Goal: Transaction & Acquisition: Purchase product/service

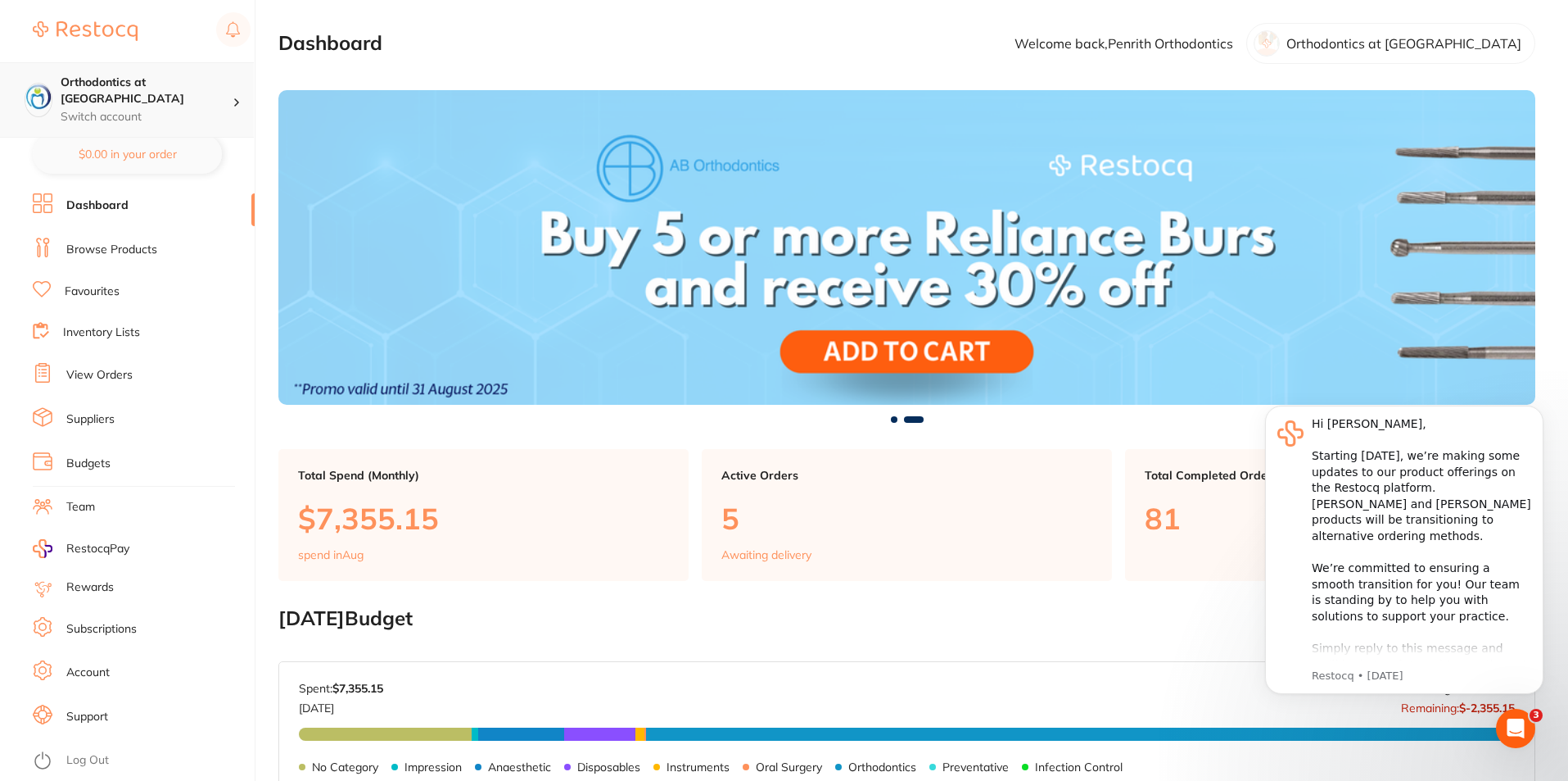
click at [226, 109] on p "Switch account" at bounding box center [146, 117] width 172 height 17
click at [99, 289] on link "Favourites" at bounding box center [92, 292] width 55 height 17
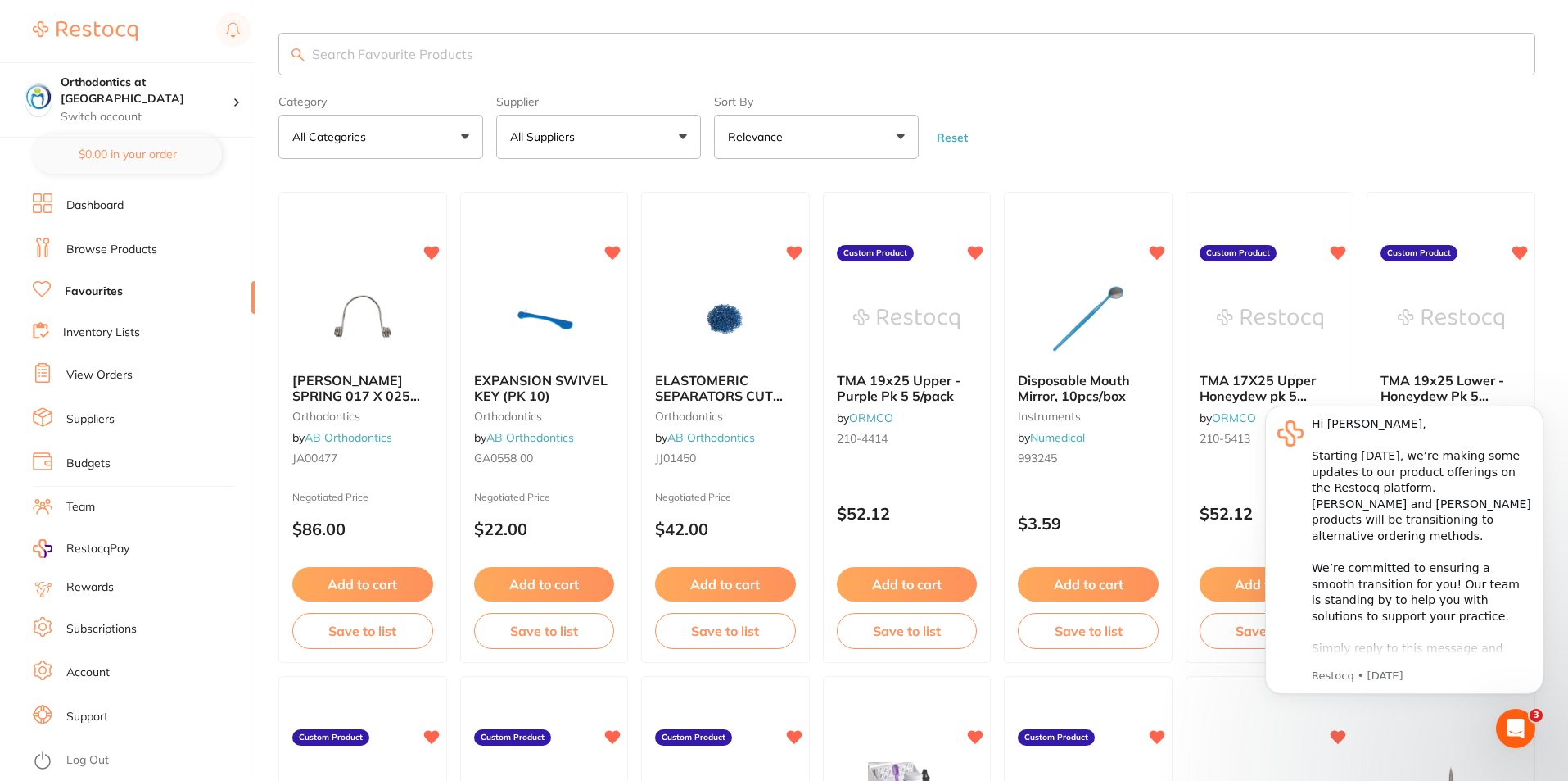
click at [685, 136] on button "All Suppliers" at bounding box center [599, 137] width 205 height 45
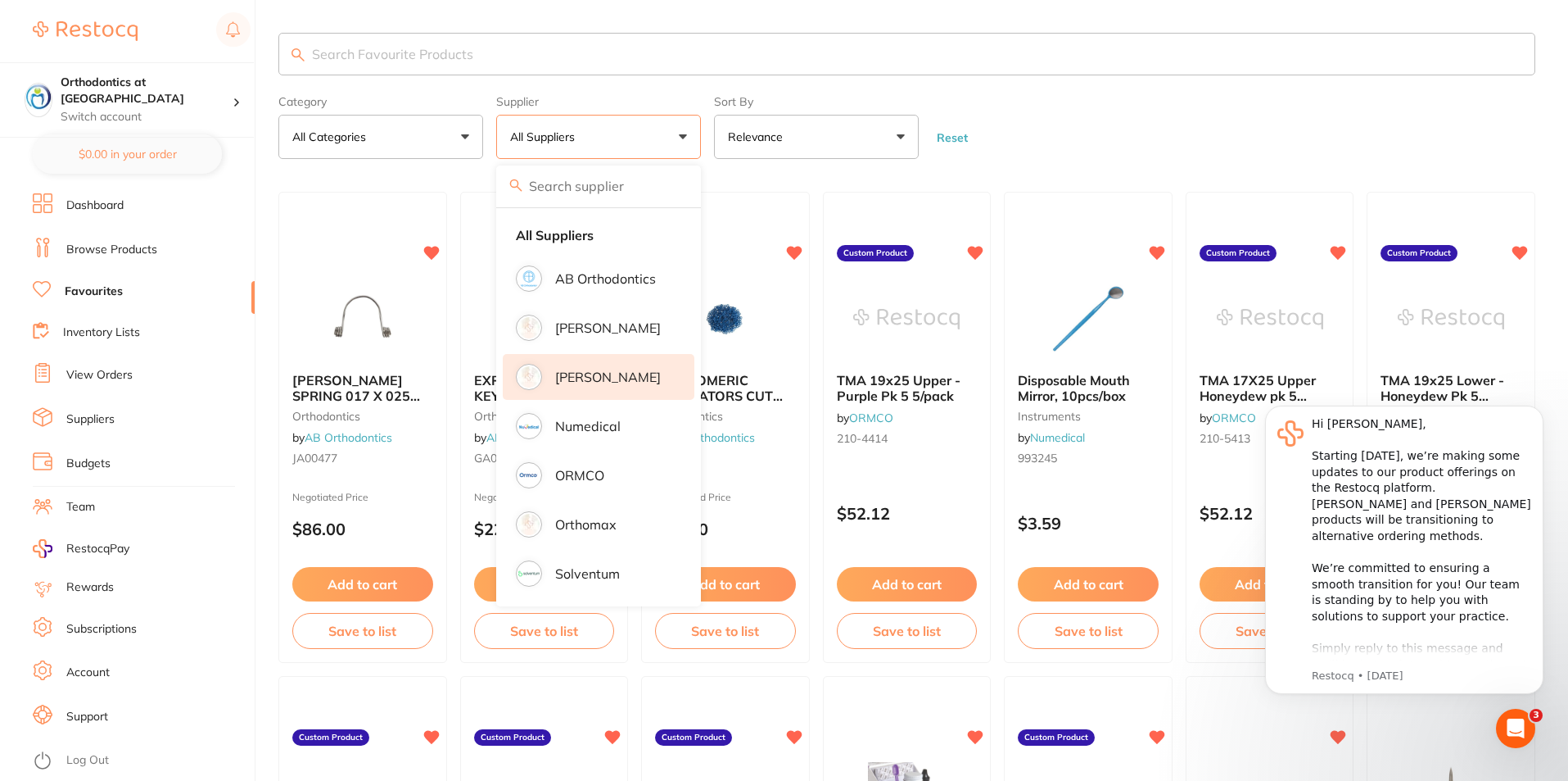
click at [588, 373] on p "[PERSON_NAME]" at bounding box center [608, 377] width 106 height 15
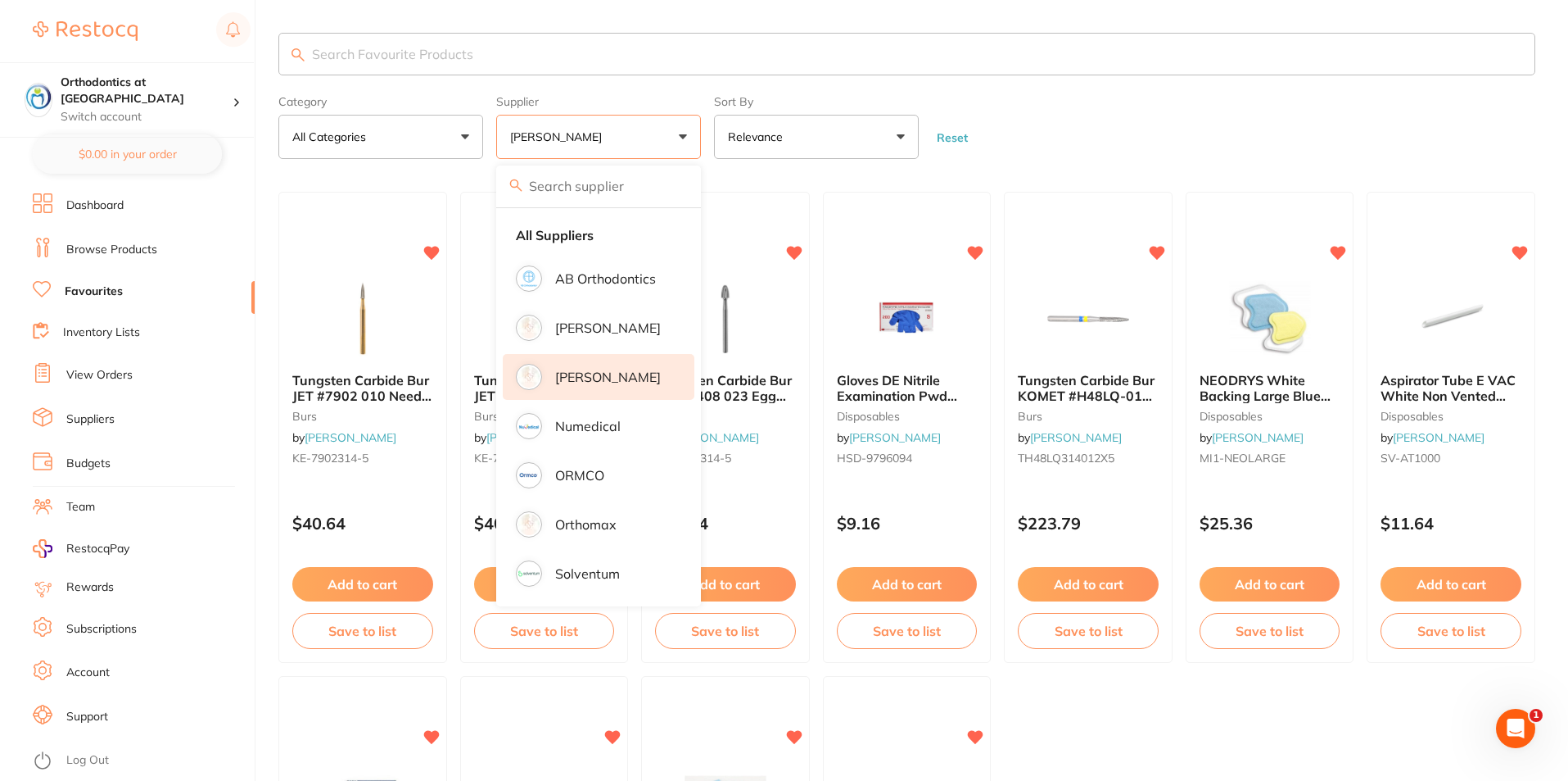
click at [1021, 111] on form "Category All Categories All Categories burs disposables restorative & cosmetic …" at bounding box center [907, 123] width 1257 height 70
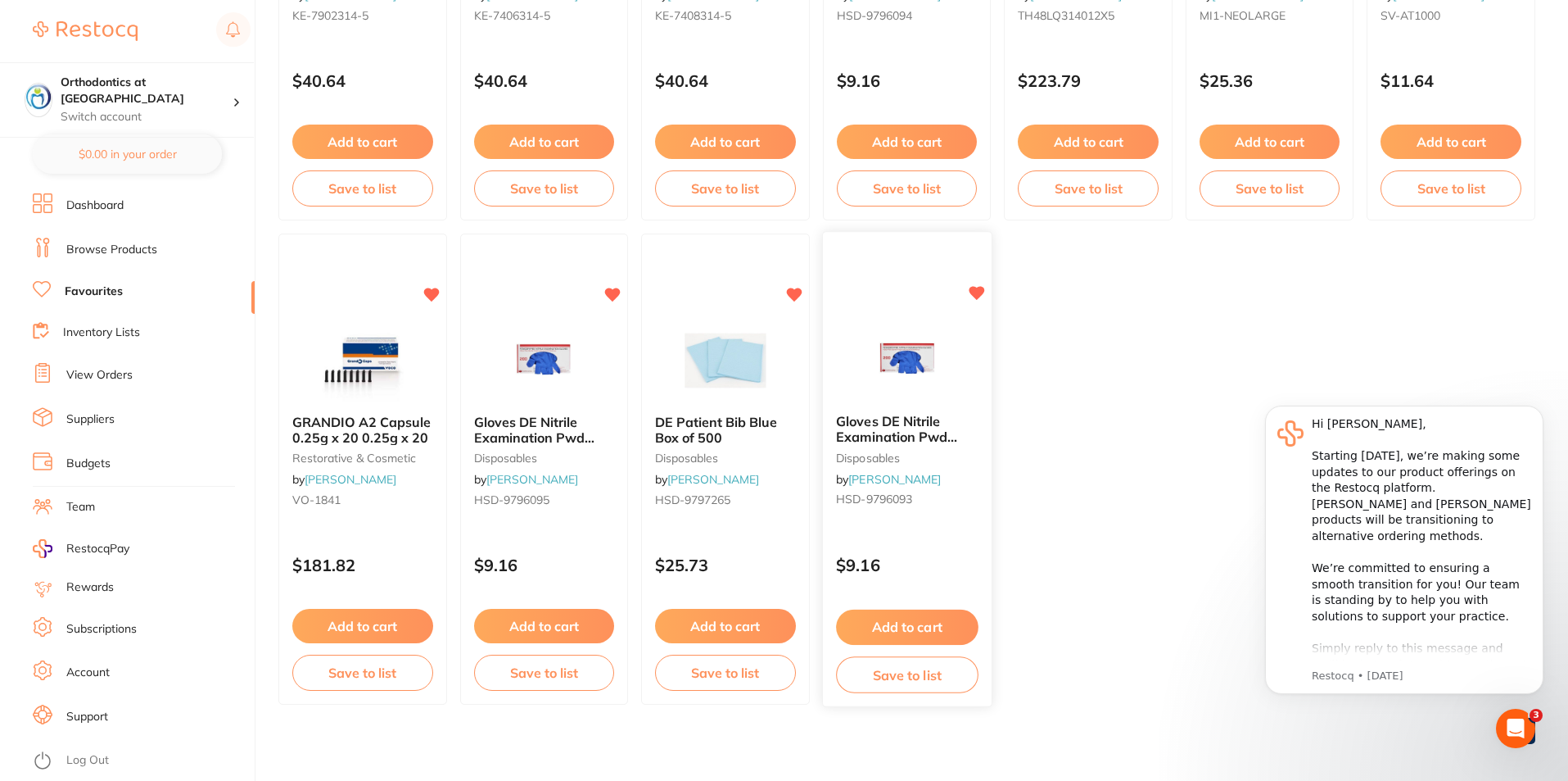
scroll to position [451, 0]
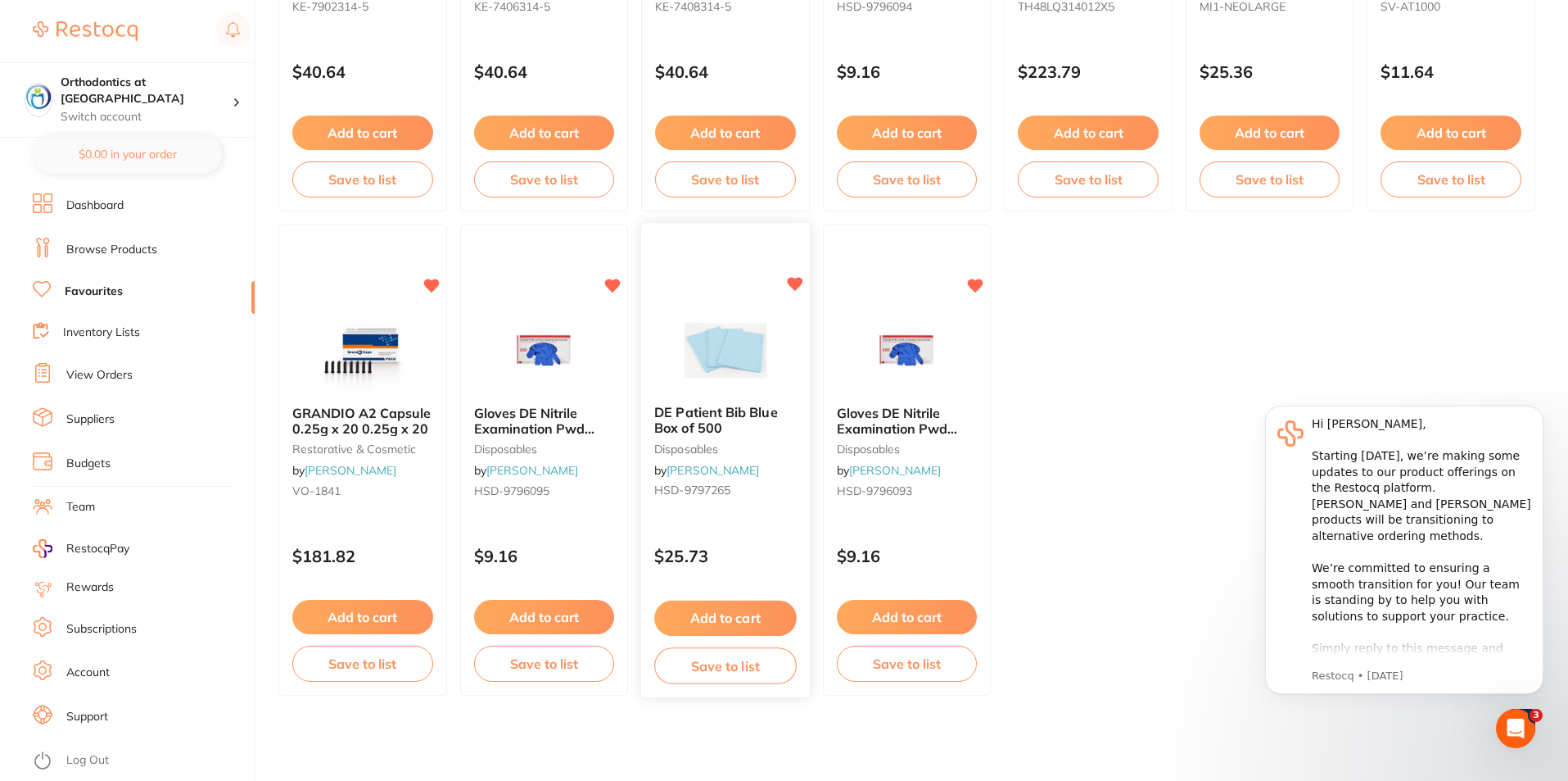
click at [723, 620] on button "Add to cart" at bounding box center [725, 618] width 141 height 36
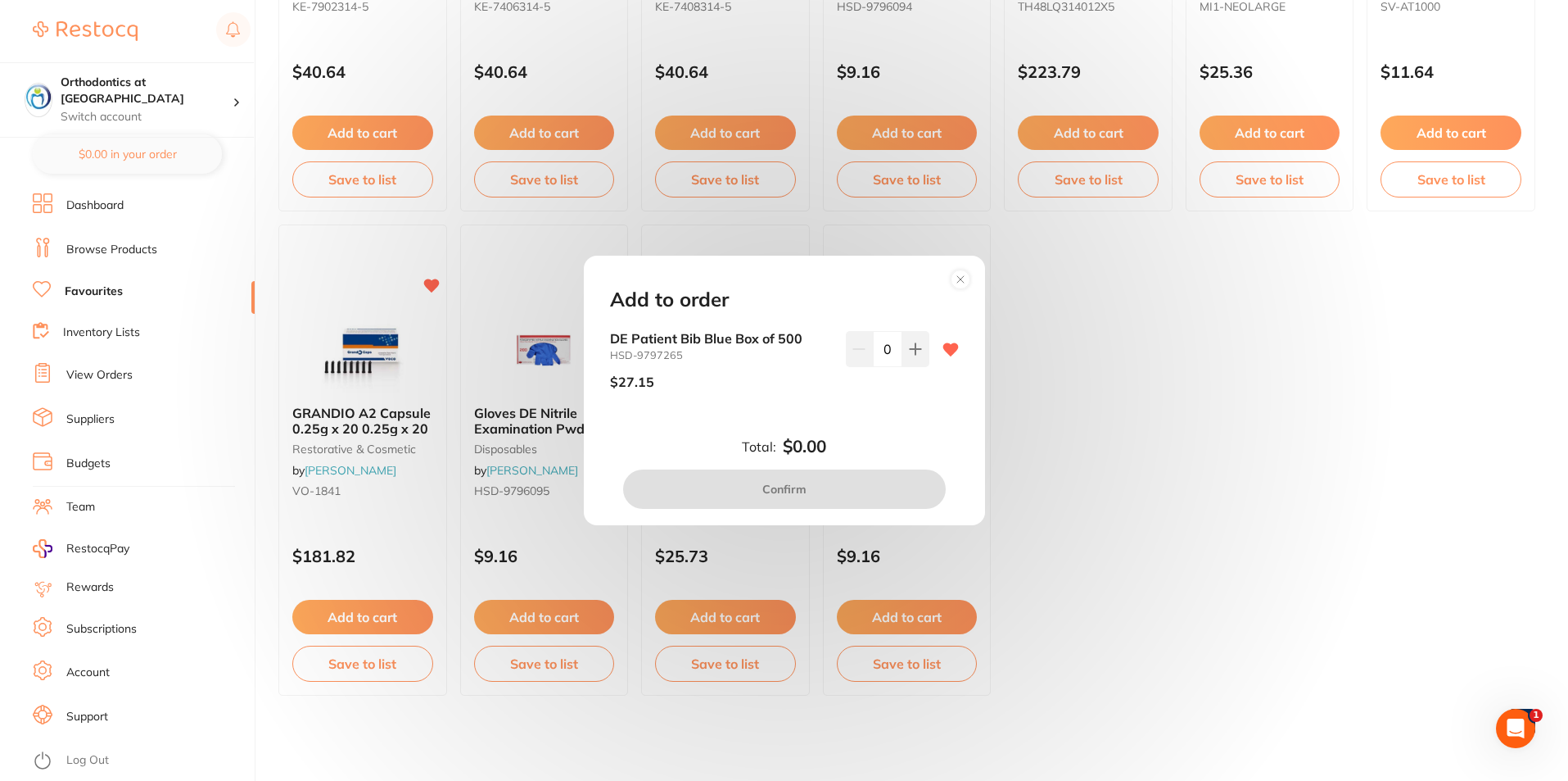
scroll to position [0, 0]
click at [915, 347] on icon at bounding box center [915, 349] width 13 height 13
type input "2"
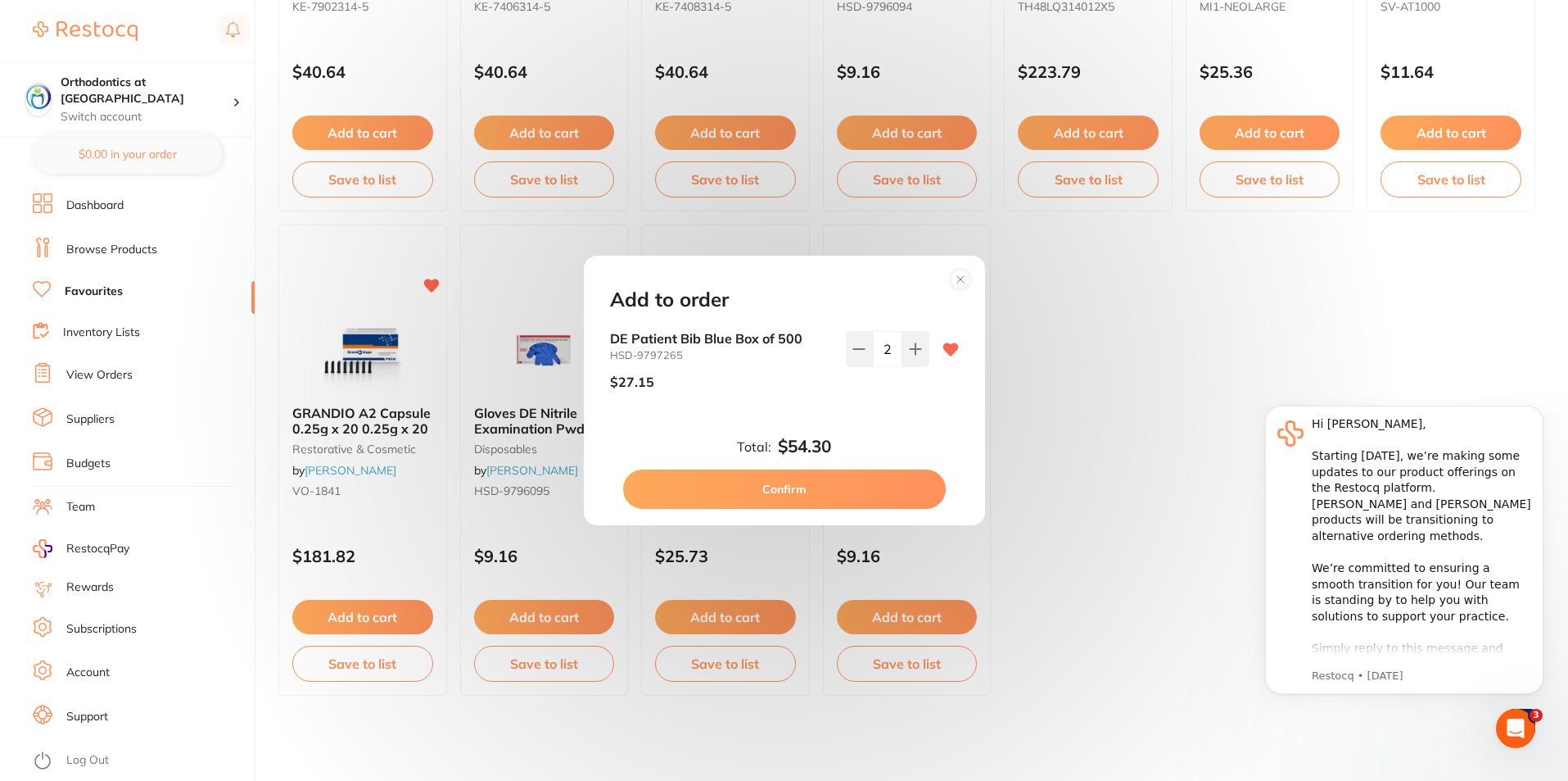
click at [837, 489] on button "Confirm" at bounding box center [784, 489] width 323 height 40
checkbox input "false"
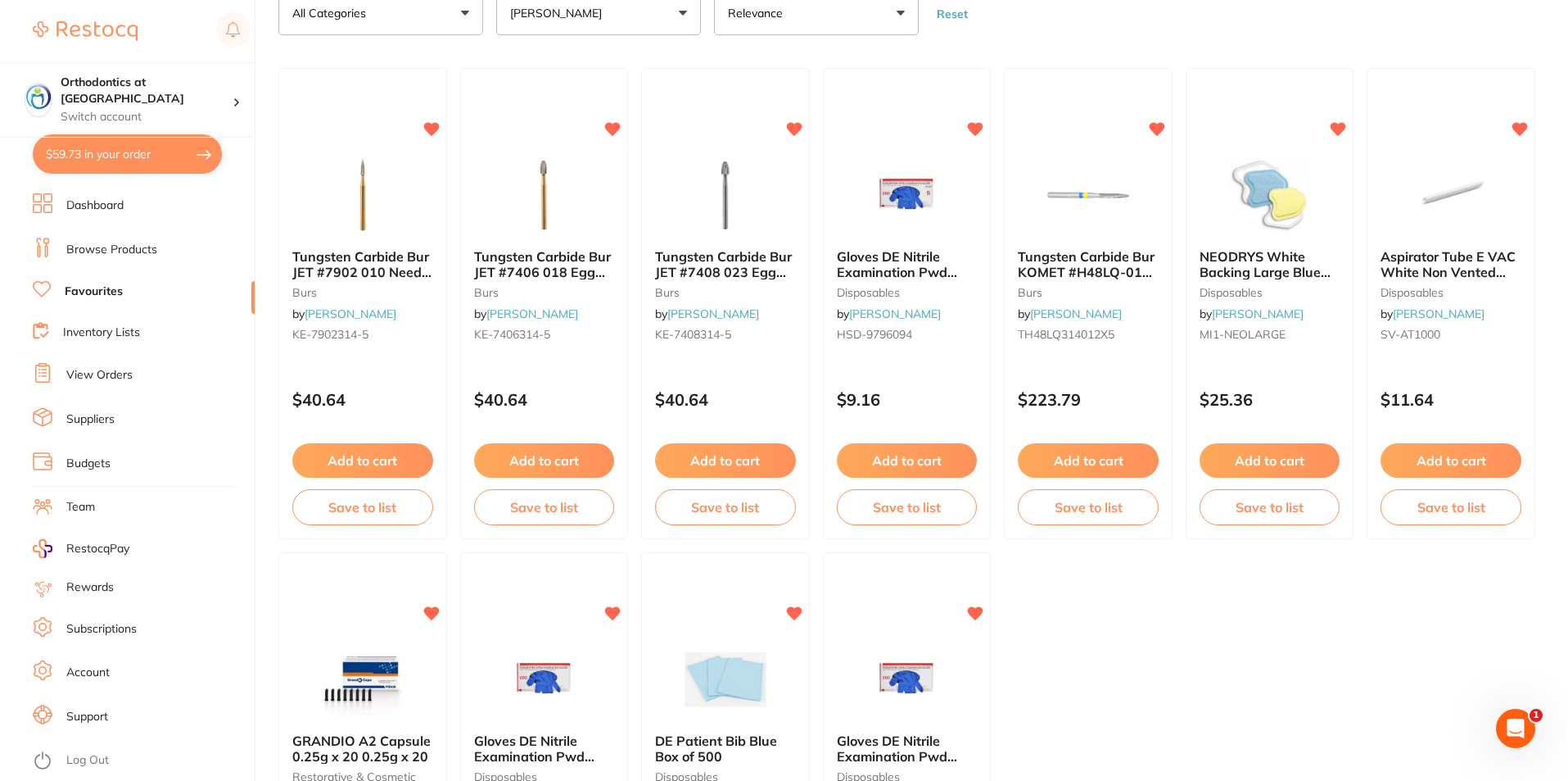
click at [131, 251] on link "Browse Products" at bounding box center [112, 250] width 91 height 17
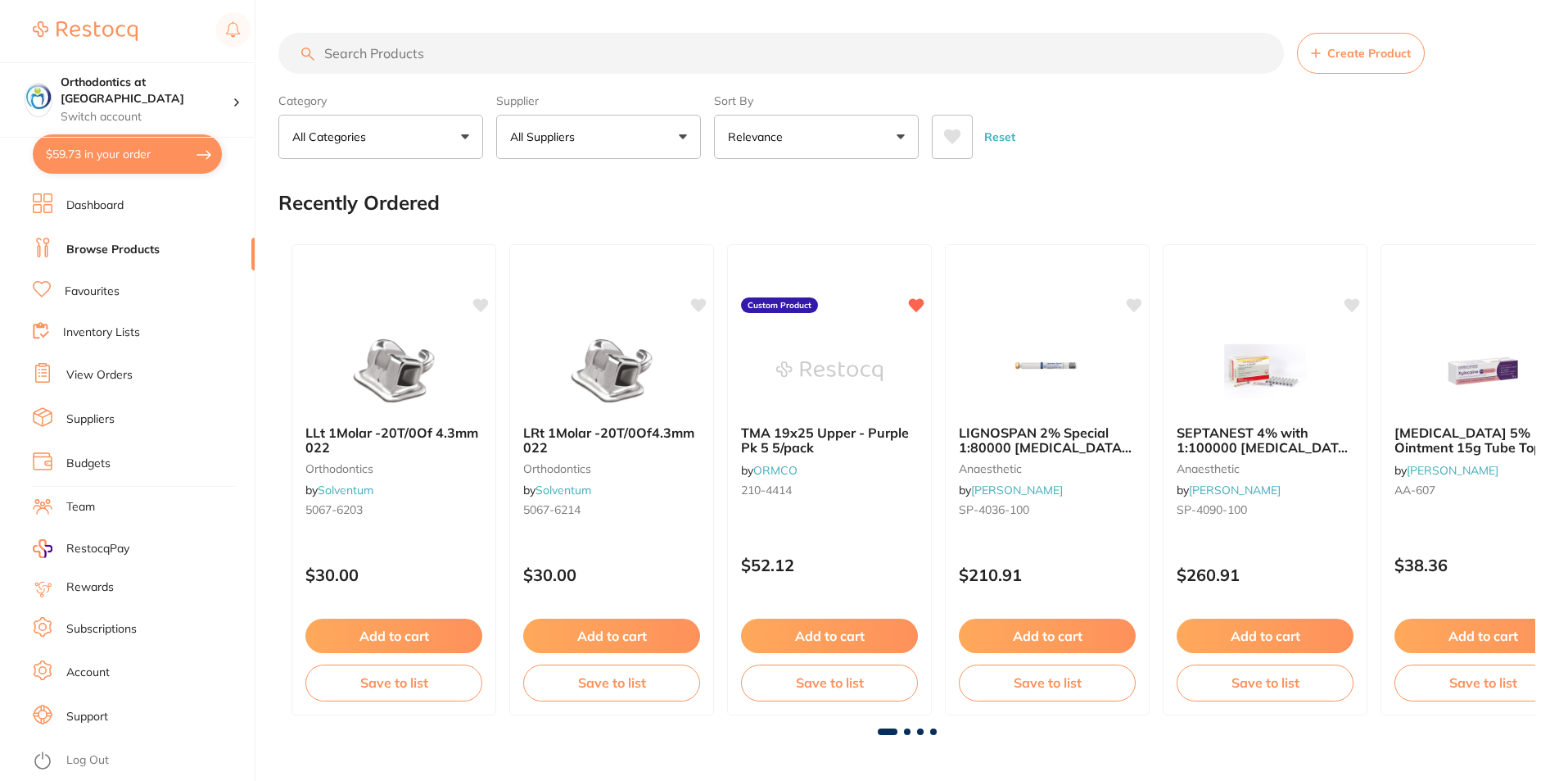
click at [408, 49] on input "search" at bounding box center [781, 54] width 1005 height 41
click at [682, 129] on button "All Suppliers" at bounding box center [599, 137] width 205 height 45
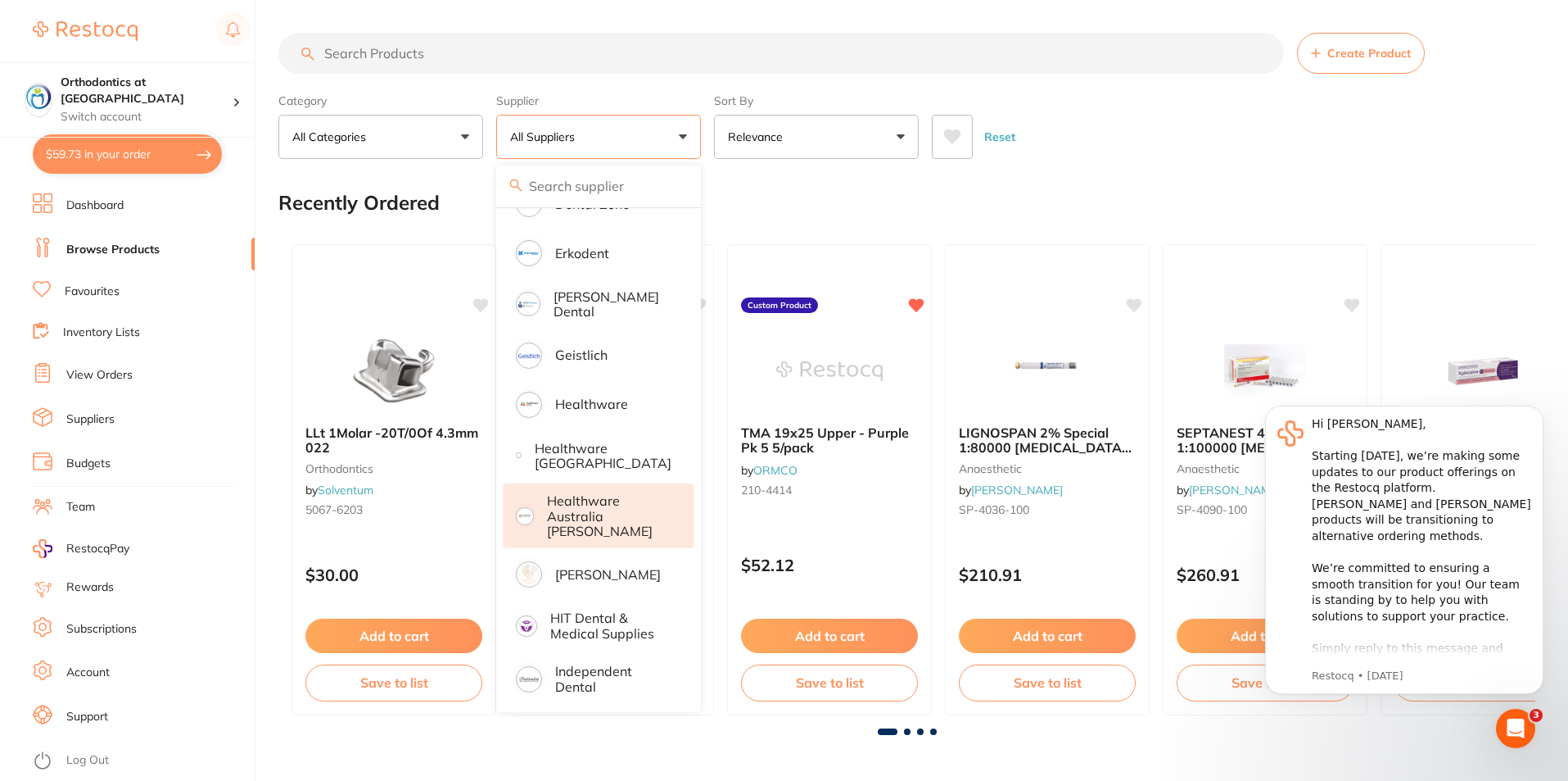
scroll to position [655, 0]
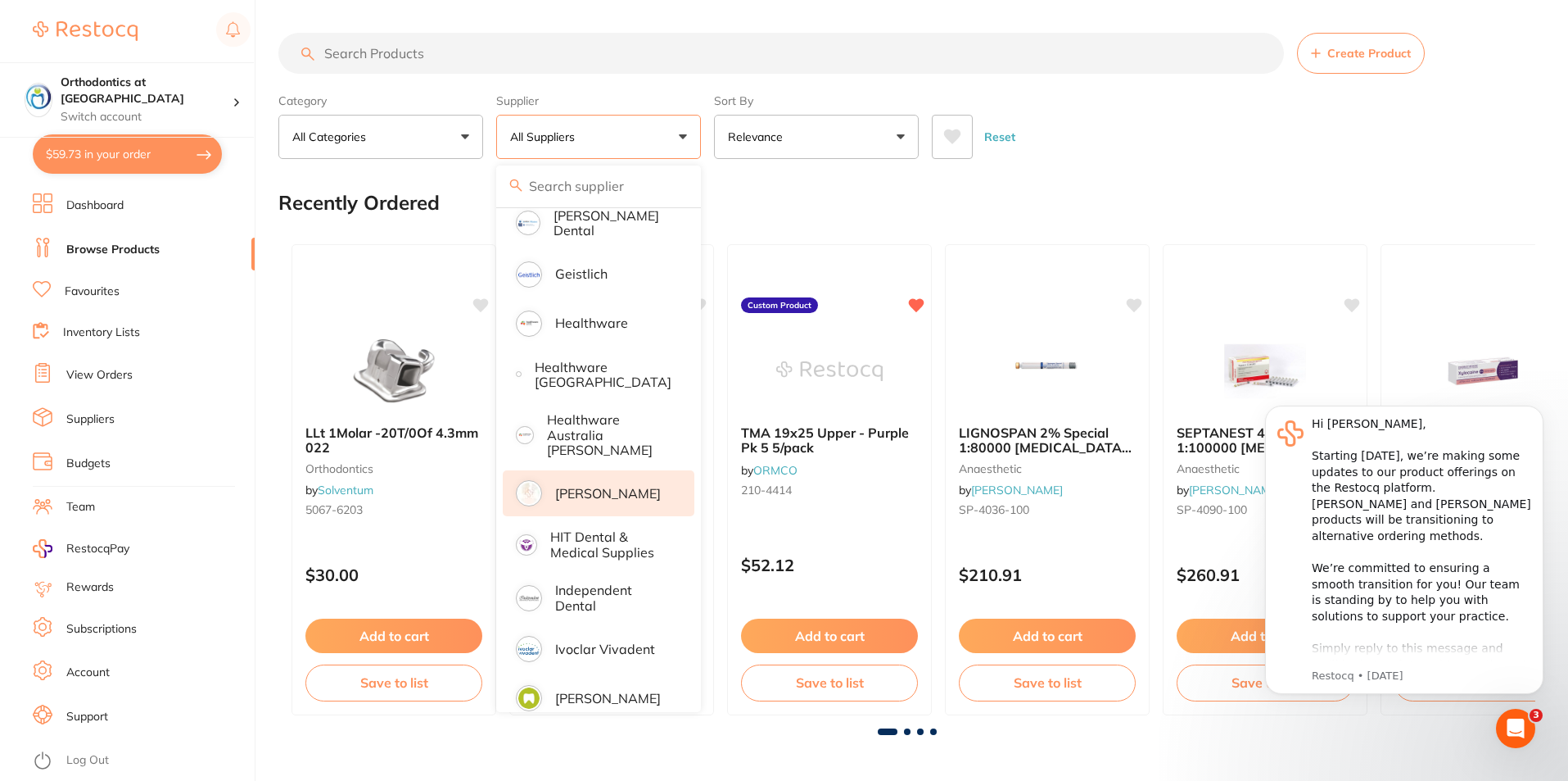
click at [572, 486] on p "[PERSON_NAME]" at bounding box center [608, 493] width 106 height 15
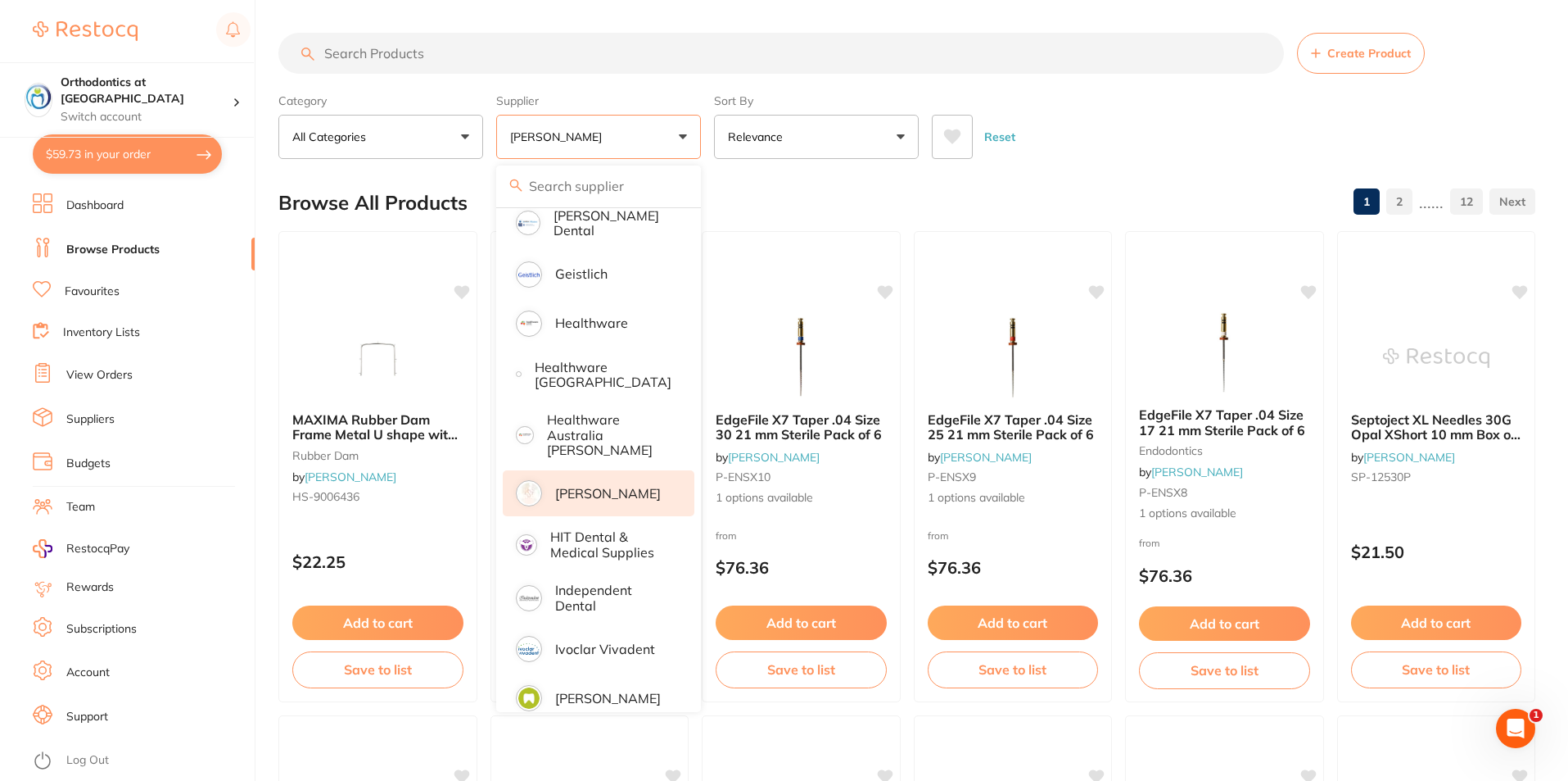
scroll to position [0, 0]
click at [372, 48] on input "search" at bounding box center [781, 54] width 1005 height 41
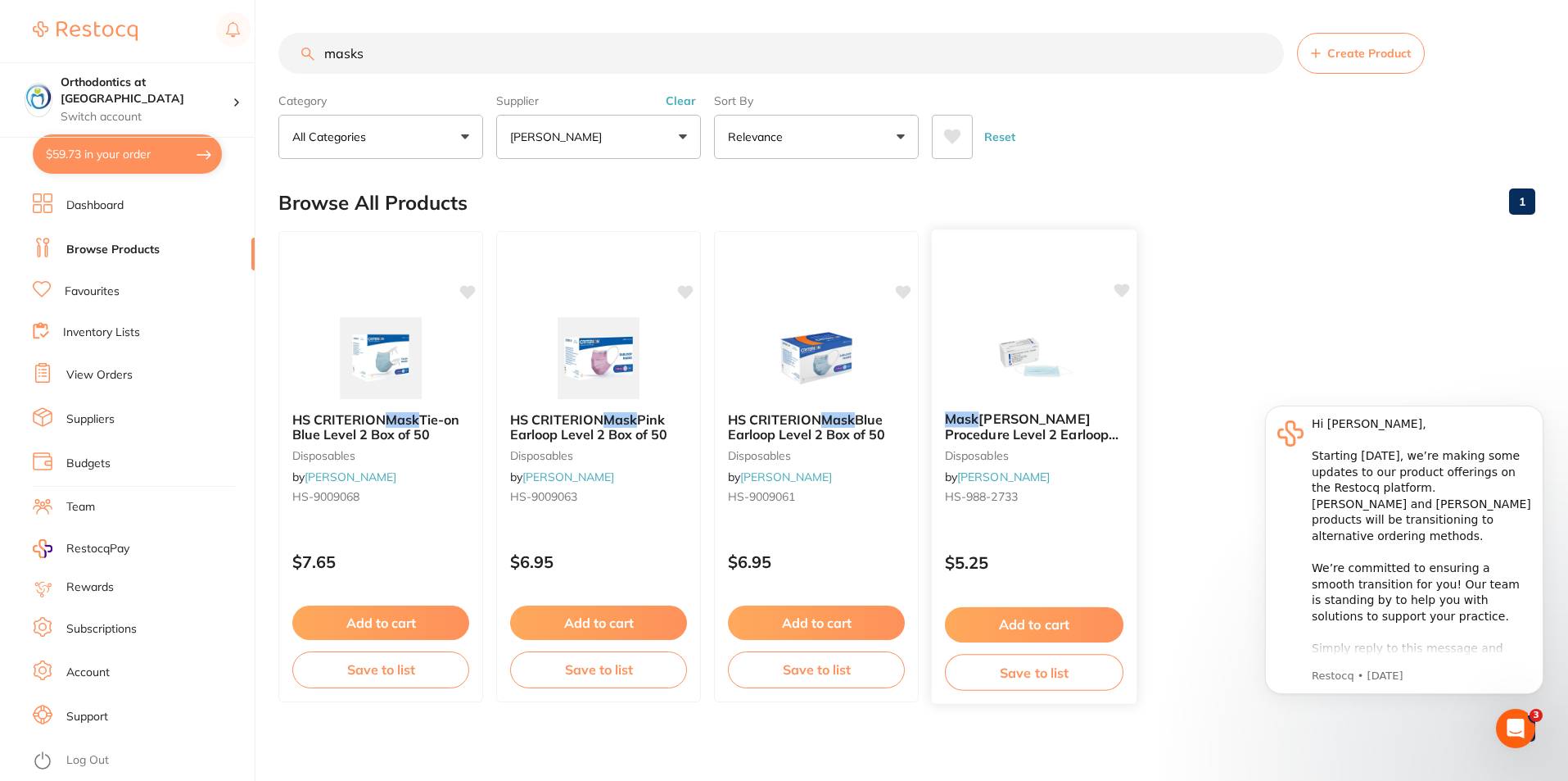
type input "masks"
click at [1024, 631] on button "Add to cart" at bounding box center [1034, 625] width 178 height 36
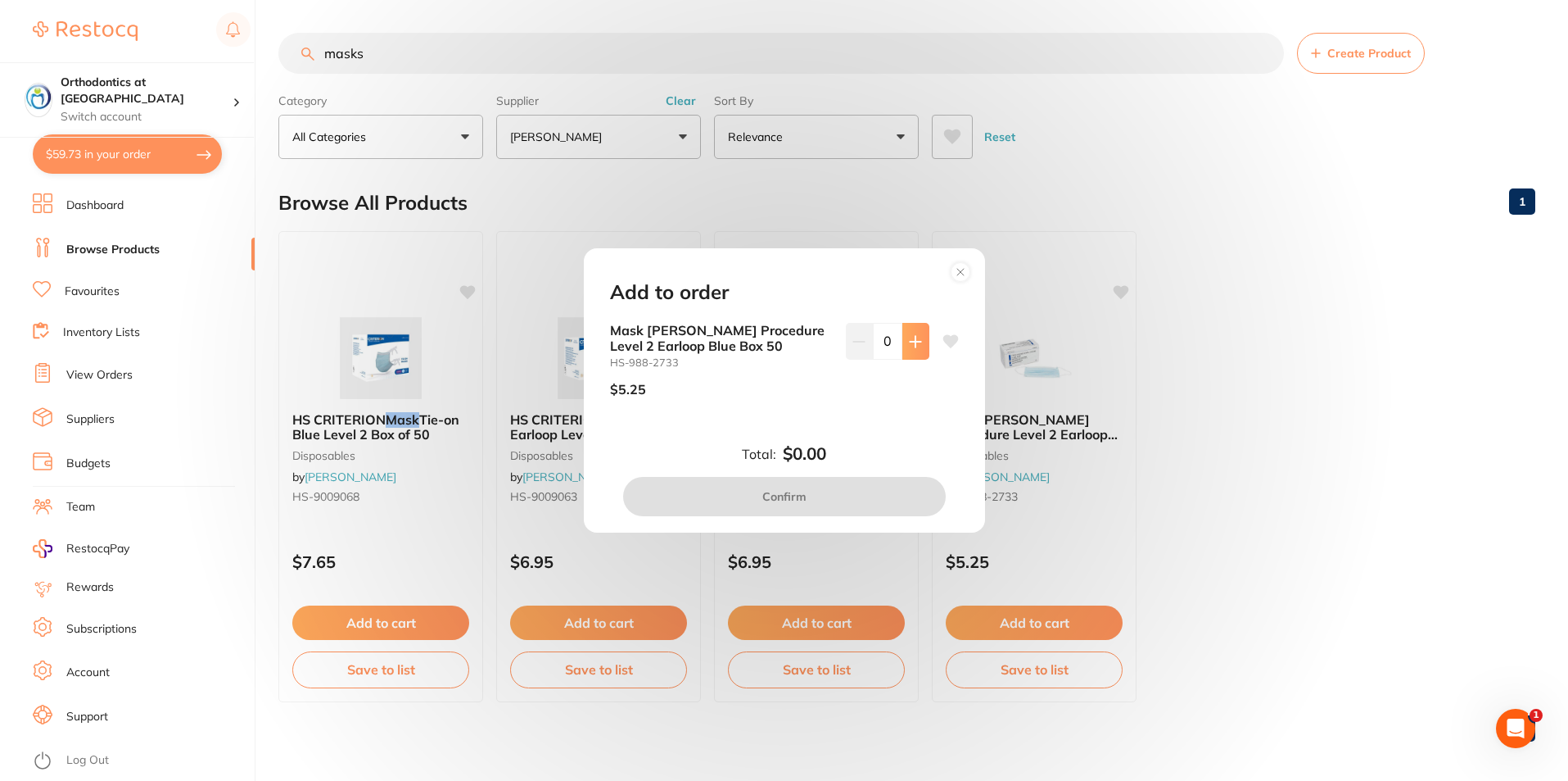
click at [917, 337] on icon at bounding box center [915, 341] width 13 height 13
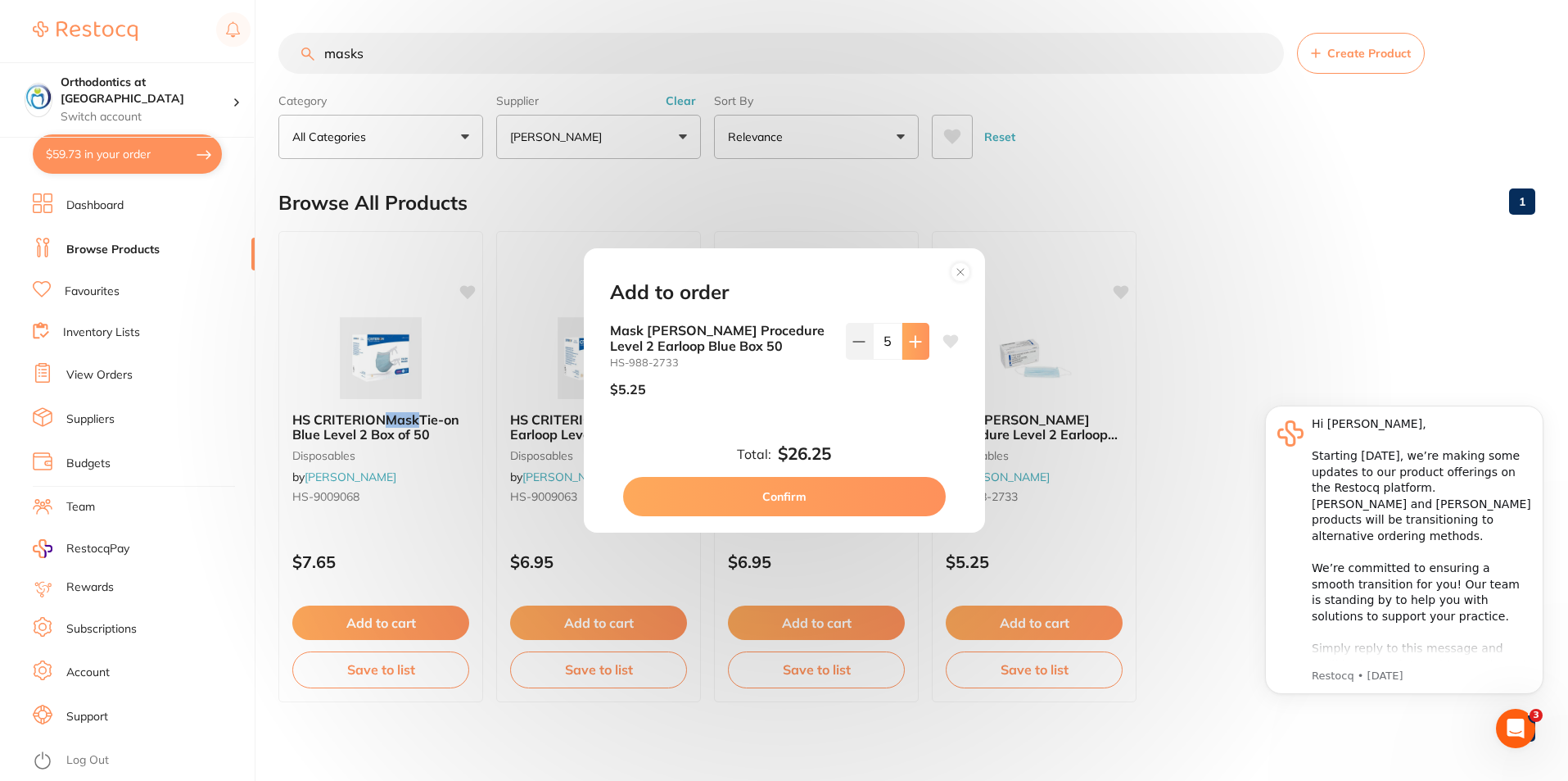
click at [917, 337] on icon at bounding box center [915, 341] width 13 height 13
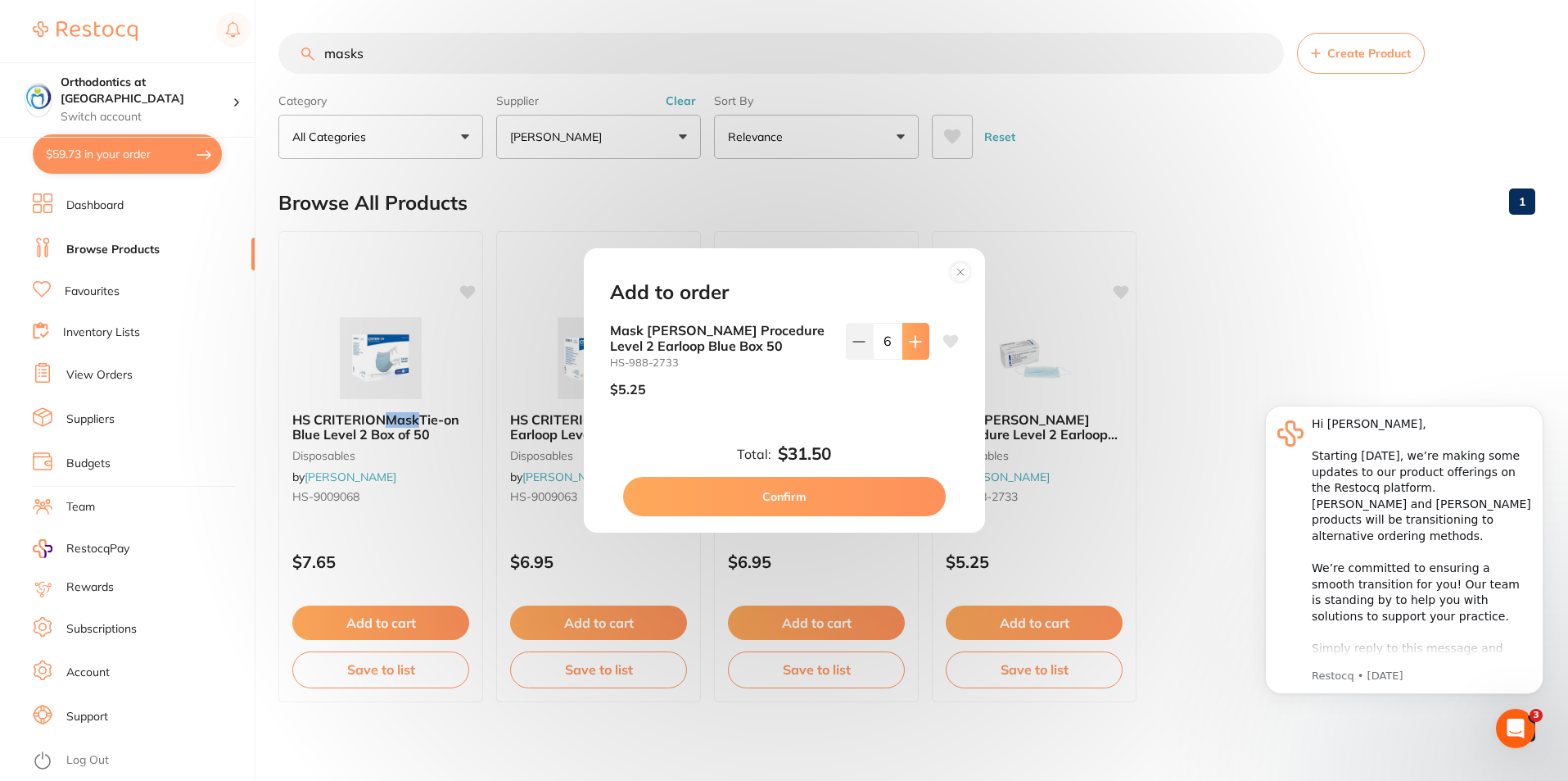
click at [917, 337] on icon at bounding box center [915, 341] width 13 height 13
type input "10"
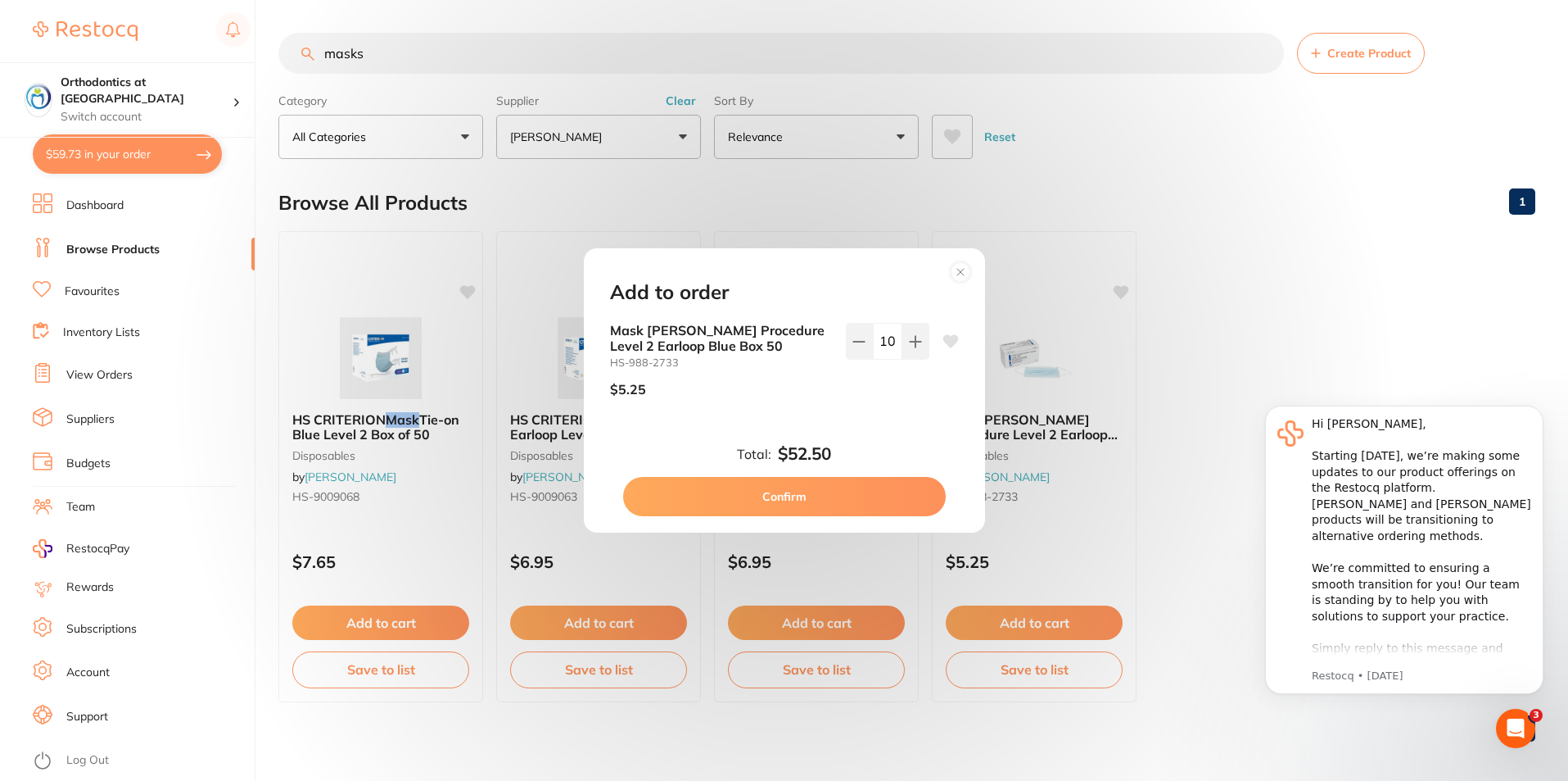
click at [793, 499] on button "Confirm" at bounding box center [784, 497] width 323 height 40
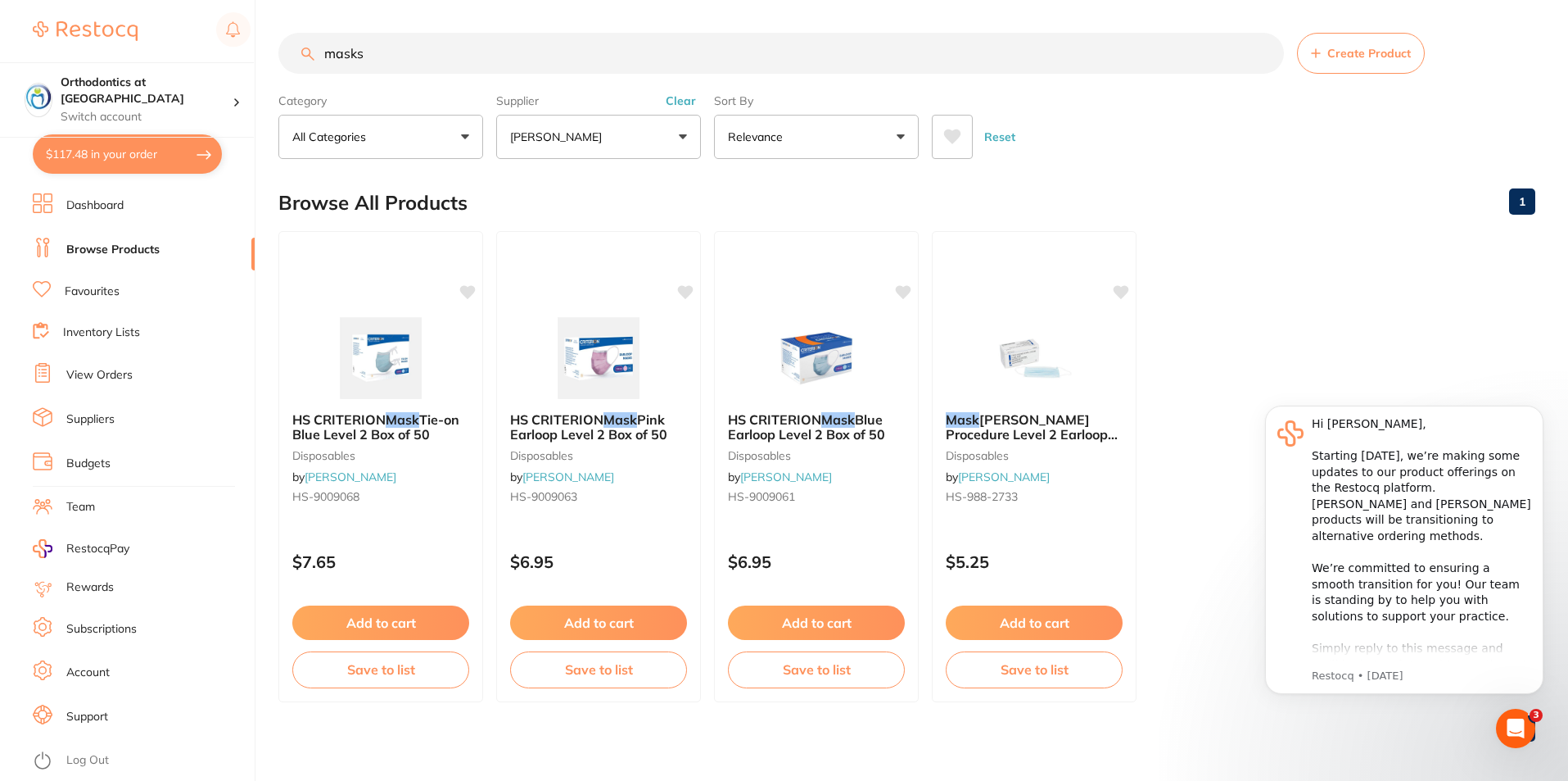
click at [1314, 246] on ul "HS CRITERION Mask Tie-on Blue Level 2 Box of 50 disposables by Henry Schein Hal…" at bounding box center [907, 467] width 1257 height 471
click at [163, 158] on button "$117.48 in your order" at bounding box center [127, 155] width 189 height 40
checkbox input "true"
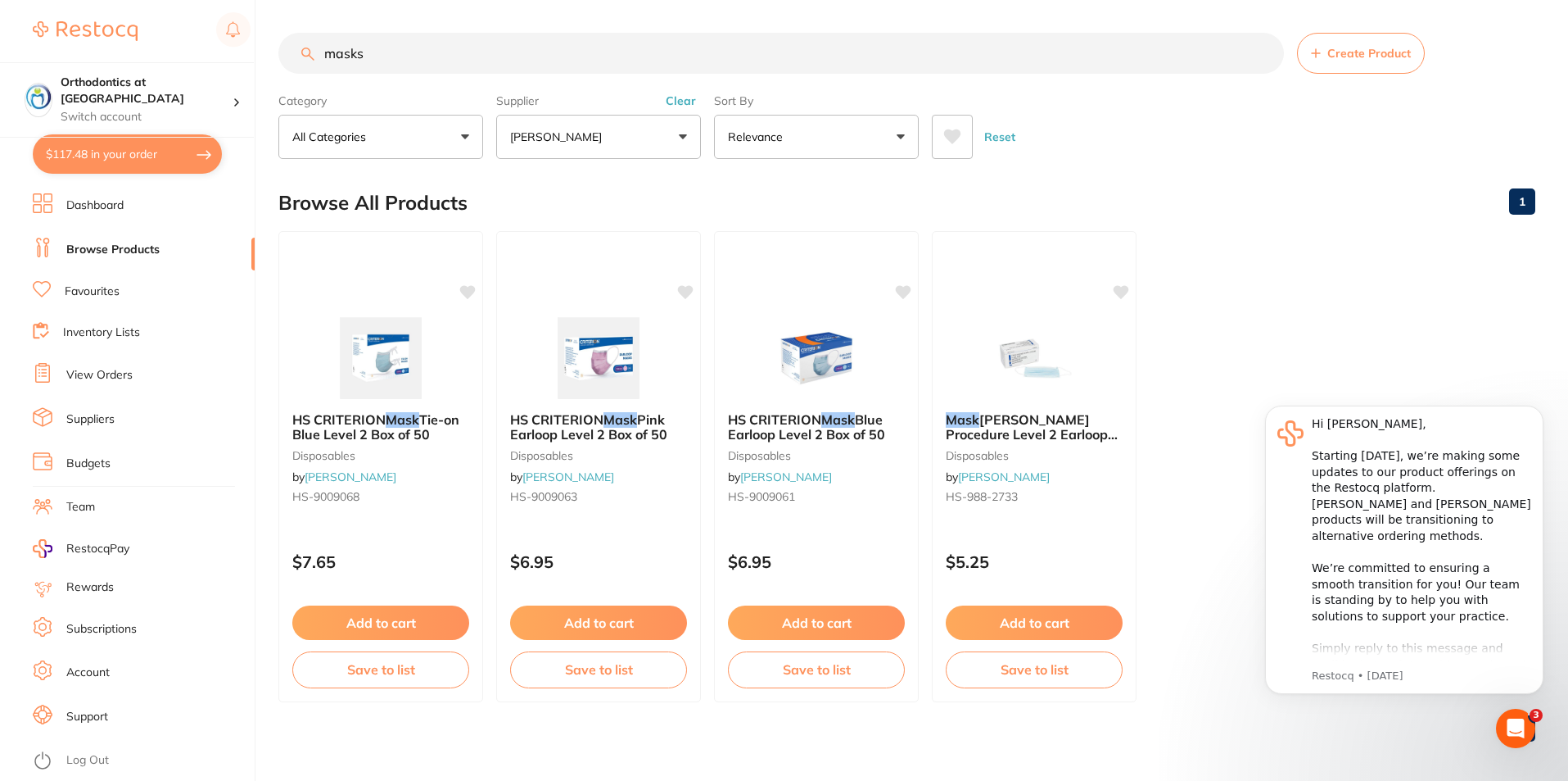
checkbox input "true"
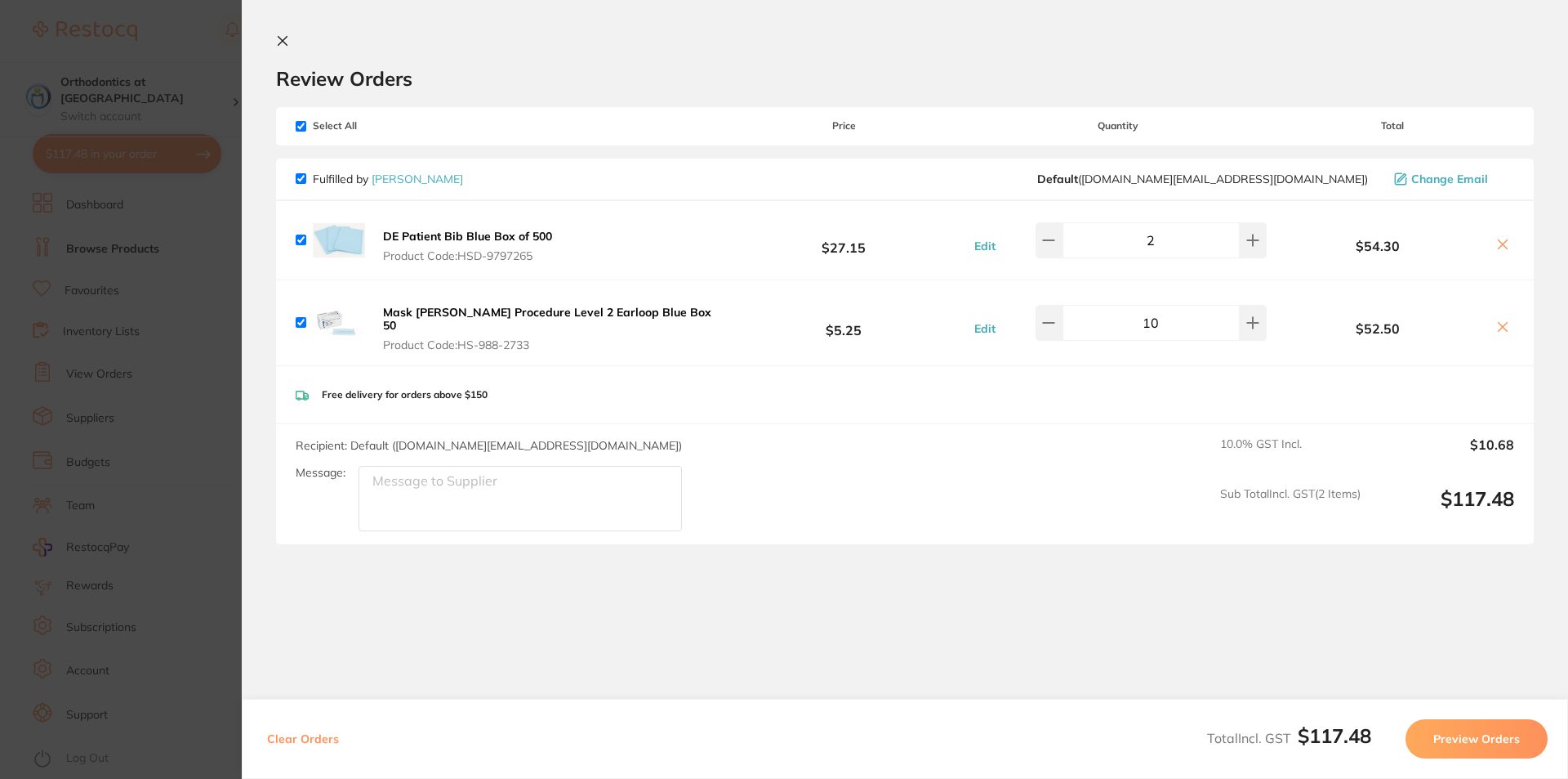
click at [1469, 733] on button "Preview Orders" at bounding box center [1477, 739] width 142 height 40
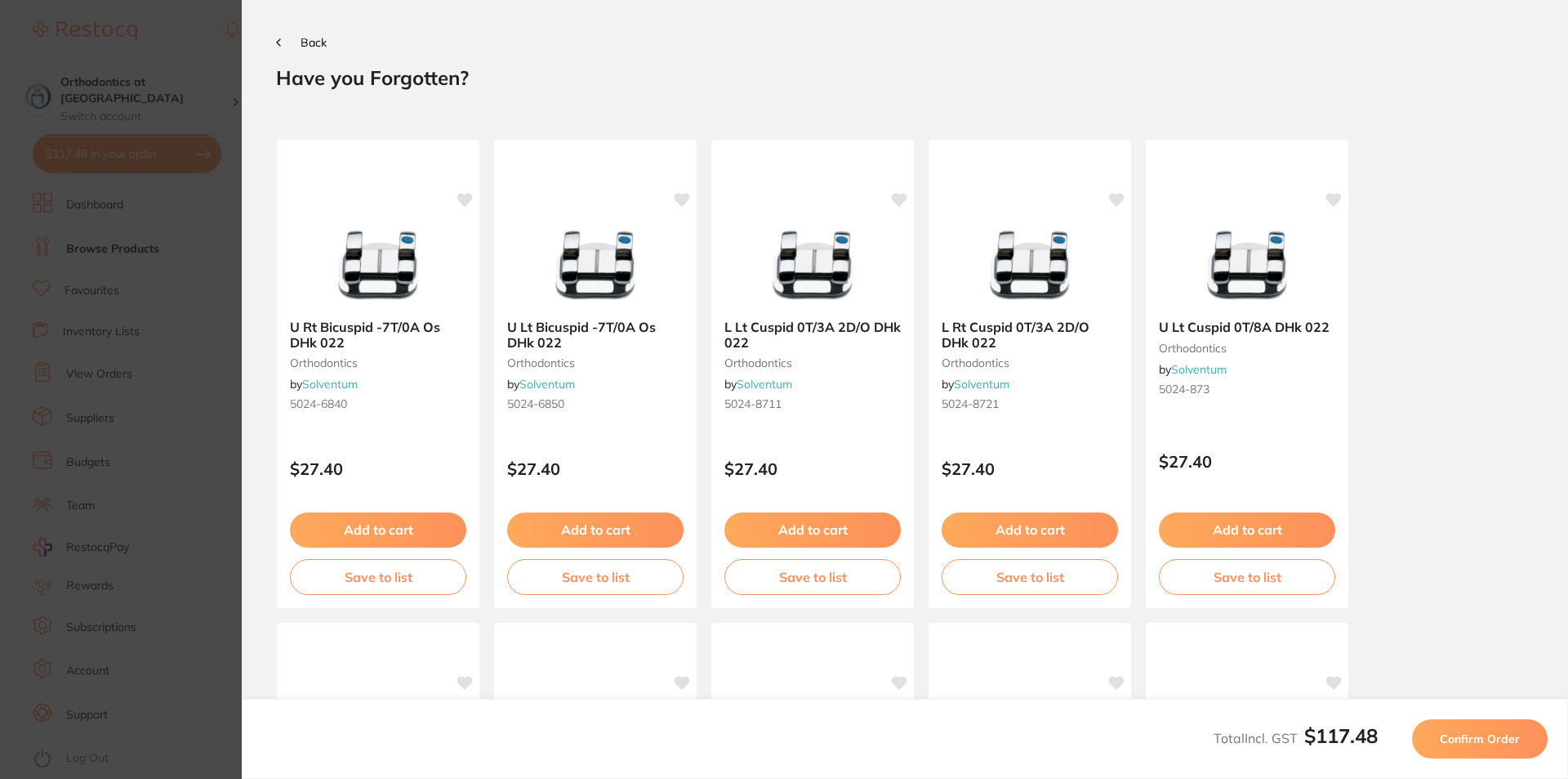
click at [1476, 732] on span "Confirm Order" at bounding box center [1480, 739] width 80 height 15
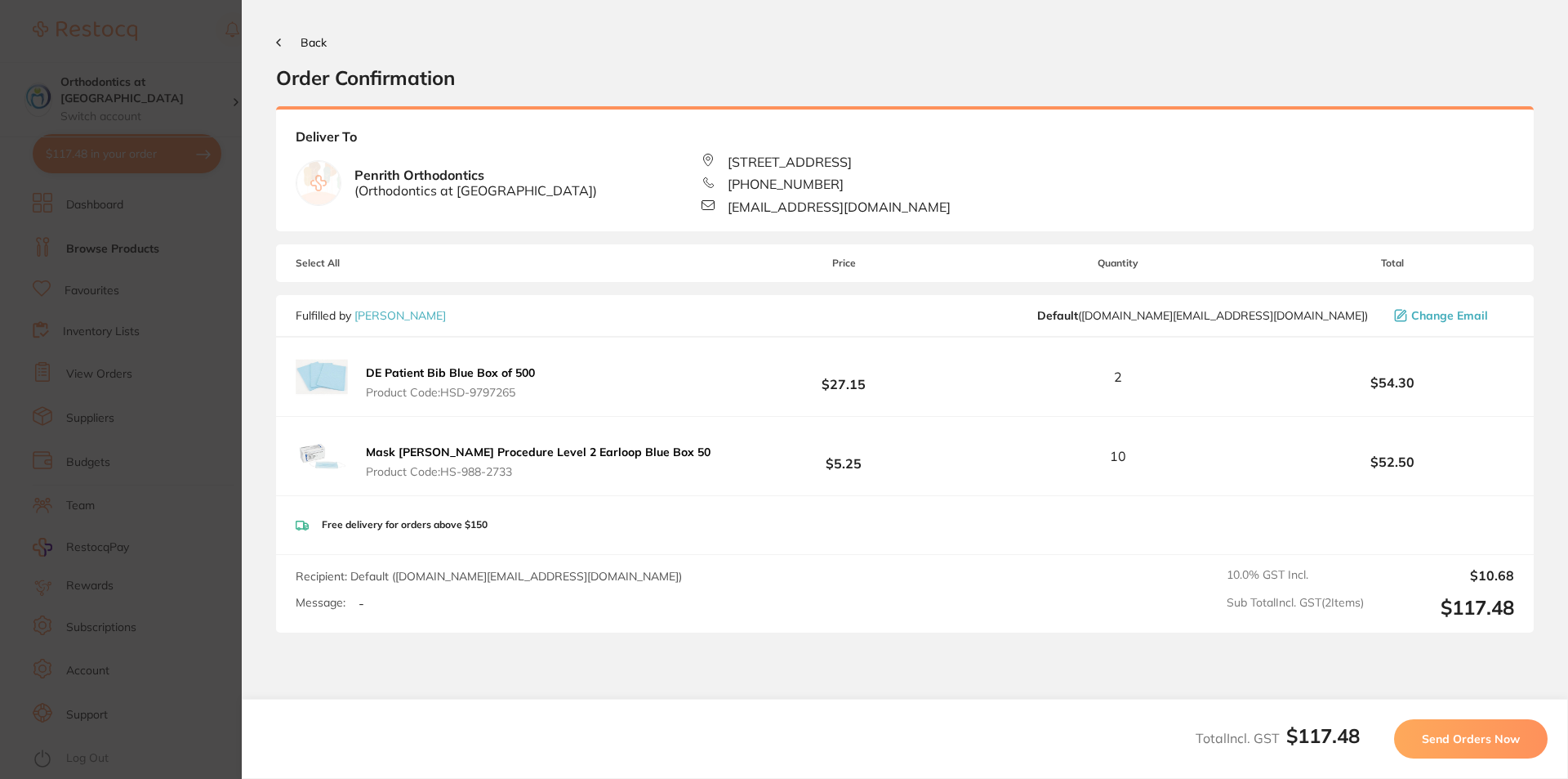
click at [1491, 739] on span "Send Orders Now" at bounding box center [1471, 739] width 98 height 15
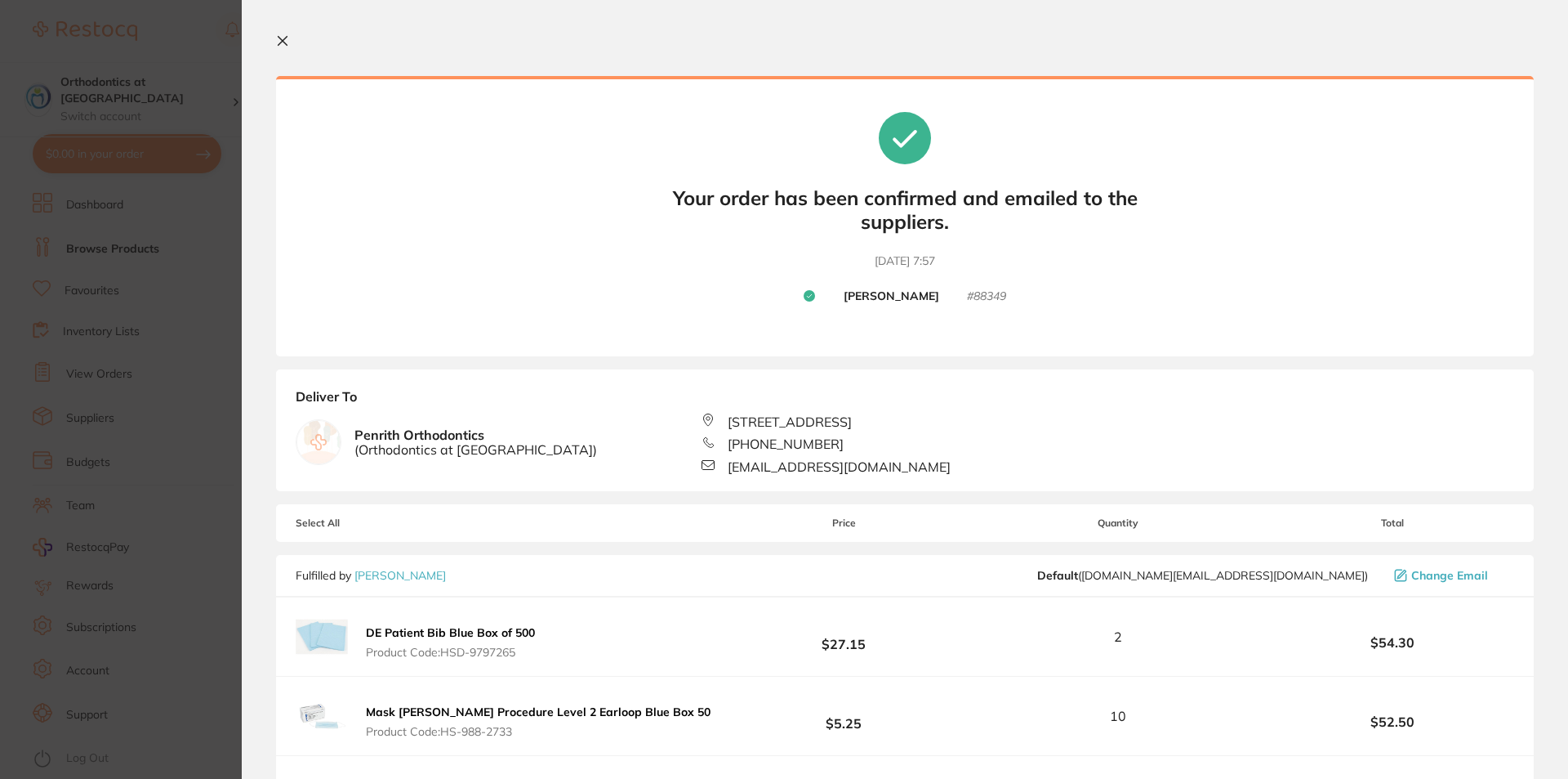
click at [284, 43] on icon at bounding box center [283, 41] width 9 height 9
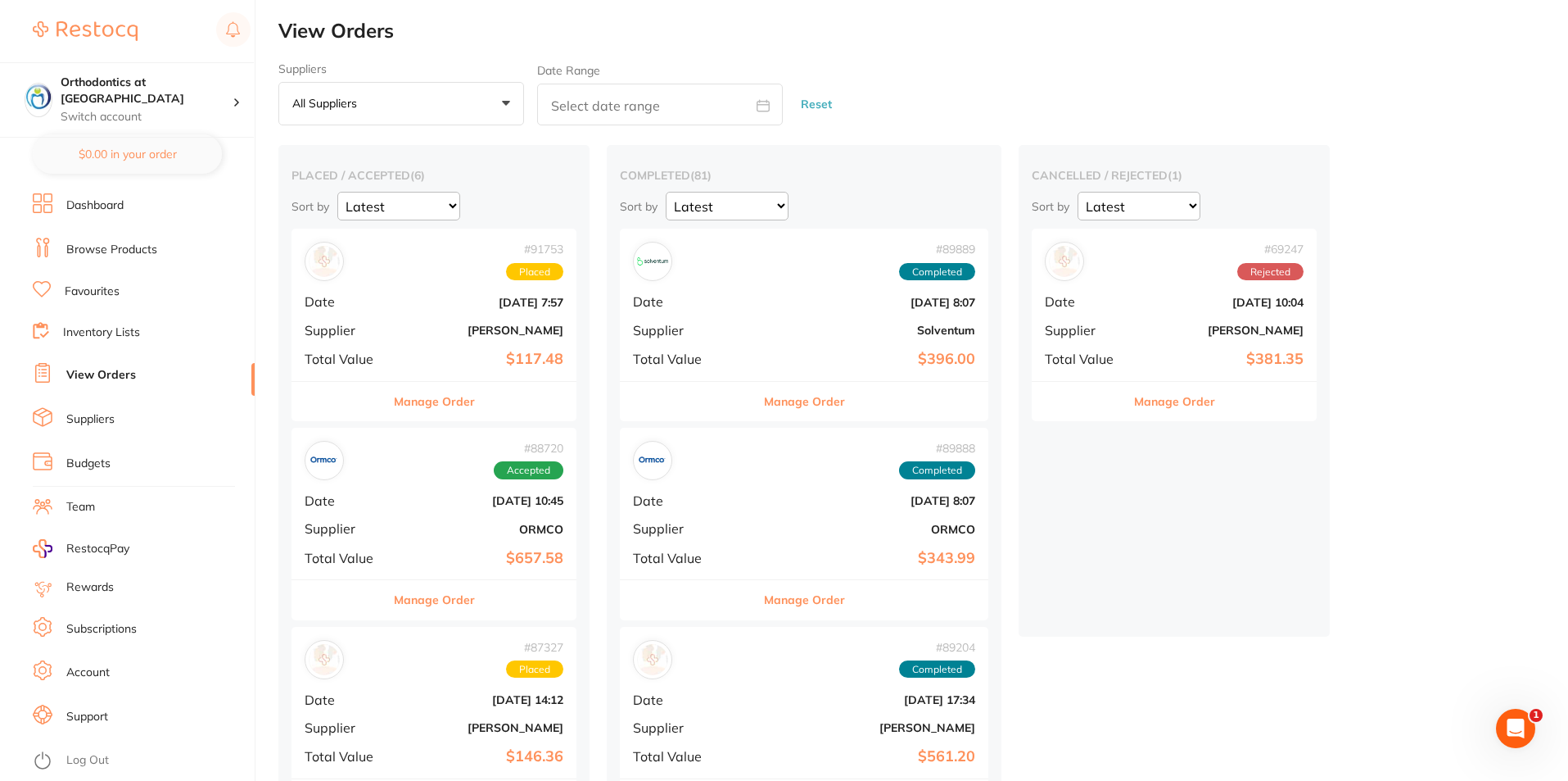
click at [92, 764] on link "Log Out" at bounding box center [88, 760] width 43 height 17
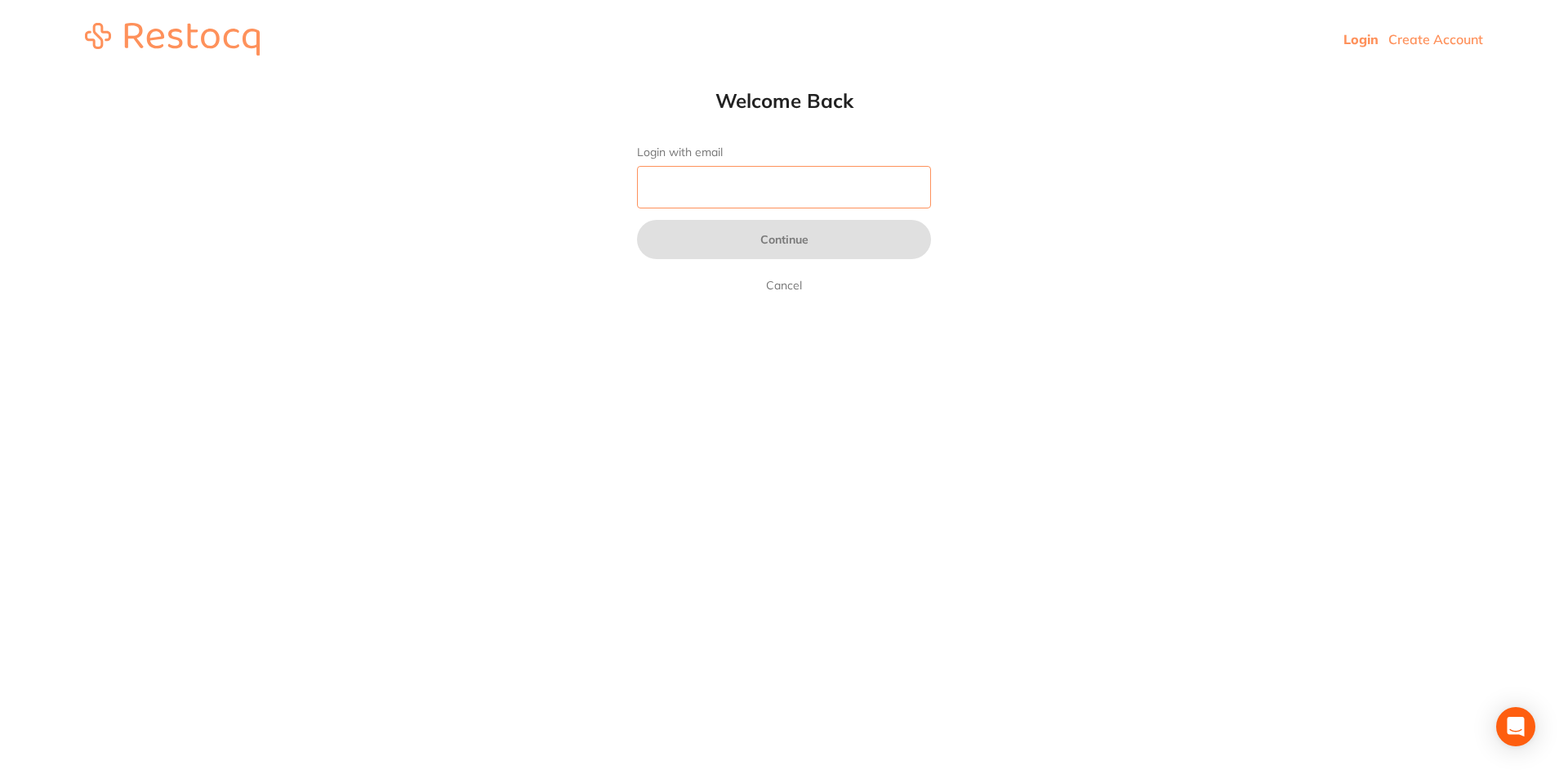
click at [690, 185] on input "Login with email" at bounding box center [784, 187] width 294 height 43
type input "[EMAIL_ADDRESS][DOMAIN_NAME]"
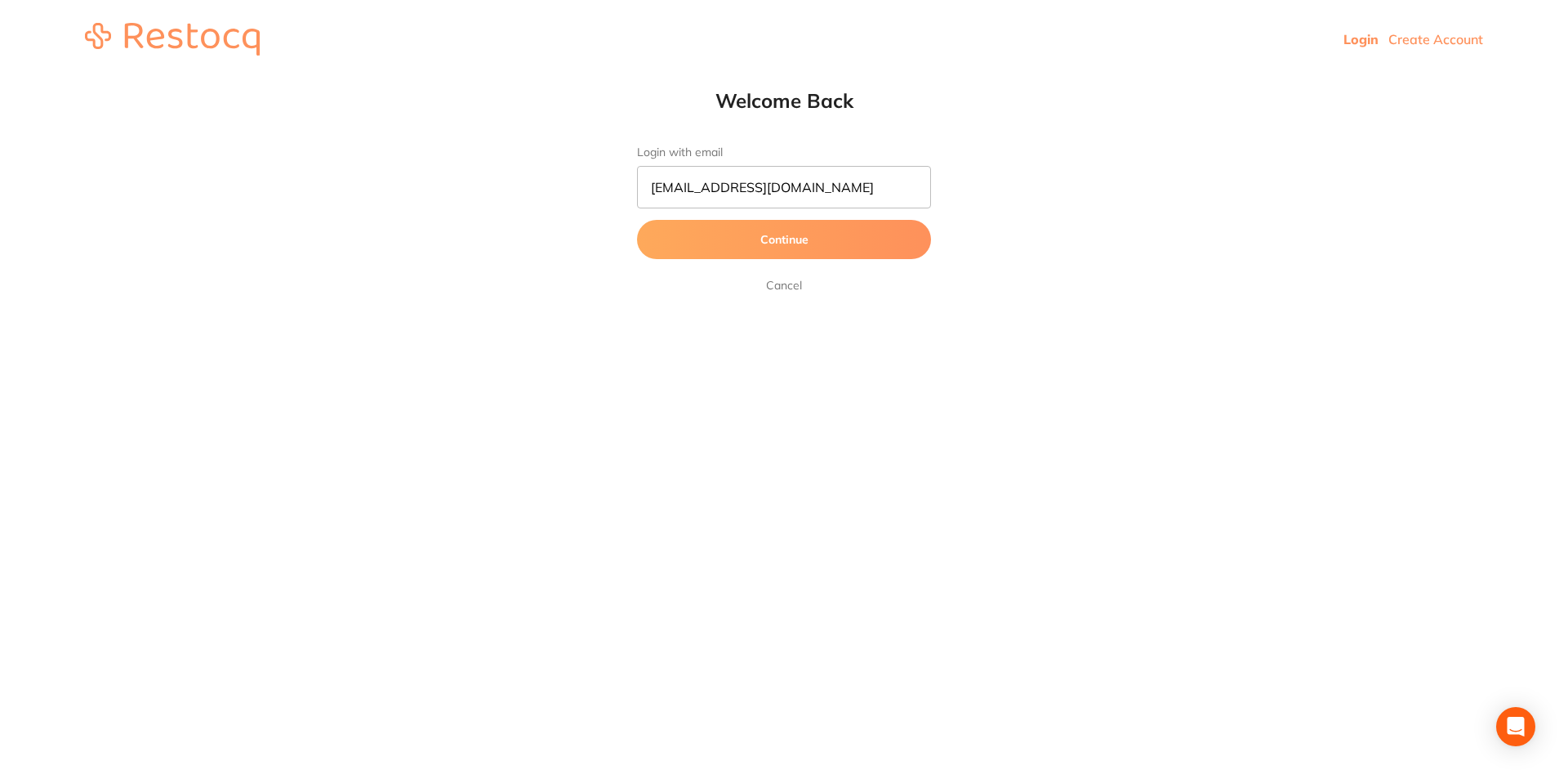
click at [796, 238] on button "Continue" at bounding box center [784, 240] width 294 height 40
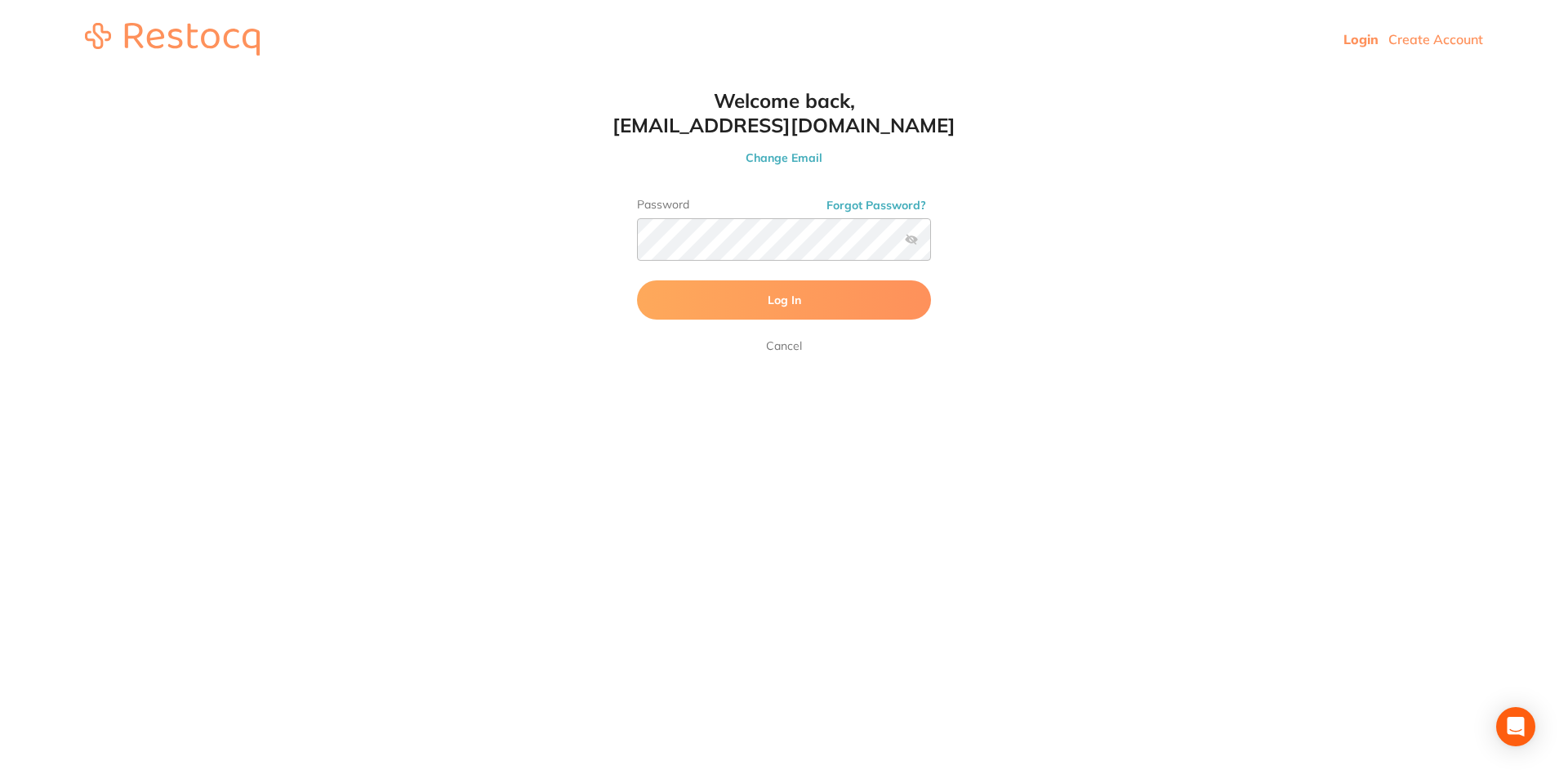
click at [783, 299] on span "Log In" at bounding box center [784, 300] width 34 height 15
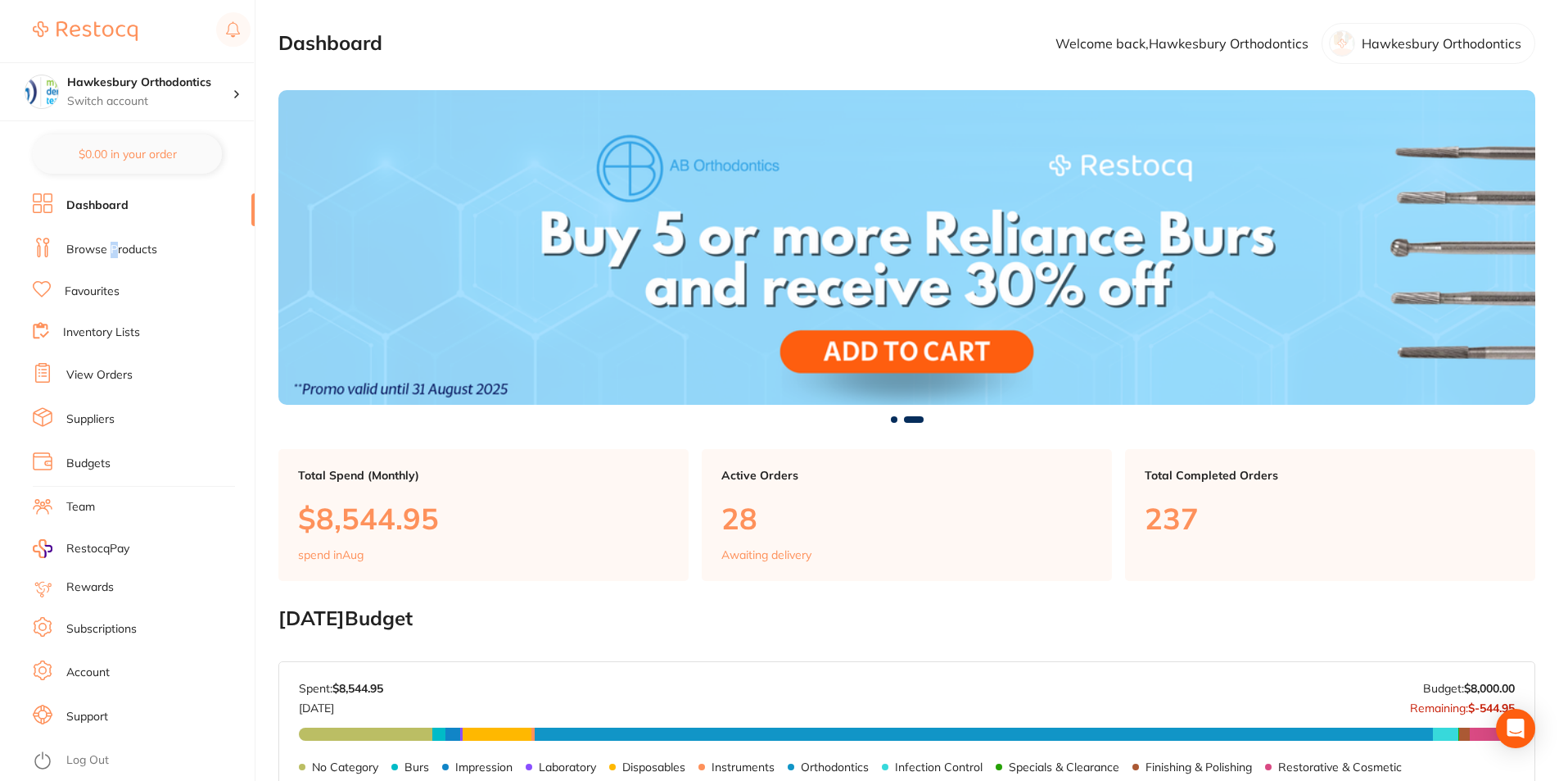
click at [118, 250] on link "Browse Products" at bounding box center [112, 250] width 91 height 17
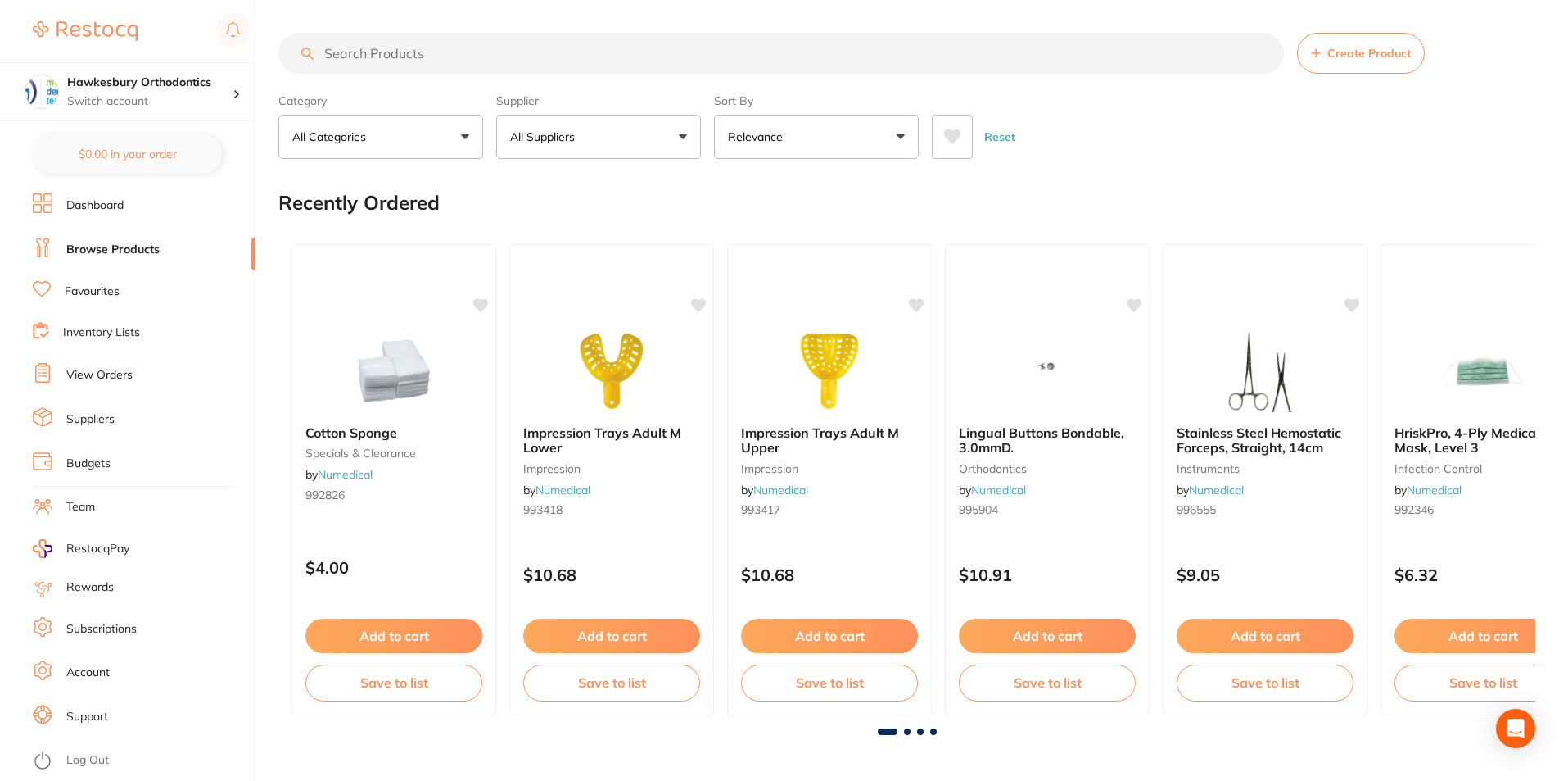
click at [679, 138] on button "All Suppliers" at bounding box center [599, 137] width 205 height 45
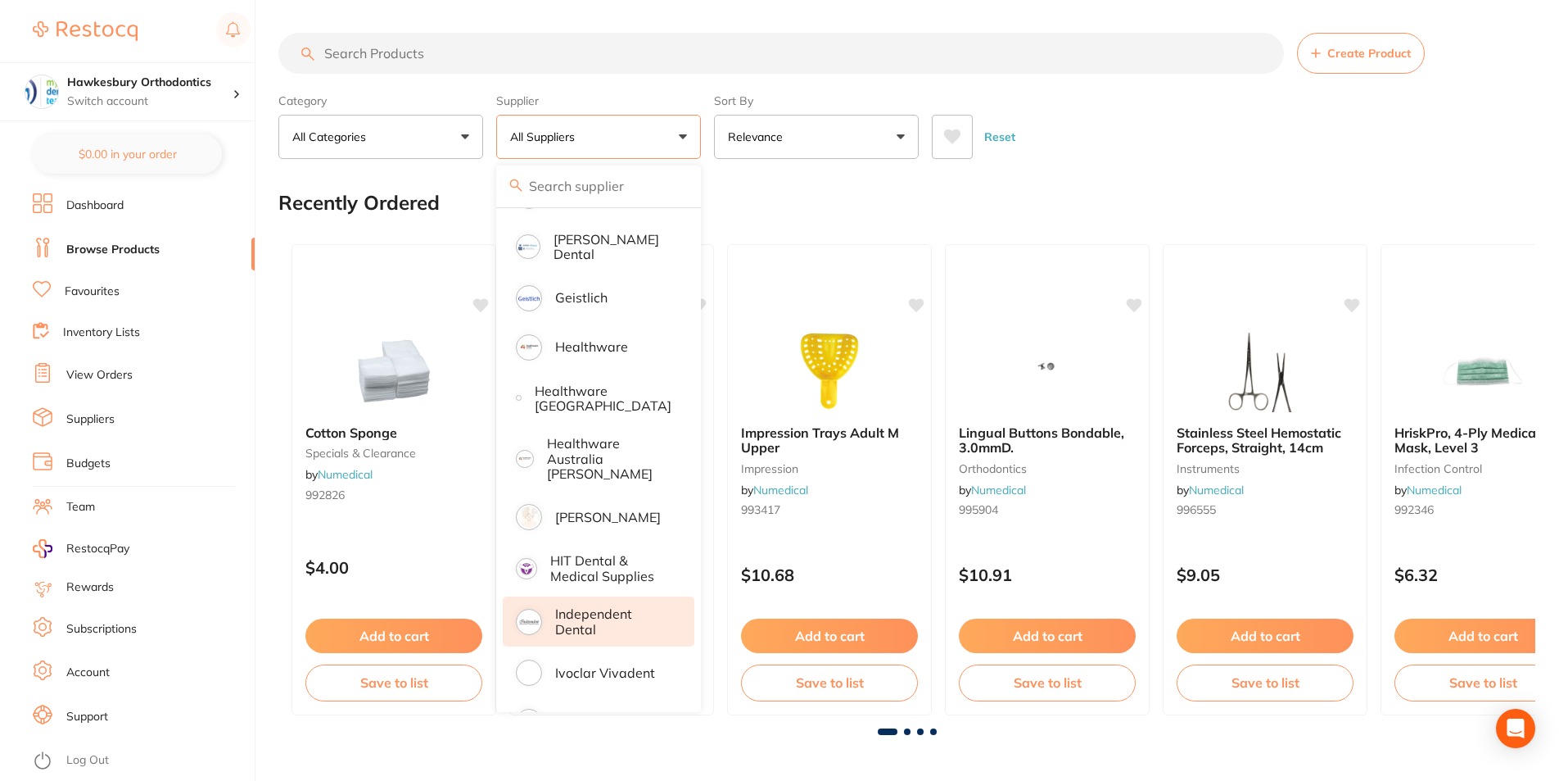
scroll to position [655, 0]
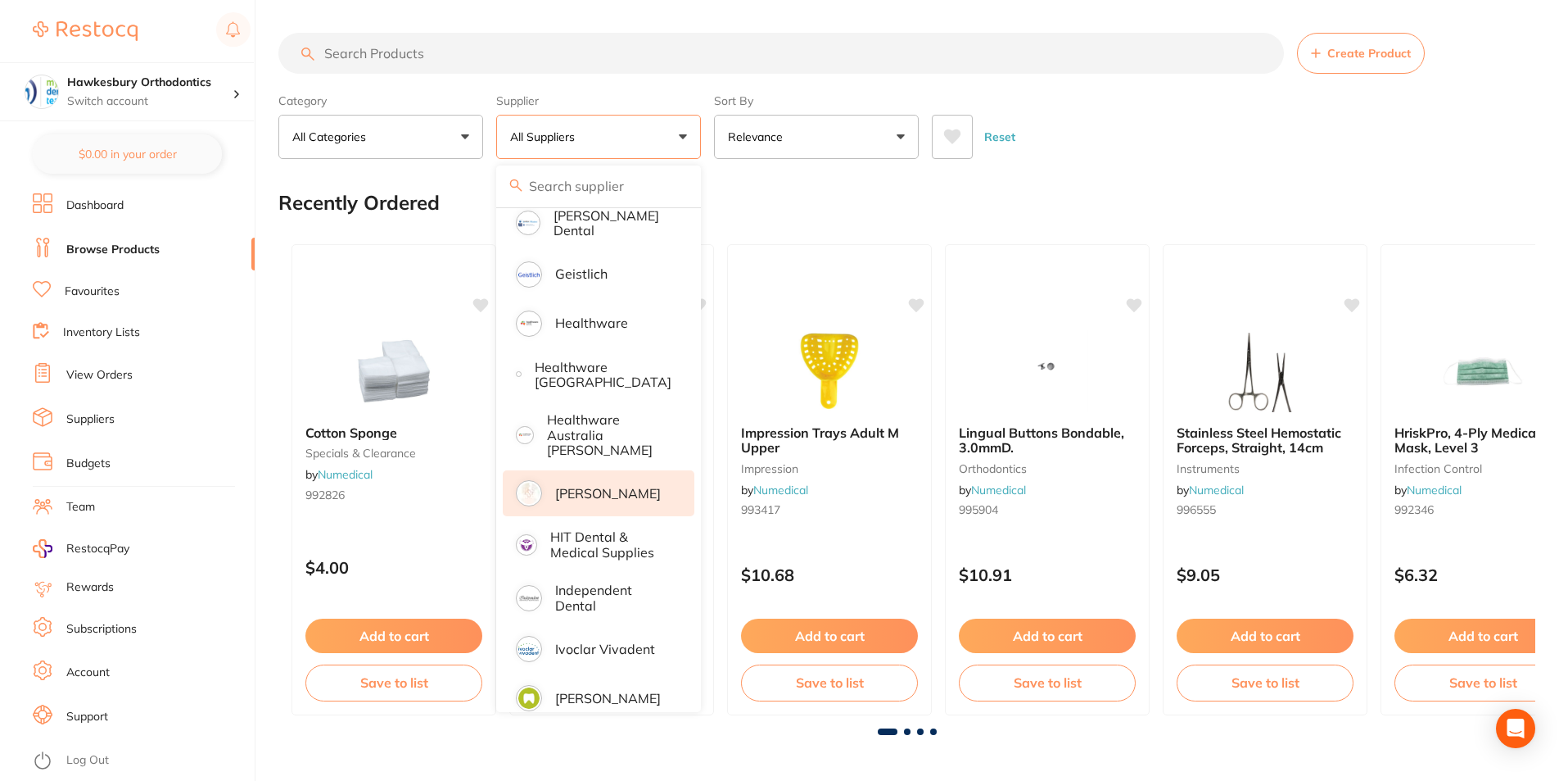
click at [601, 486] on p "[PERSON_NAME]" at bounding box center [608, 493] width 106 height 15
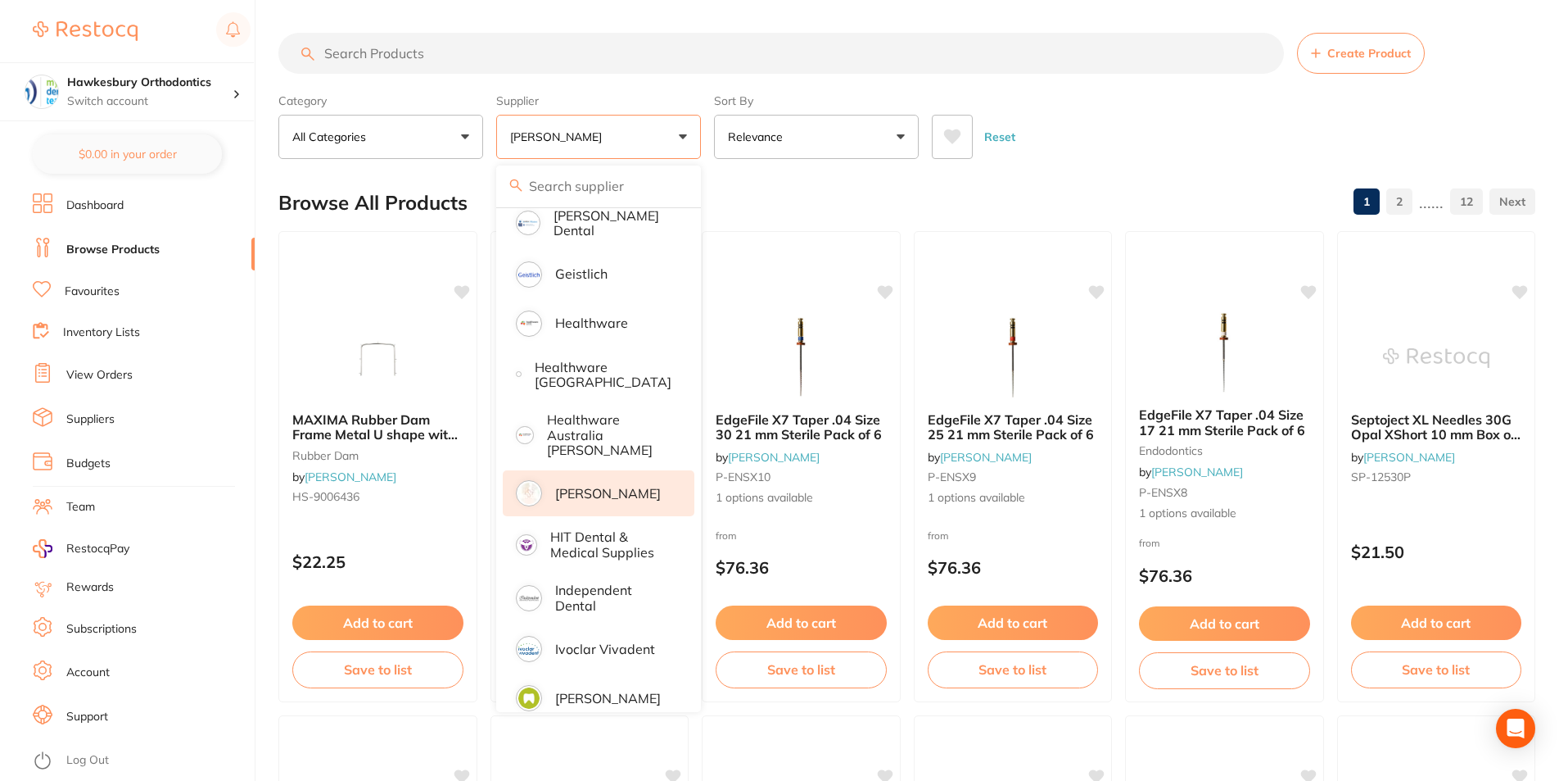
click at [1078, 136] on div "Reset" at bounding box center [1227, 130] width 591 height 57
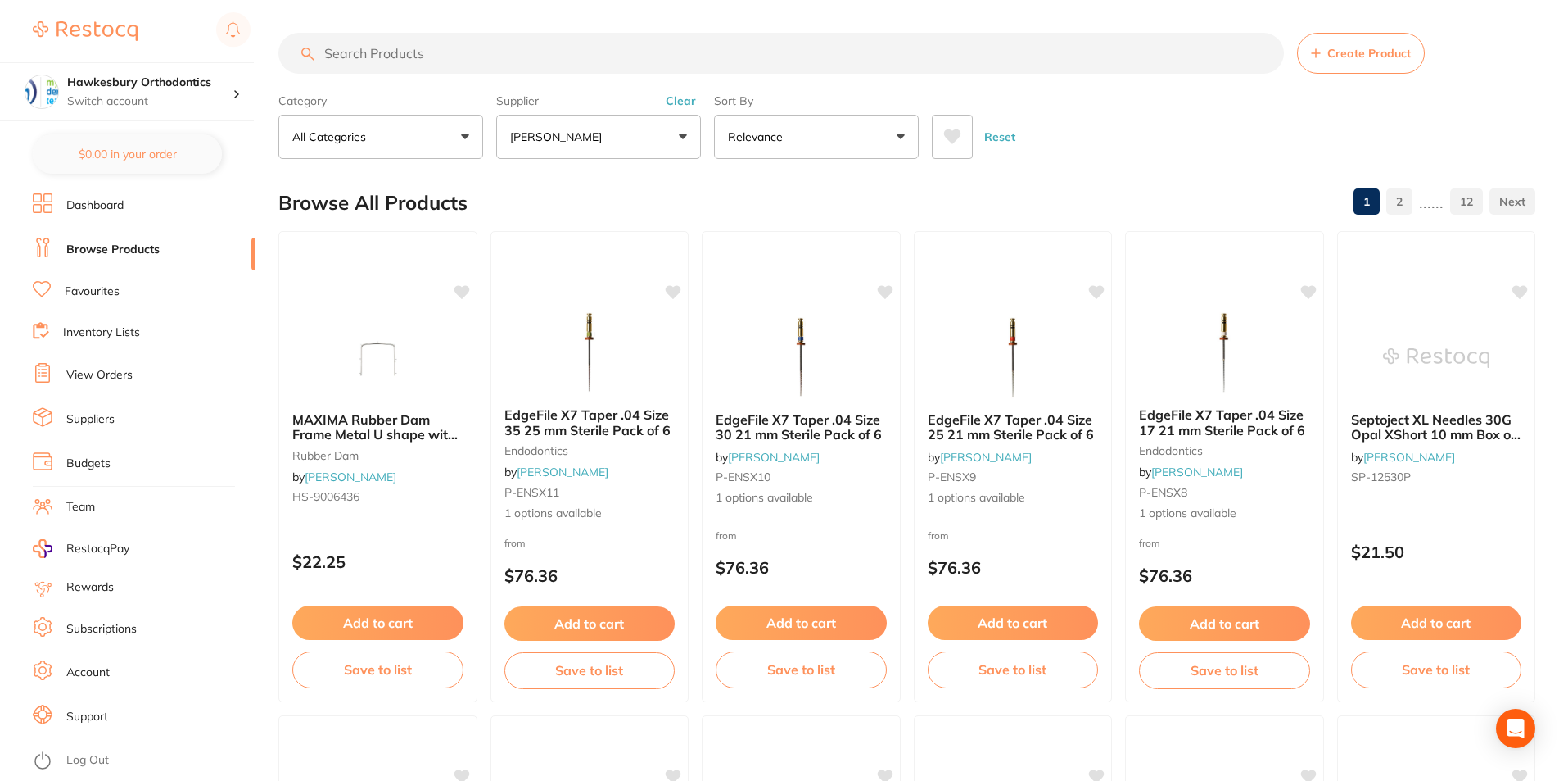
click at [399, 54] on input "search" at bounding box center [781, 54] width 1005 height 41
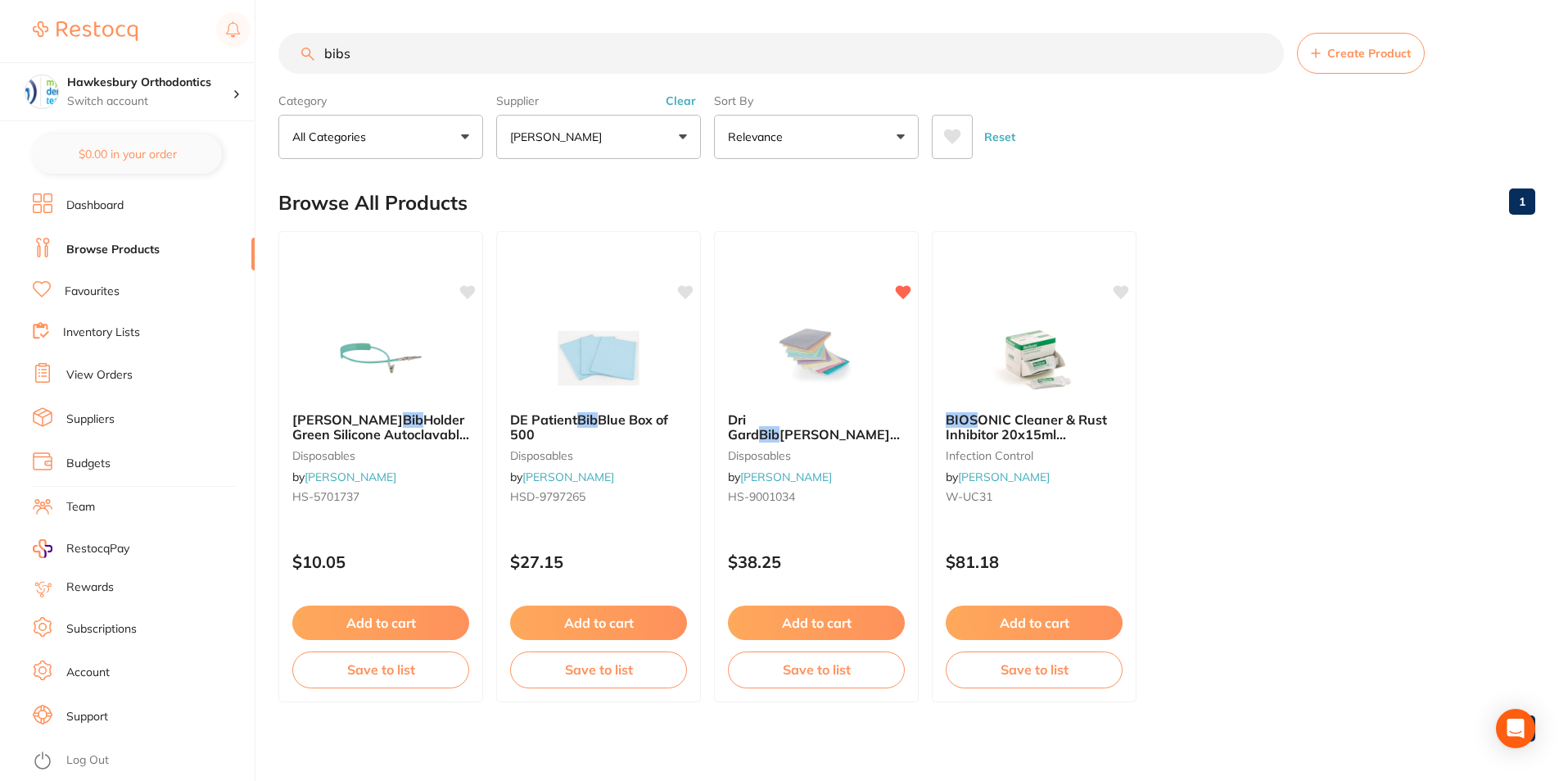
scroll to position [455, 0]
type input "bibs"
click at [587, 620] on button "Add to cart" at bounding box center [599, 625] width 178 height 36
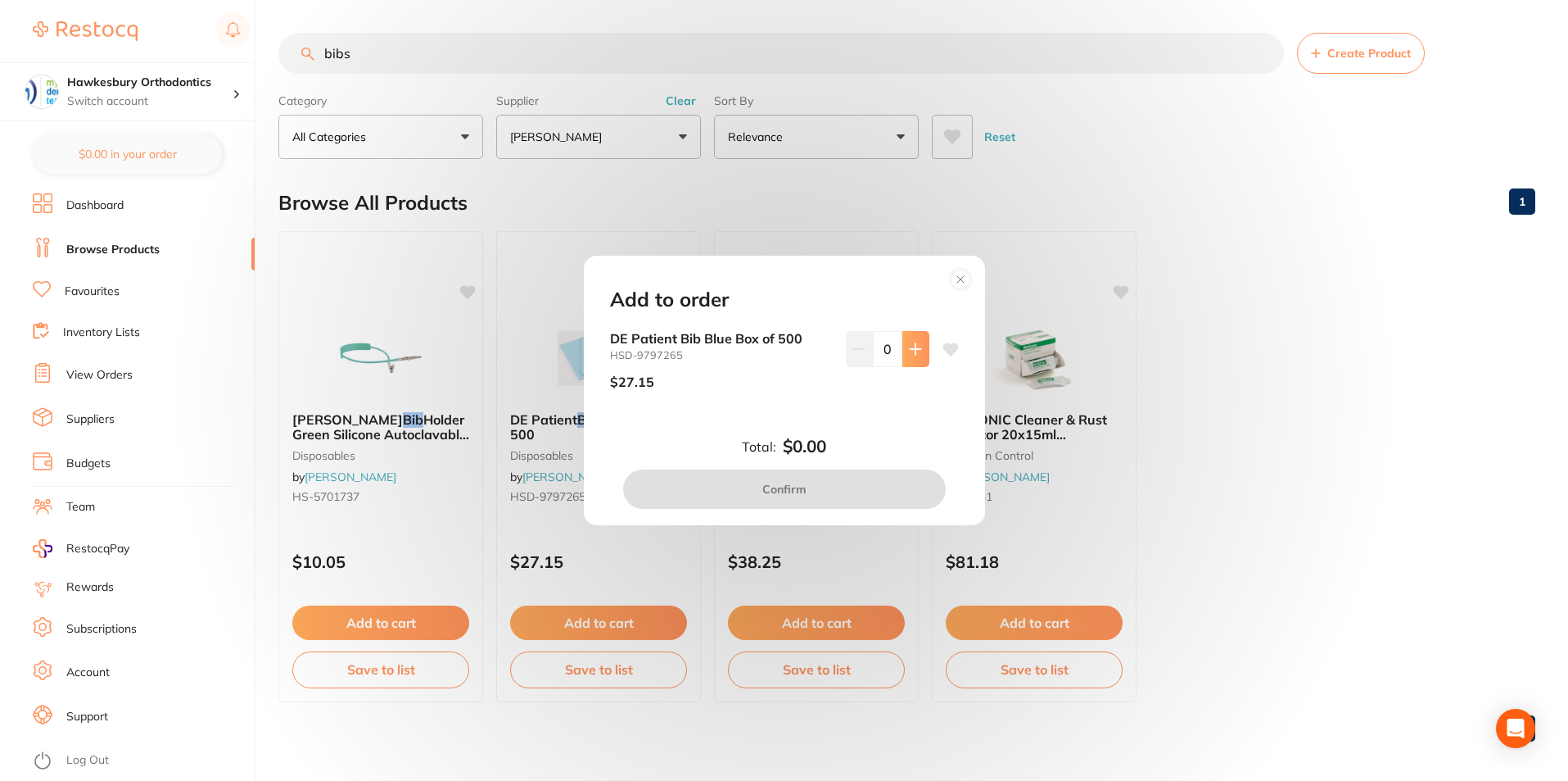
click at [915, 344] on icon at bounding box center [915, 349] width 13 height 13
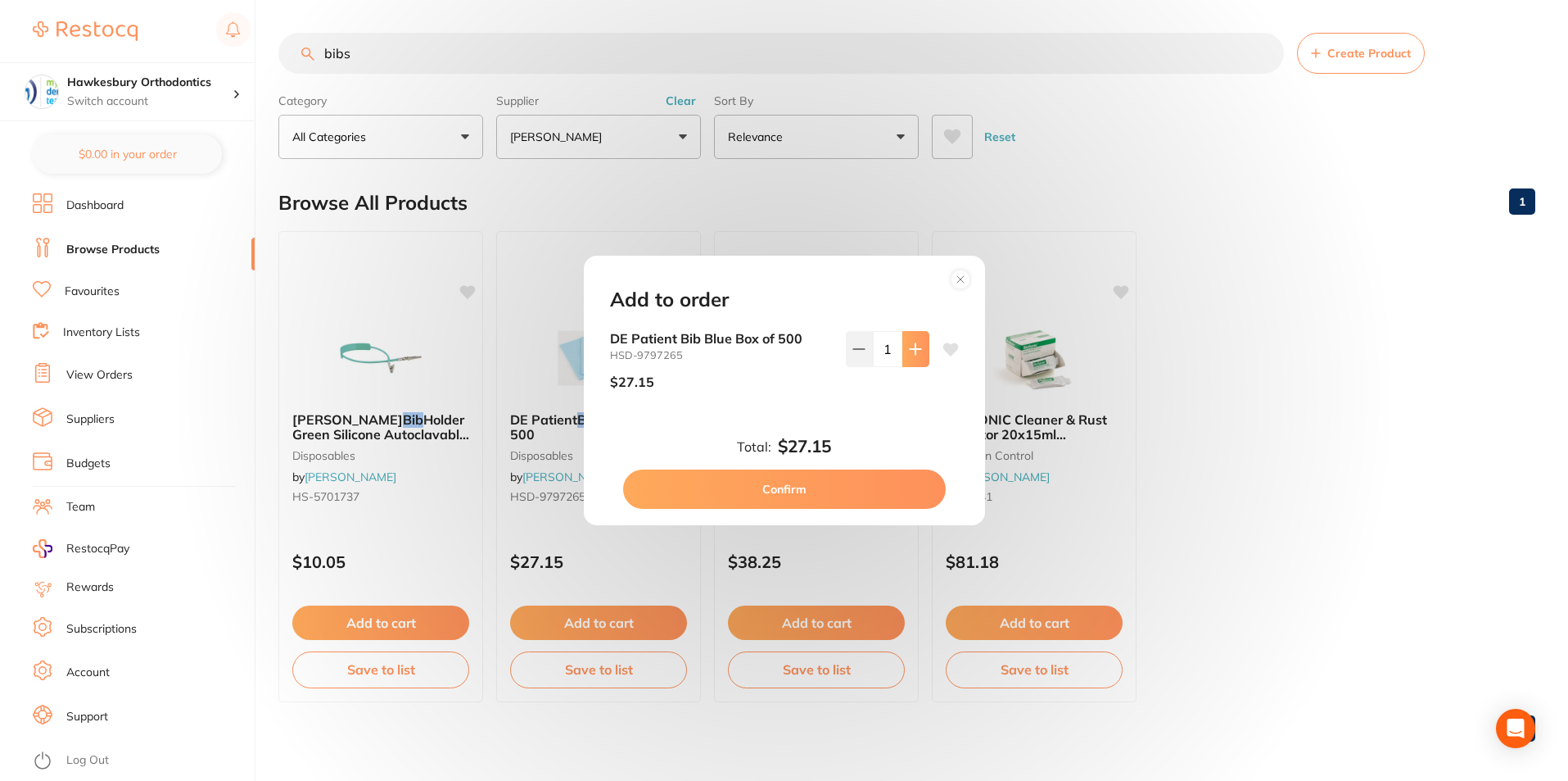
click at [917, 346] on icon at bounding box center [915, 349] width 13 height 13
type input "2"
click at [791, 489] on button "Confirm" at bounding box center [784, 489] width 323 height 40
checkbox input "false"
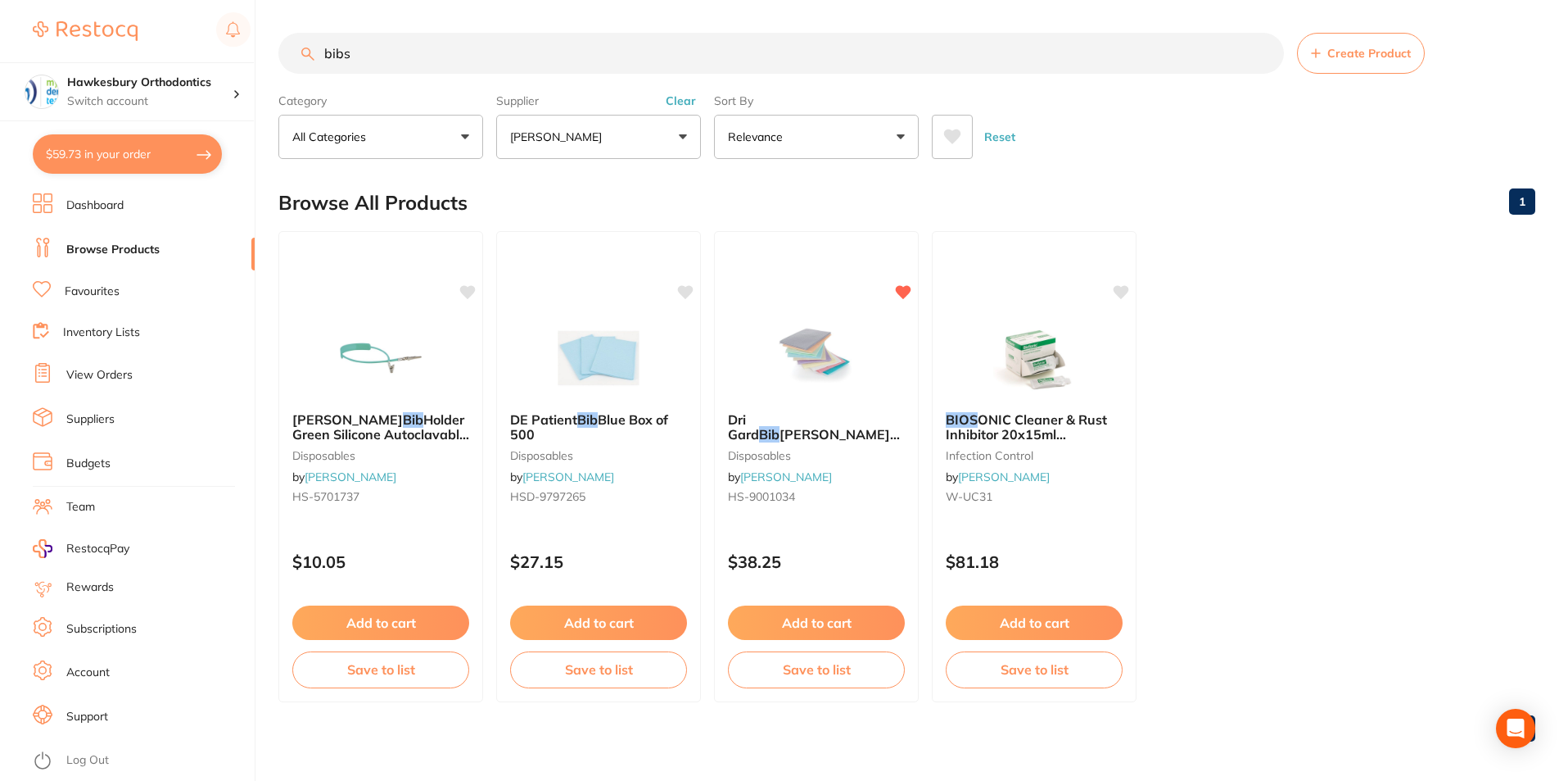
click at [372, 46] on input "bibs" at bounding box center [781, 54] width 1005 height 41
type input "b"
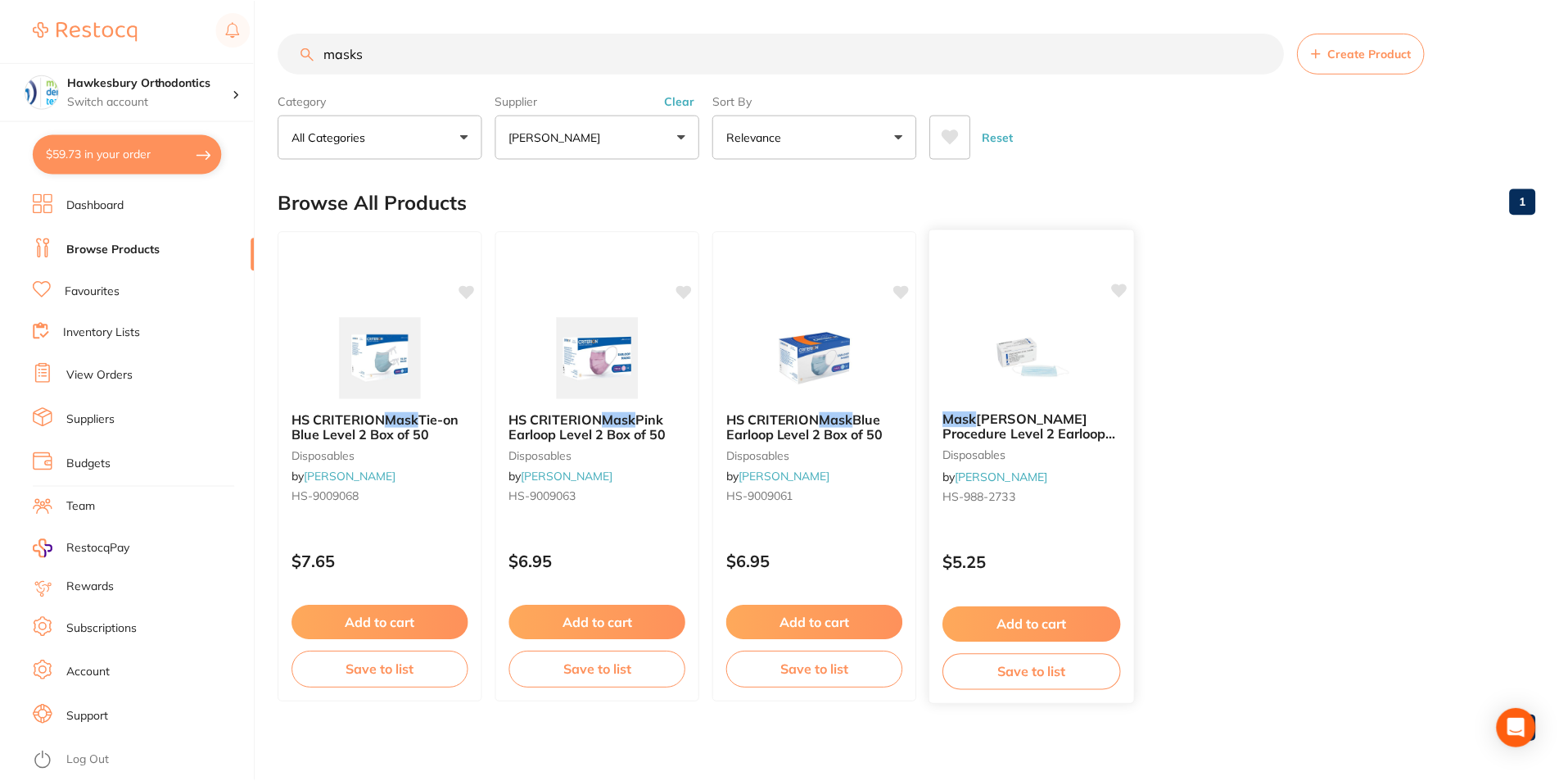
scroll to position [505, 0]
type input "masks"
click at [1028, 623] on button "Add to cart" at bounding box center [1034, 625] width 178 height 36
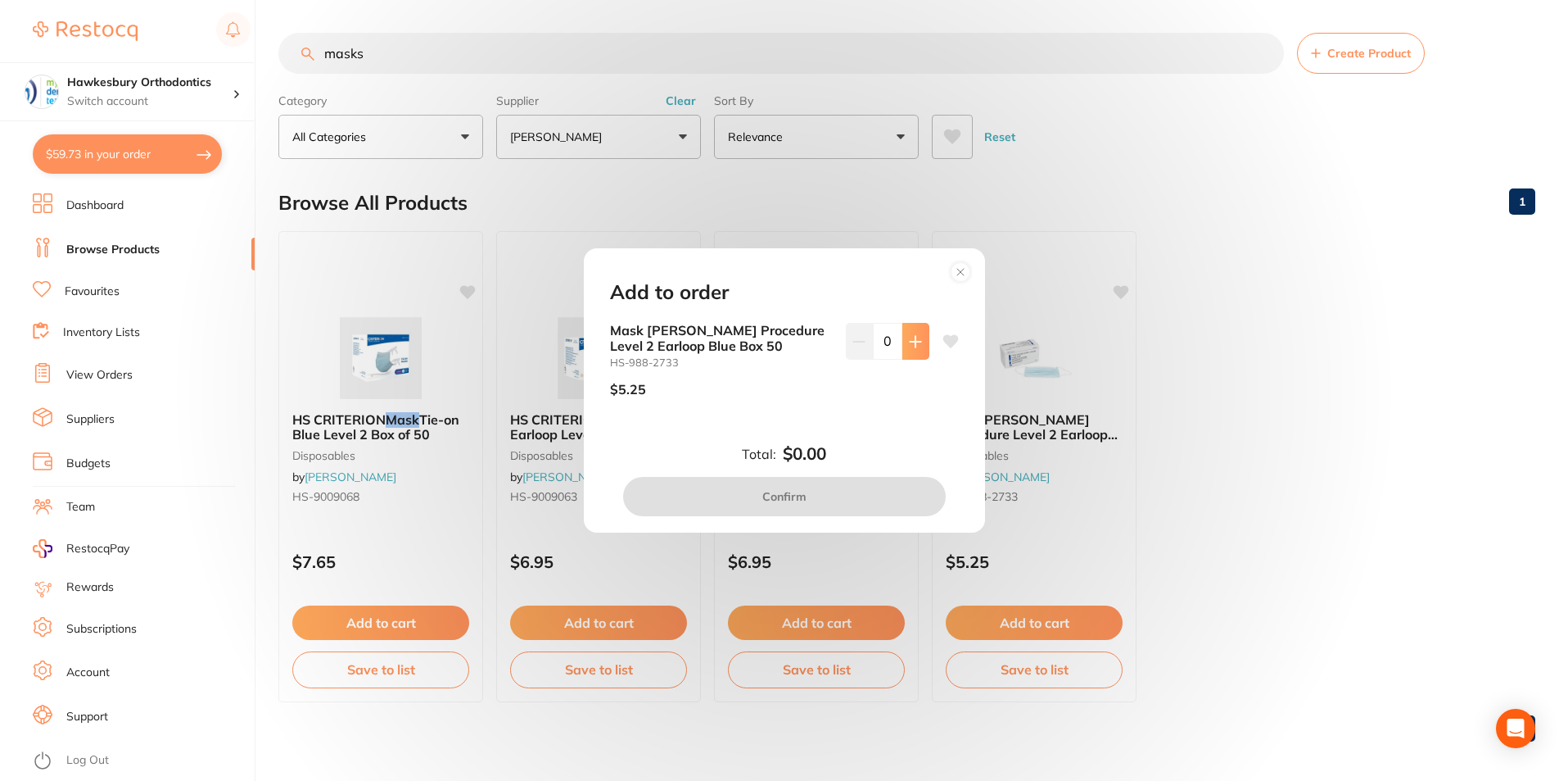
click at [910, 343] on icon at bounding box center [915, 340] width 11 height 11
click at [911, 343] on icon at bounding box center [915, 340] width 11 height 11
click at [912, 343] on icon at bounding box center [915, 340] width 11 height 11
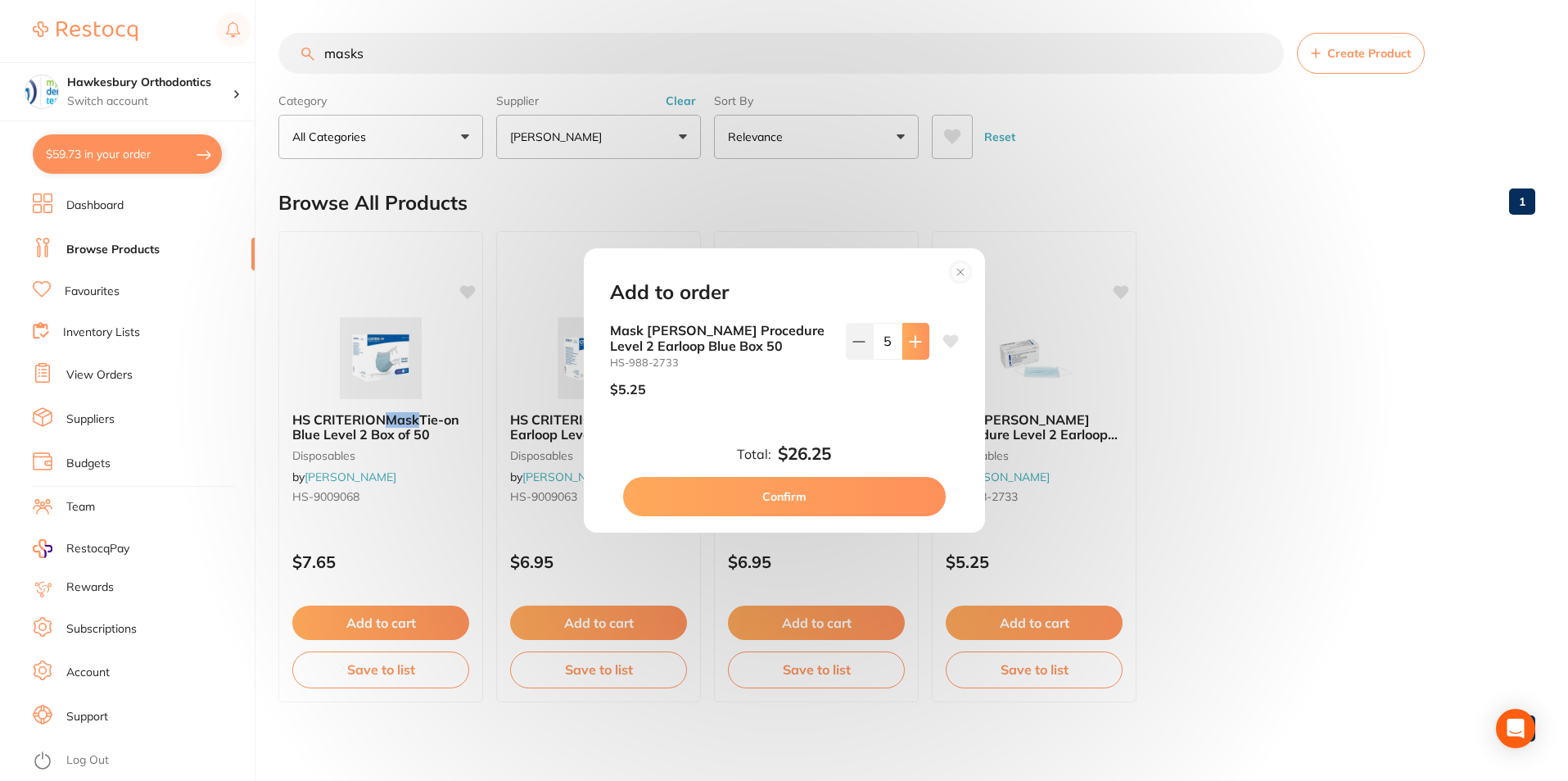
click at [912, 343] on icon at bounding box center [915, 340] width 11 height 11
click at [909, 342] on icon at bounding box center [915, 341] width 13 height 13
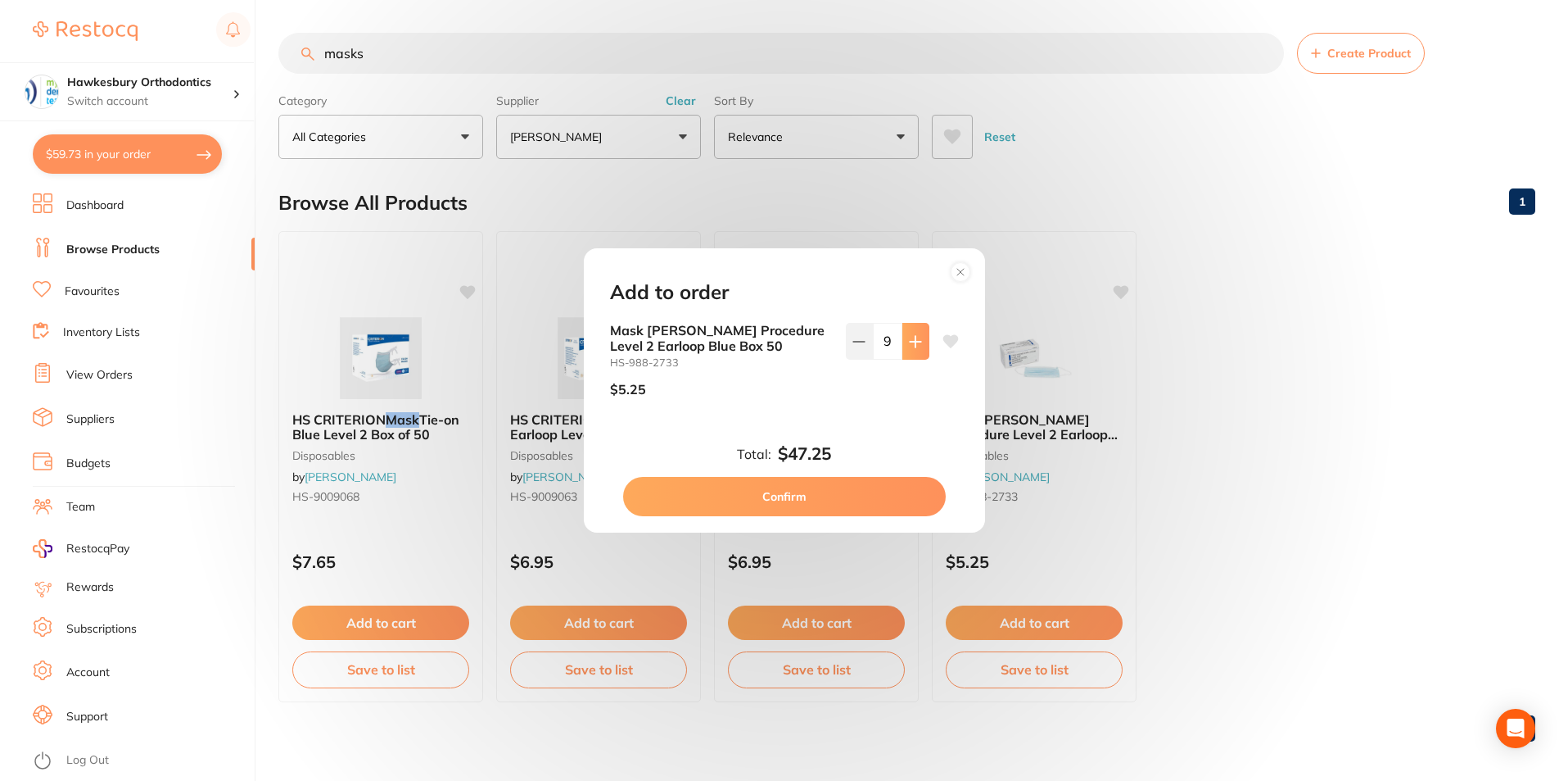
type input "10"
click at [807, 498] on button "Confirm" at bounding box center [784, 497] width 323 height 40
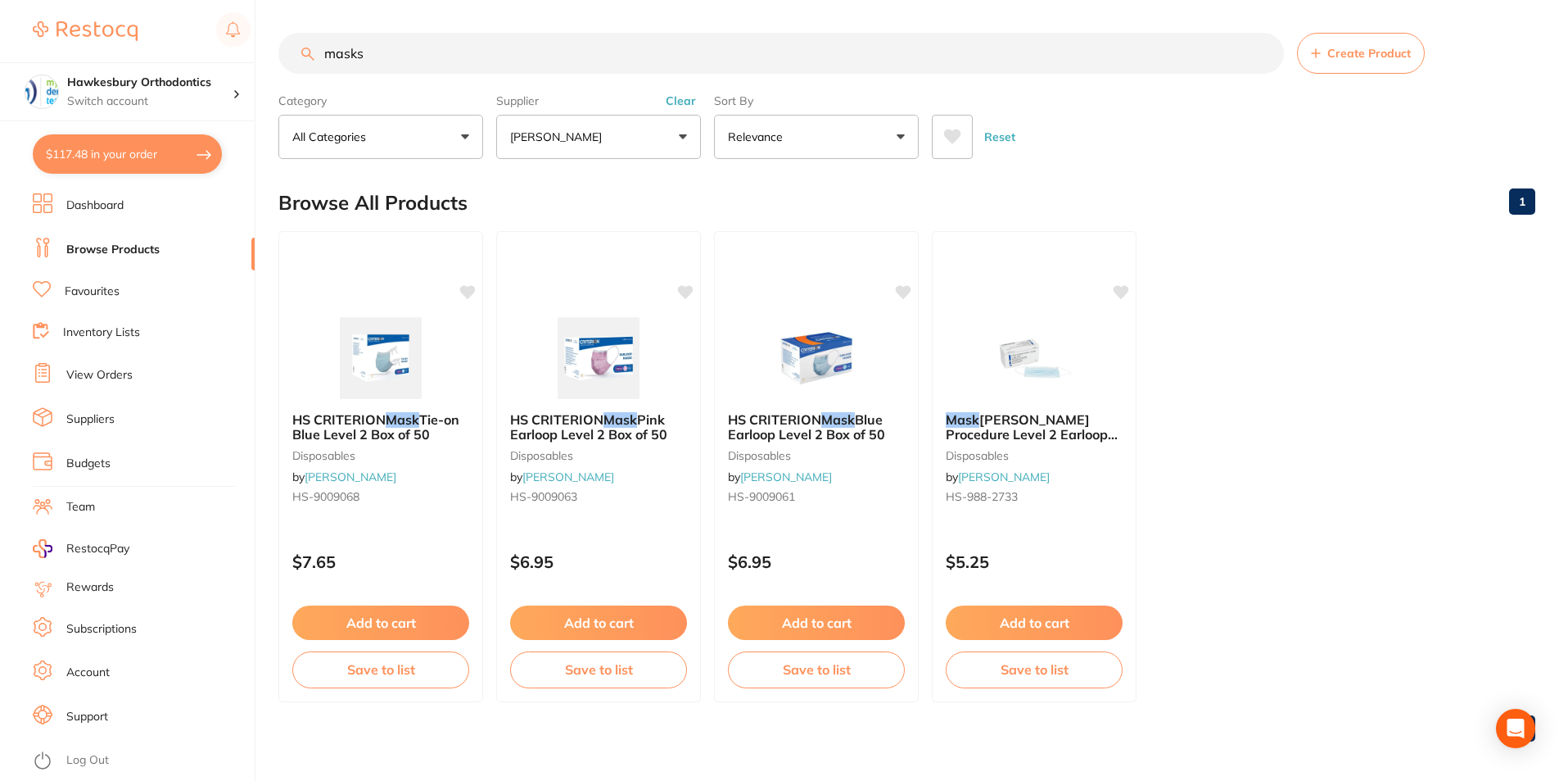
drag, startPoint x: 379, startPoint y: 57, endPoint x: 327, endPoint y: 51, distance: 52.3
click at [327, 52] on input "masks" at bounding box center [781, 54] width 1005 height 41
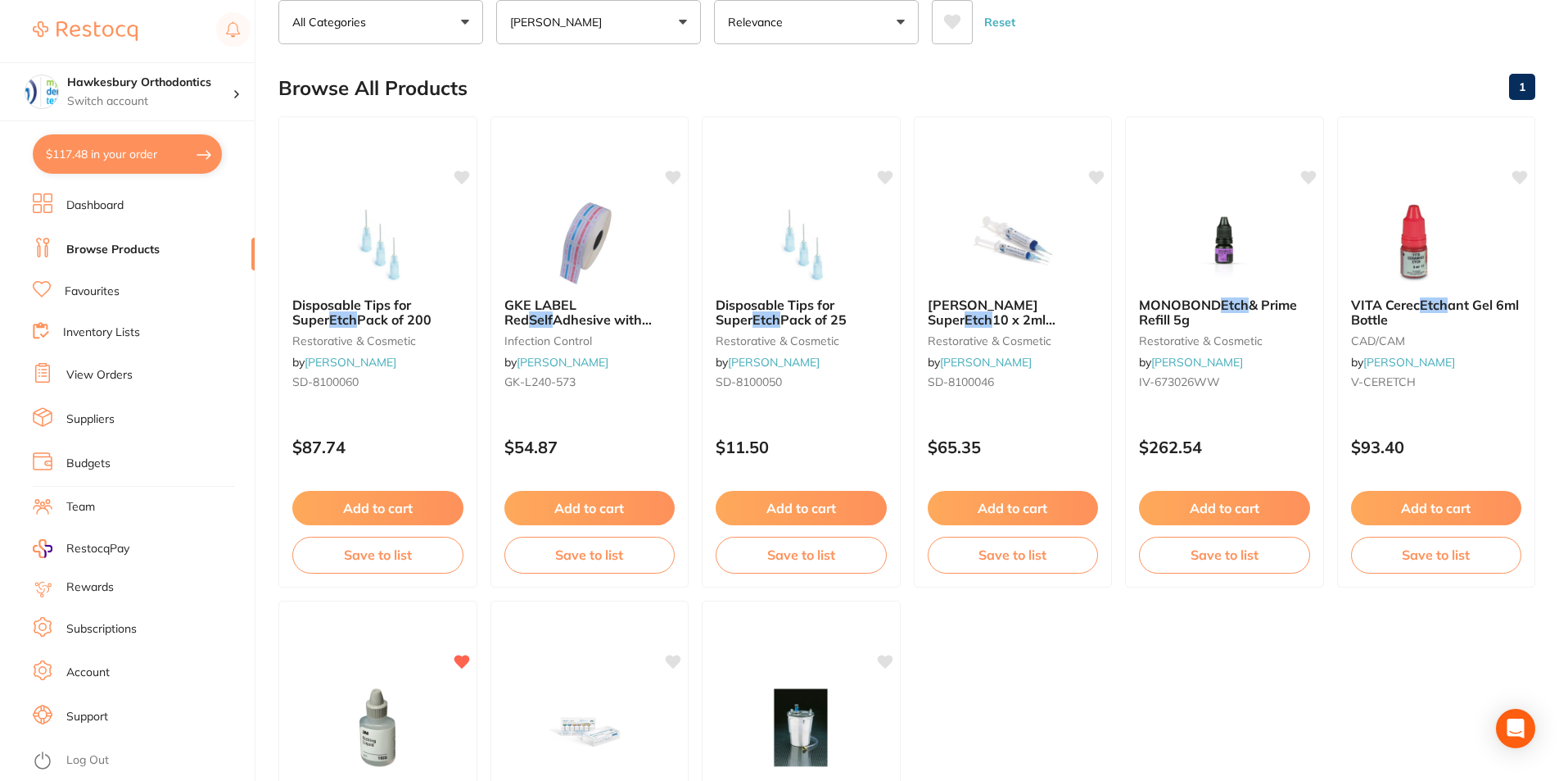
scroll to position [0, 0]
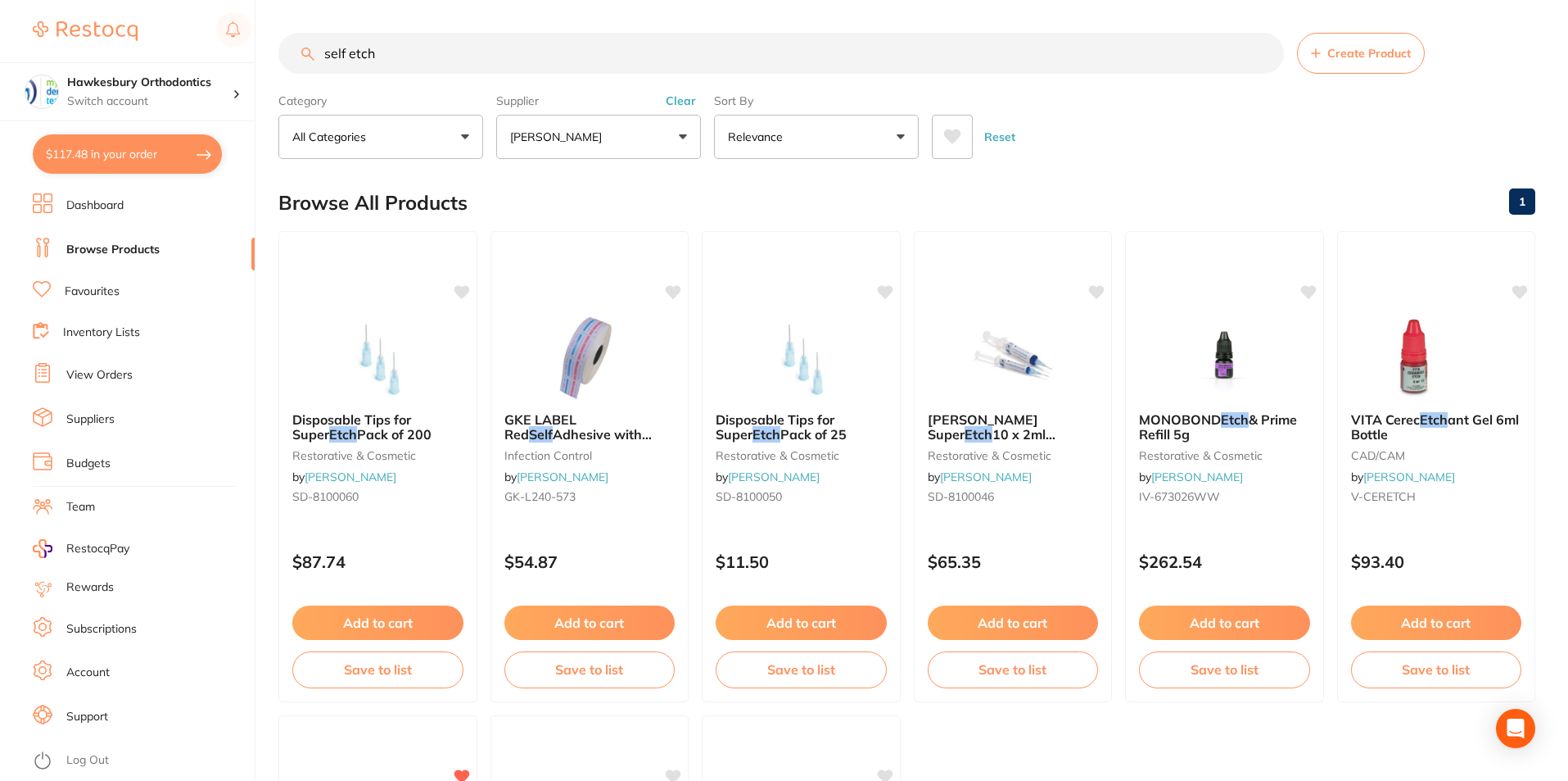
drag, startPoint x: 397, startPoint y: 51, endPoint x: 326, endPoint y: 50, distance: 71.0
click at [327, 50] on input "self etch" at bounding box center [781, 54] width 1005 height 41
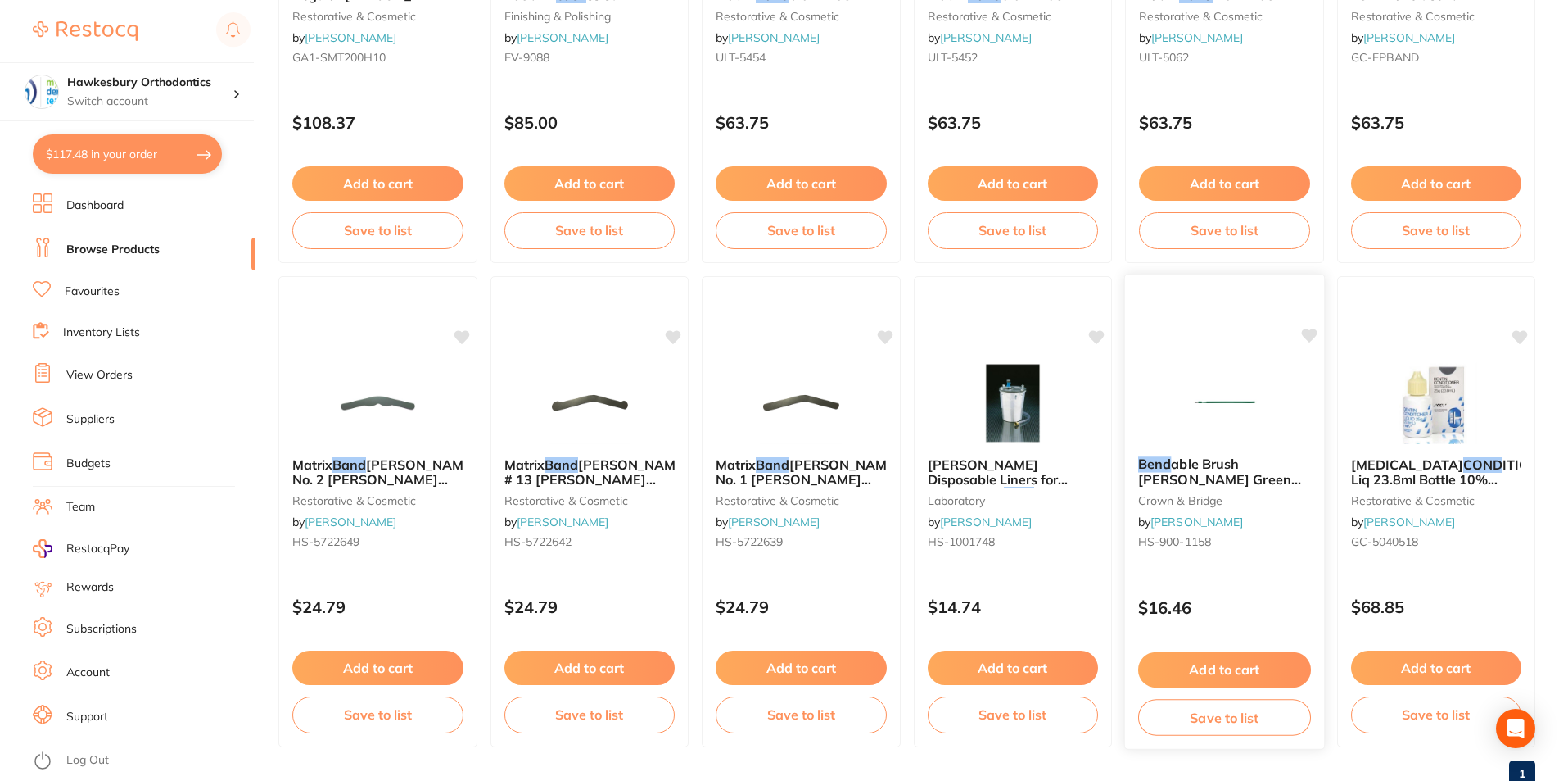
scroll to position [1459, 0]
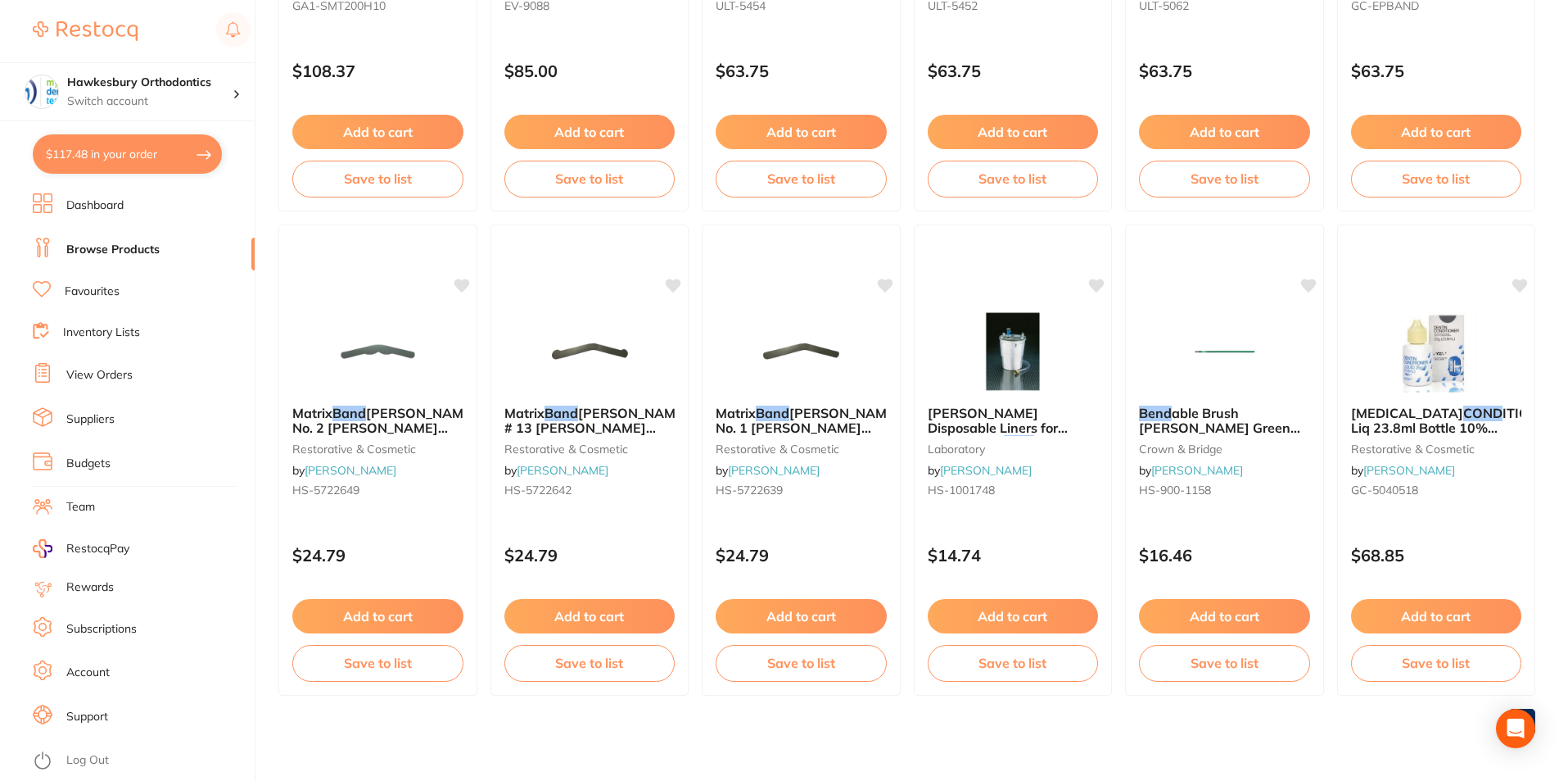
type input "etch bond"
click at [106, 293] on link "Favourites" at bounding box center [92, 292] width 55 height 17
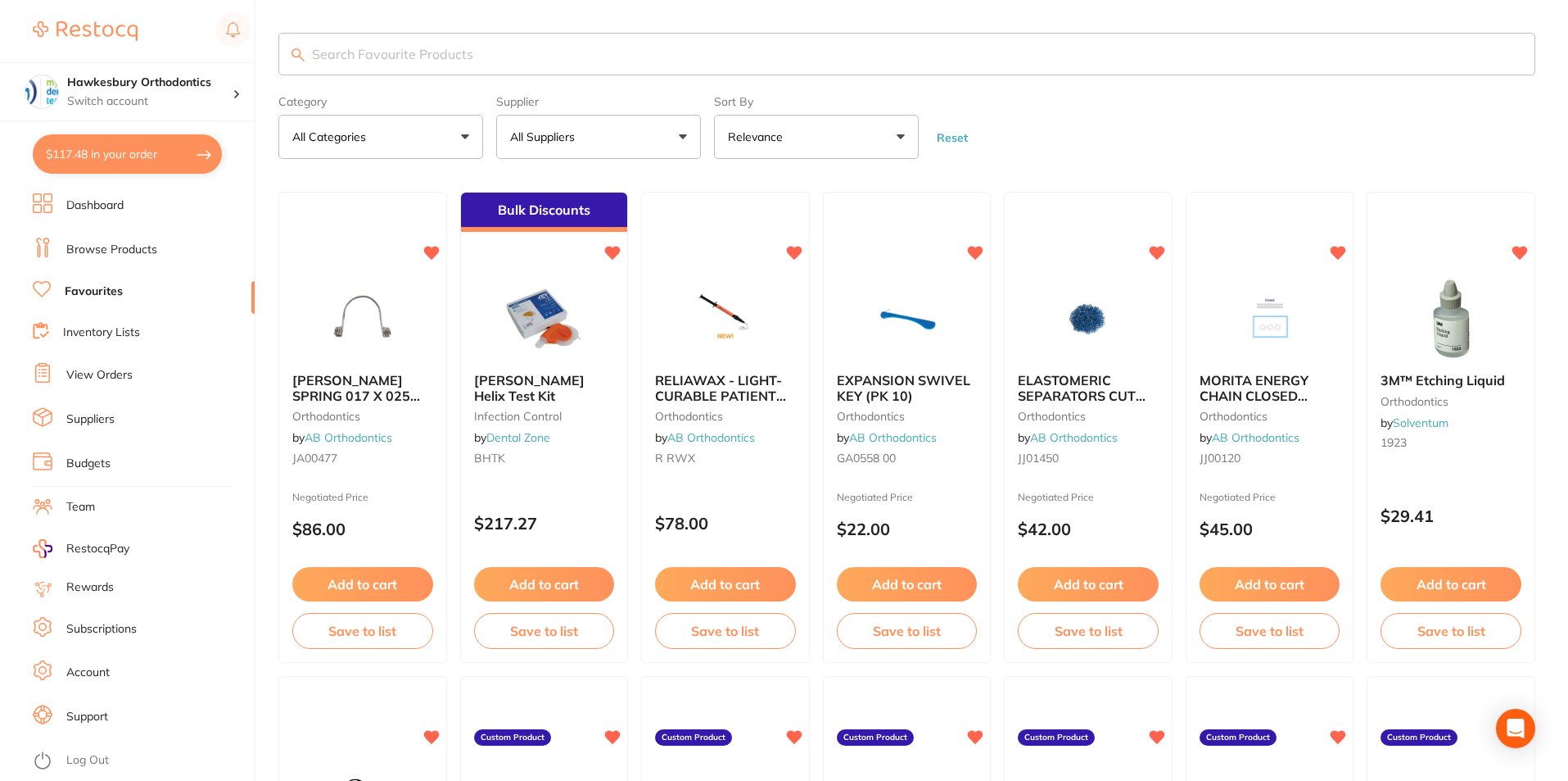
click at [683, 136] on button "All Suppliers" at bounding box center [599, 137] width 205 height 45
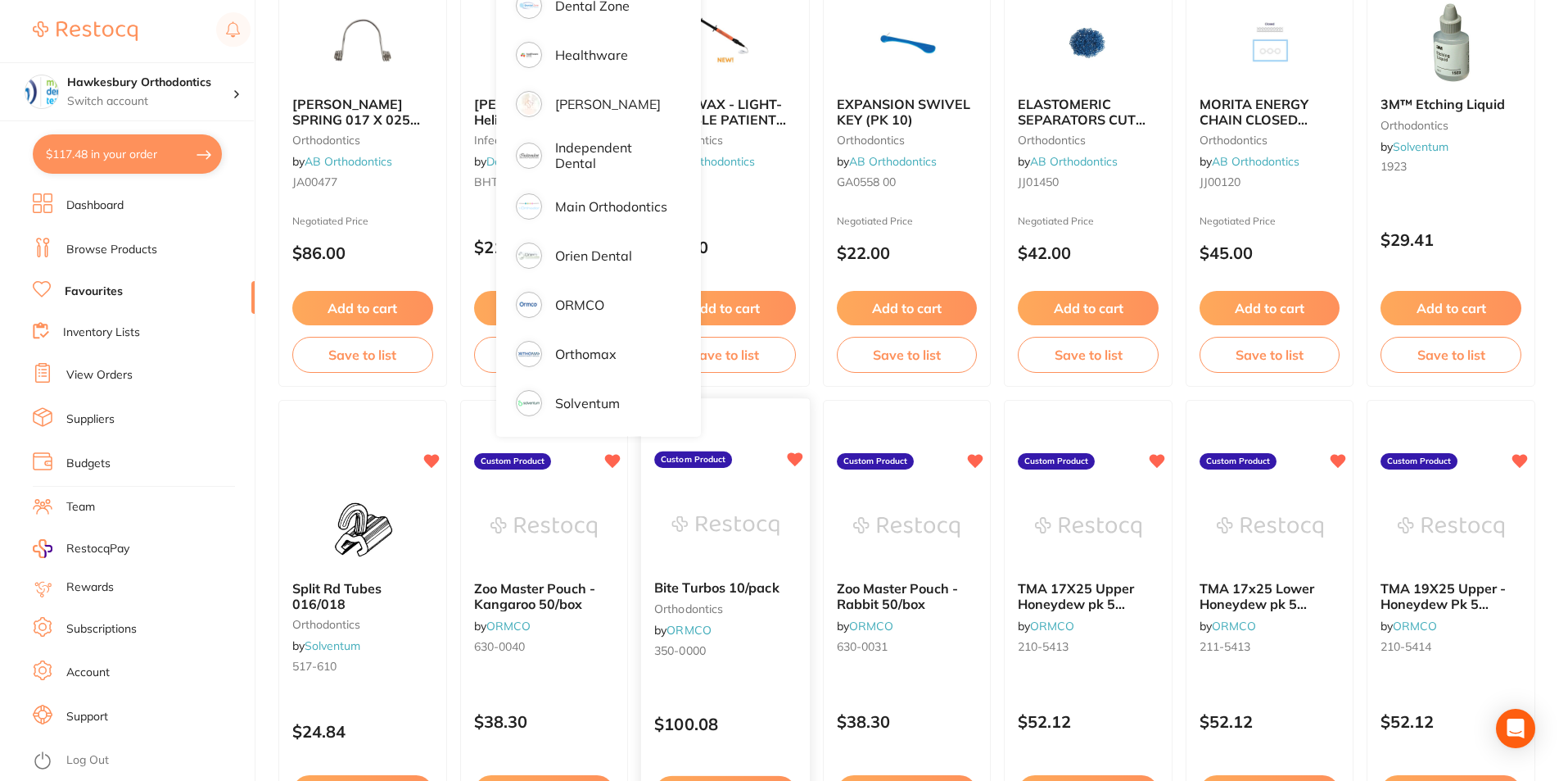
scroll to position [328, 0]
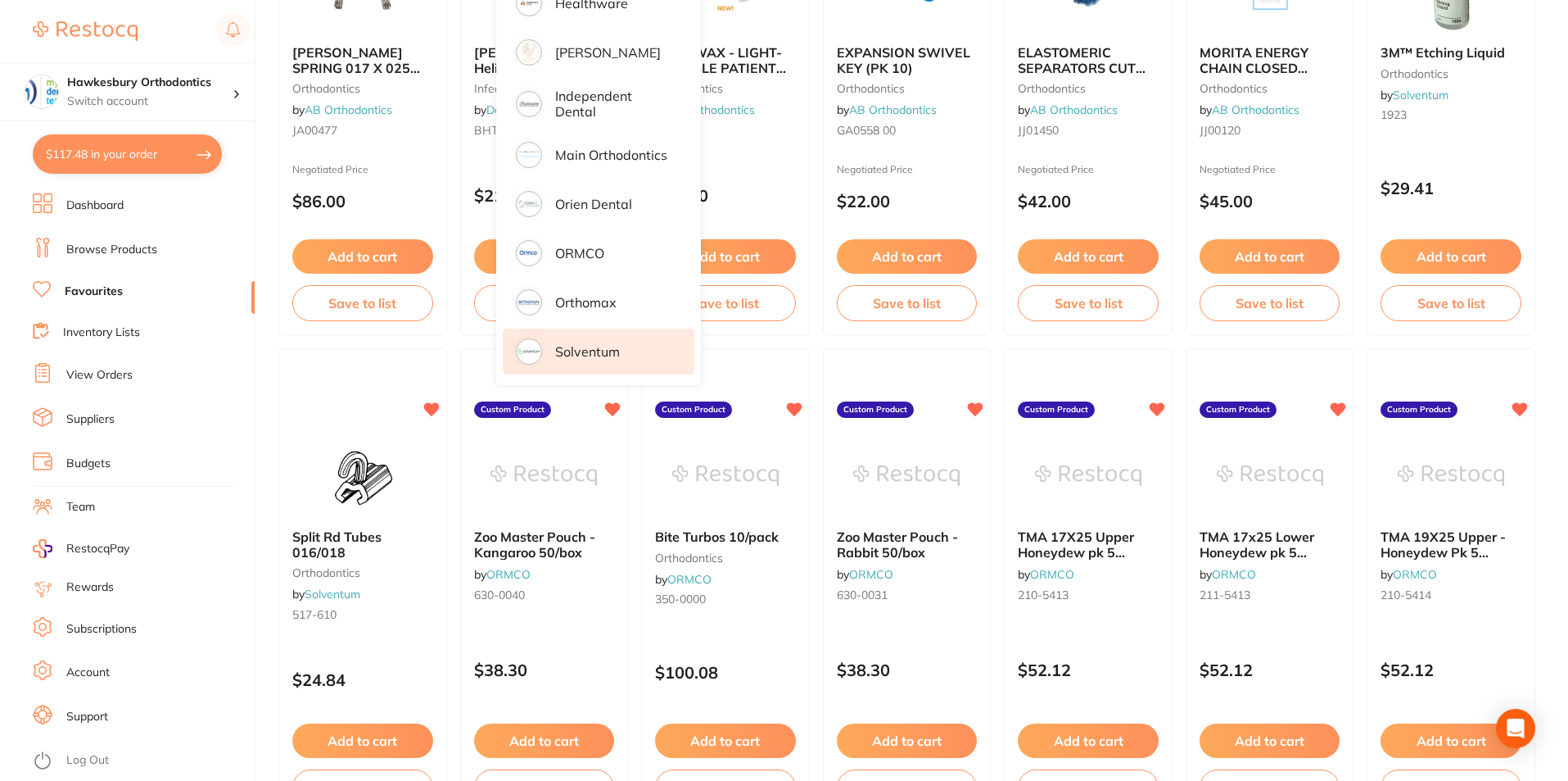
click at [583, 346] on p "Solventum" at bounding box center [587, 351] width 64 height 15
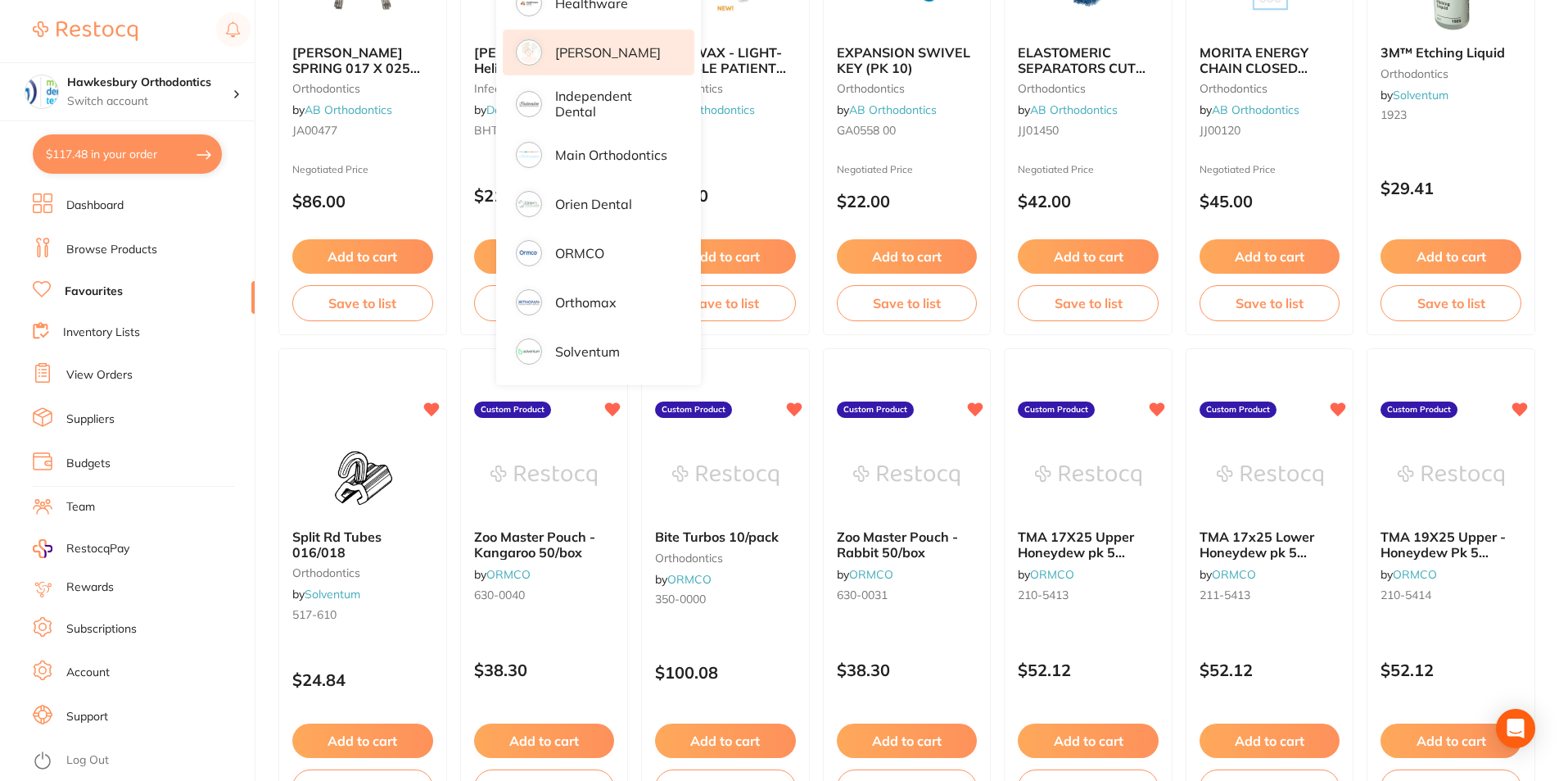
scroll to position [0, 0]
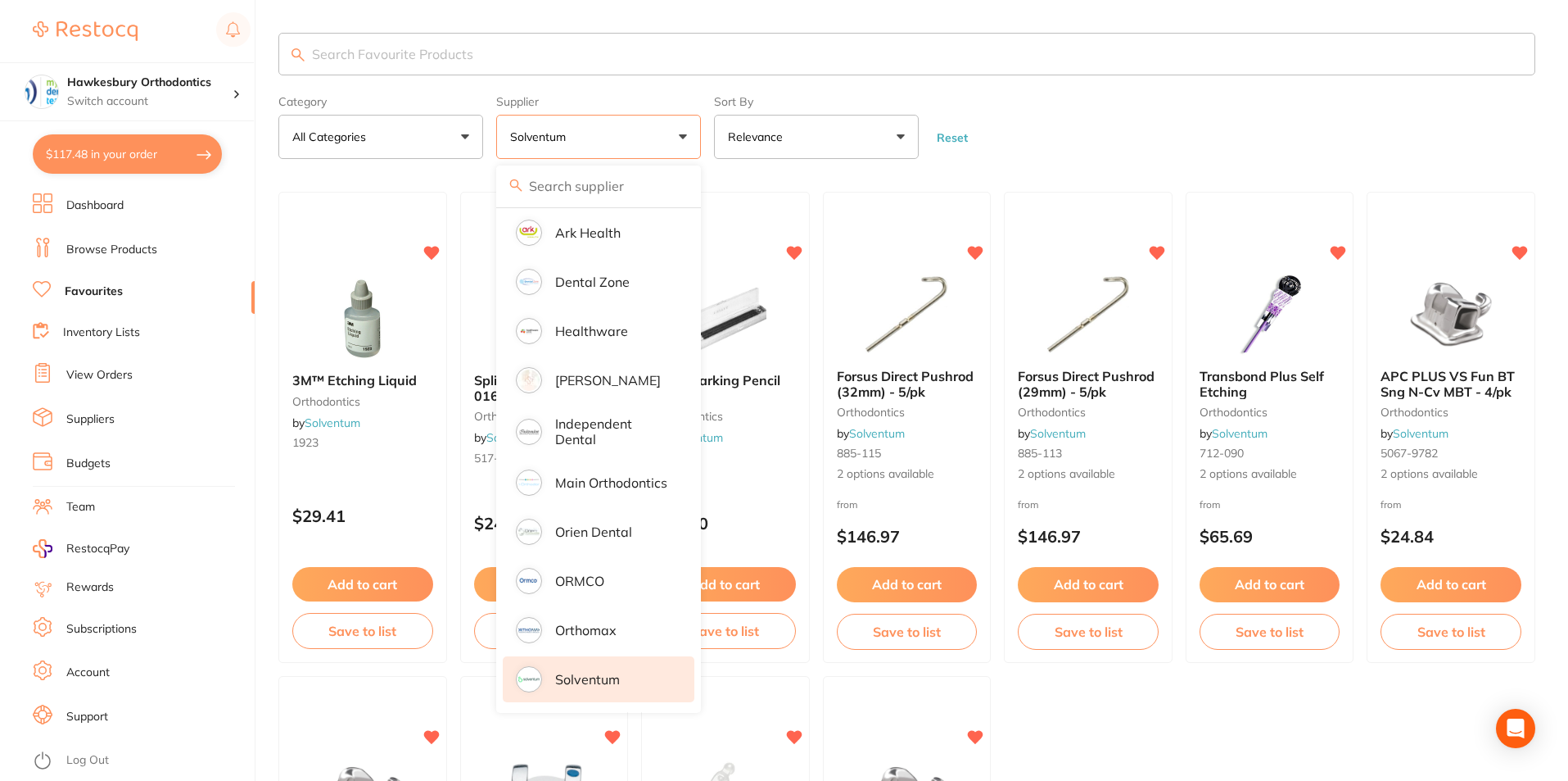
click at [385, 48] on input "search" at bounding box center [907, 55] width 1257 height 43
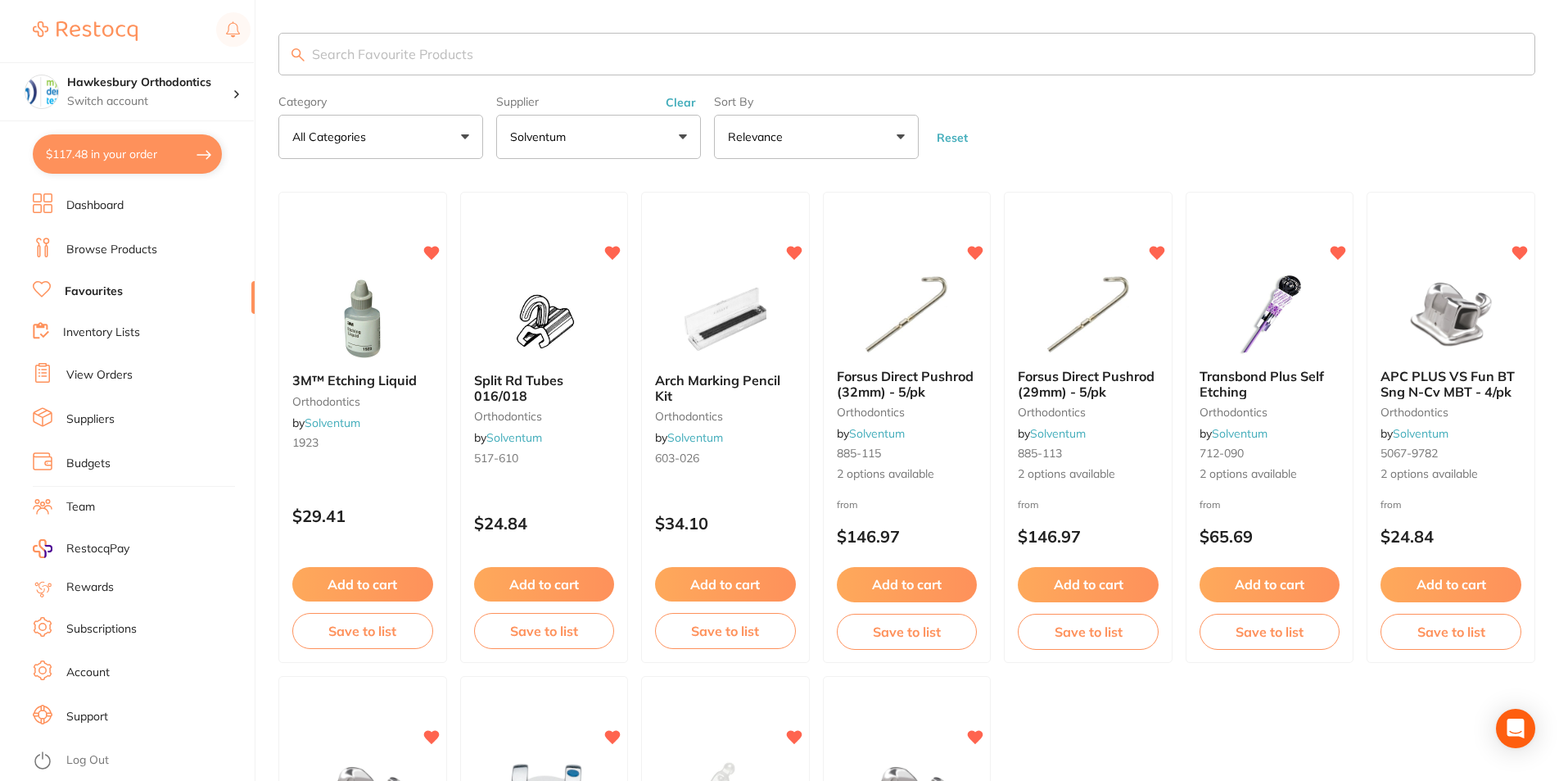
click at [681, 135] on button "Solventum" at bounding box center [599, 137] width 205 height 45
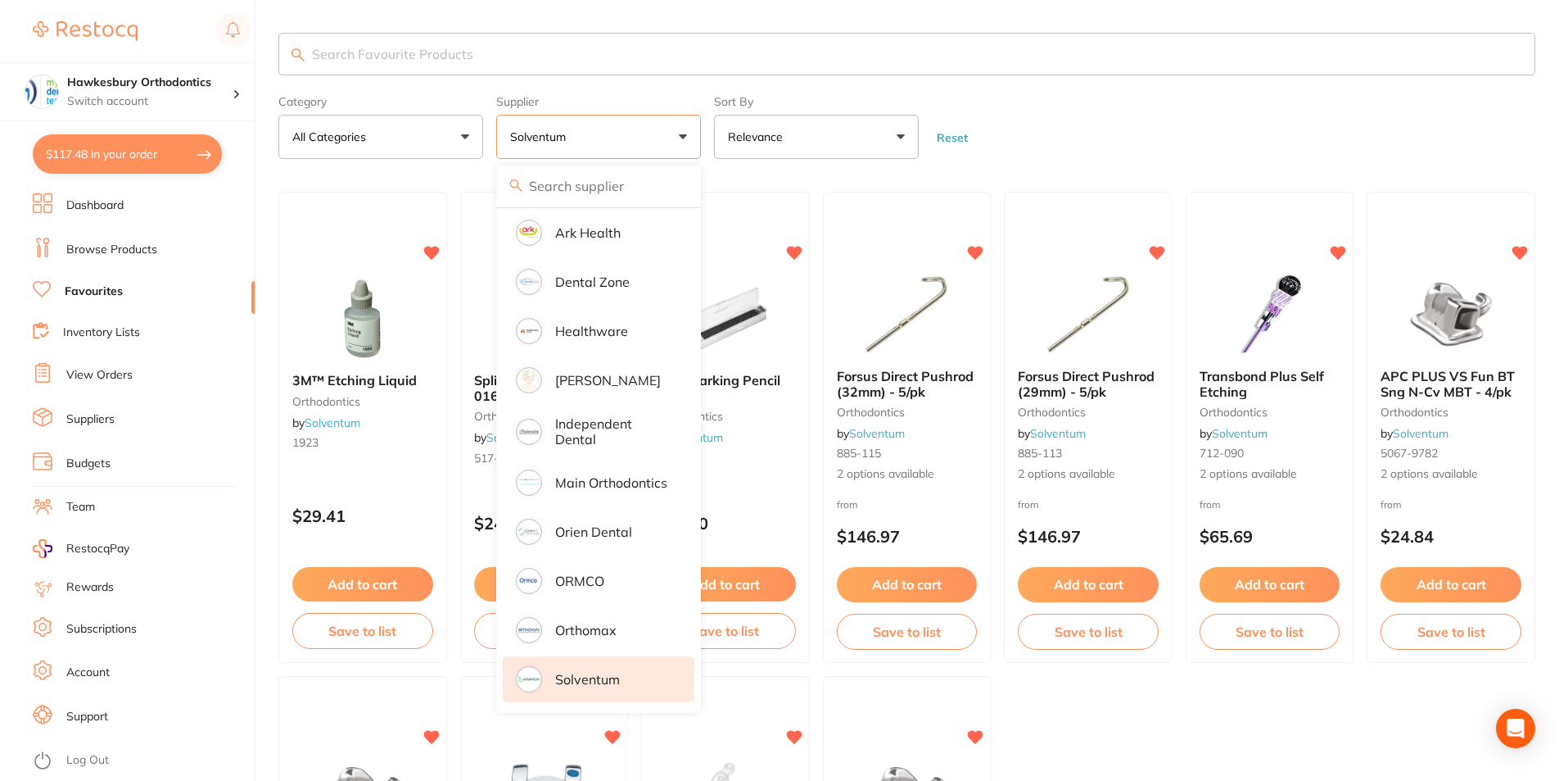
click at [140, 250] on link "Browse Products" at bounding box center [112, 250] width 91 height 17
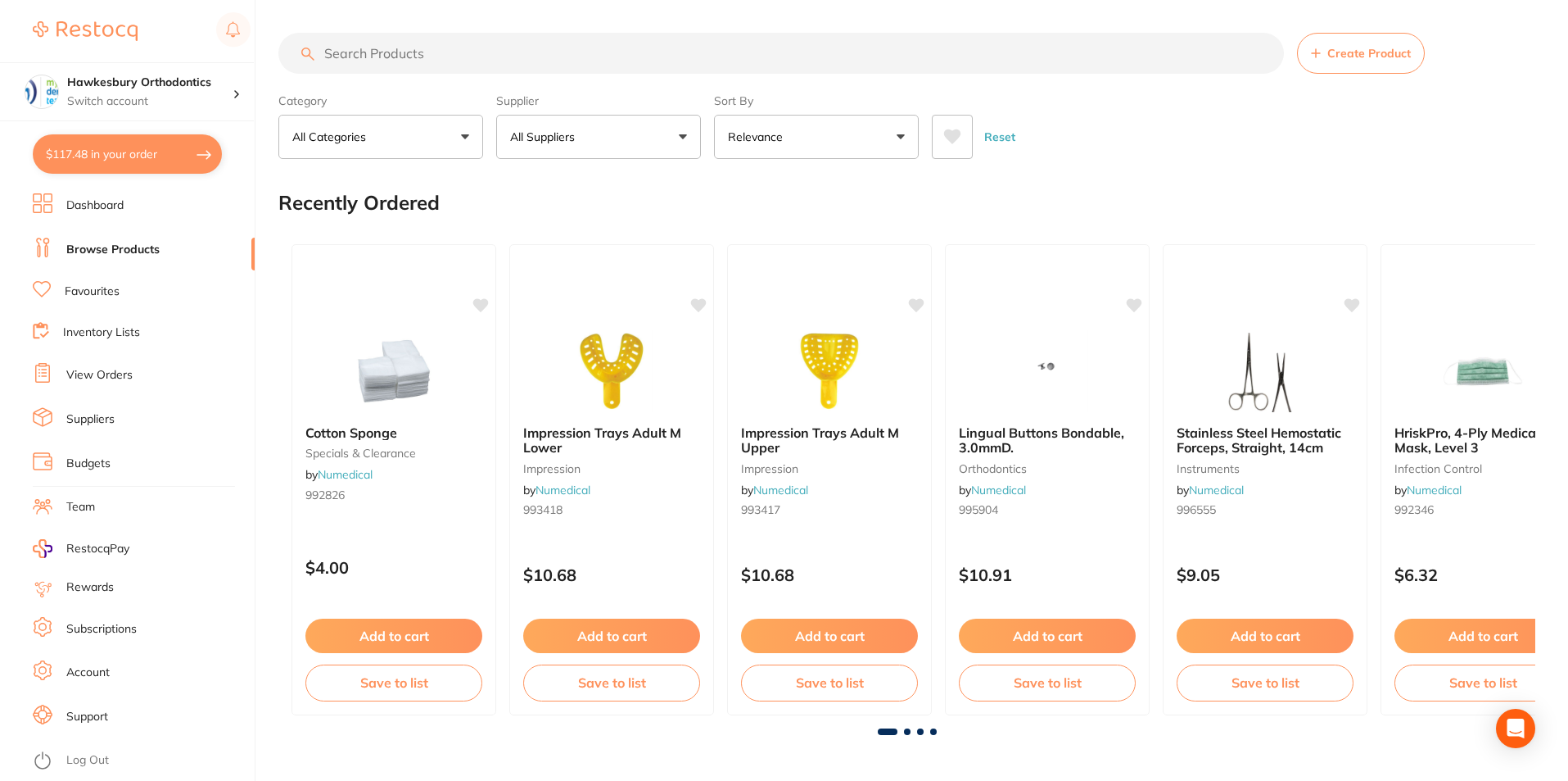
click at [680, 136] on button "All Suppliers" at bounding box center [599, 137] width 205 height 45
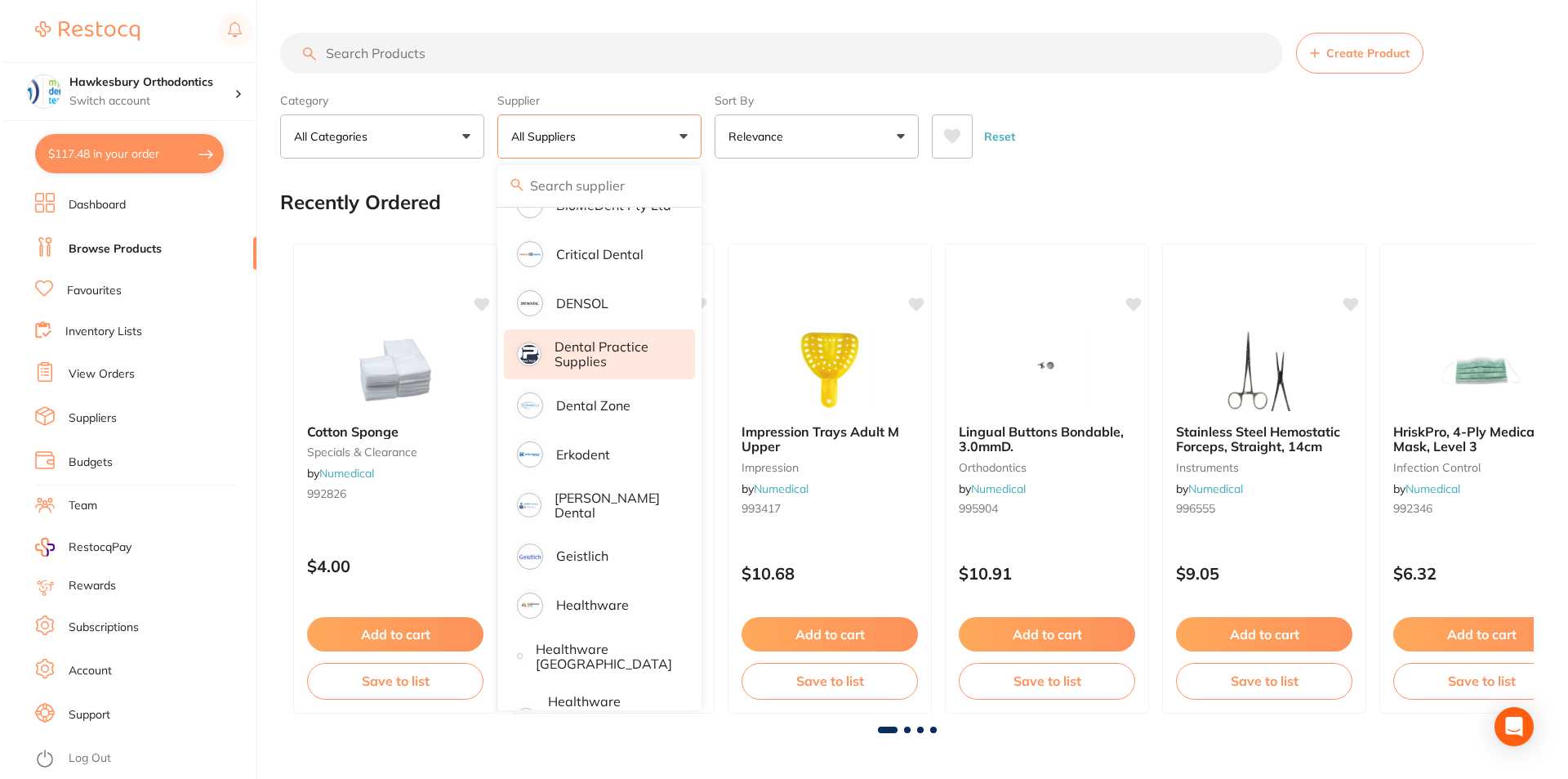
scroll to position [654, 0]
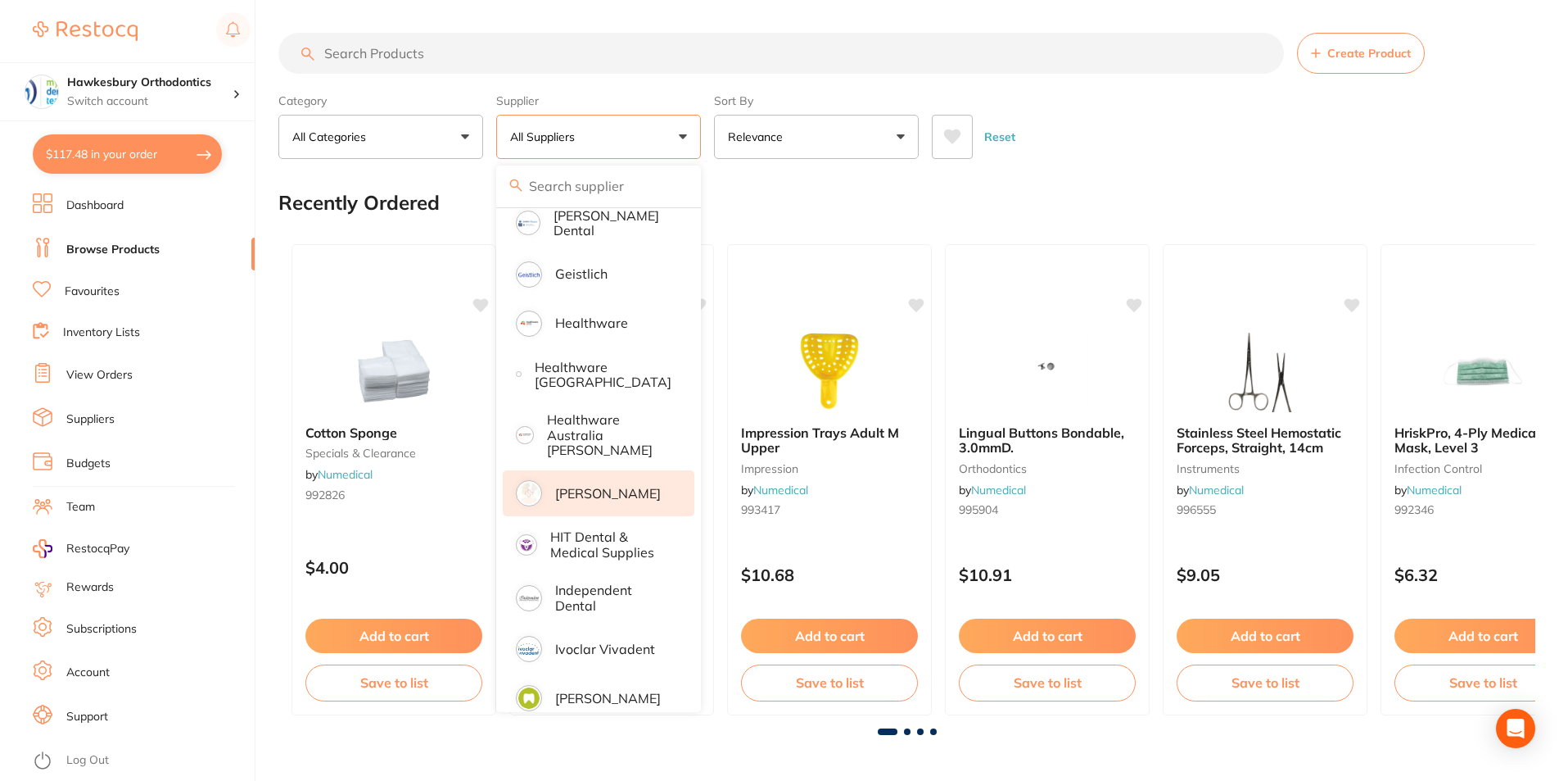
click at [592, 486] on p "[PERSON_NAME]" at bounding box center [608, 493] width 106 height 15
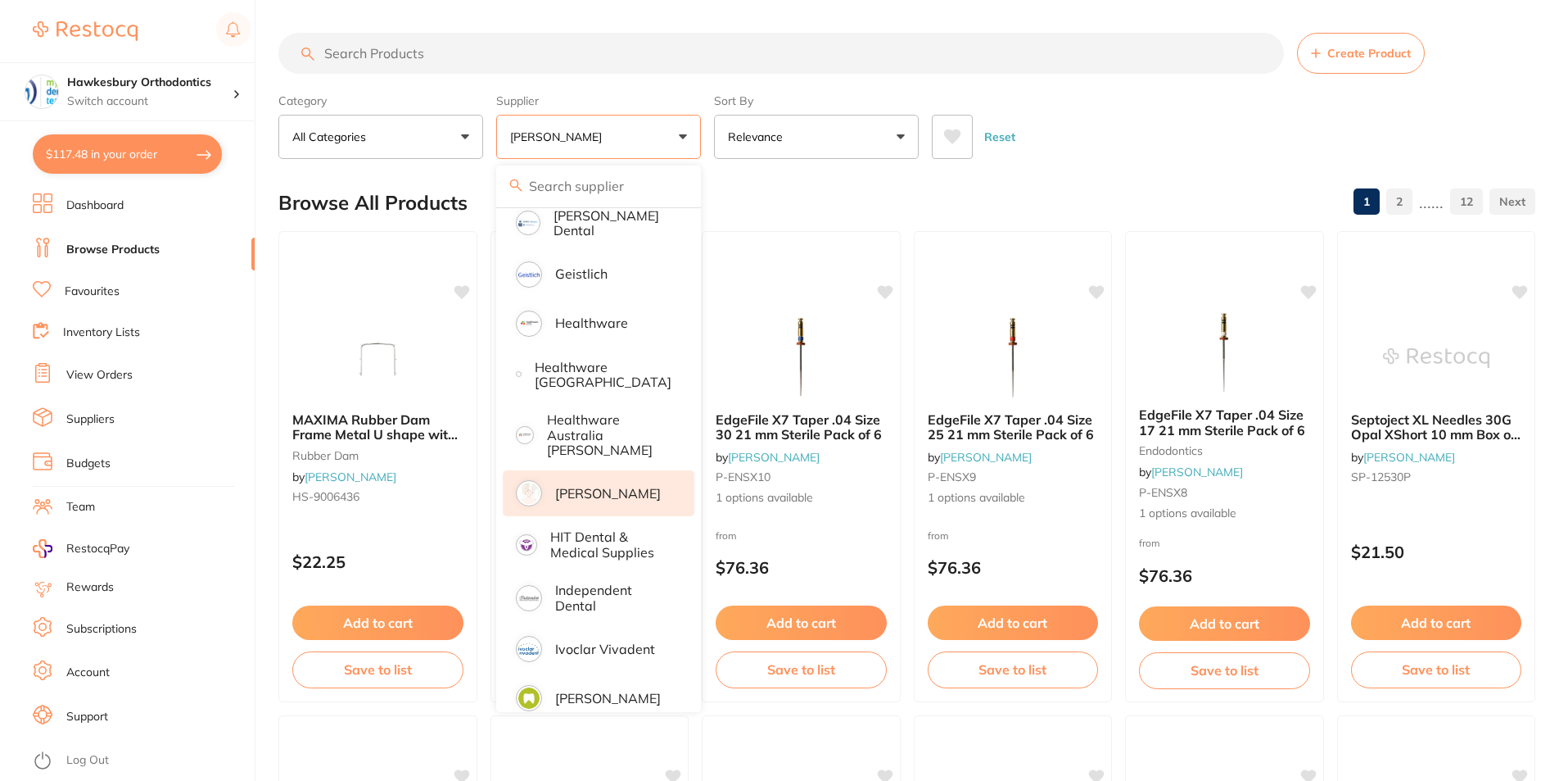
click at [359, 53] on input "search" at bounding box center [781, 54] width 1005 height 41
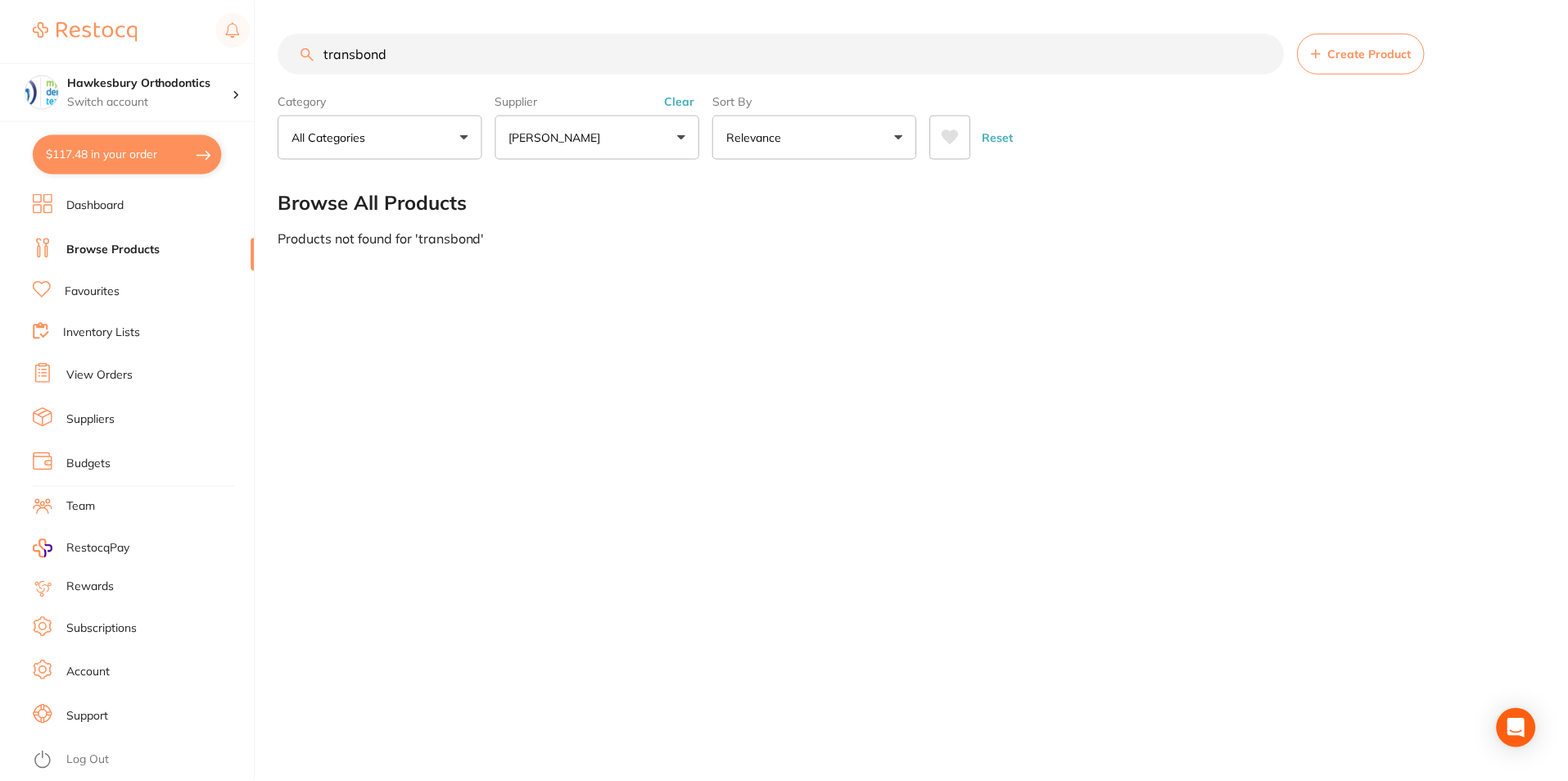
scroll to position [0, 0]
click at [126, 248] on link "Browse Products" at bounding box center [112, 250] width 93 height 17
click at [425, 55] on input "transbond" at bounding box center [782, 54] width 1009 height 41
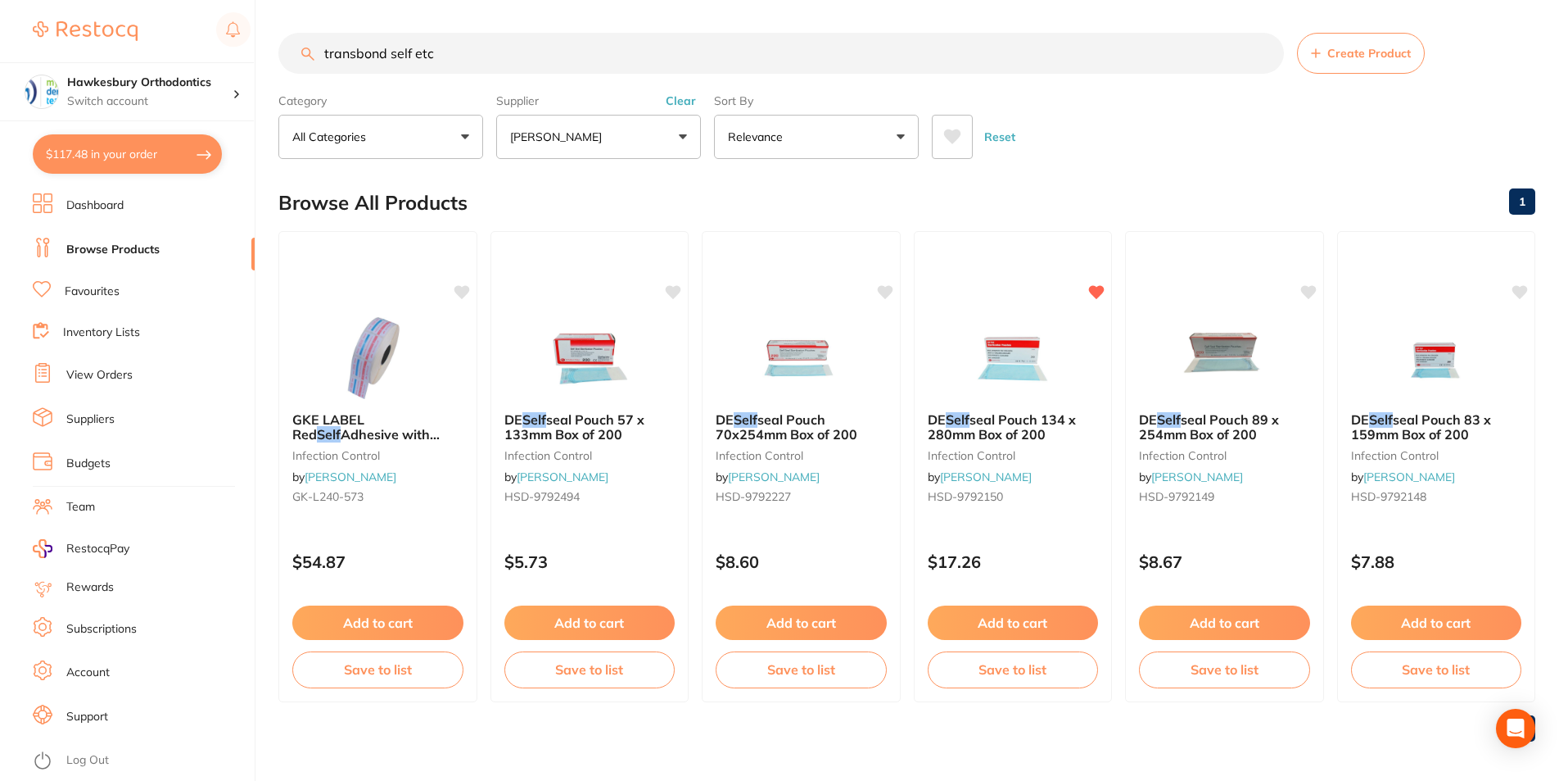
type input "transbond self etch"
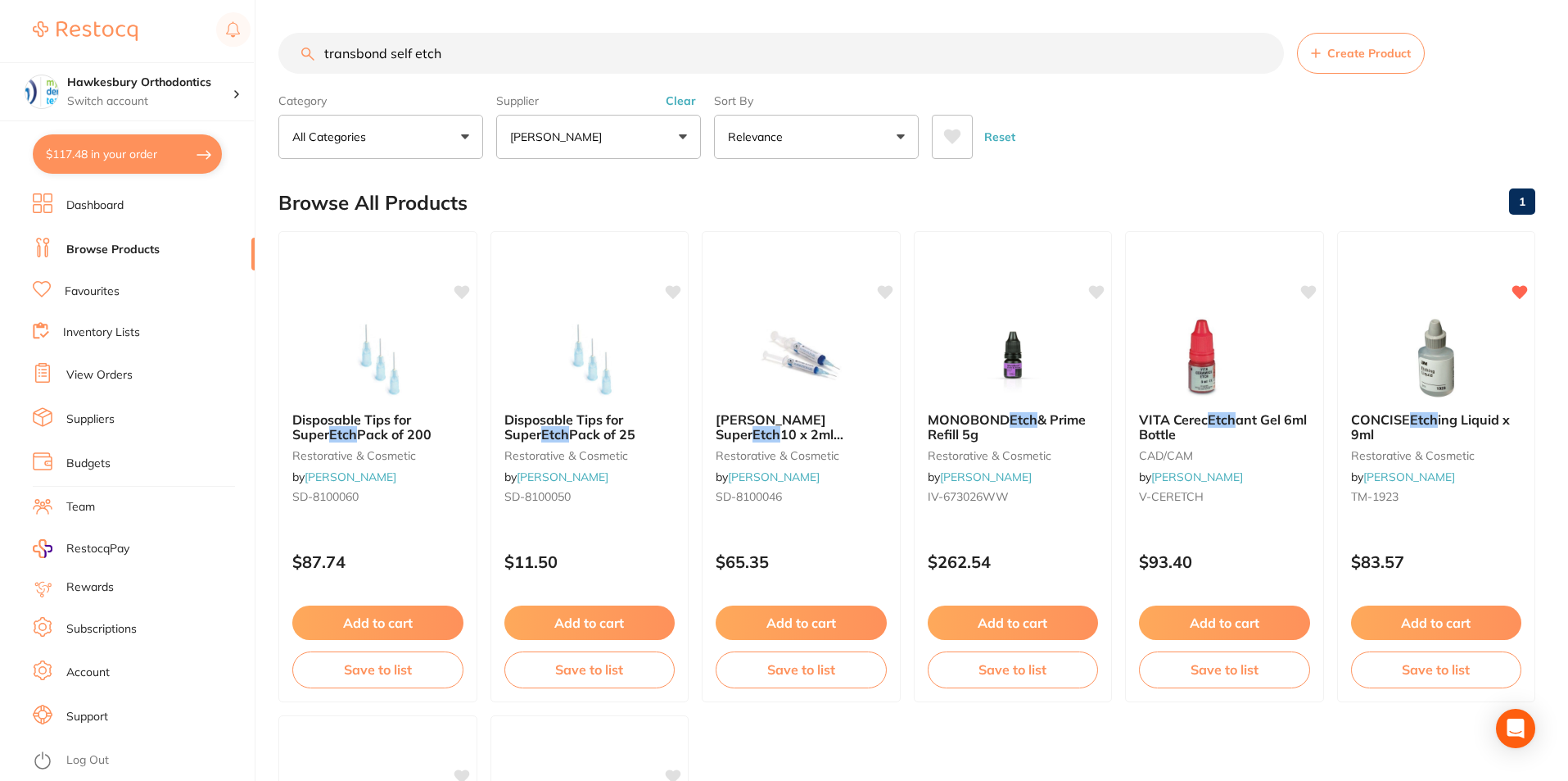
drag, startPoint x: 454, startPoint y: 50, endPoint x: 349, endPoint y: 57, distance: 105.2
click at [322, 55] on input "transbond self etch" at bounding box center [781, 54] width 1005 height 41
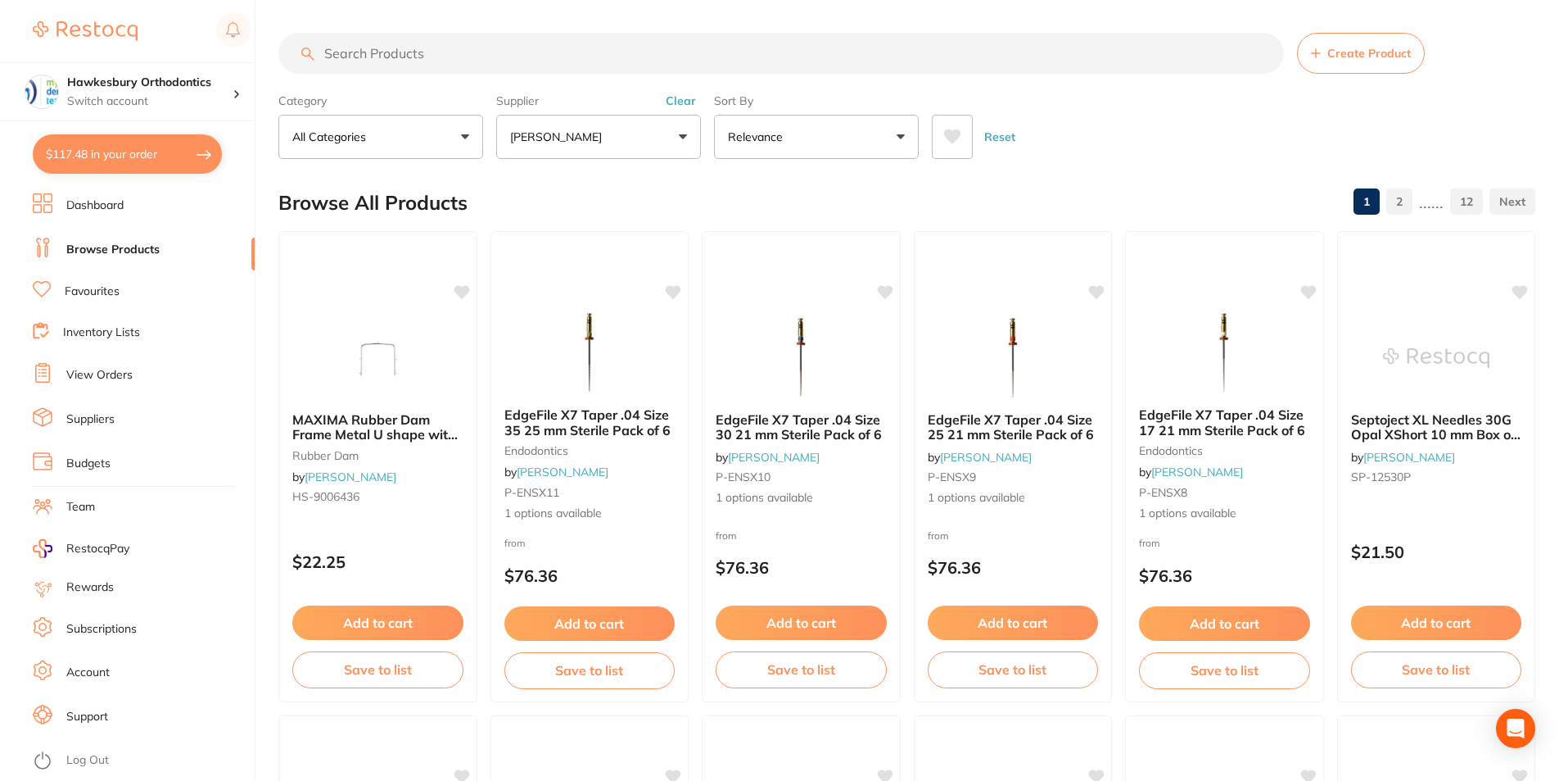
click at [155, 154] on button "$117.48 in your order" at bounding box center [127, 155] width 189 height 40
checkbox input "true"
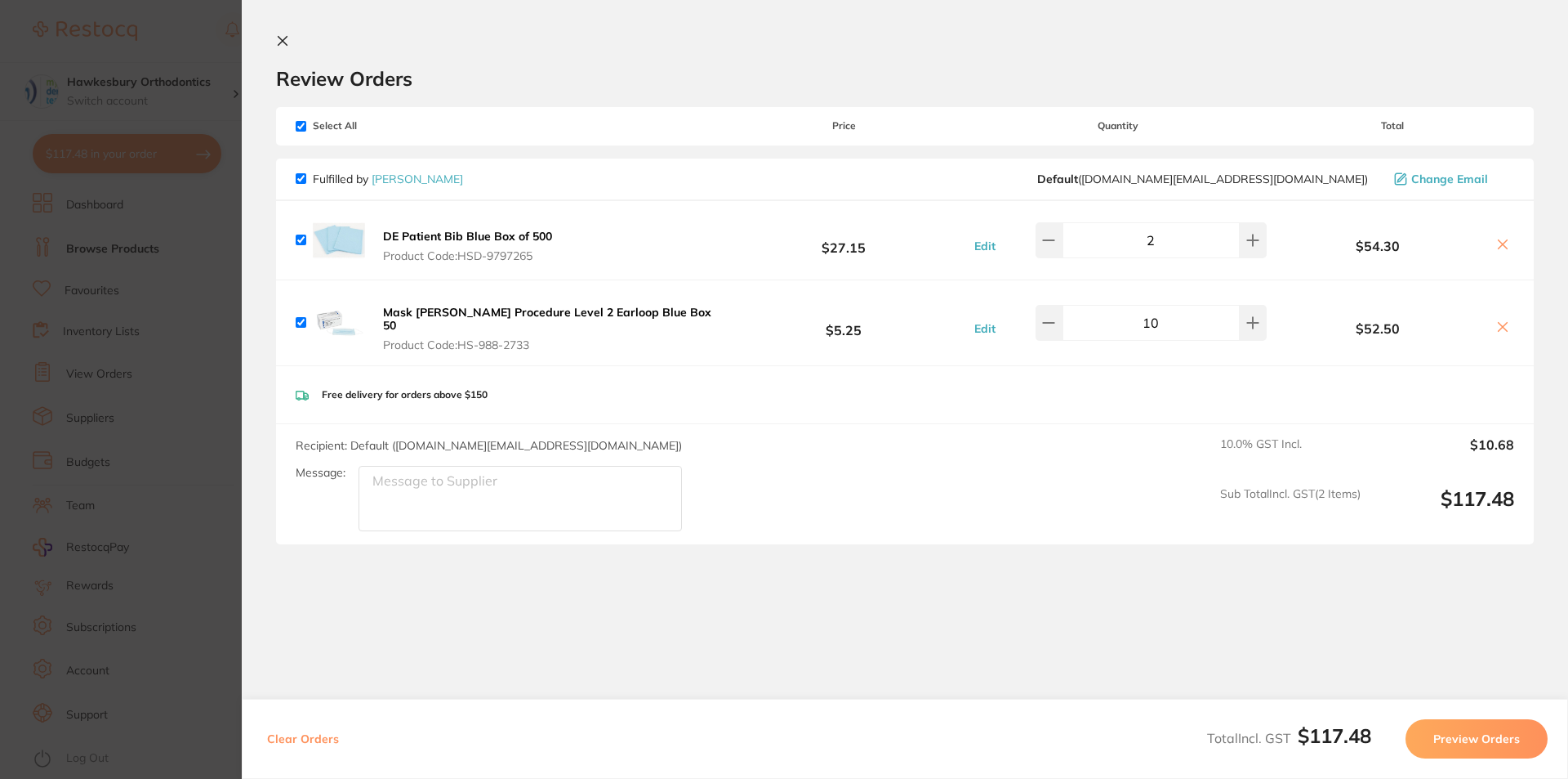
click at [1466, 739] on button "Preview Orders" at bounding box center [1477, 739] width 142 height 40
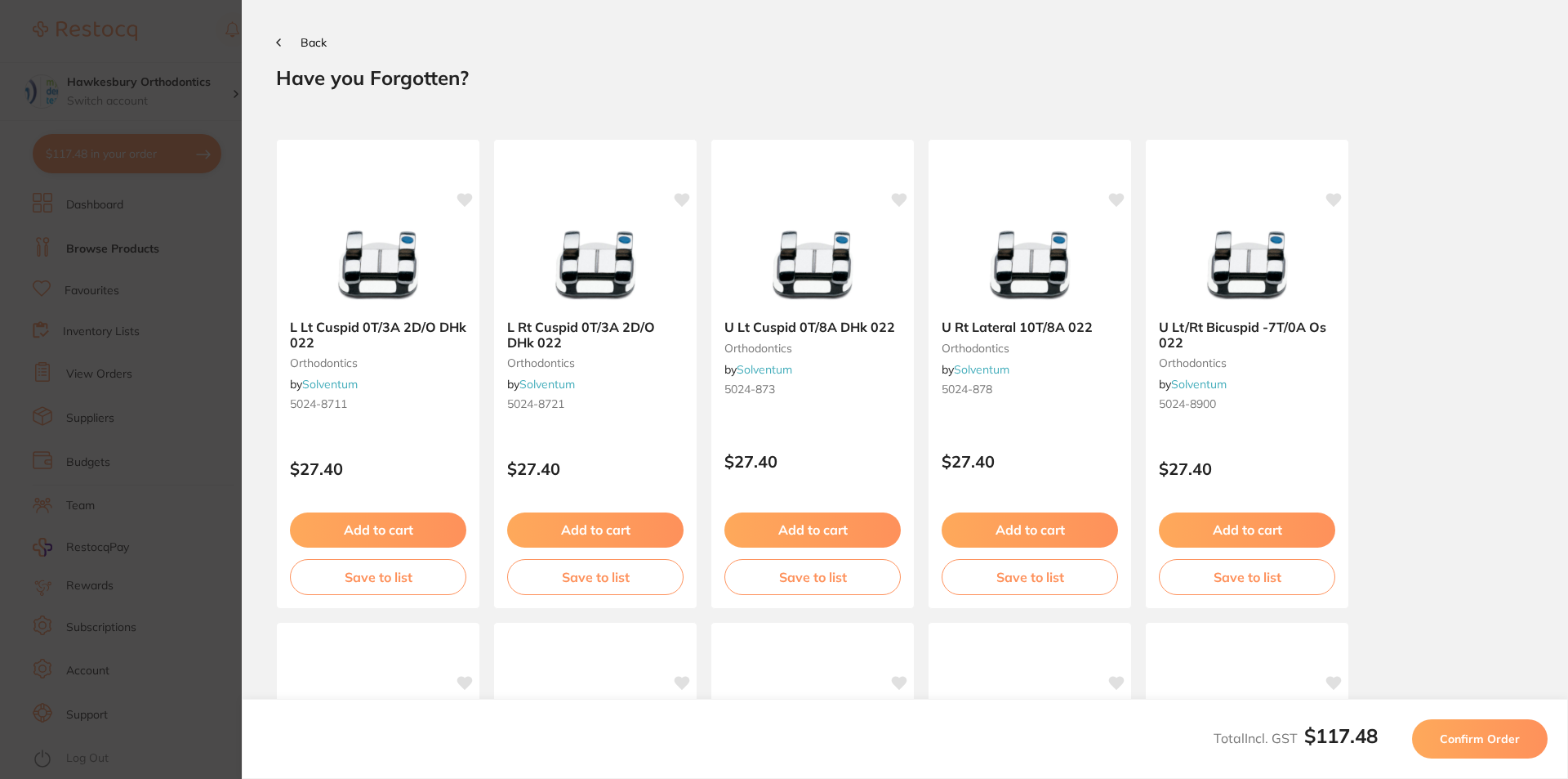
click at [1476, 739] on span "Confirm Order" at bounding box center [1480, 739] width 80 height 15
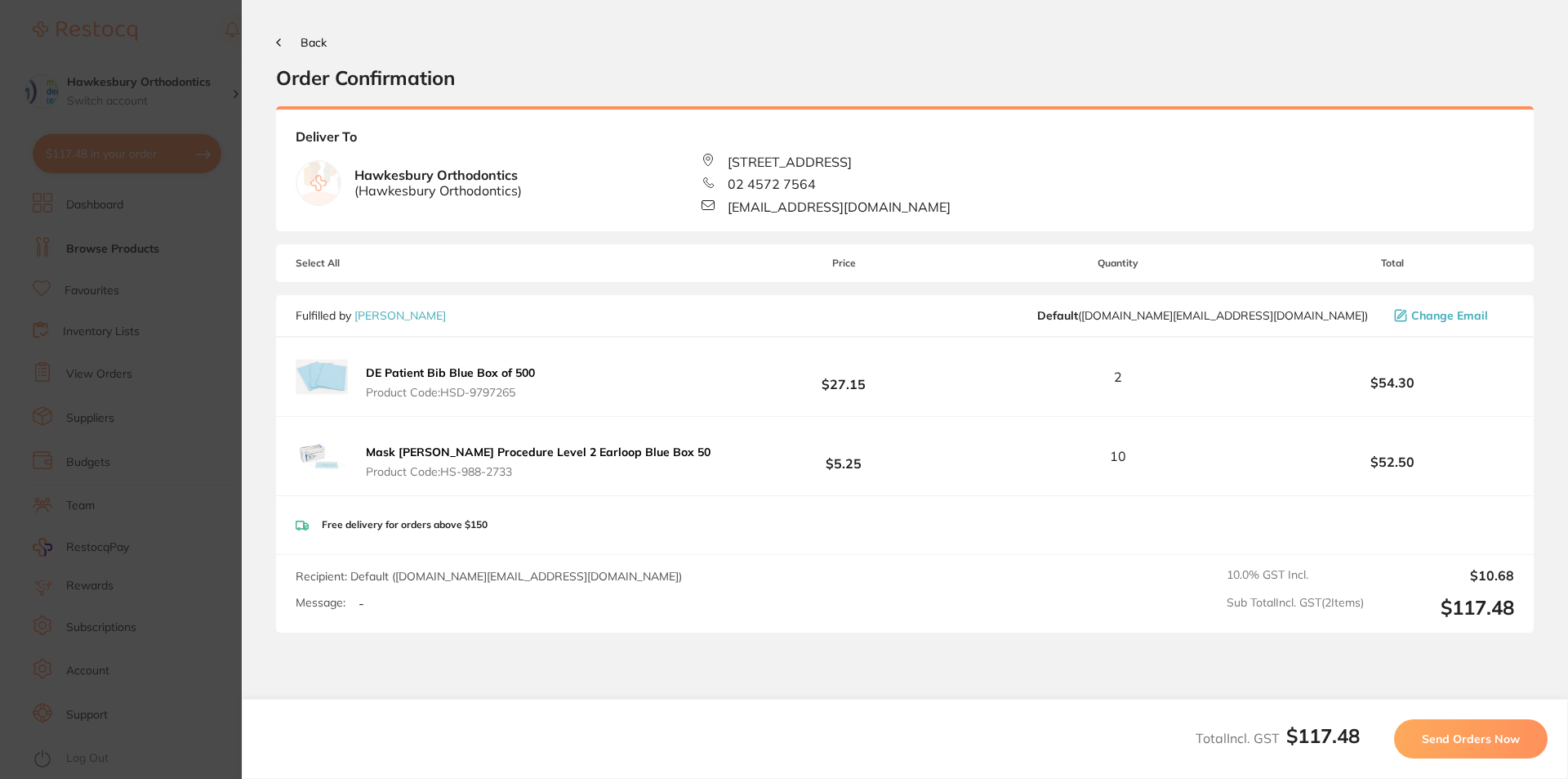
click at [1473, 738] on span "Send Orders Now" at bounding box center [1471, 739] width 98 height 15
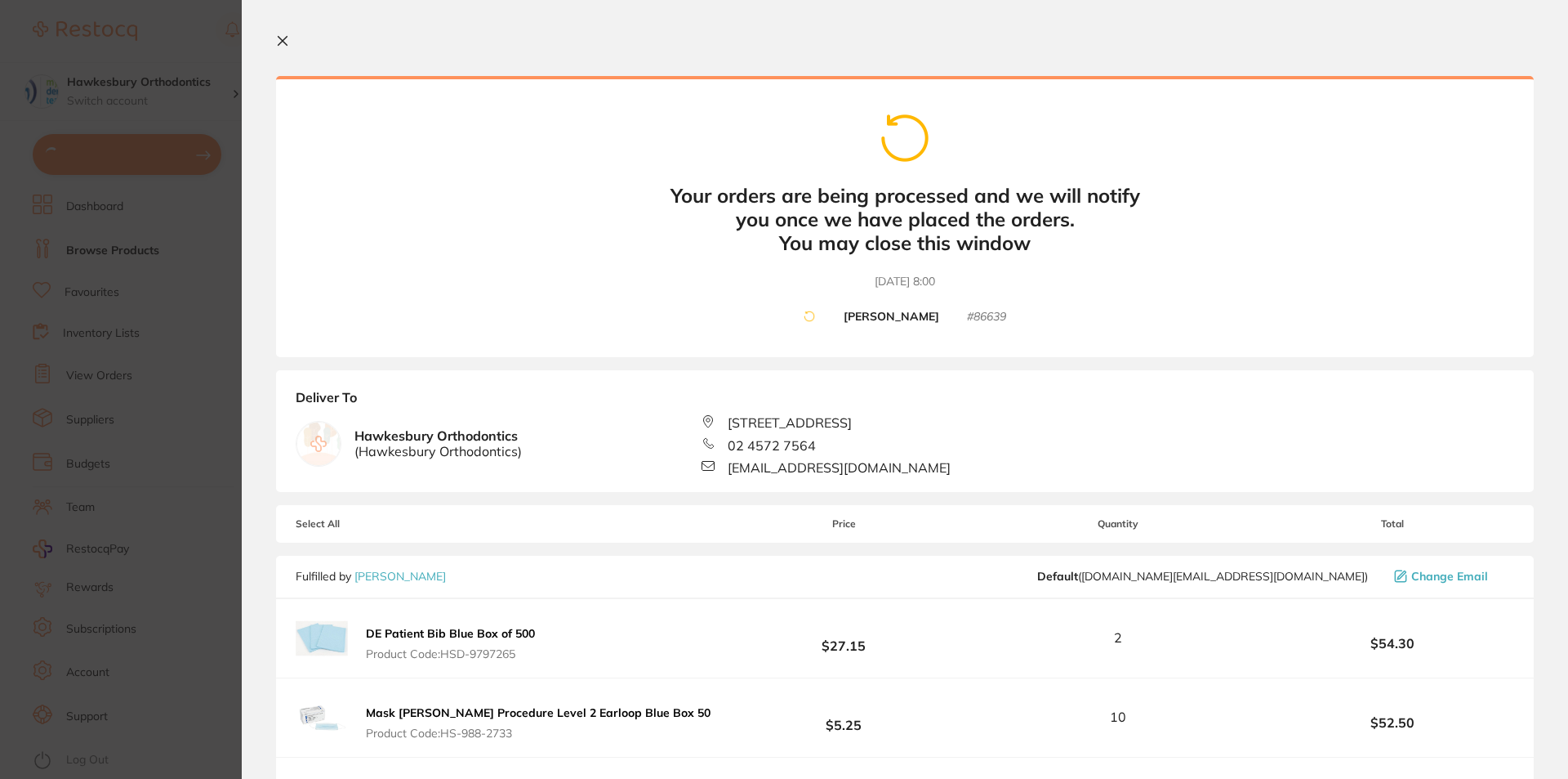
click at [176, 25] on section "Update RRP Set your pre negotiated price for this item. Item Agreed RRP (excl. …" at bounding box center [784, 389] width 1568 height 779
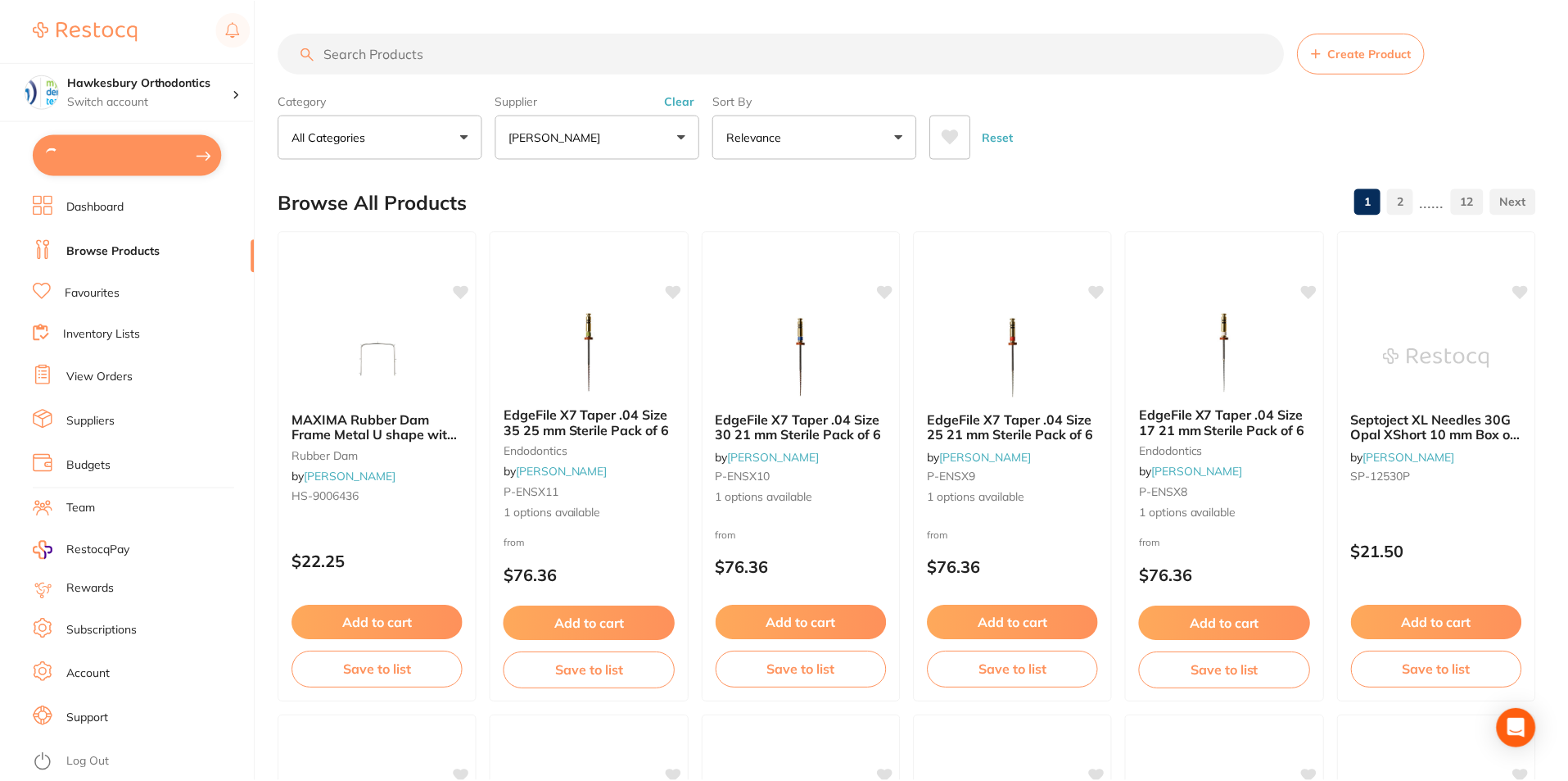
scroll to position [6, 0]
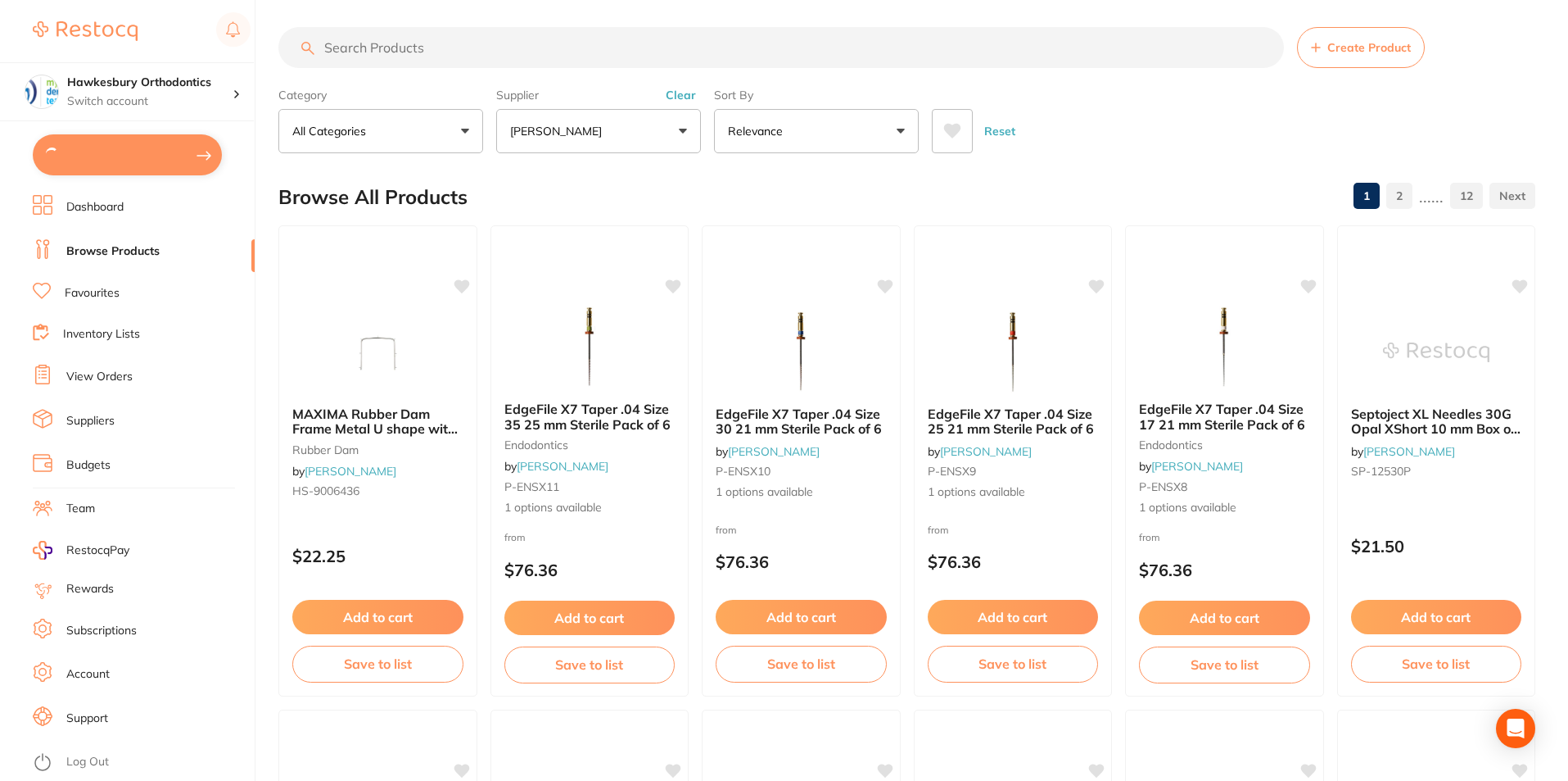
click at [680, 127] on button "[PERSON_NAME]" at bounding box center [599, 131] width 205 height 45
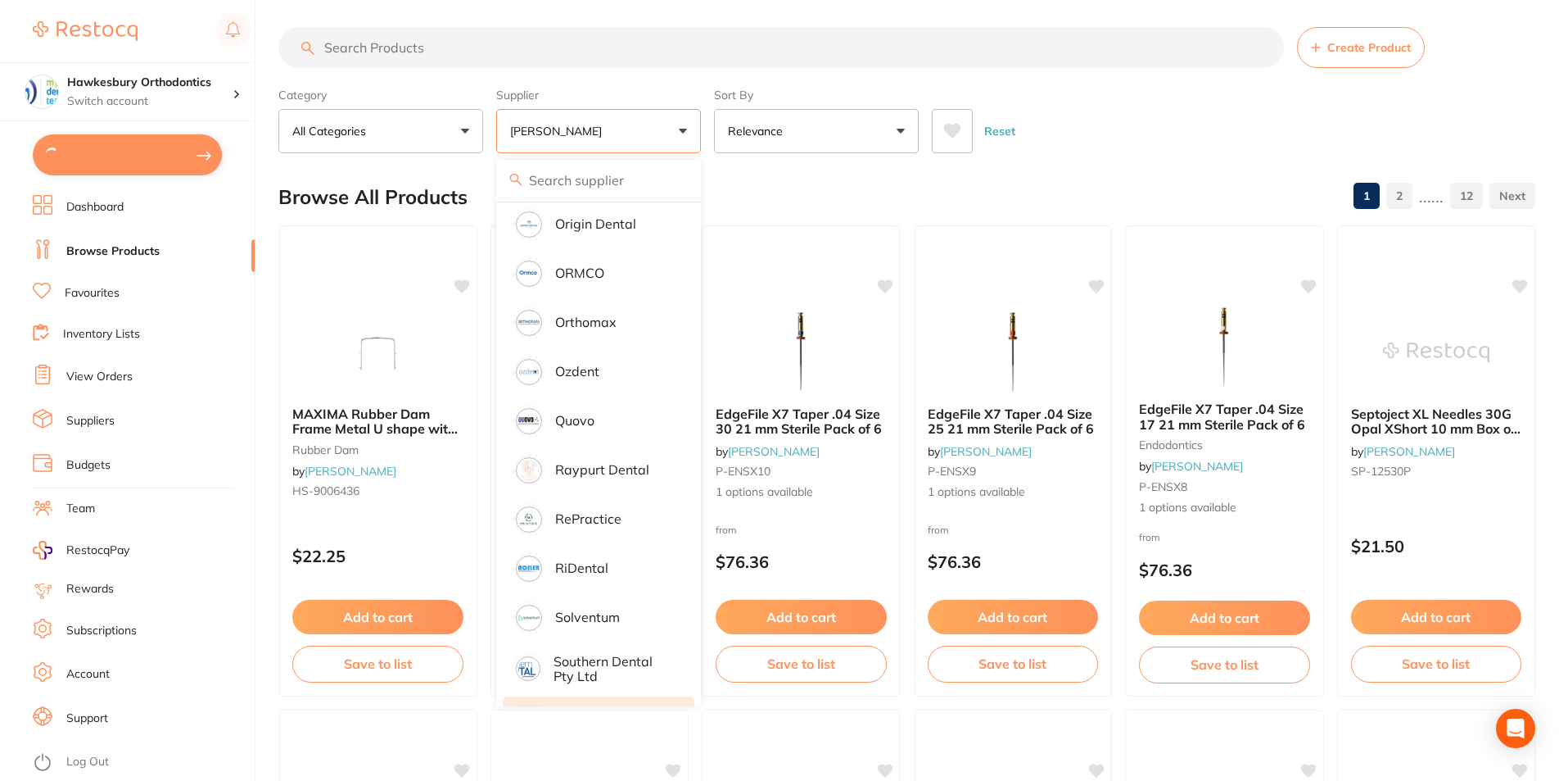
scroll to position [1612, 0]
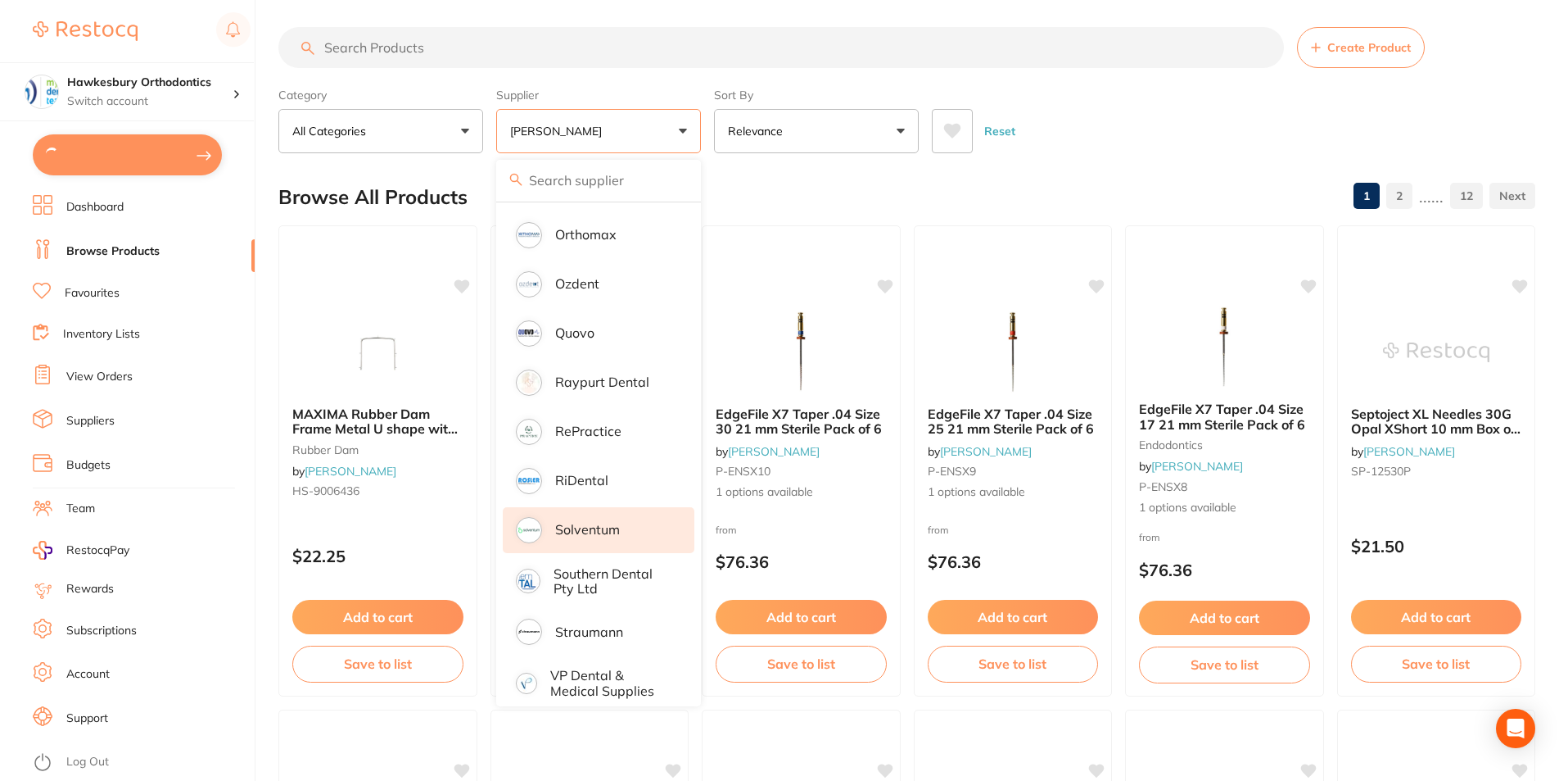
click at [572, 521] on p "Solventum" at bounding box center [587, 529] width 64 height 15
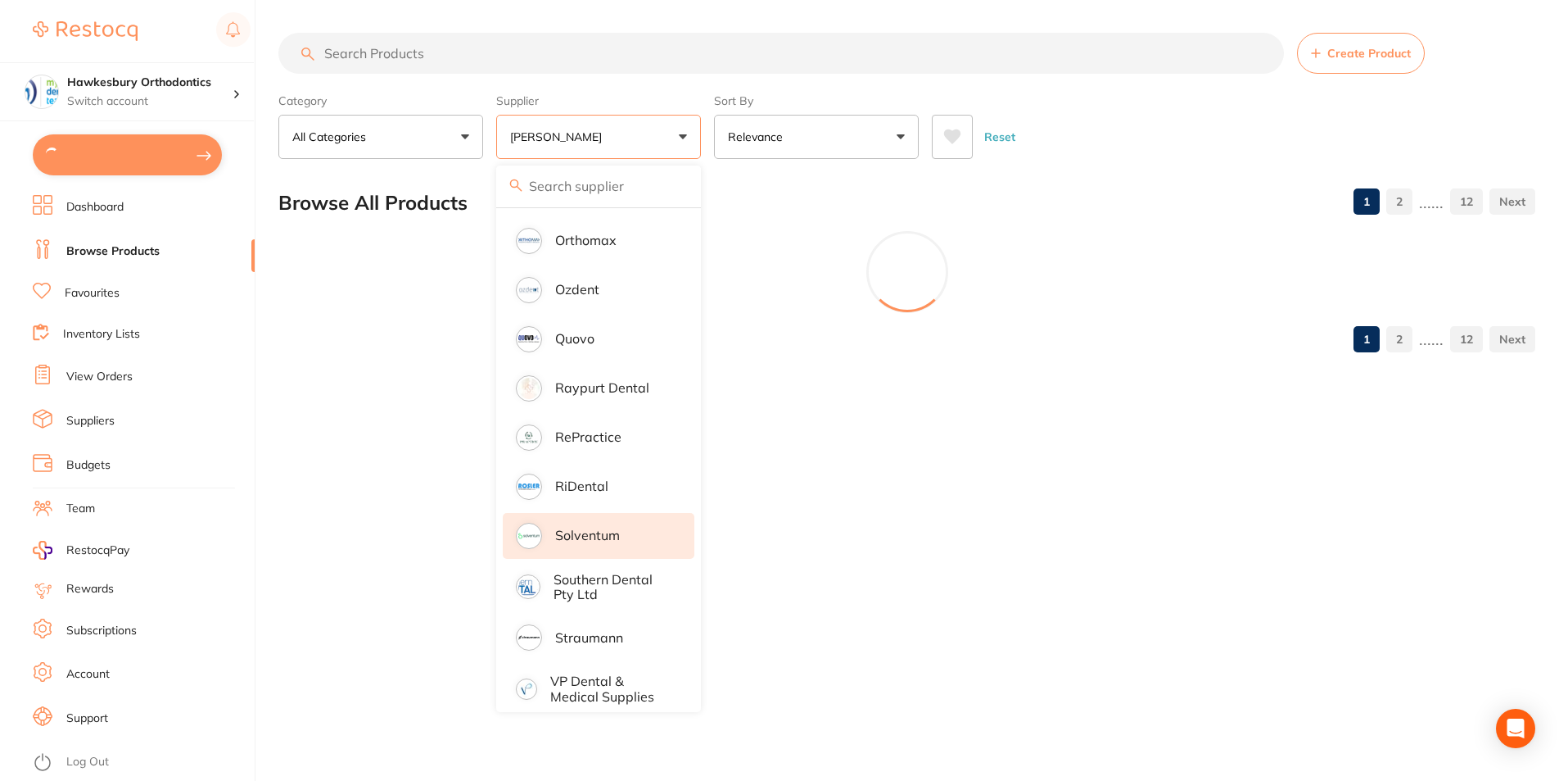
scroll to position [0, 0]
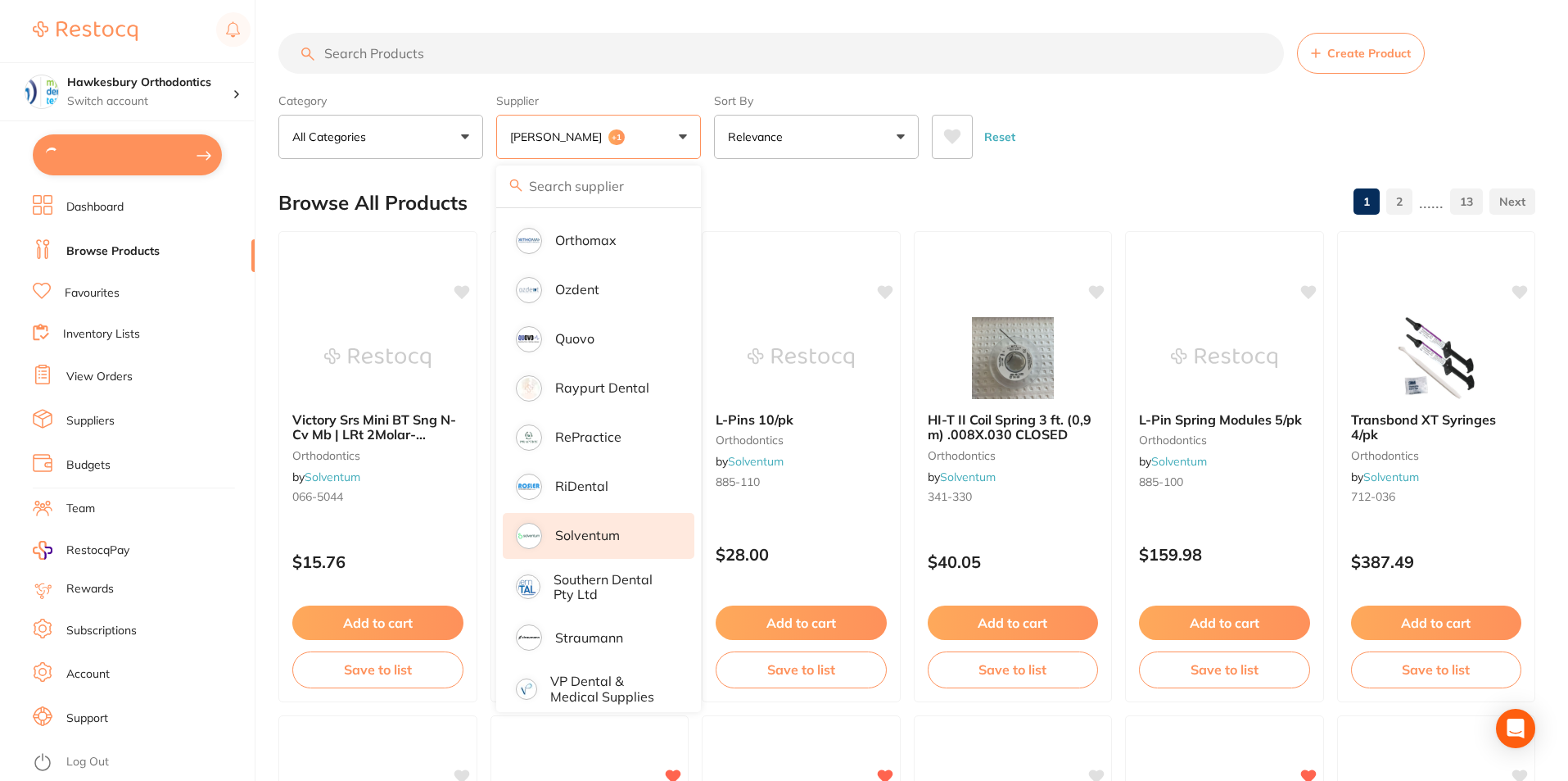
click at [109, 294] on link "Favourites" at bounding box center [92, 293] width 55 height 17
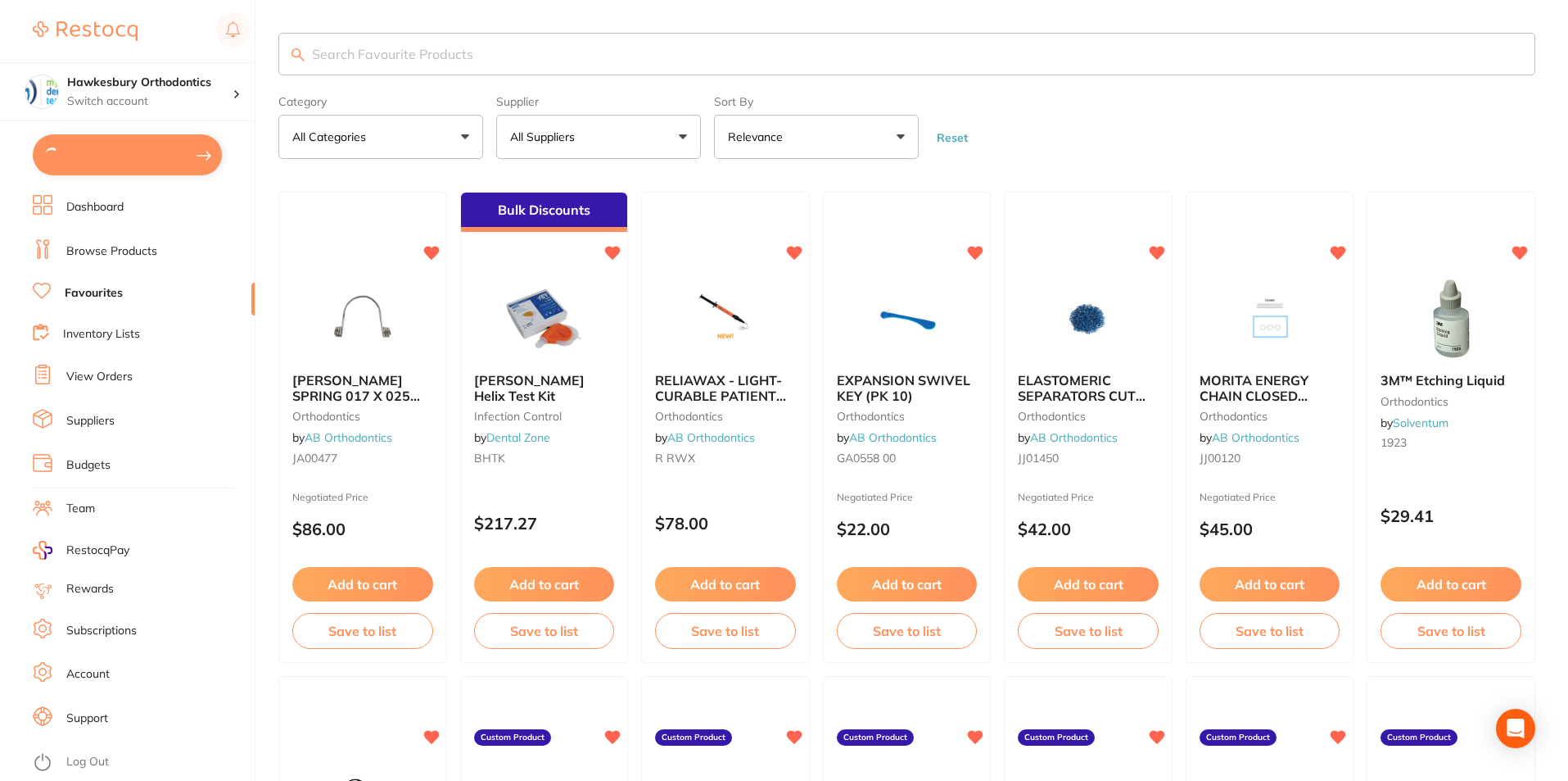
click at [687, 140] on button "All Suppliers" at bounding box center [599, 137] width 205 height 45
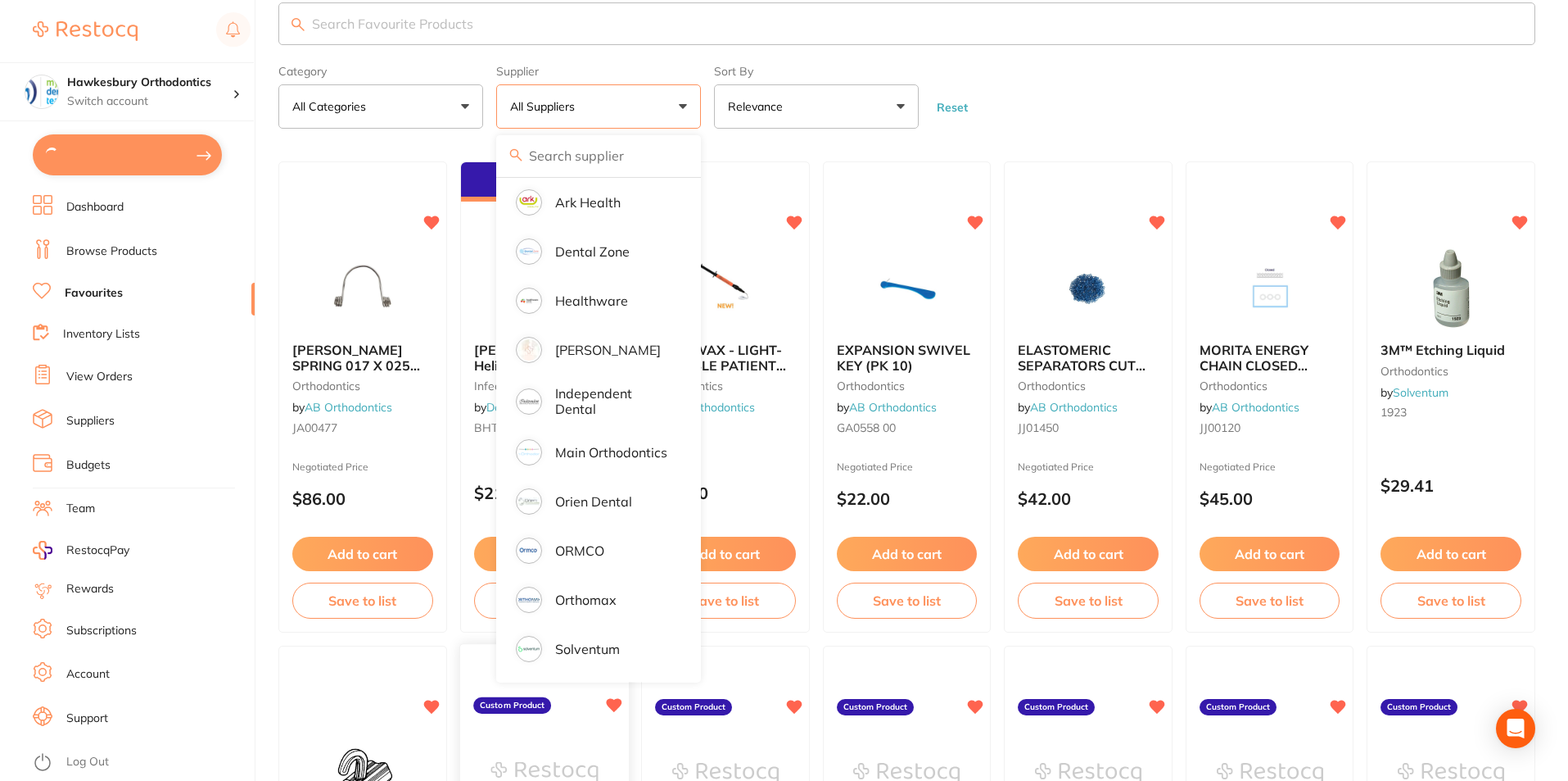
scroll to position [82, 0]
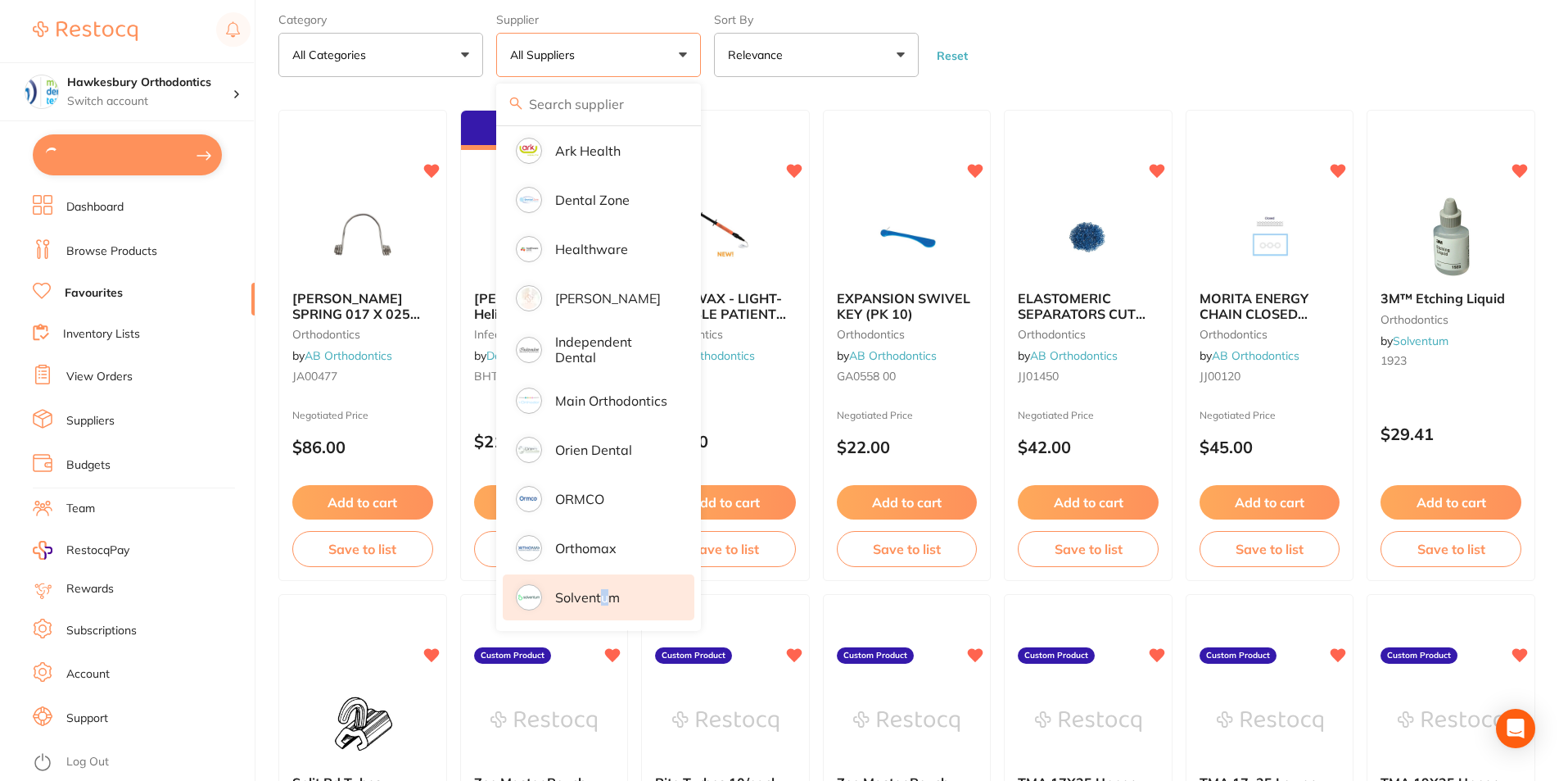
click at [605, 598] on p "Solventum" at bounding box center [587, 598] width 64 height 15
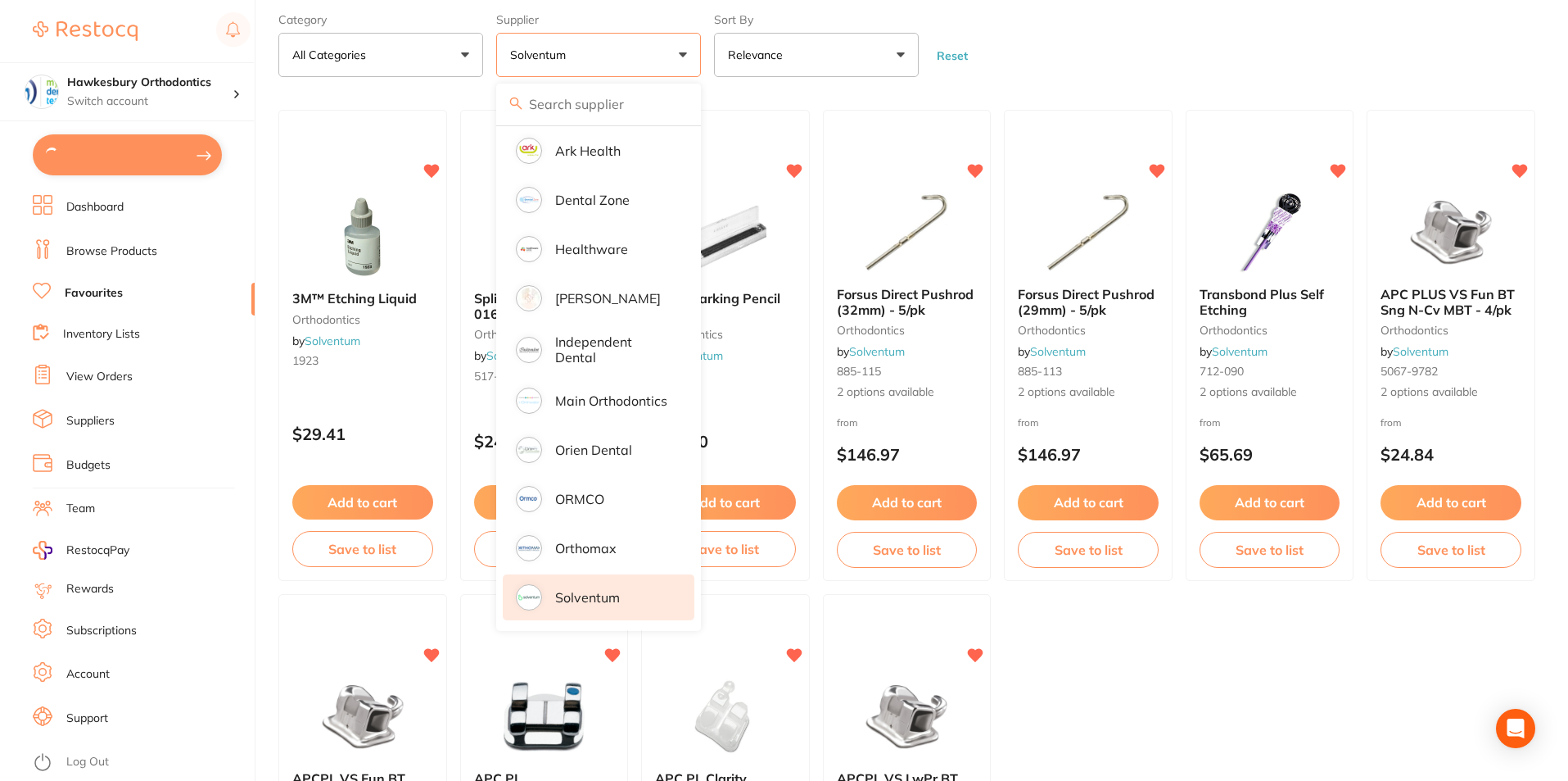
click at [1330, 698] on ul "3M™ Etching Liquid orthodontics by Solventum 1923 $29.41 Add to cart Save to li…" at bounding box center [907, 588] width 1257 height 955
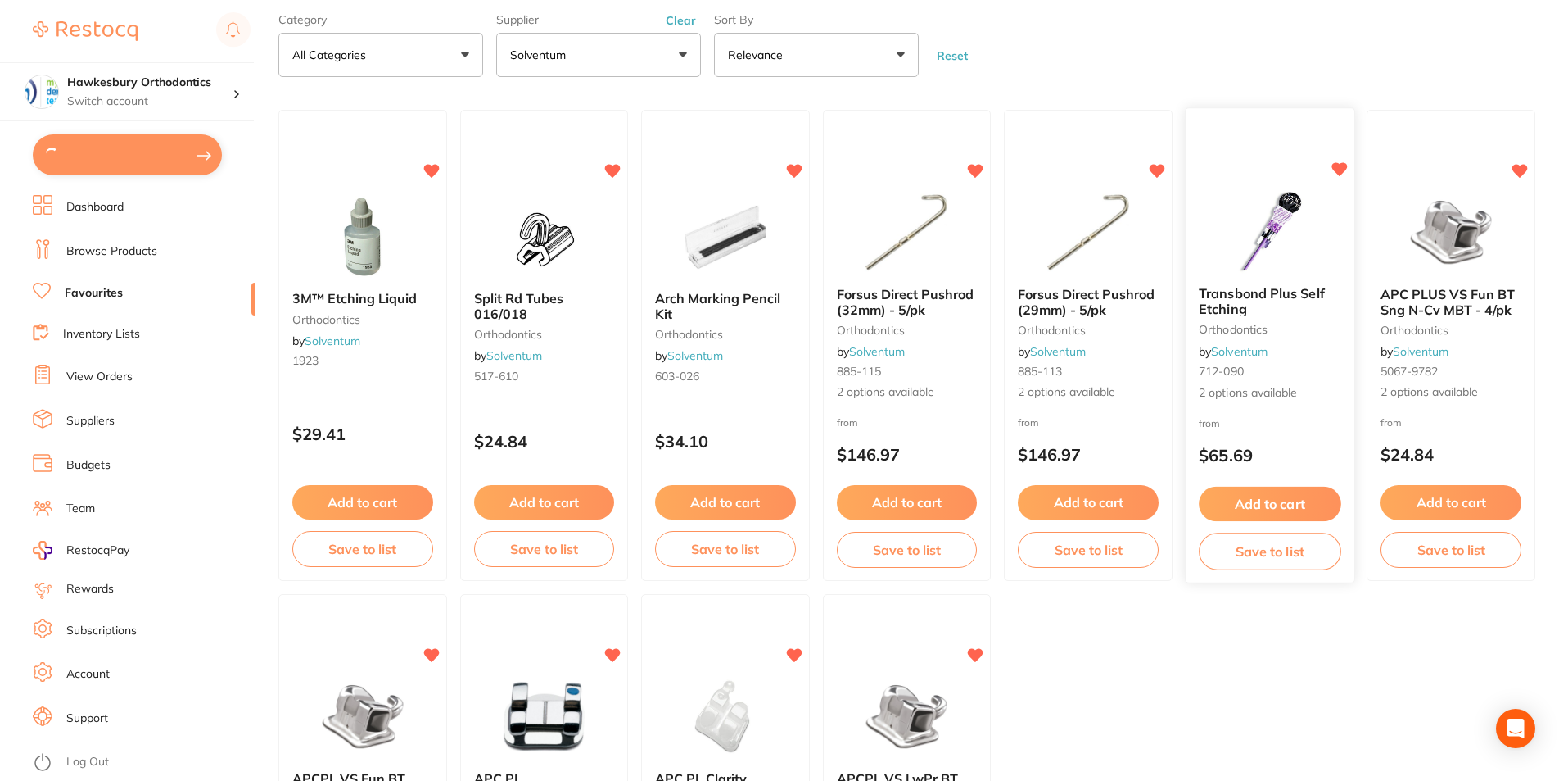
click at [1247, 499] on button "Add to cart" at bounding box center [1269, 504] width 141 height 36
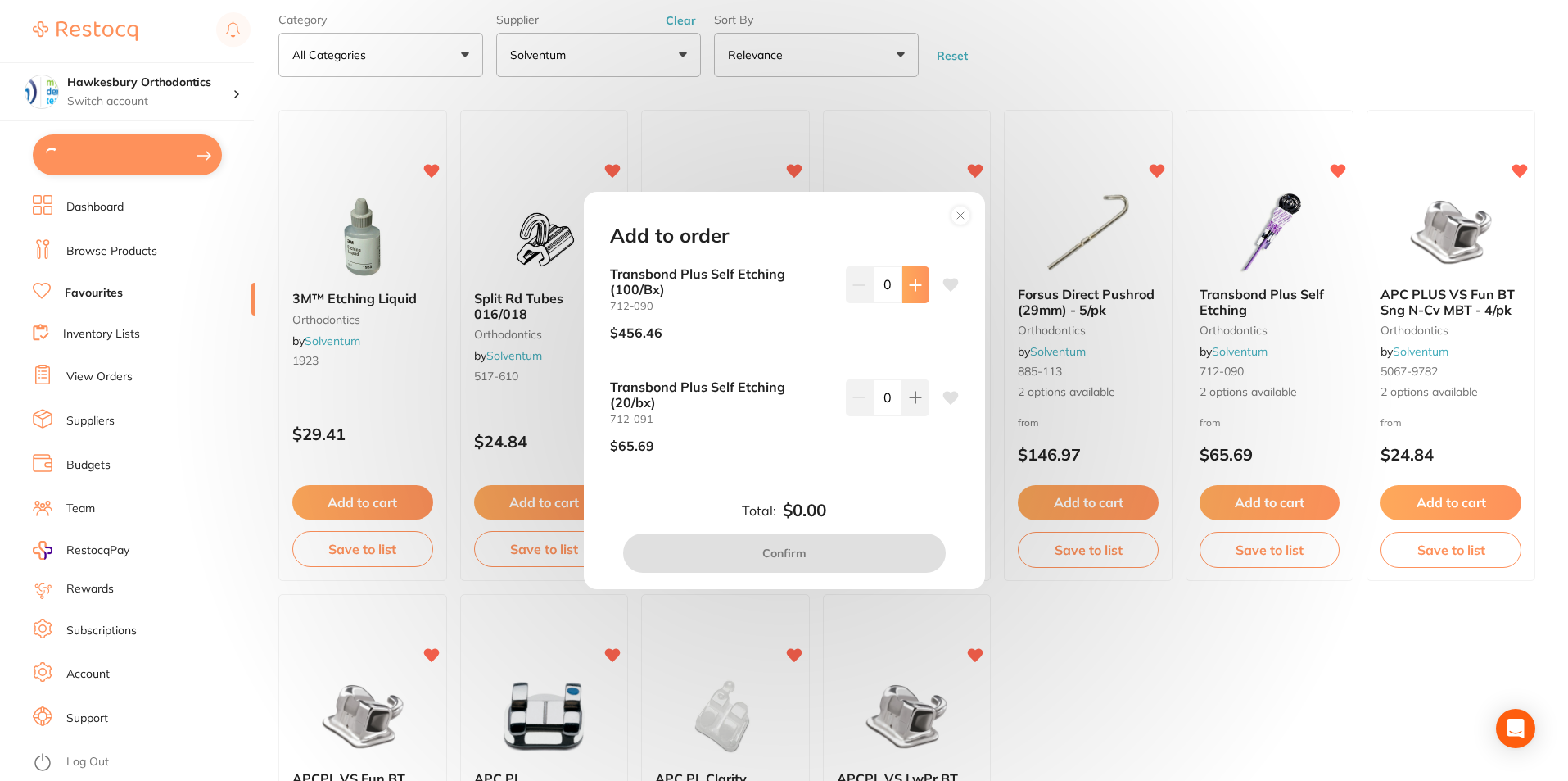
click at [916, 281] on icon at bounding box center [915, 285] width 13 height 13
type input "1"
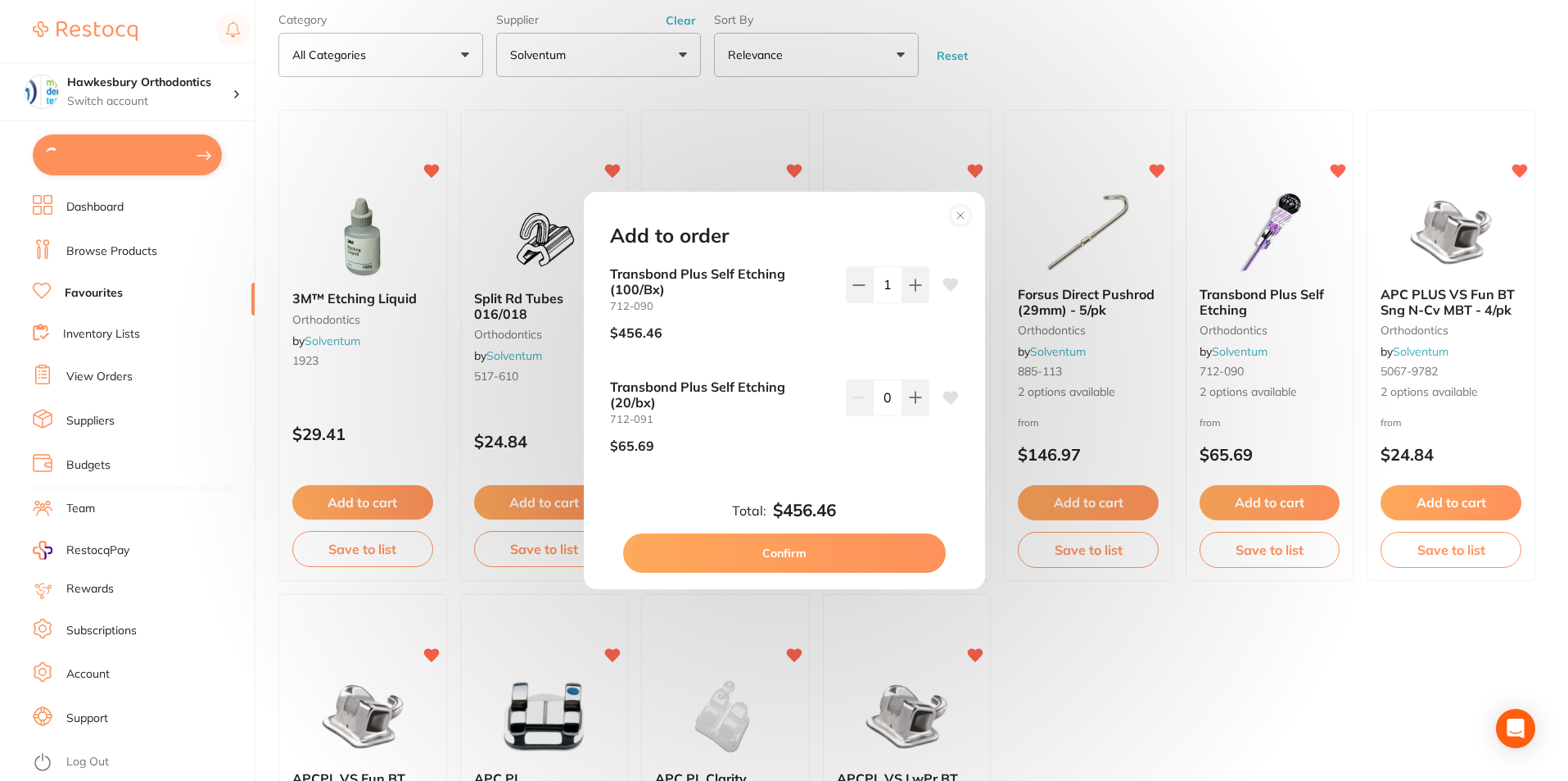
click at [810, 555] on button "Confirm" at bounding box center [784, 553] width 323 height 40
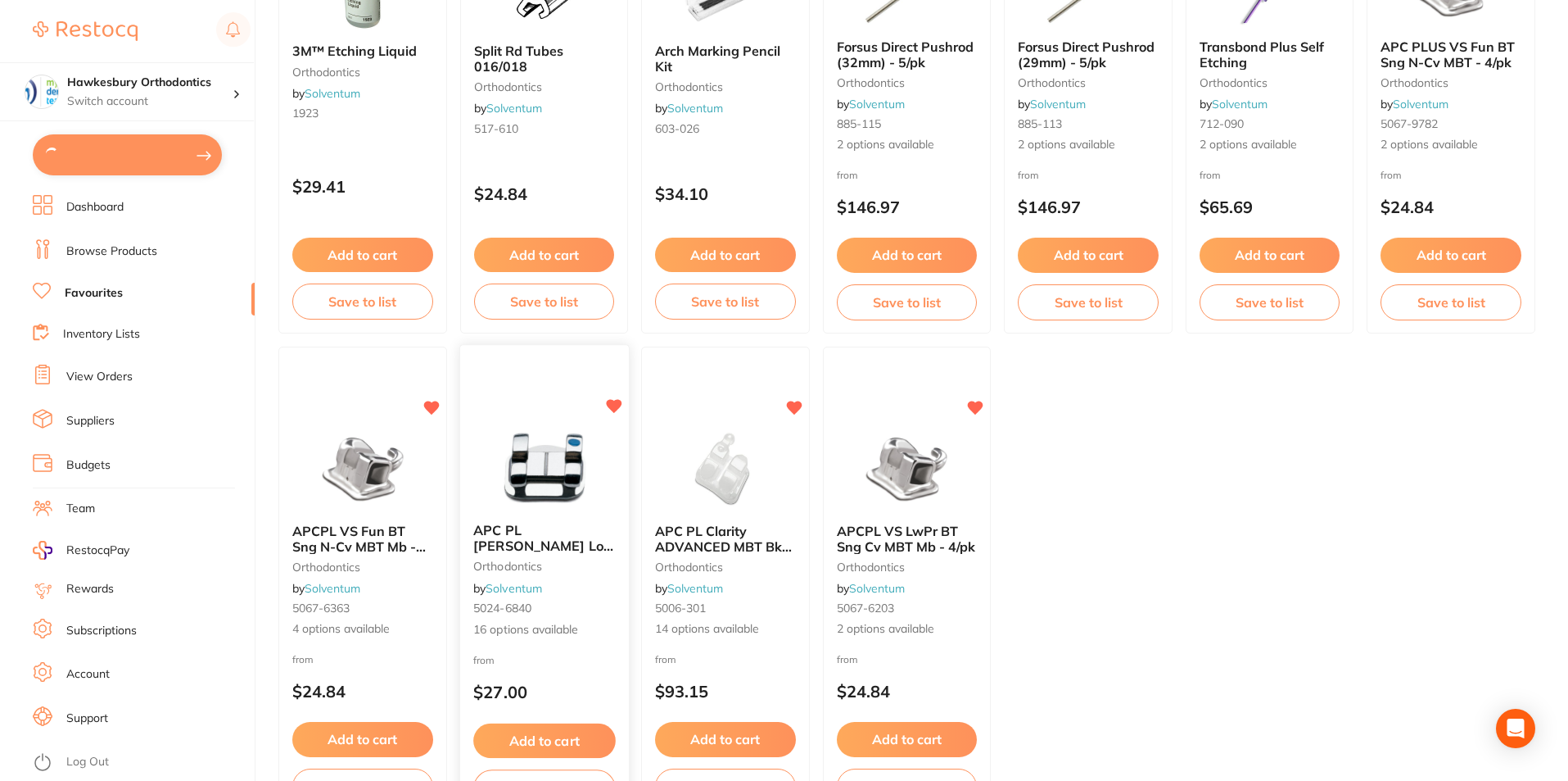
scroll to position [288, 0]
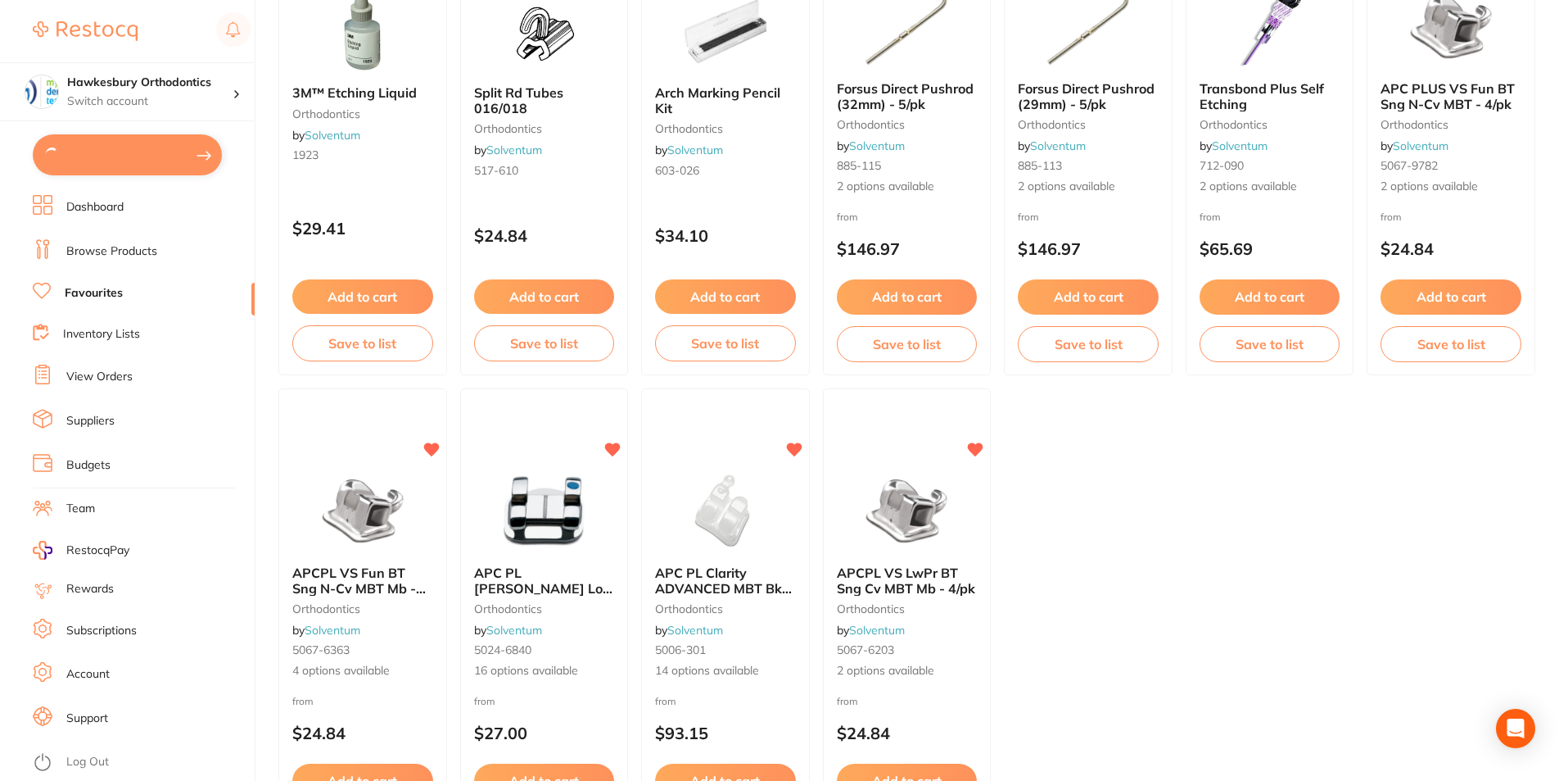
click at [91, 381] on link "View Orders" at bounding box center [99, 377] width 66 height 17
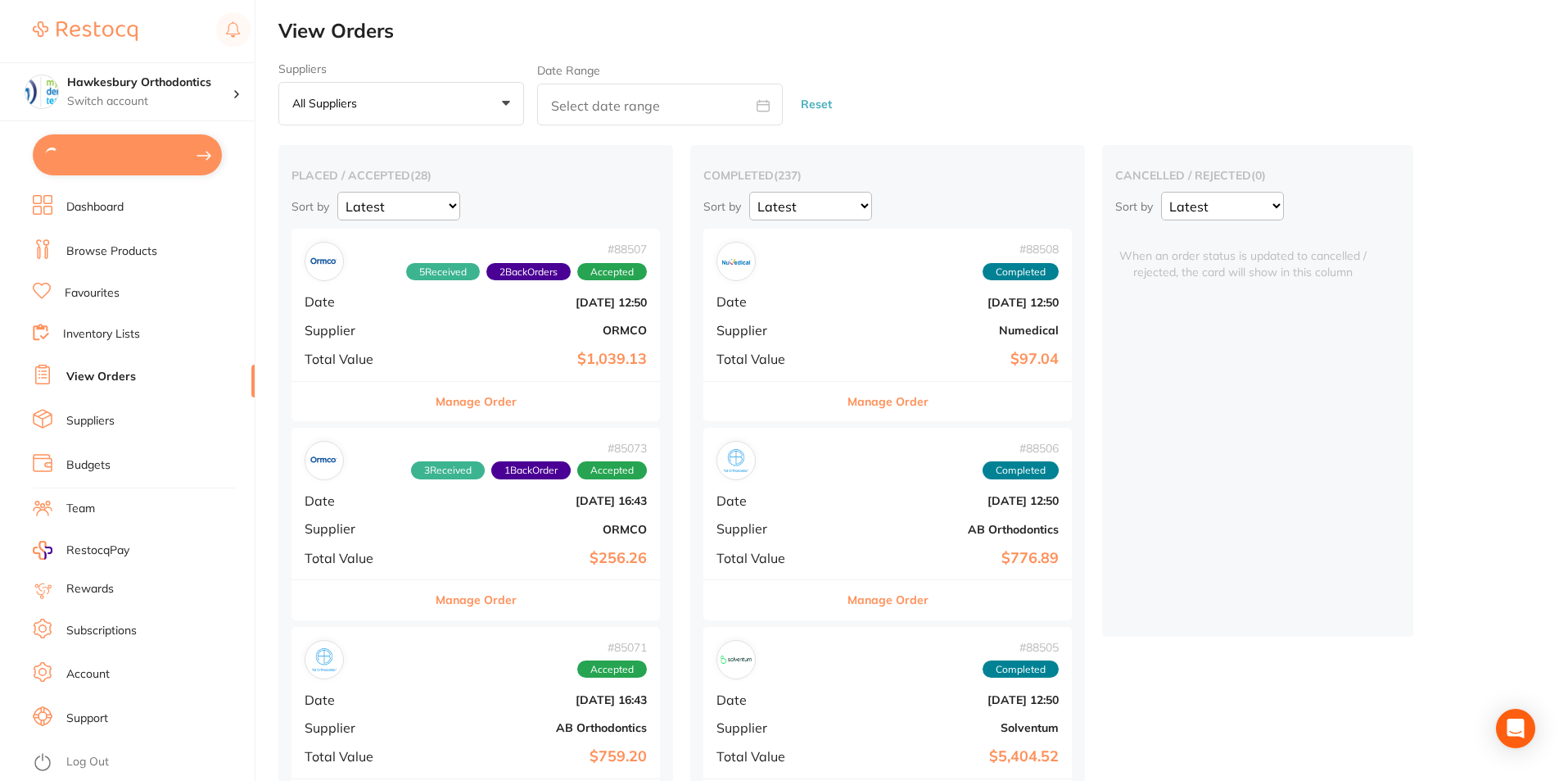
click at [152, 164] on button at bounding box center [127, 155] width 189 height 41
checkbox input "true"
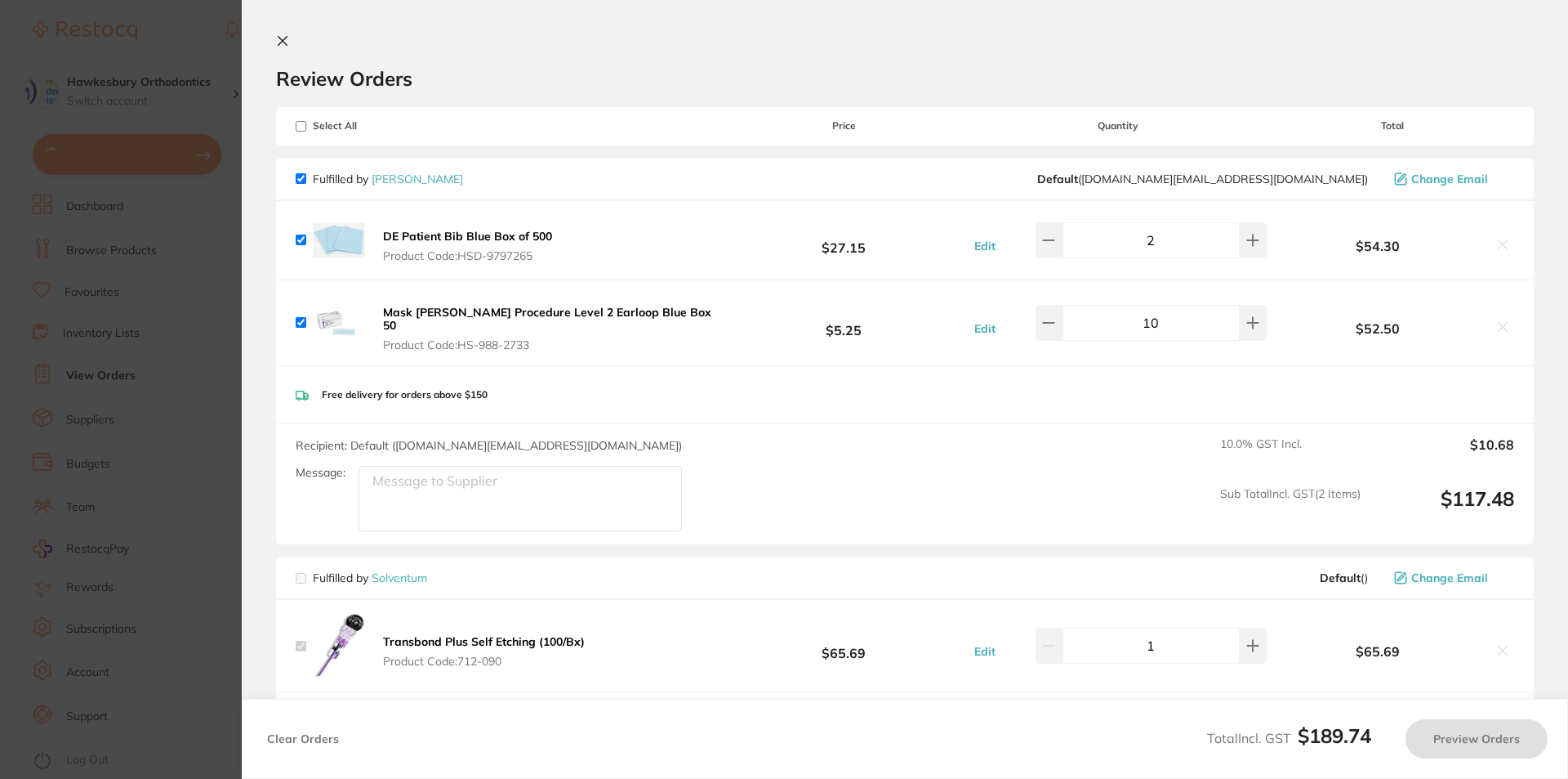
checkbox input "true"
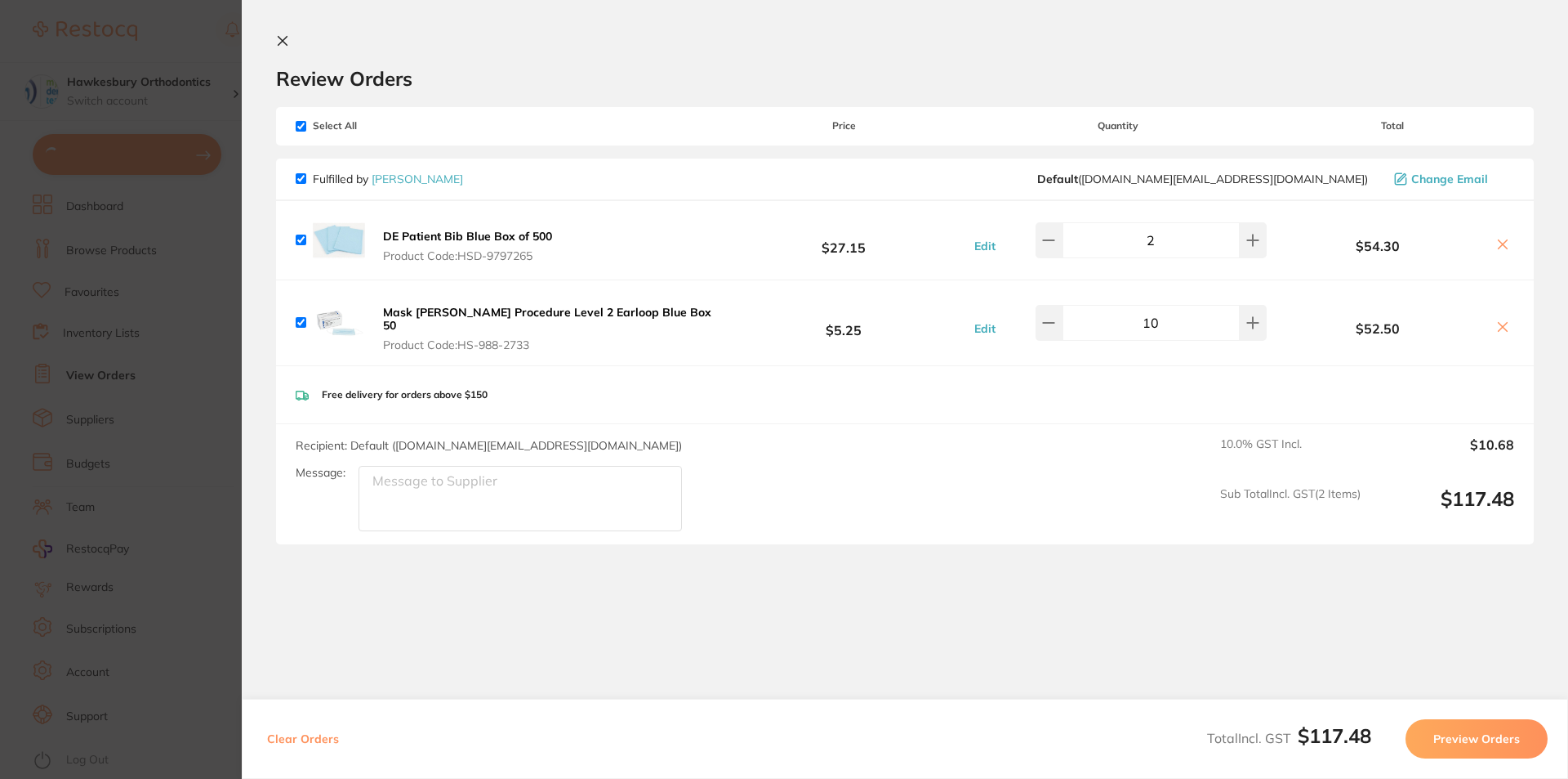
click at [199, 30] on section "Update RRP Set your pre negotiated price for this item. Item Agreed RRP (excl. …" at bounding box center [784, 389] width 1568 height 779
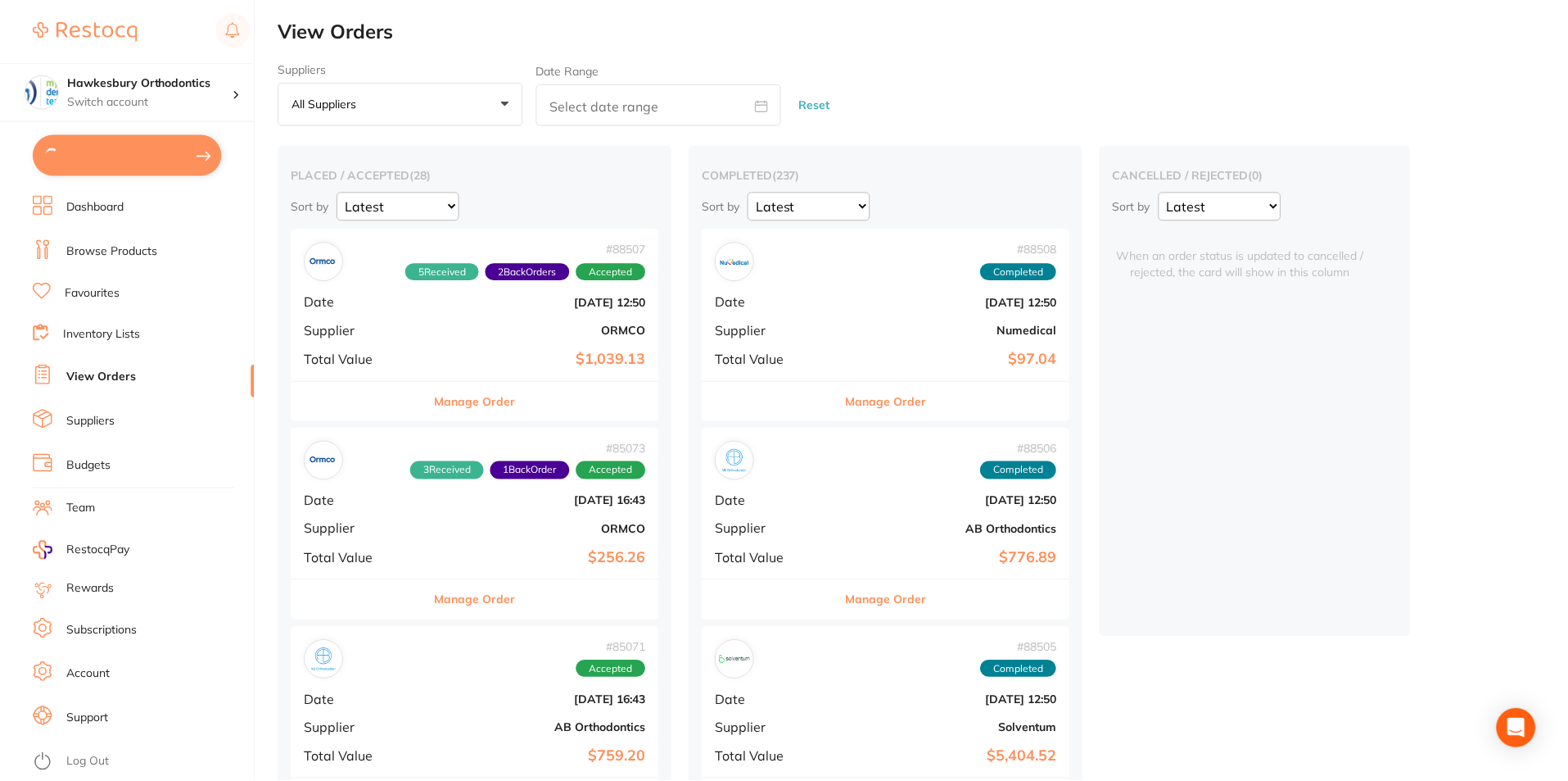
scroll to position [1, 0]
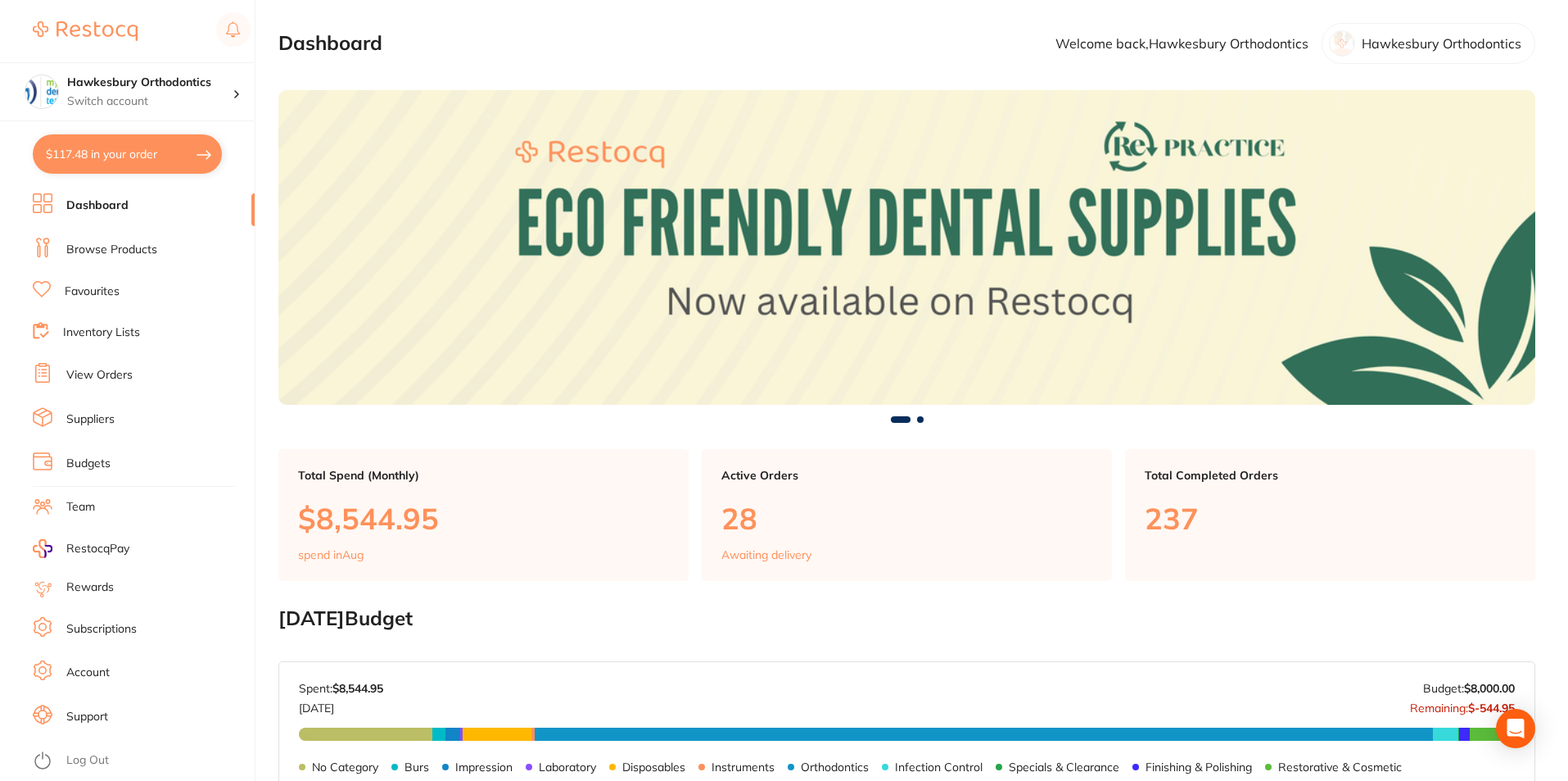
click at [106, 293] on link "Favourites" at bounding box center [92, 292] width 55 height 17
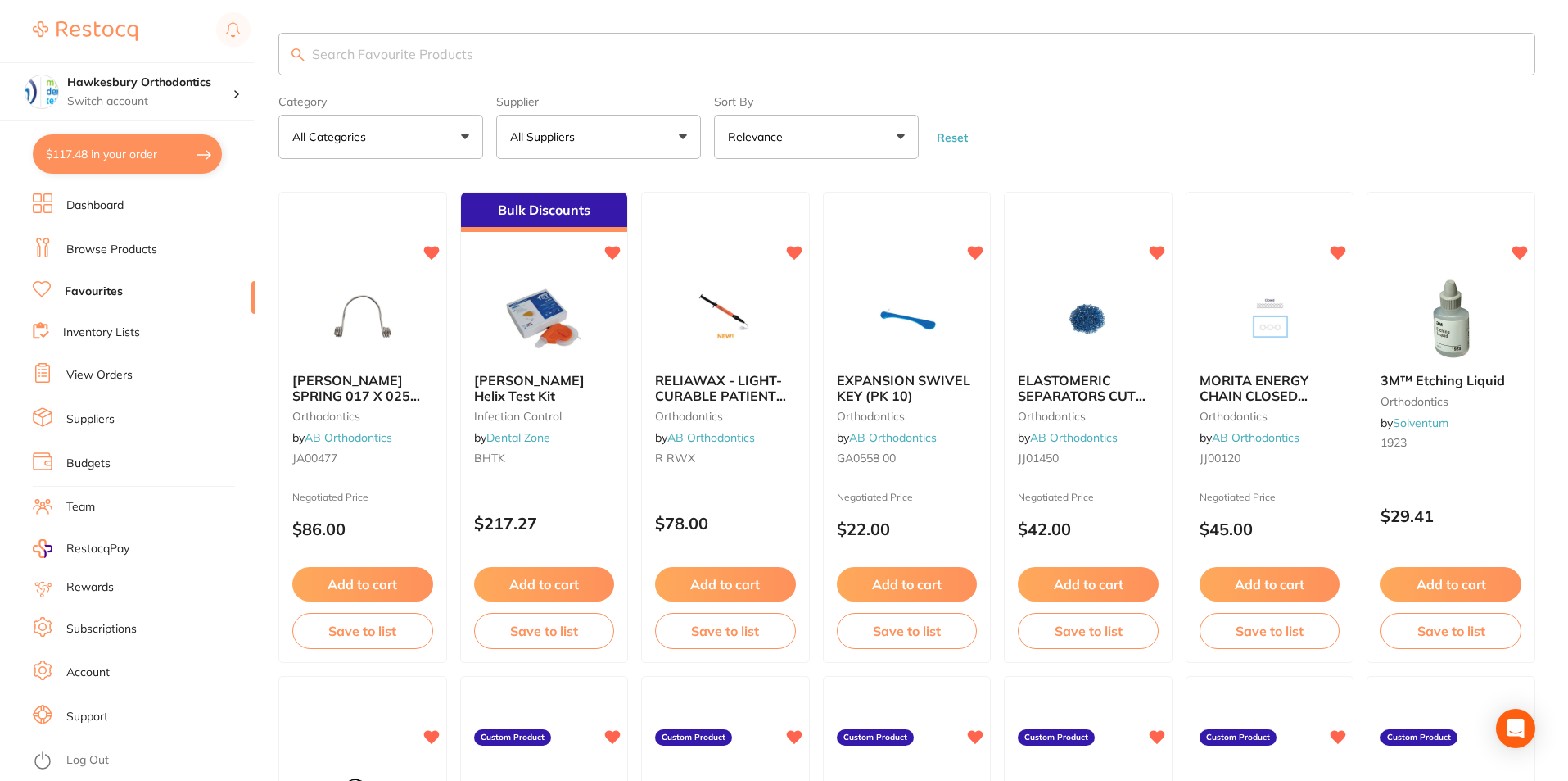
click at [682, 139] on button "All Suppliers" at bounding box center [599, 137] width 205 height 45
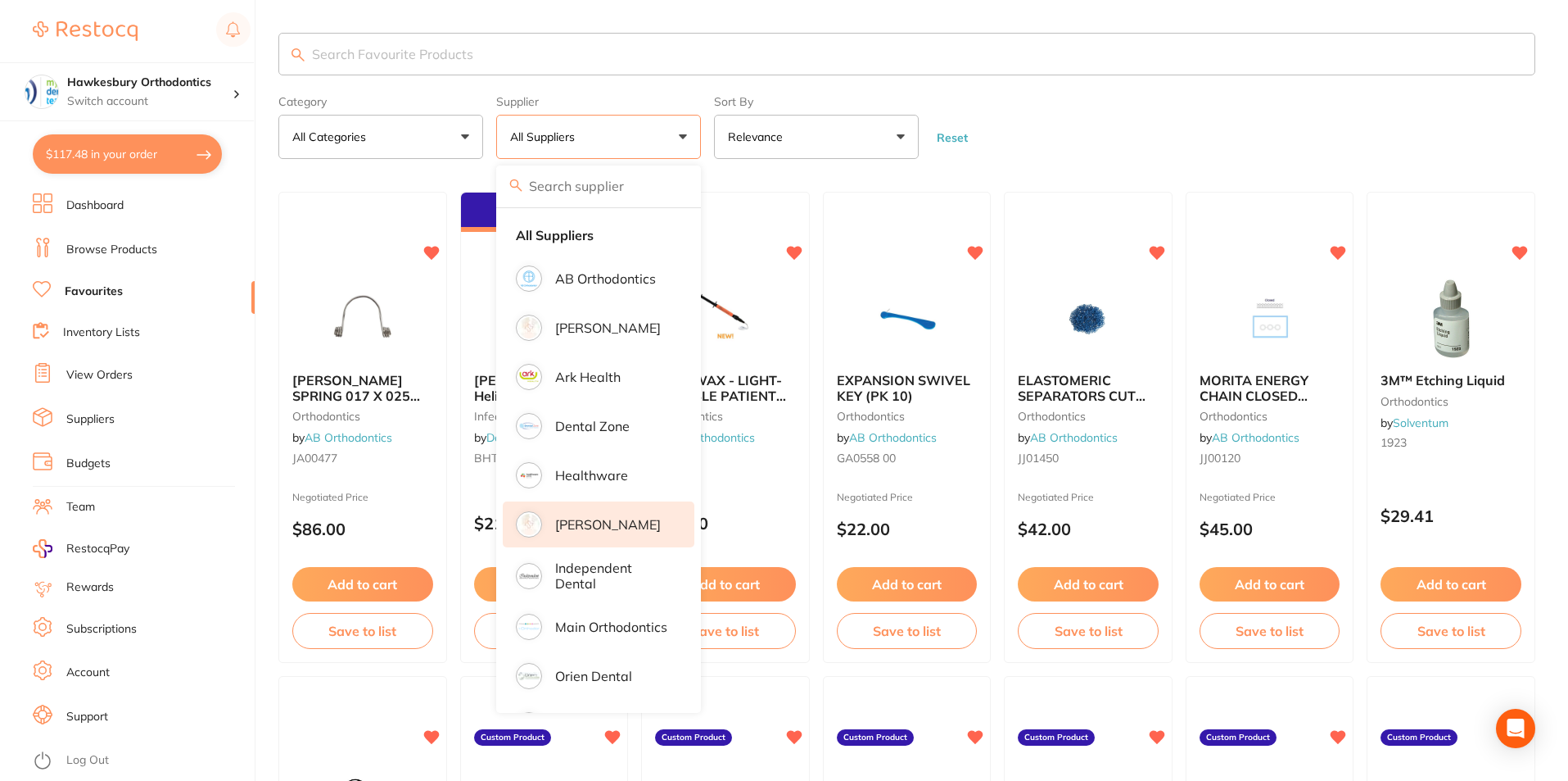
click at [593, 521] on p "[PERSON_NAME]" at bounding box center [608, 524] width 106 height 15
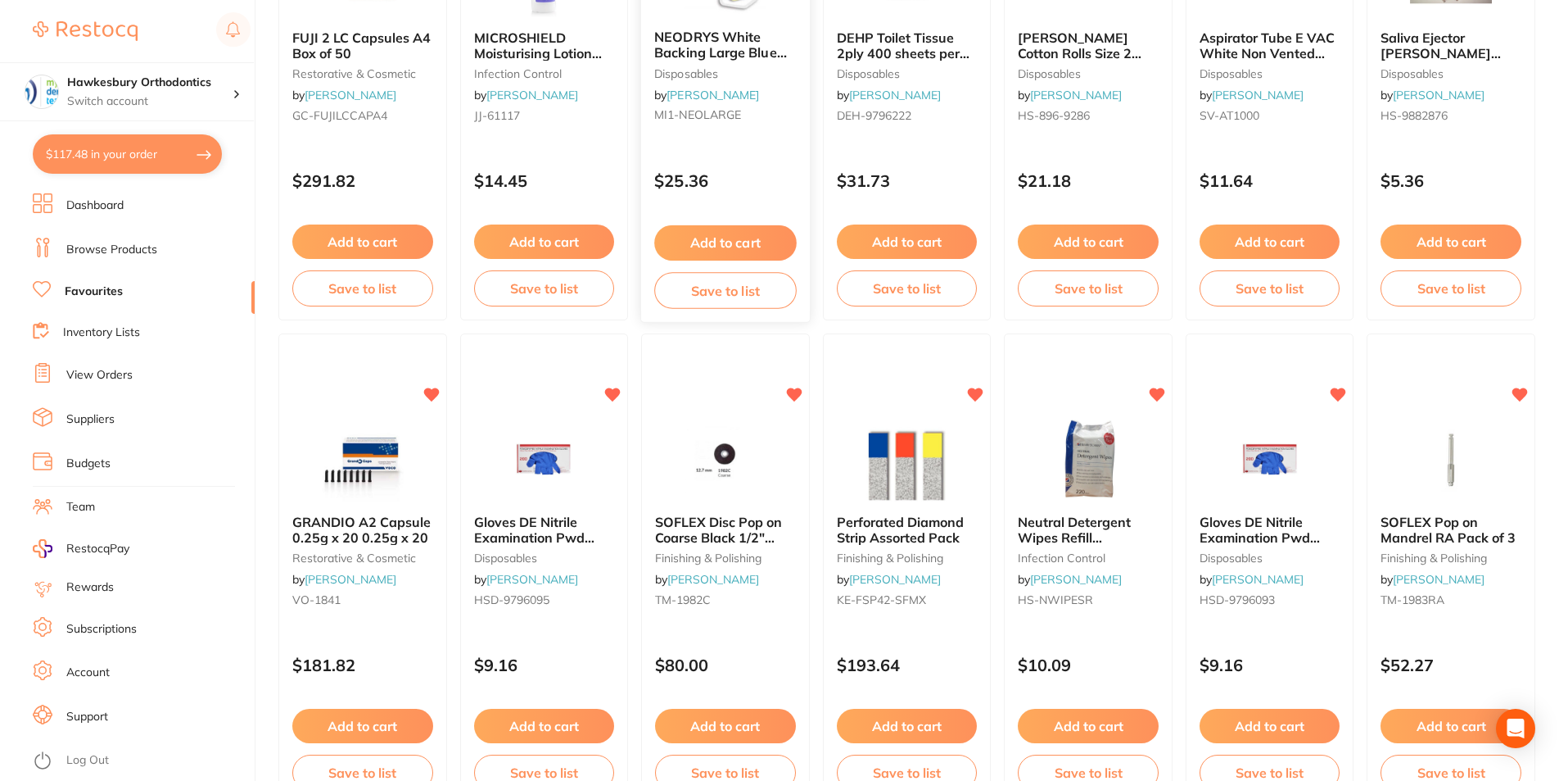
scroll to position [1884, 0]
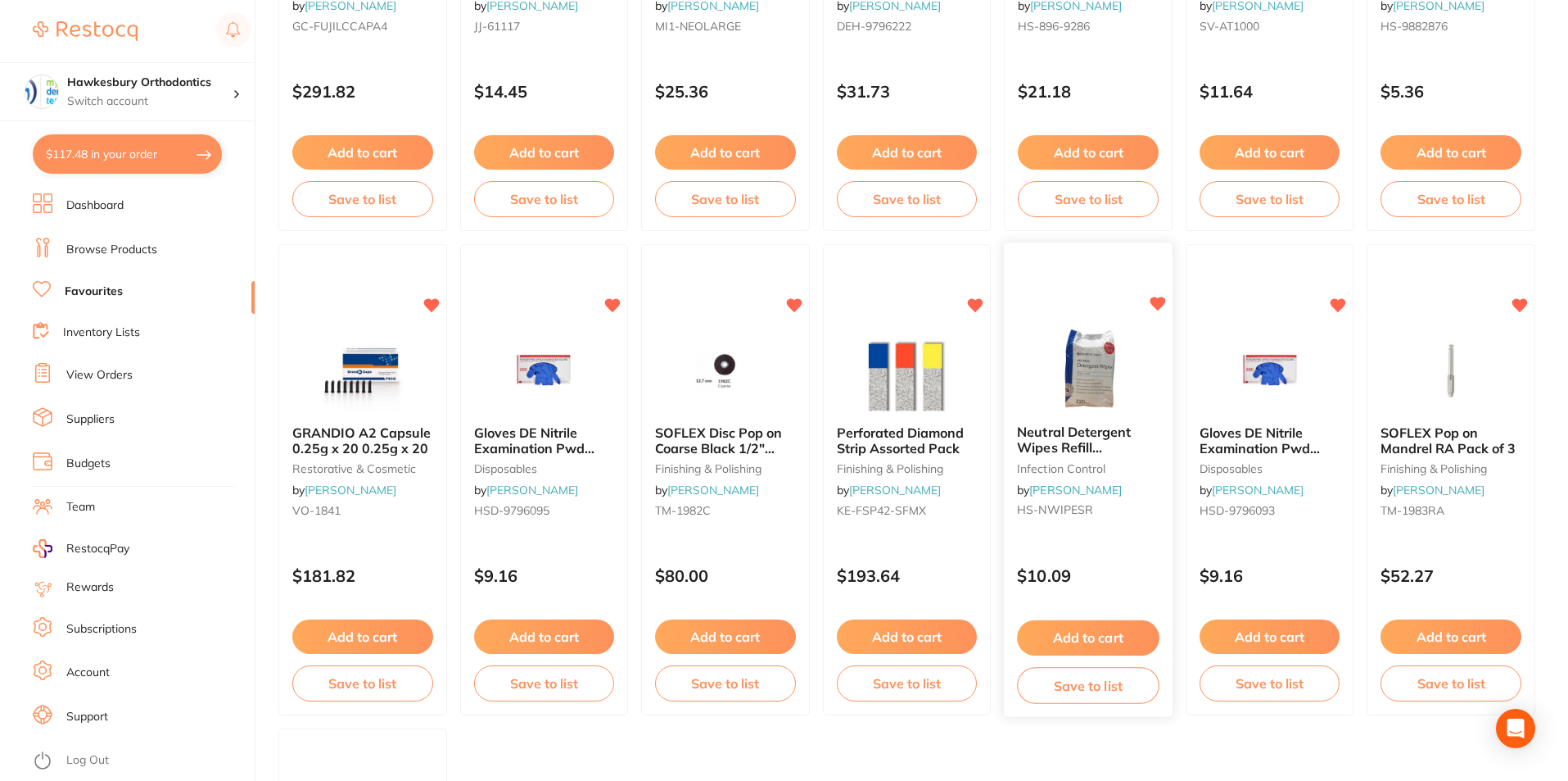
click at [1090, 636] on button "Add to cart" at bounding box center [1087, 637] width 141 height 36
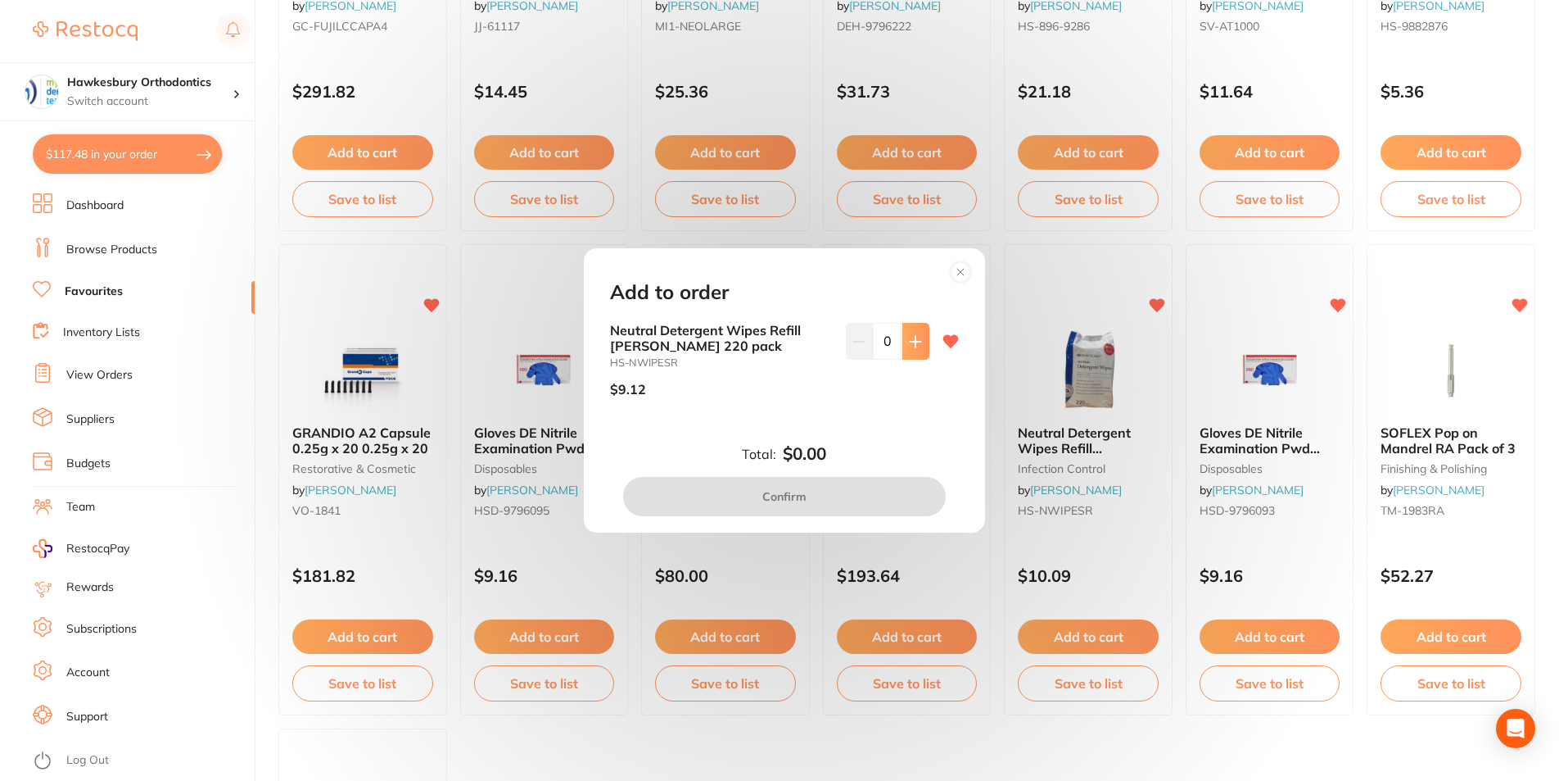
click at [914, 344] on icon at bounding box center [915, 341] width 13 height 13
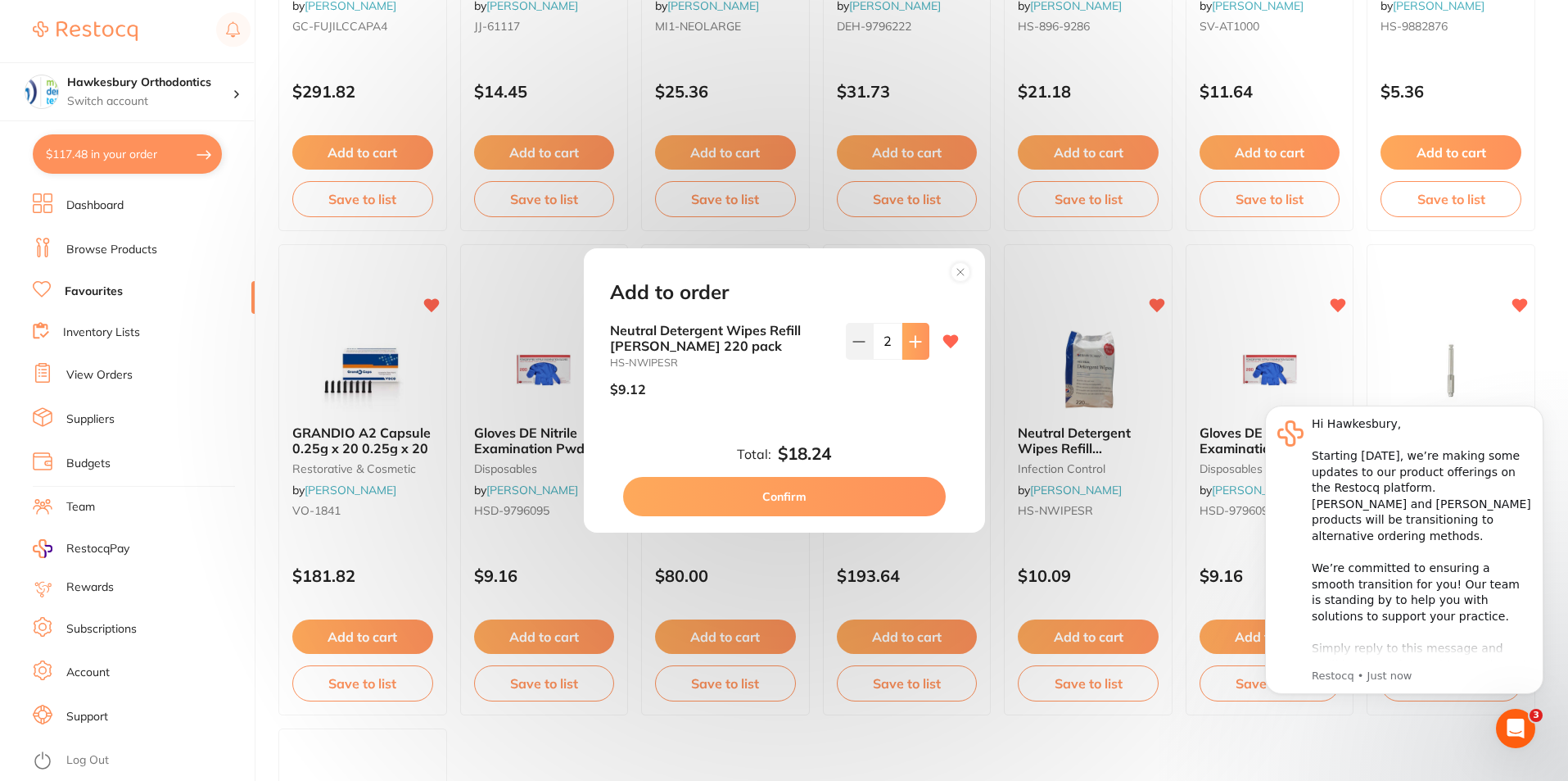
scroll to position [0, 0]
click at [915, 344] on icon at bounding box center [915, 341] width 13 height 13
type input "4"
click at [815, 498] on button "Confirm" at bounding box center [784, 497] width 323 height 40
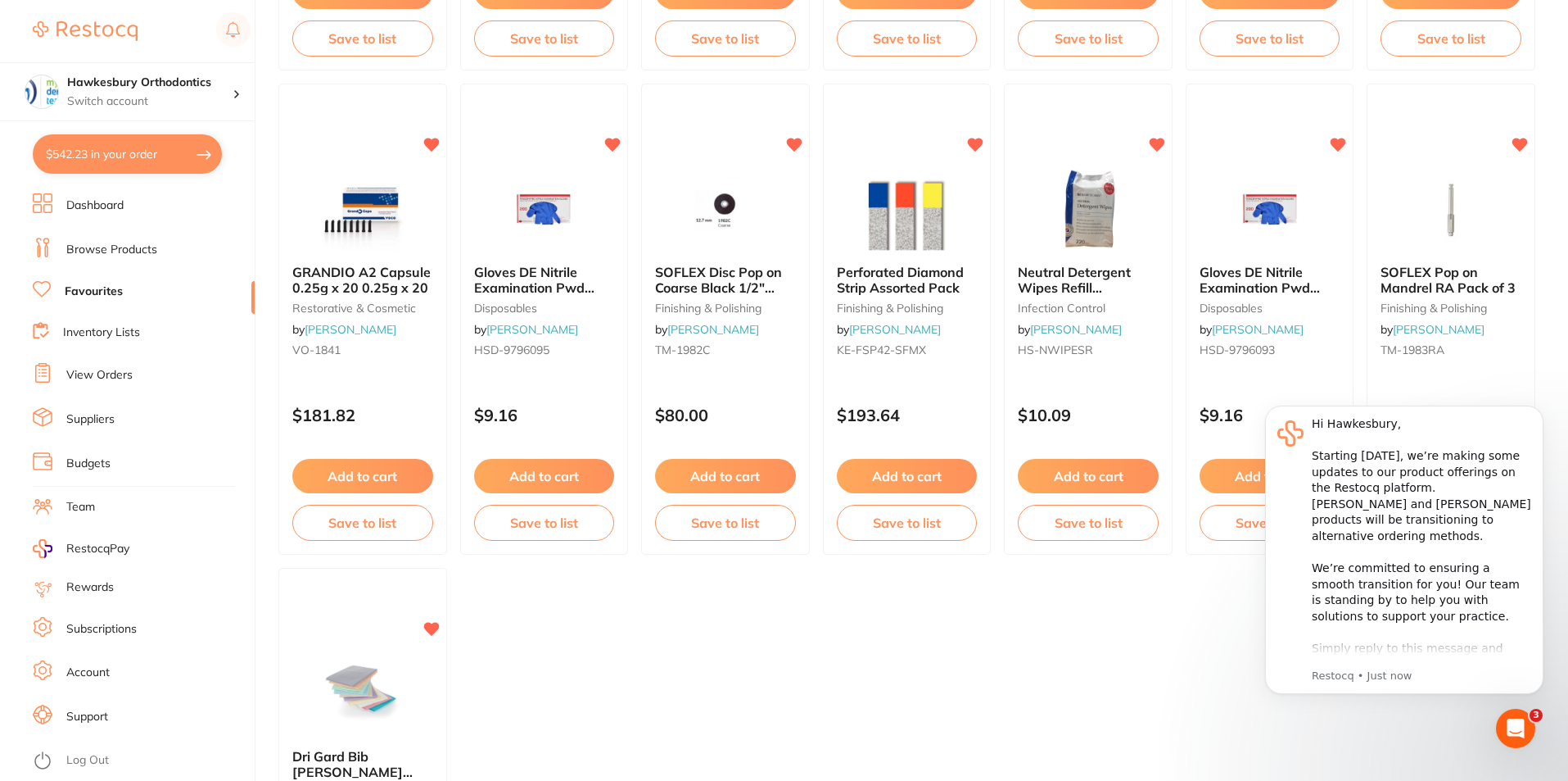
scroll to position [2048, 0]
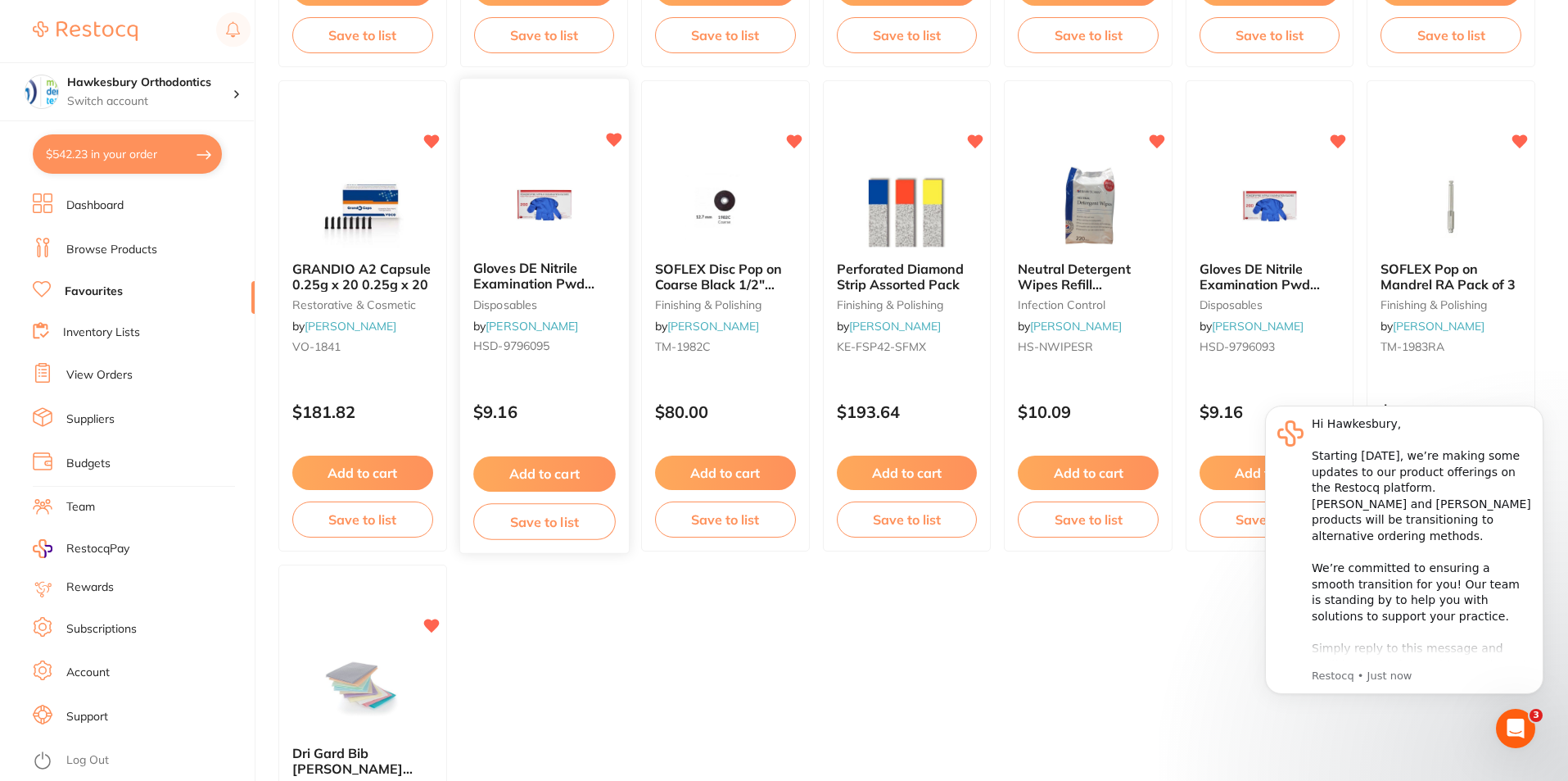
click at [541, 471] on button "Add to cart" at bounding box center [544, 474] width 141 height 36
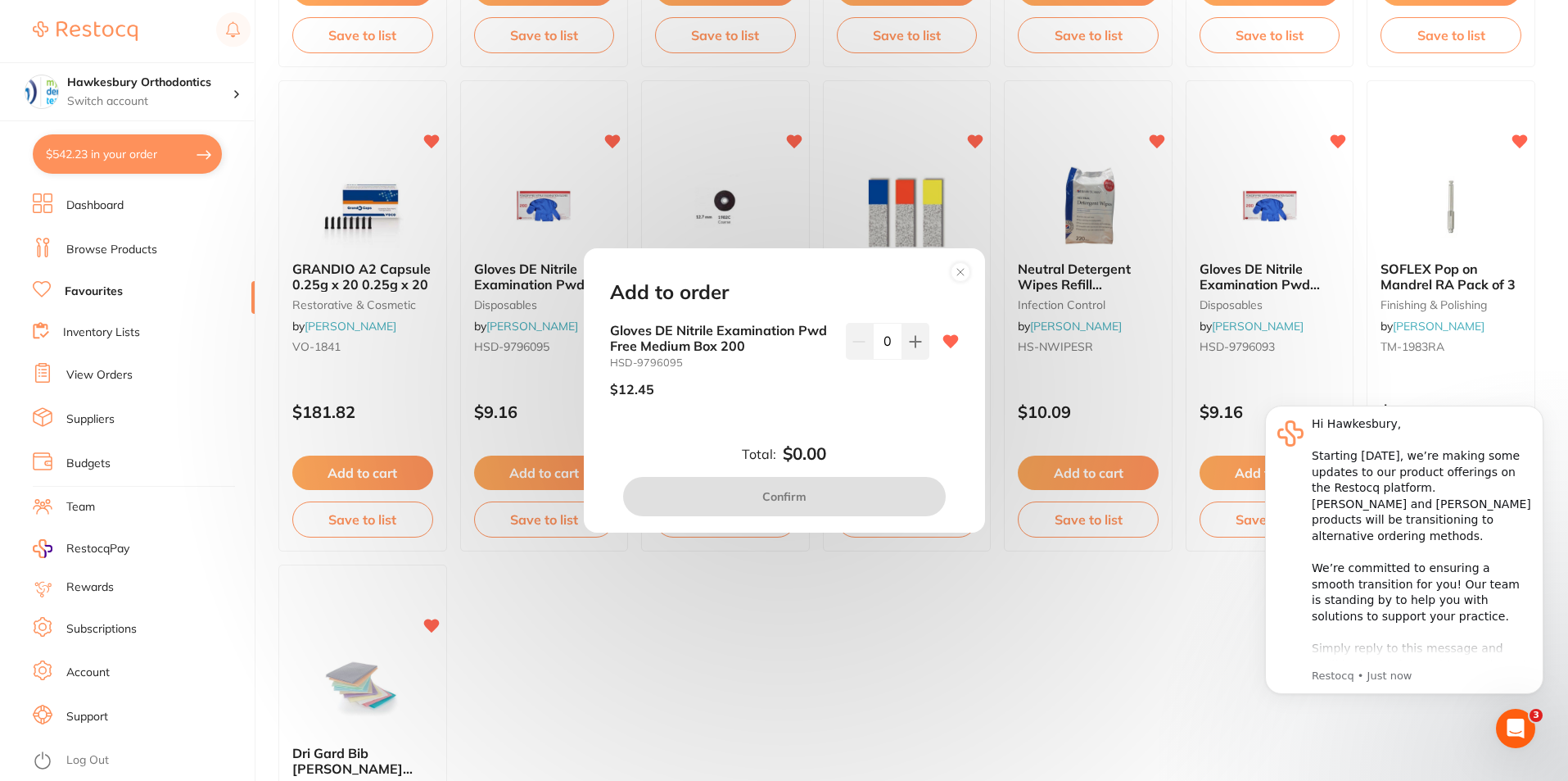
scroll to position [0, 0]
click at [962, 274] on circle at bounding box center [960, 271] width 19 height 19
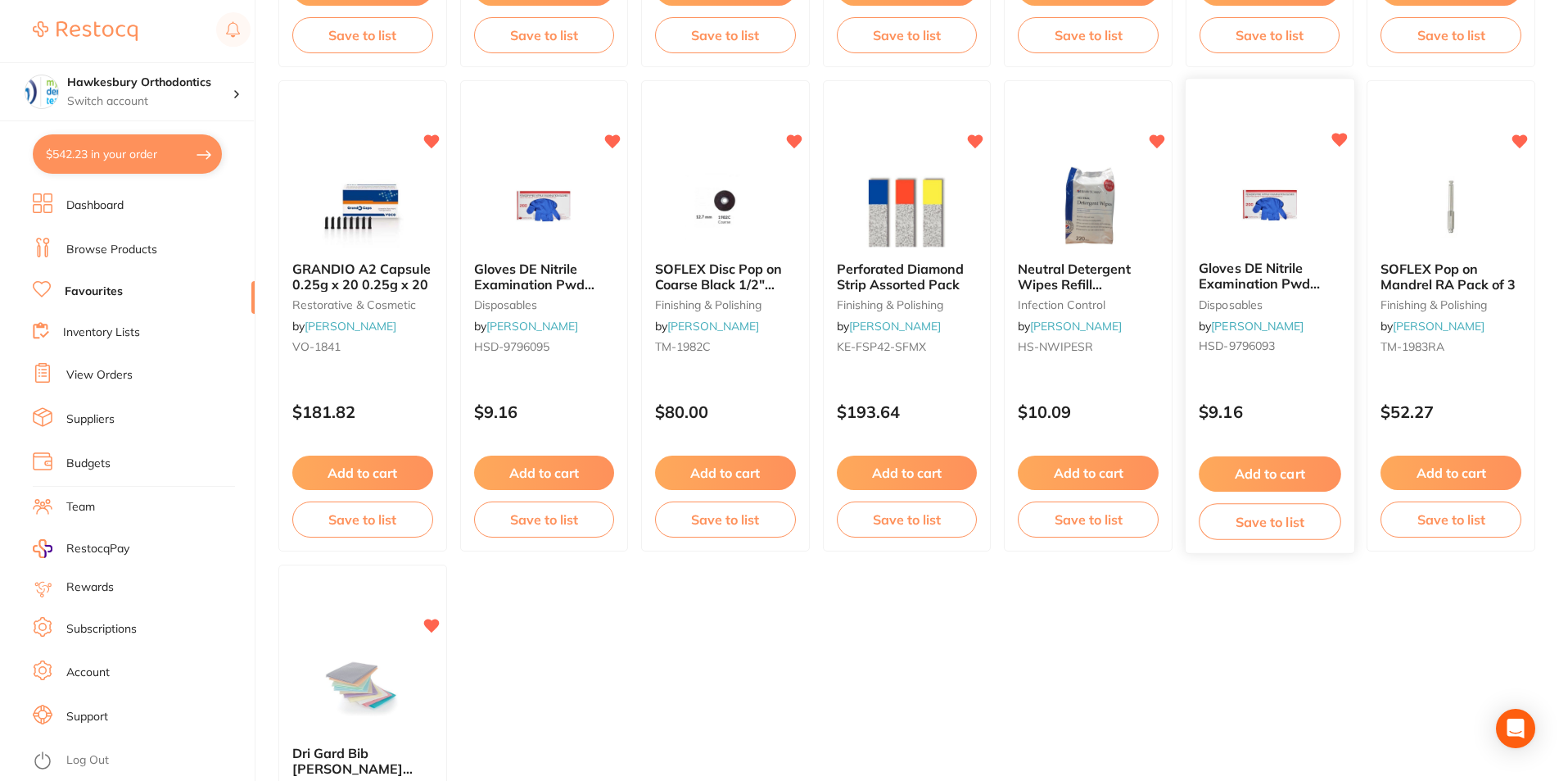
click at [1244, 467] on button "Add to cart" at bounding box center [1269, 474] width 141 height 36
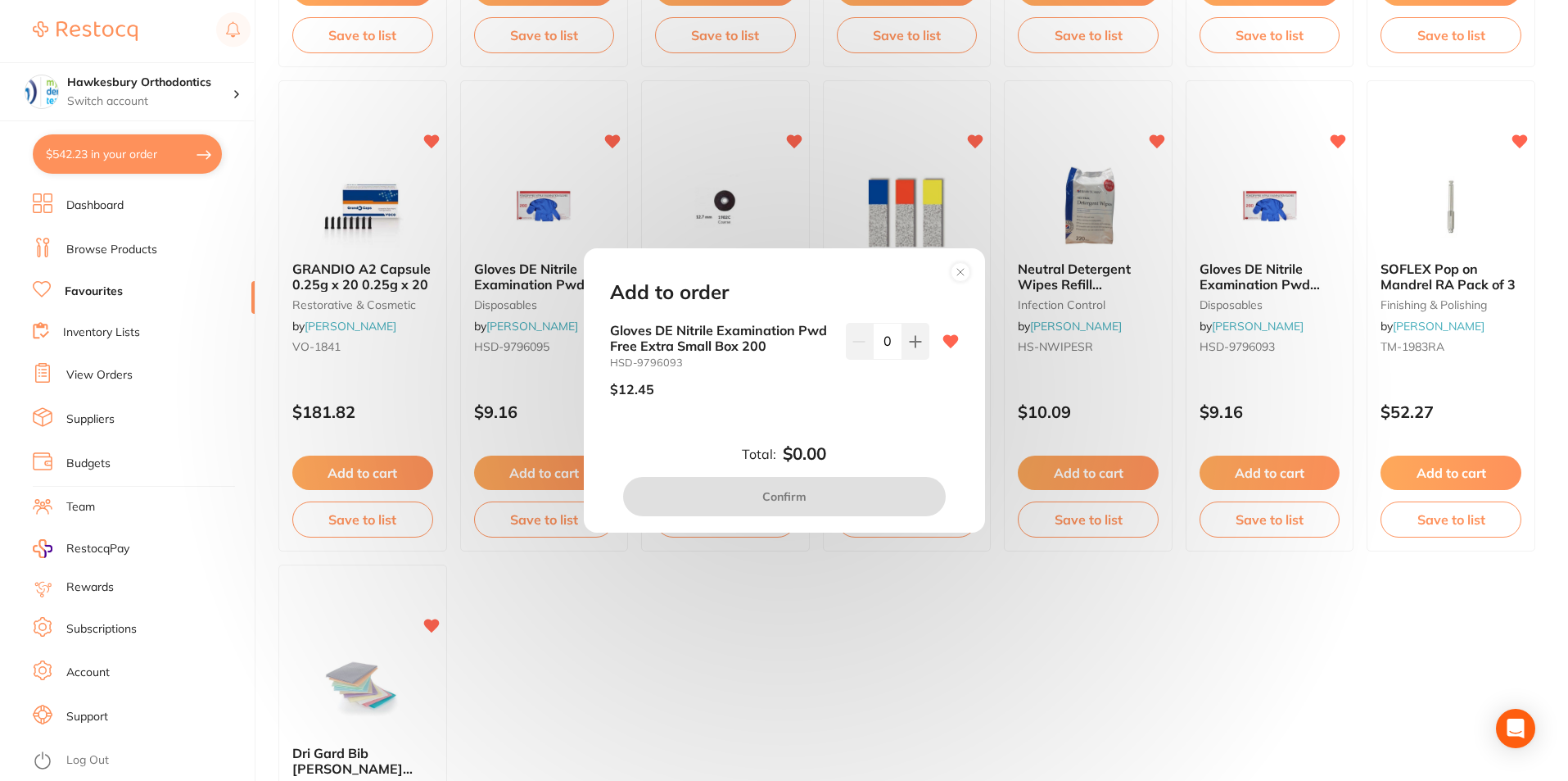
click at [1154, 623] on div "Add to order Gloves DE Nitrile Examination Pwd Free Extra Small Box 200 HSD-979…" at bounding box center [784, 390] width 1568 height 781
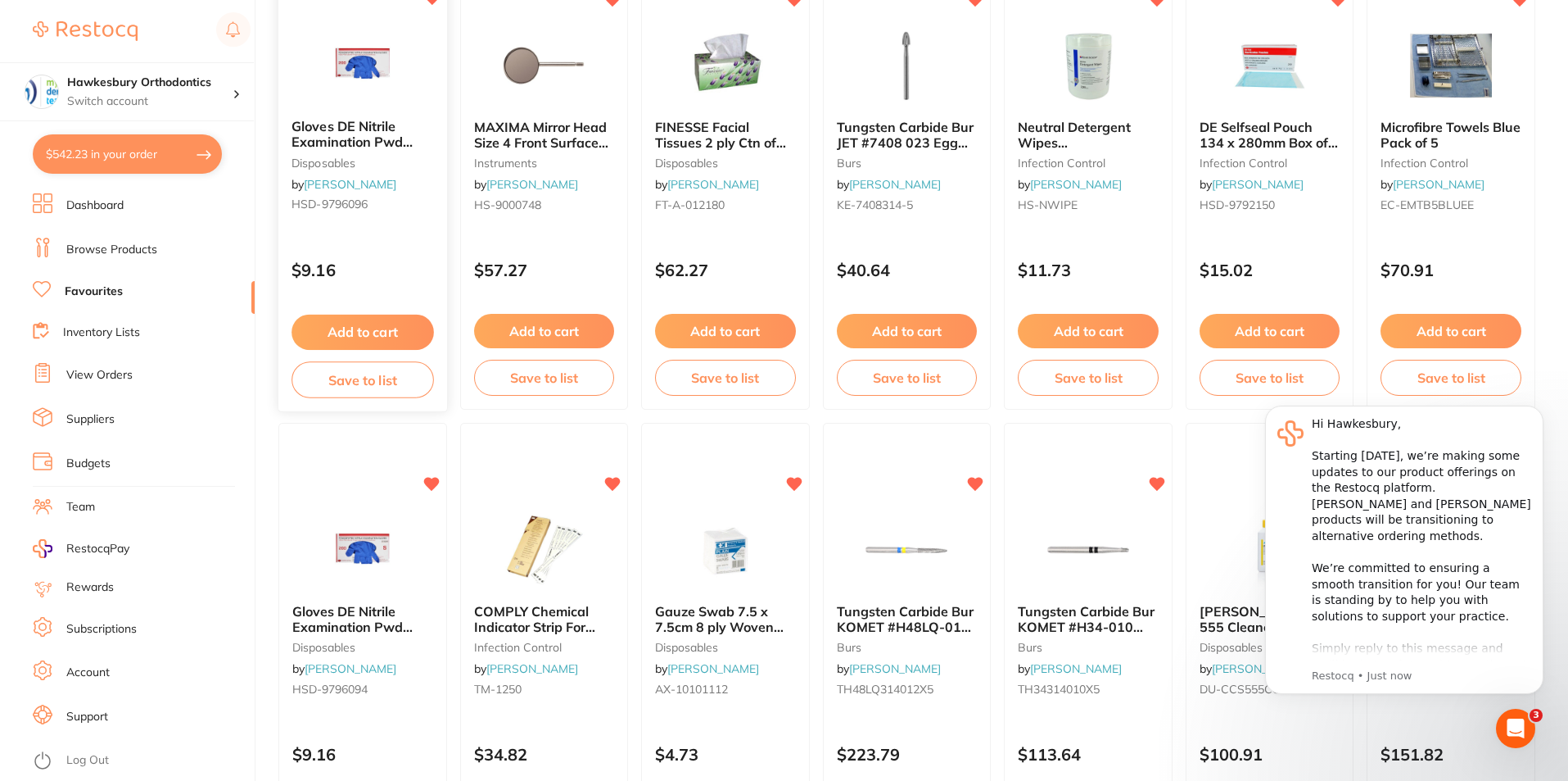
click at [373, 329] on button "Add to cart" at bounding box center [362, 332] width 141 height 36
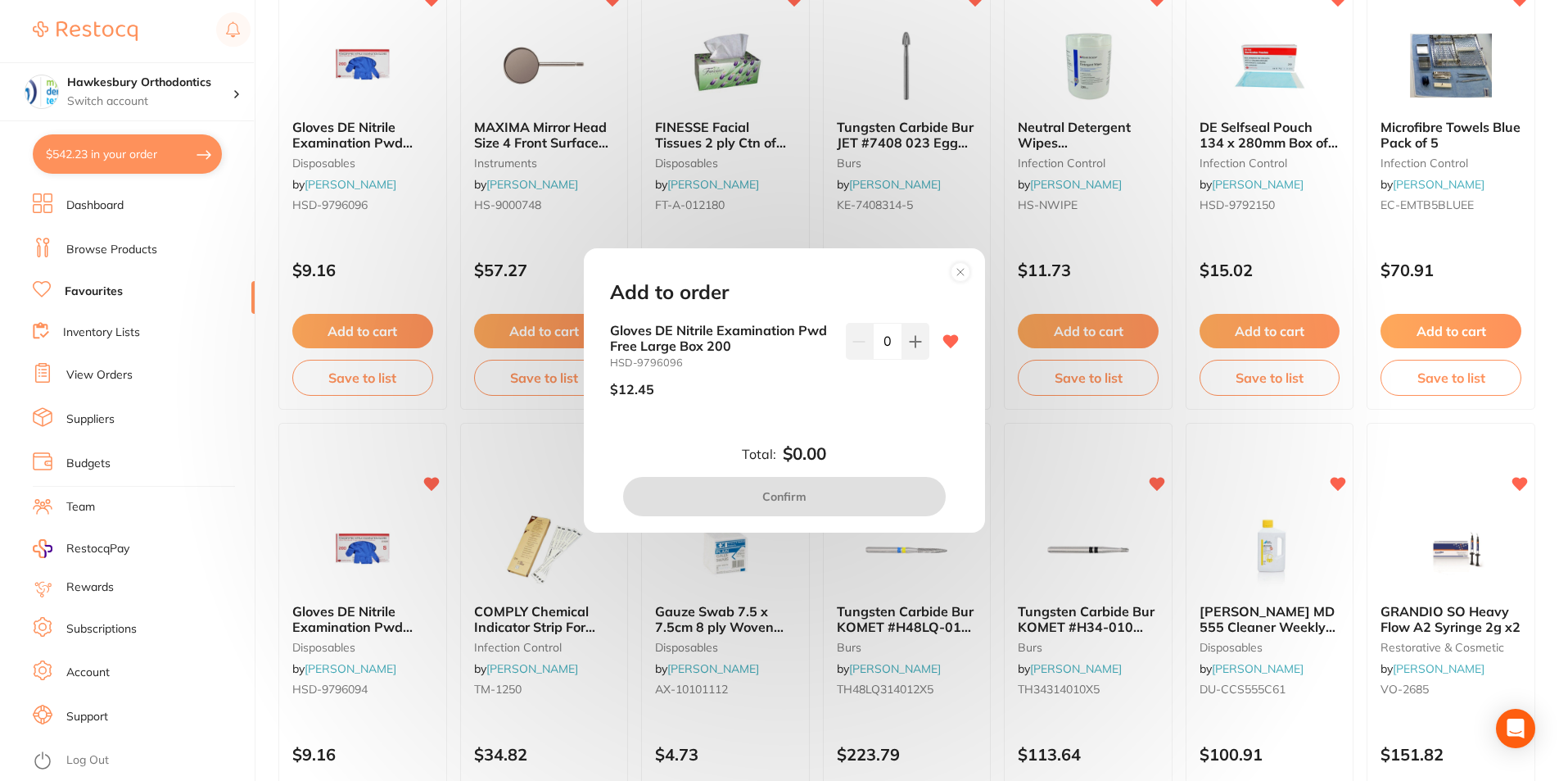
click at [967, 264] on circle at bounding box center [961, 272] width 20 height 20
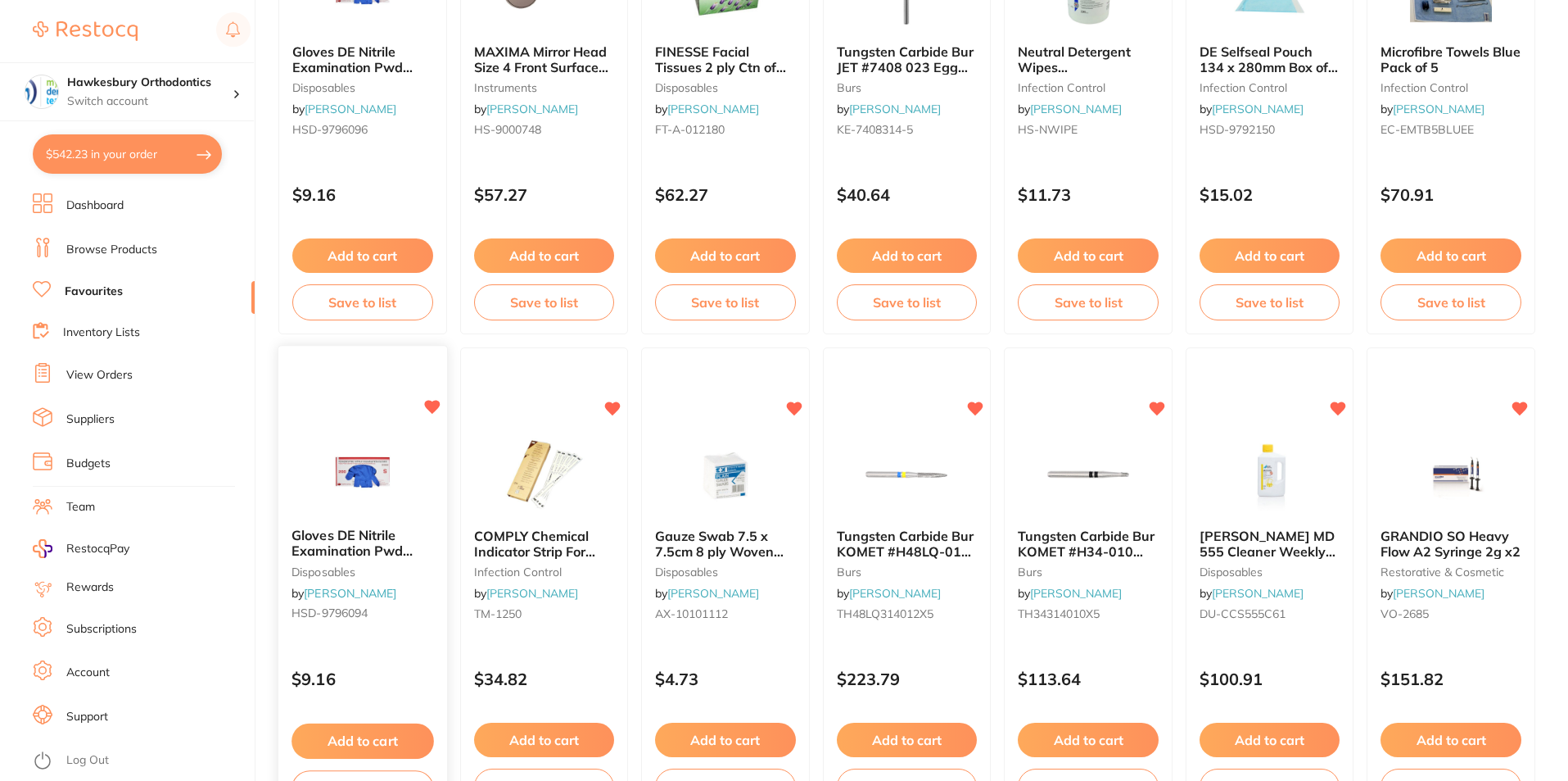
scroll to position [819, 0]
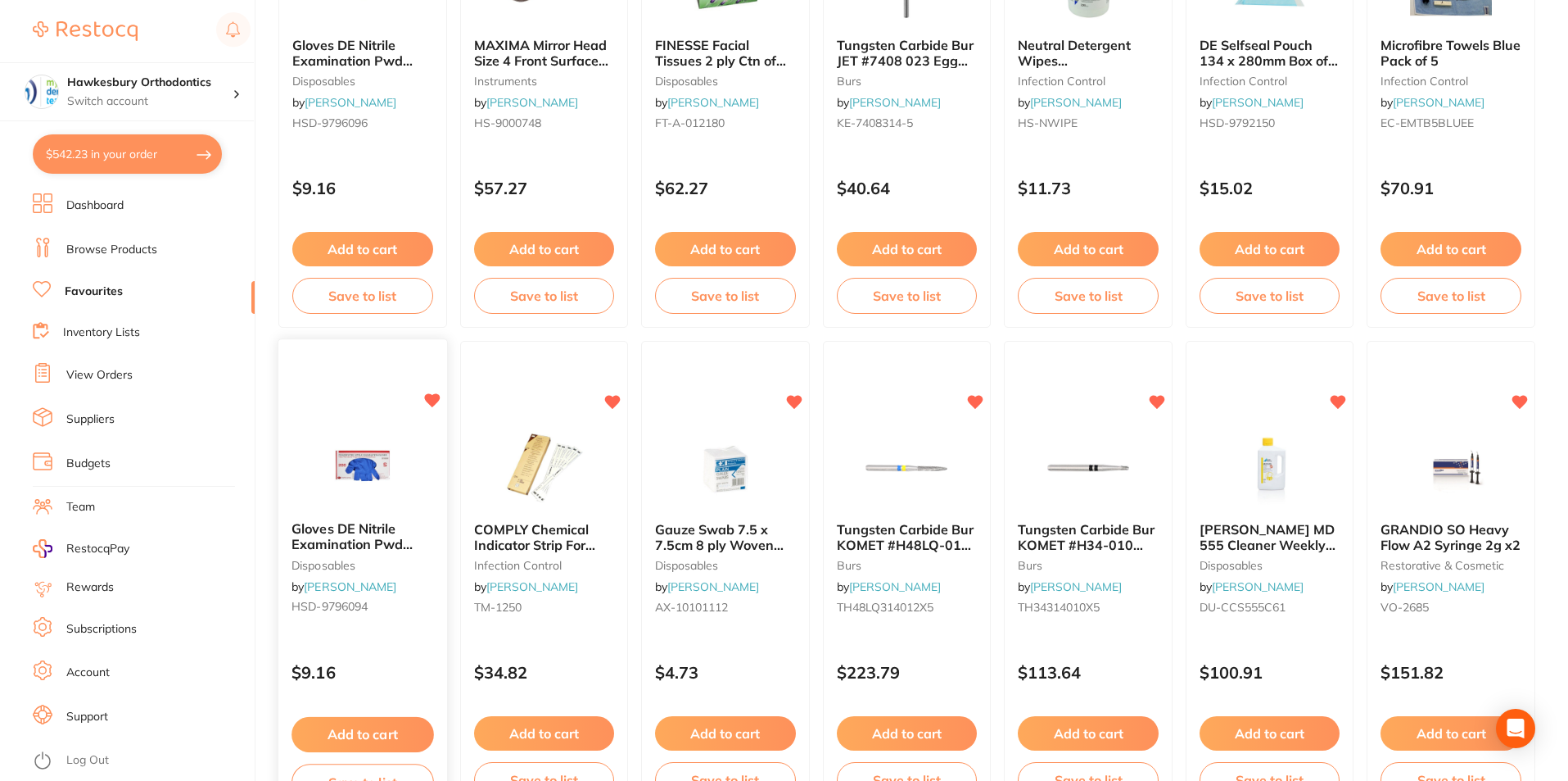
click at [361, 727] on button "Add to cart" at bounding box center [362, 734] width 141 height 36
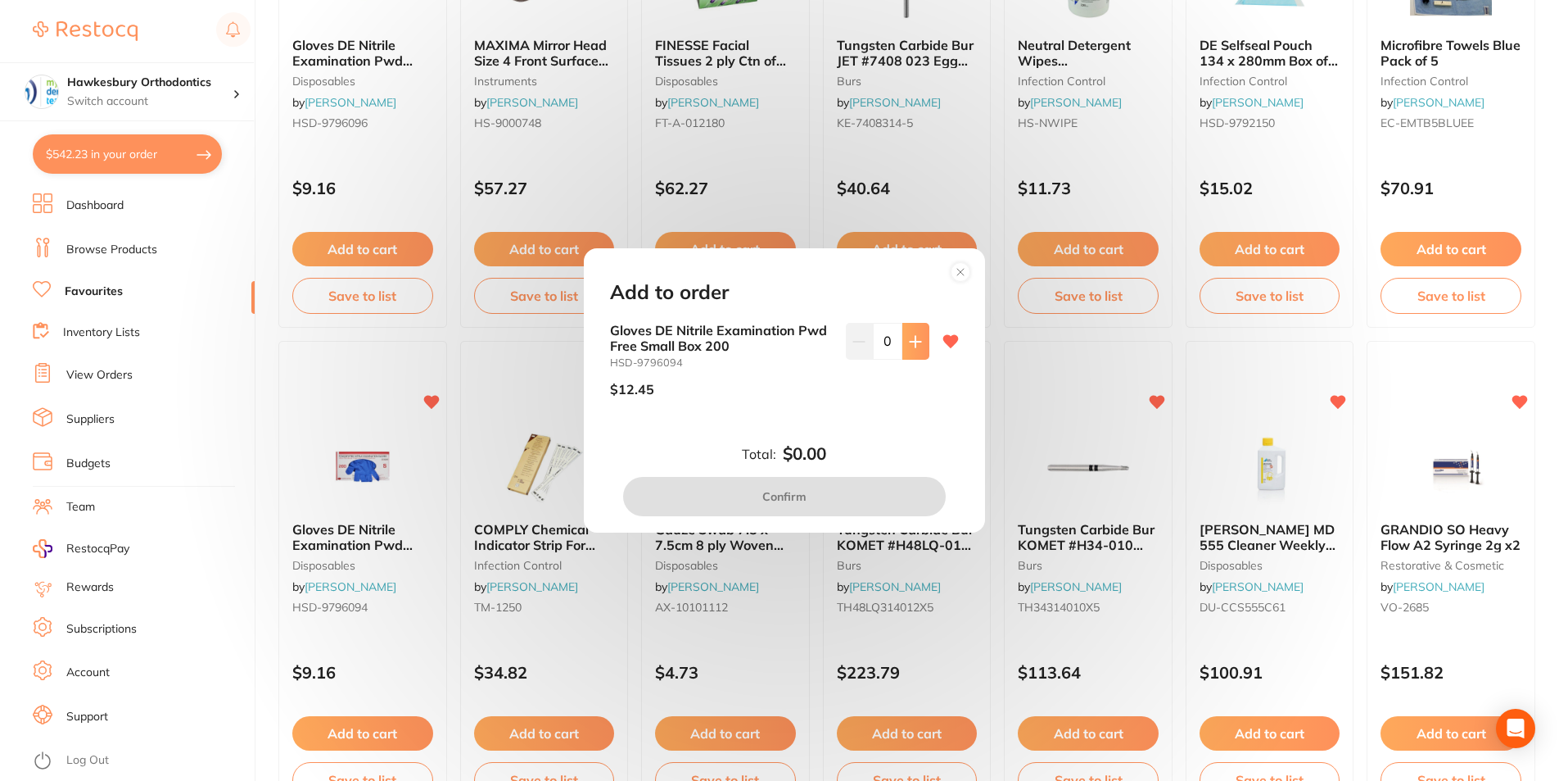
click at [913, 338] on icon at bounding box center [915, 341] width 13 height 13
click at [915, 339] on icon at bounding box center [915, 341] width 13 height 13
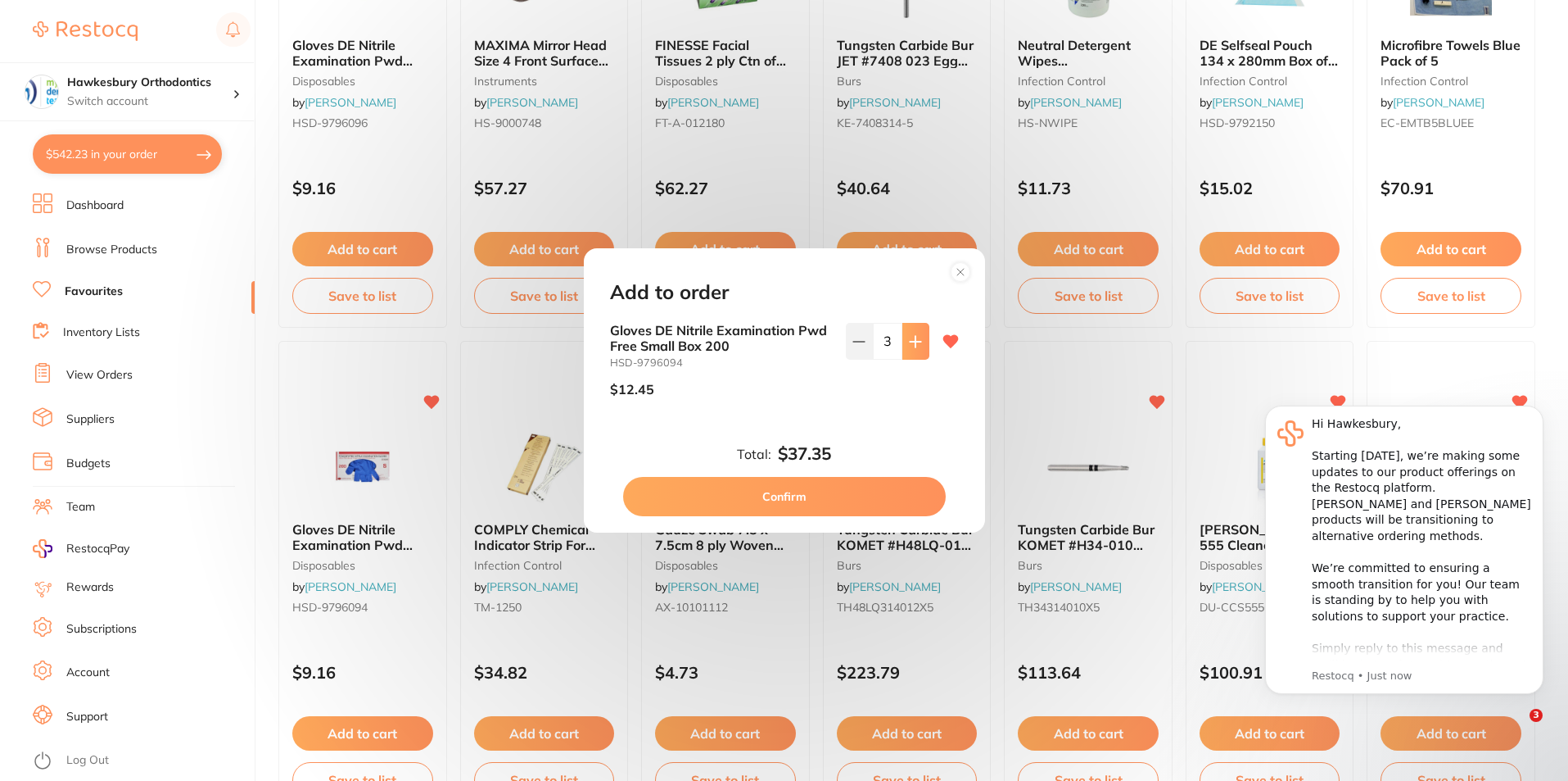
click at [915, 339] on icon at bounding box center [915, 341] width 13 height 13
click at [915, 340] on icon at bounding box center [915, 341] width 13 height 13
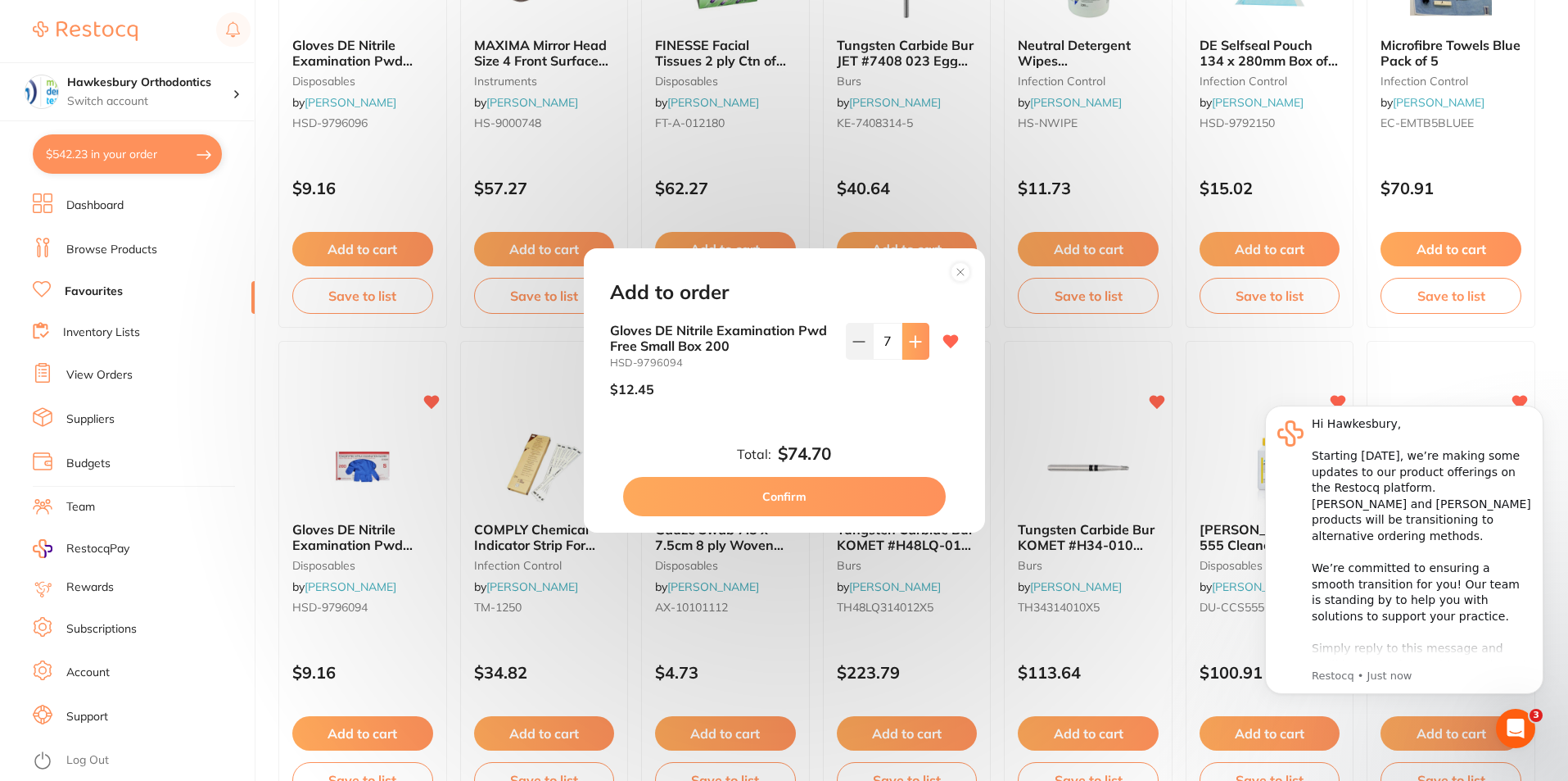
click at [915, 340] on icon at bounding box center [915, 341] width 13 height 13
type input "10"
click at [796, 495] on button "Confirm" at bounding box center [784, 497] width 323 height 40
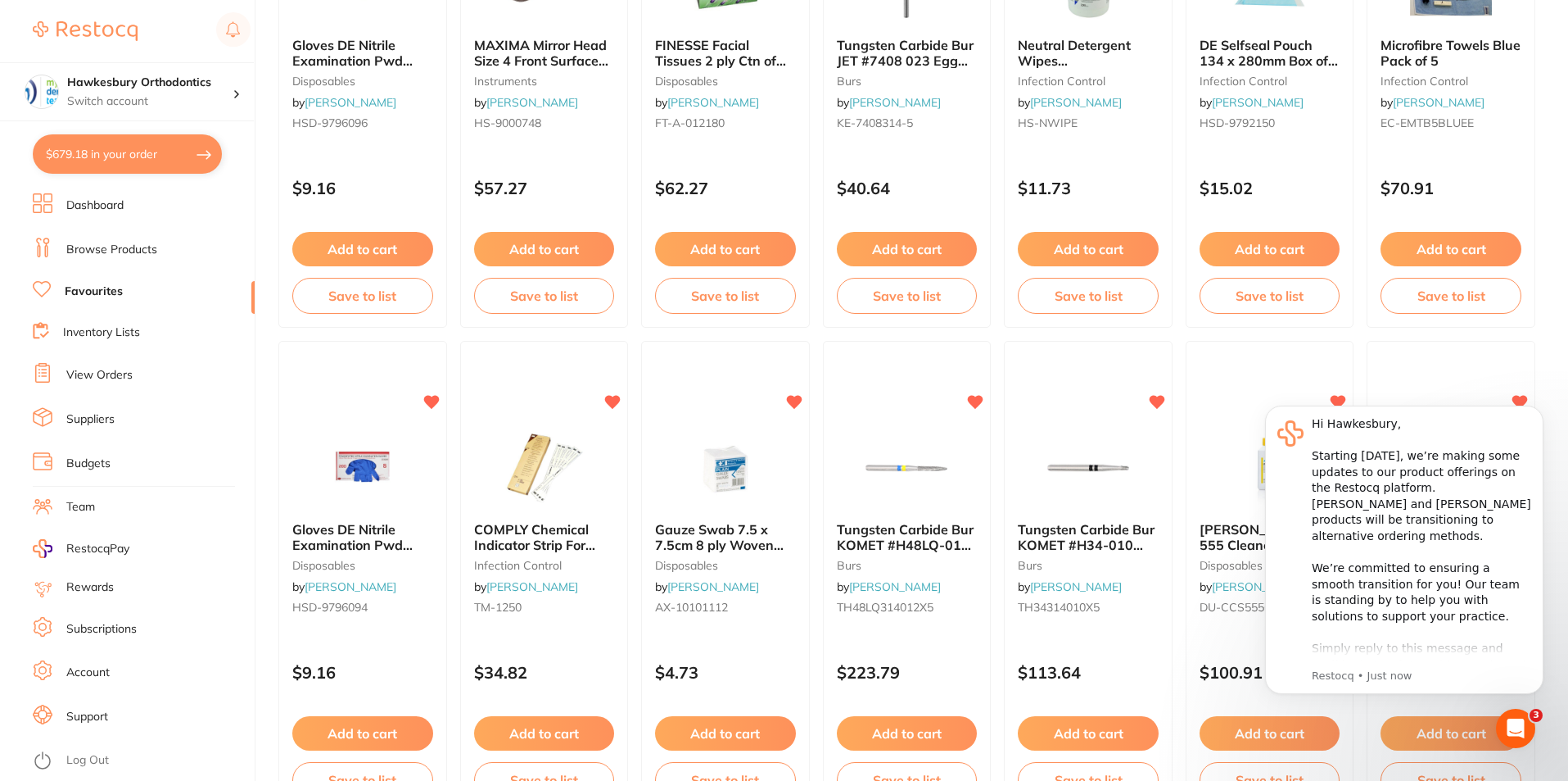
click at [140, 150] on button "$679.18 in your order" at bounding box center [127, 155] width 189 height 40
checkbox input "true"
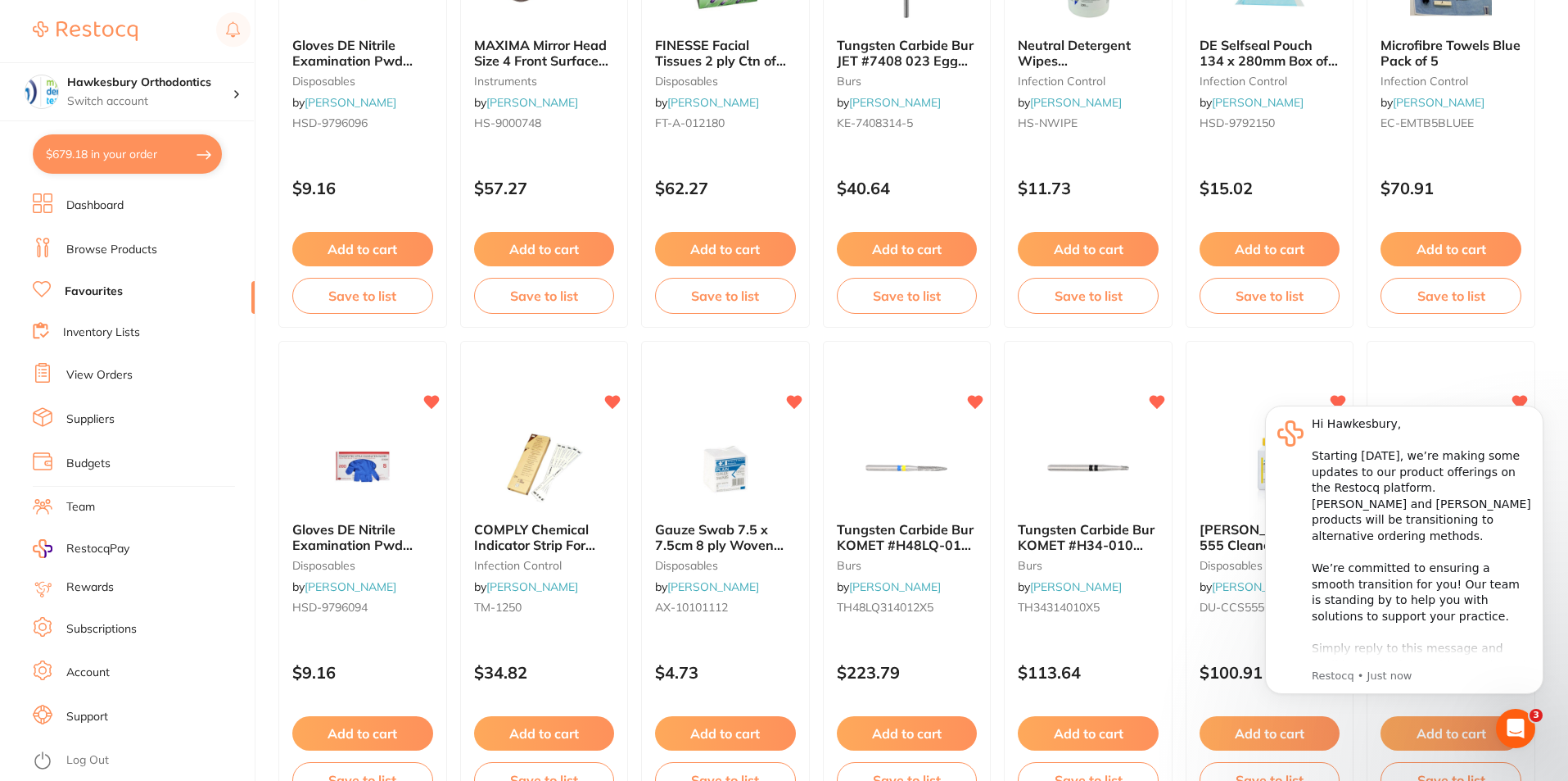
checkbox input "true"
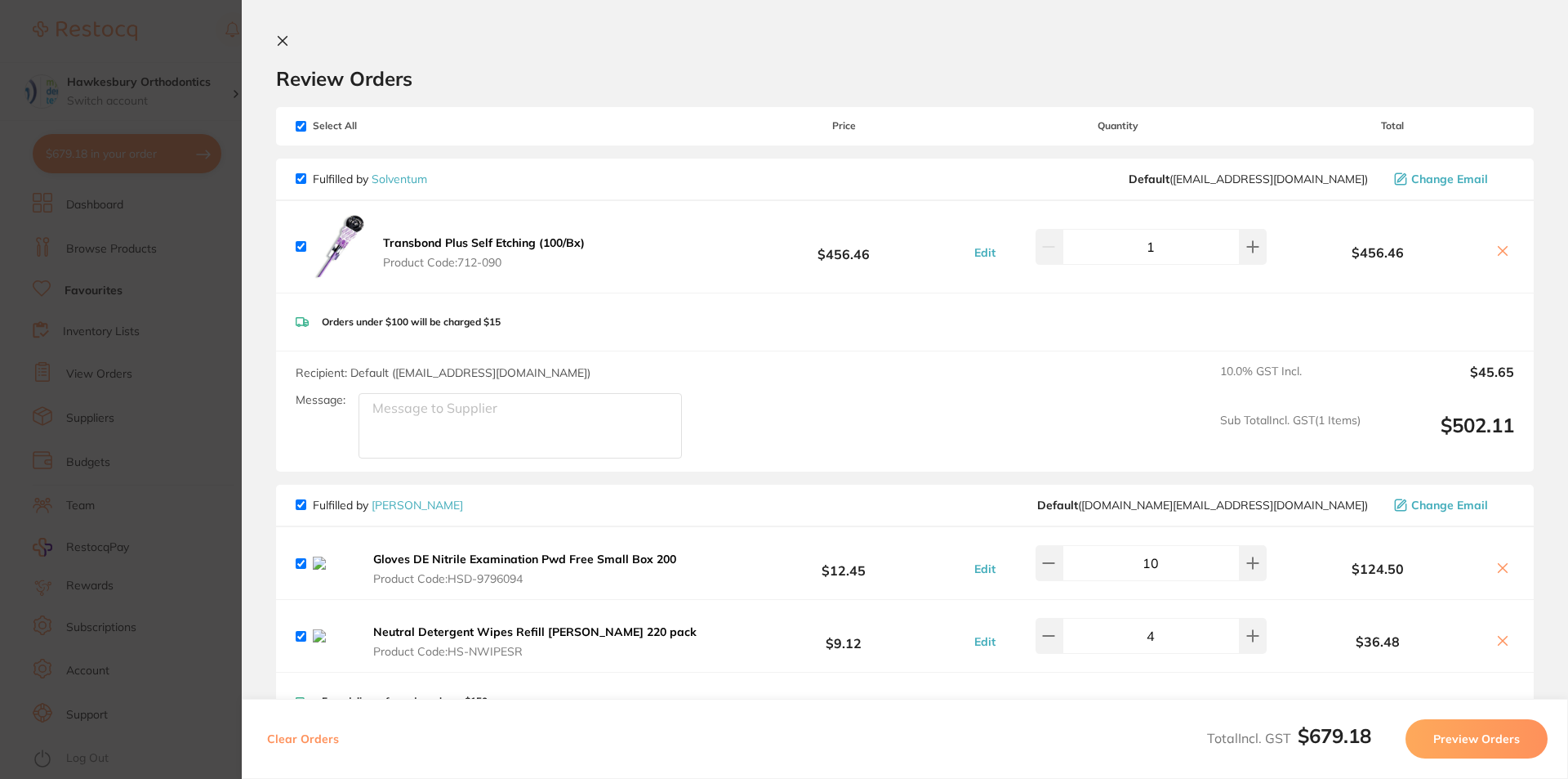
click at [1497, 570] on icon at bounding box center [1503, 568] width 13 height 13
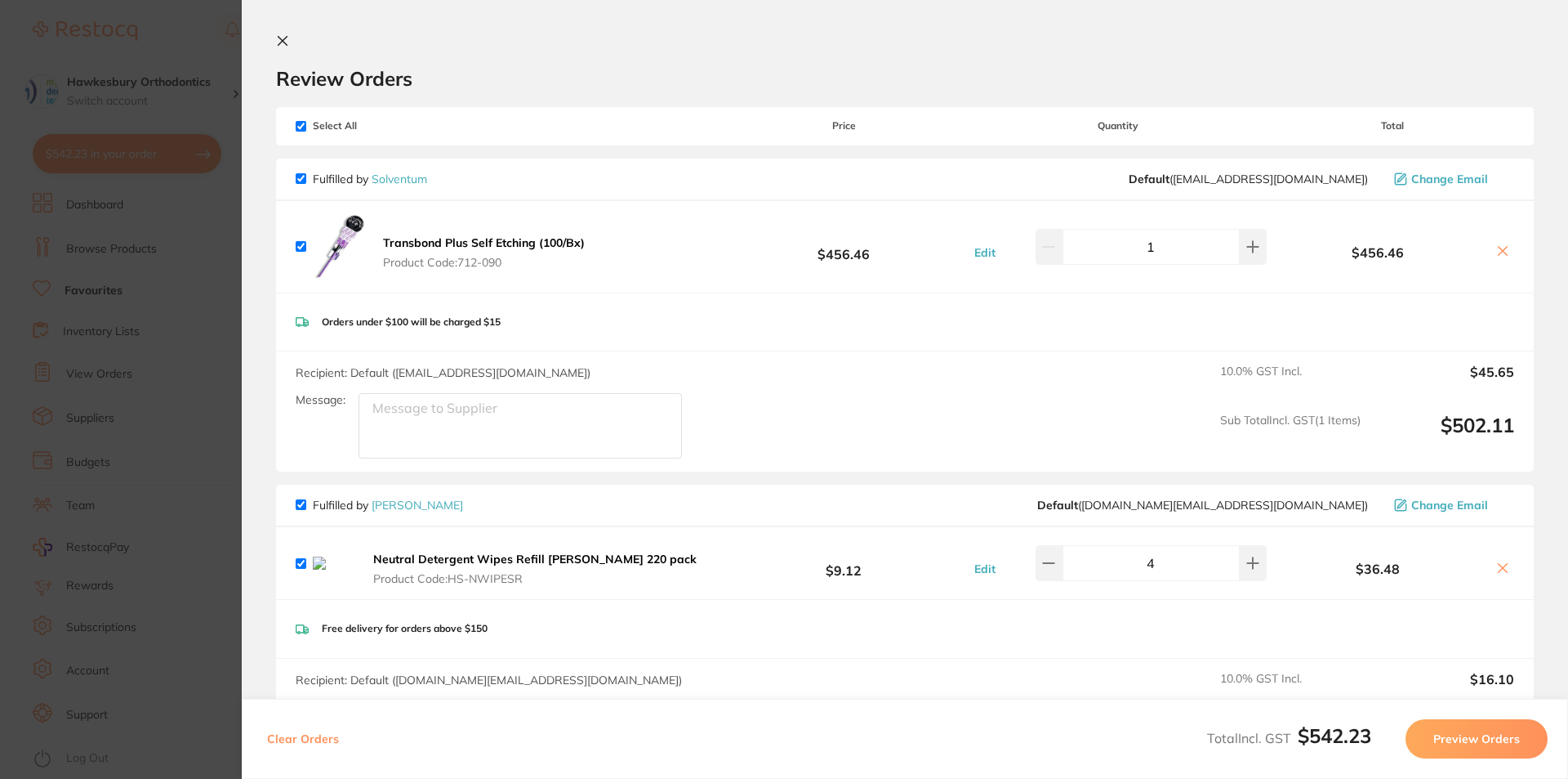
click at [1499, 569] on icon at bounding box center [1503, 567] width 9 height 9
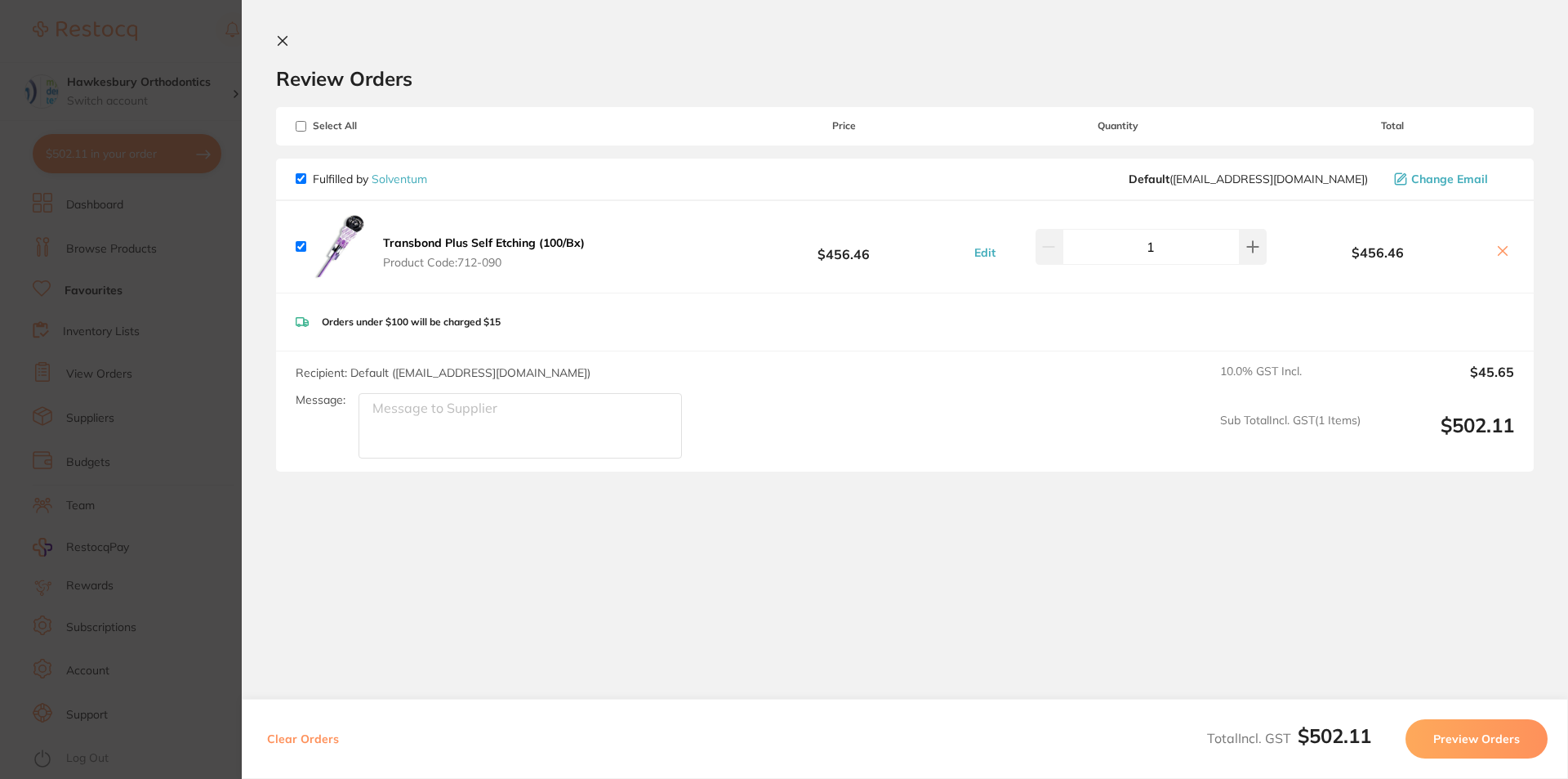
checkbox input "true"
click at [1480, 726] on button "Preview Orders" at bounding box center [1477, 739] width 142 height 40
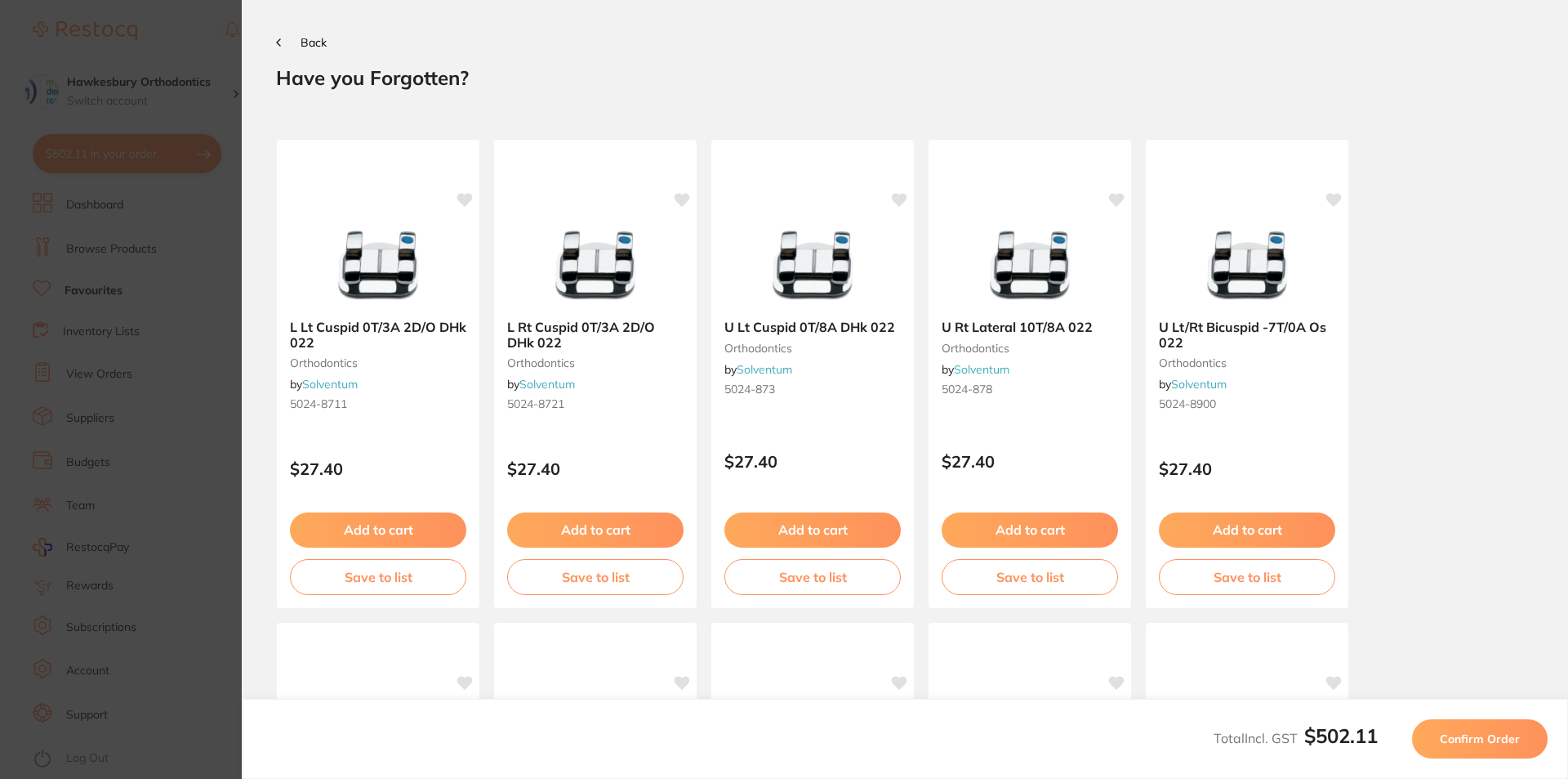
click at [1473, 739] on span "Confirm Order" at bounding box center [1480, 739] width 80 height 15
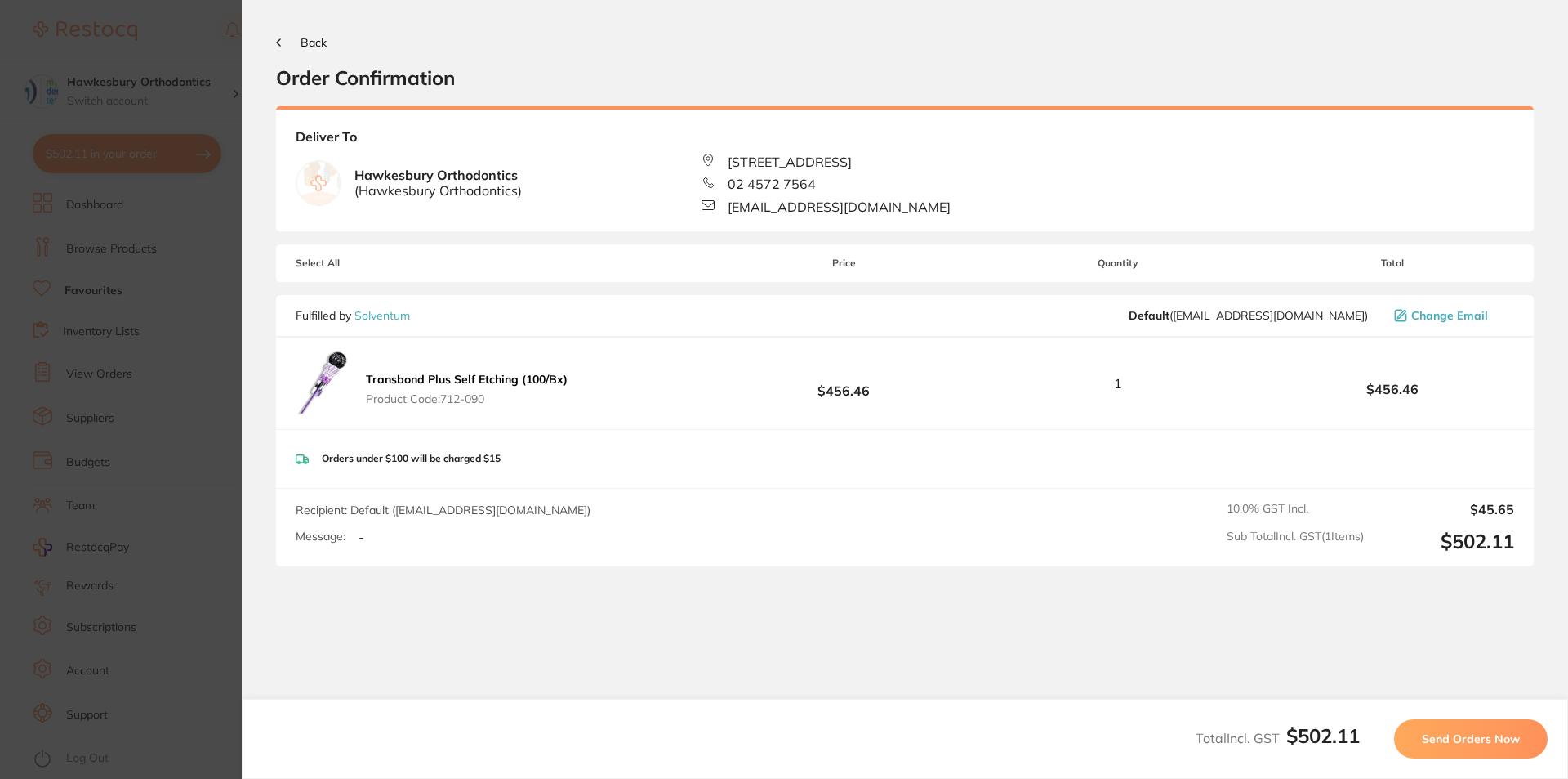
click at [1478, 747] on button "Send Orders Now" at bounding box center [1471, 739] width 153 height 40
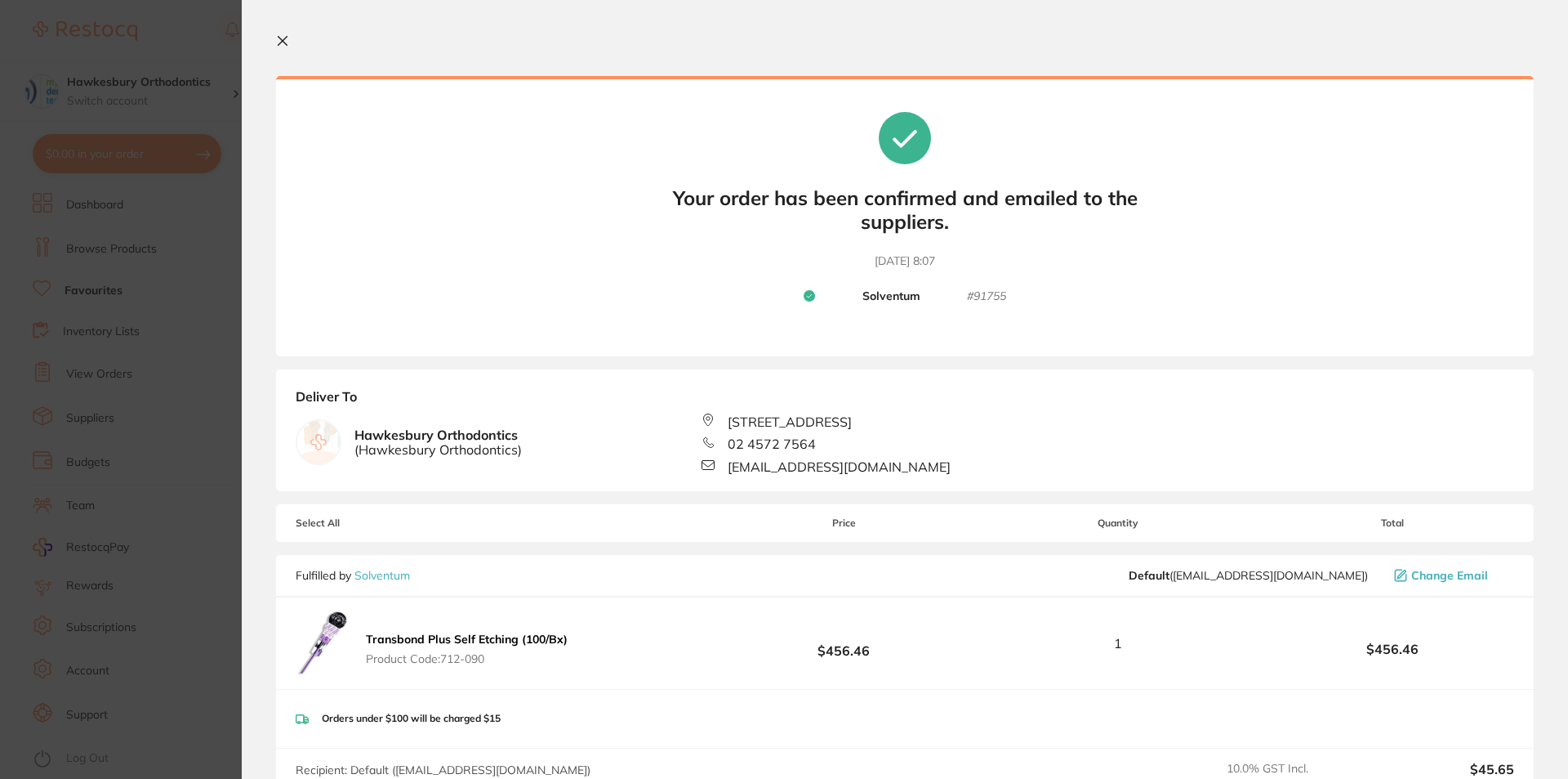
click at [281, 41] on icon at bounding box center [283, 41] width 13 height 13
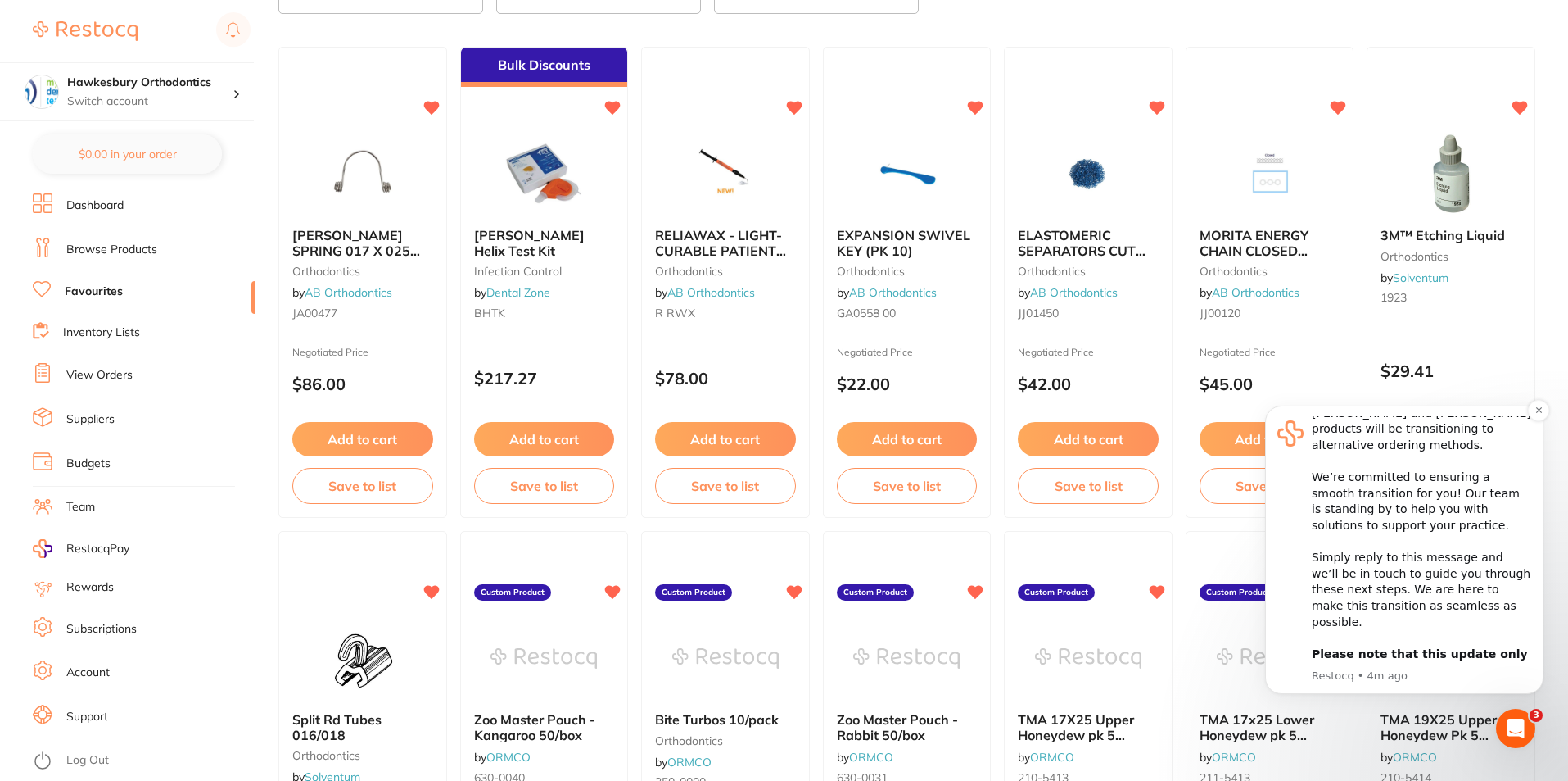
scroll to position [245, 0]
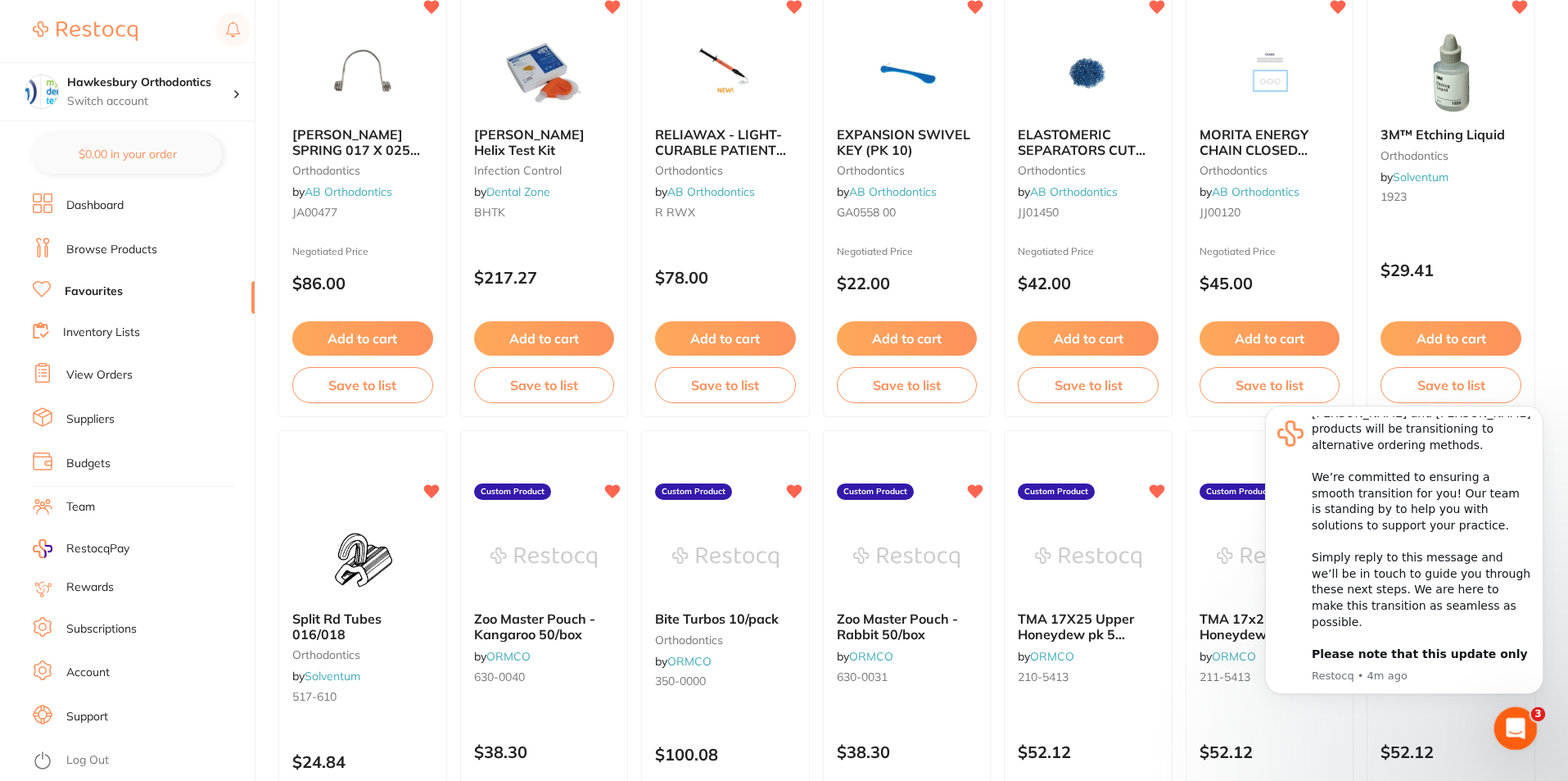
click at [1517, 721] on icon "Open Intercom Messenger" at bounding box center [1513, 726] width 27 height 27
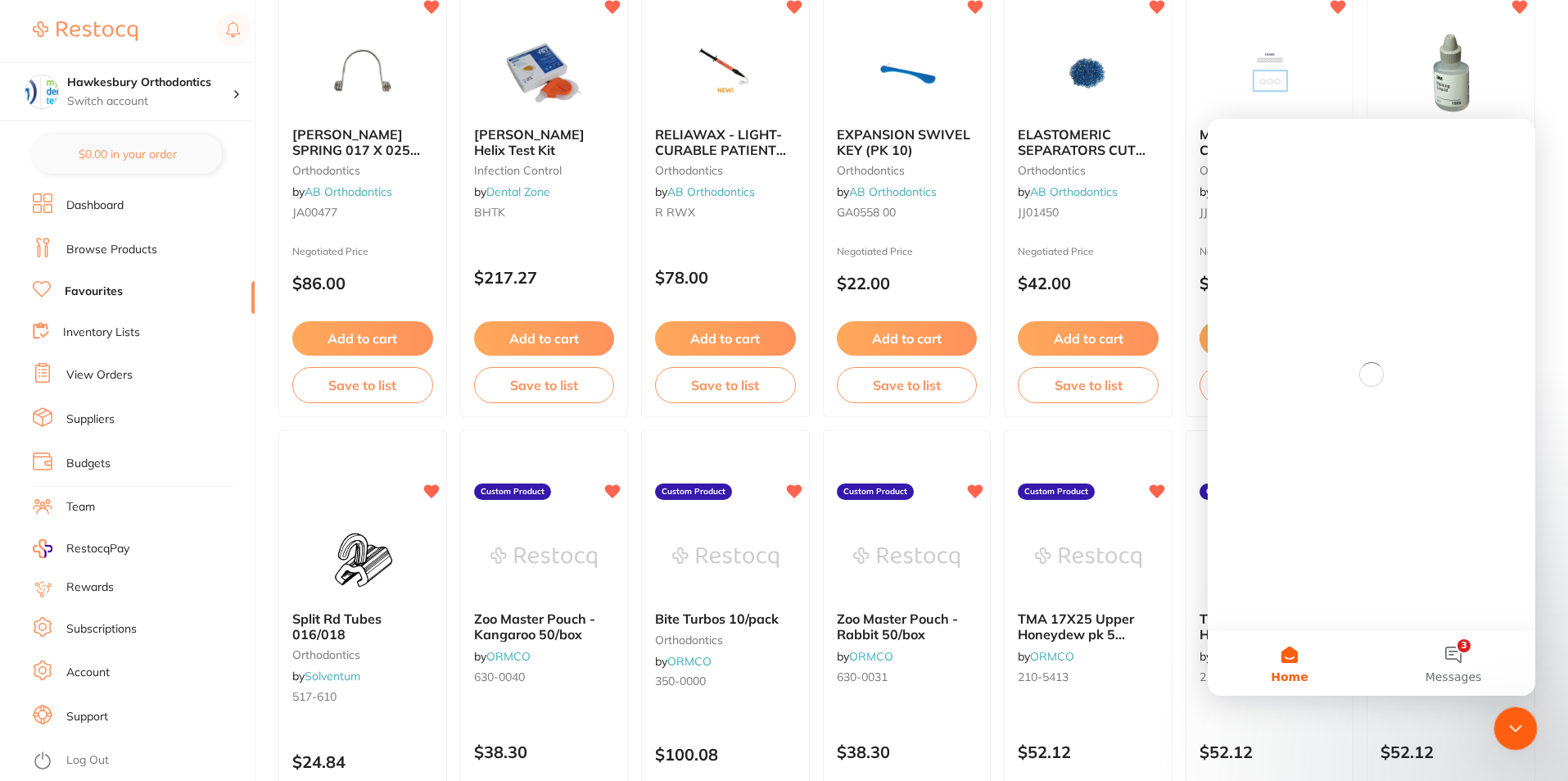
scroll to position [0, 0]
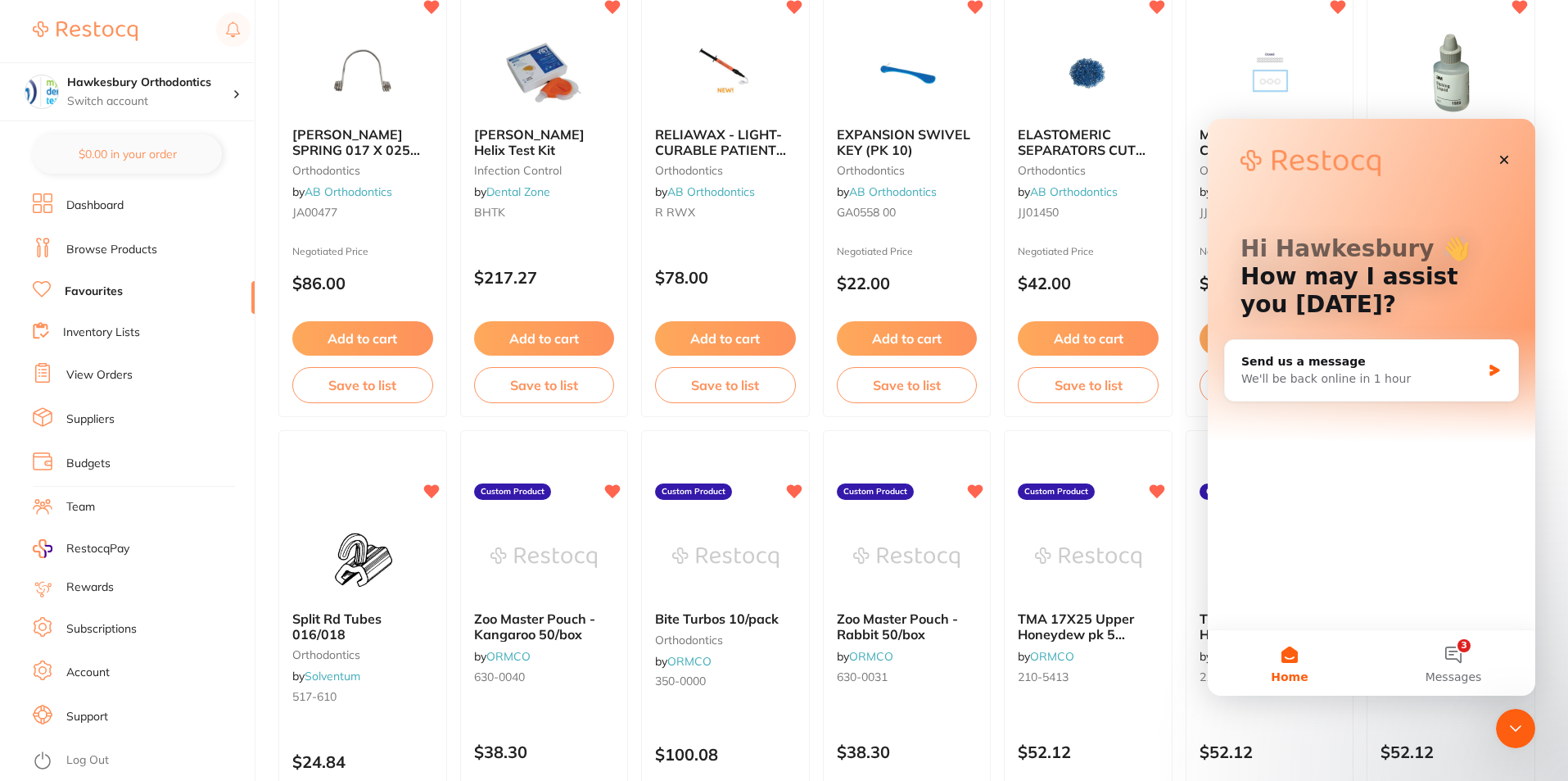
click at [1282, 444] on div "Hi Hawkesbury 👋 How may I assist you today? Send us a message We'll be back onl…" at bounding box center [1371, 374] width 328 height 511
click at [1454, 659] on button "3 Messages" at bounding box center [1453, 662] width 164 height 65
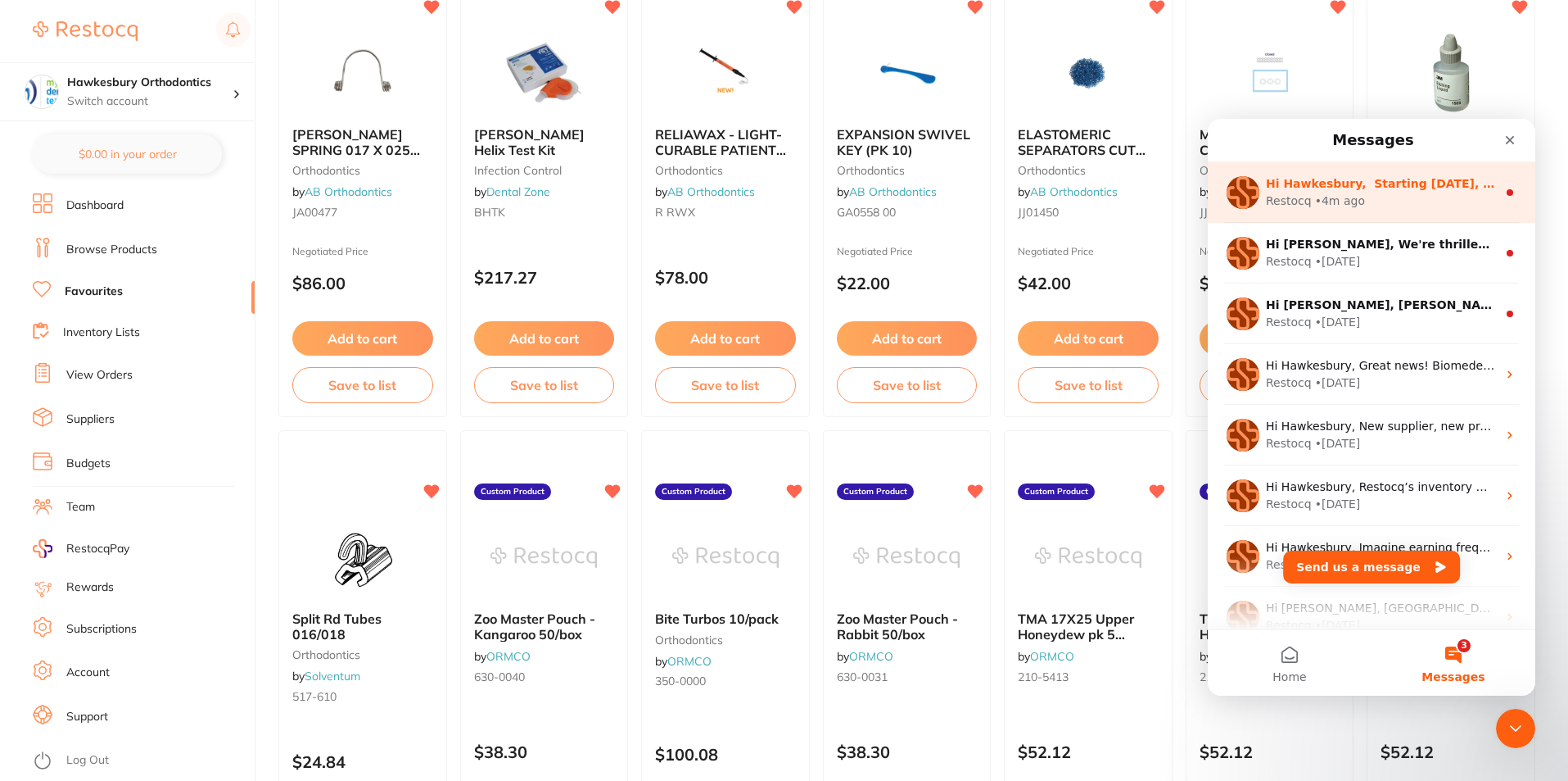
click at [1395, 197] on div "Restocq • 4m ago" at bounding box center [1382, 201] width 231 height 17
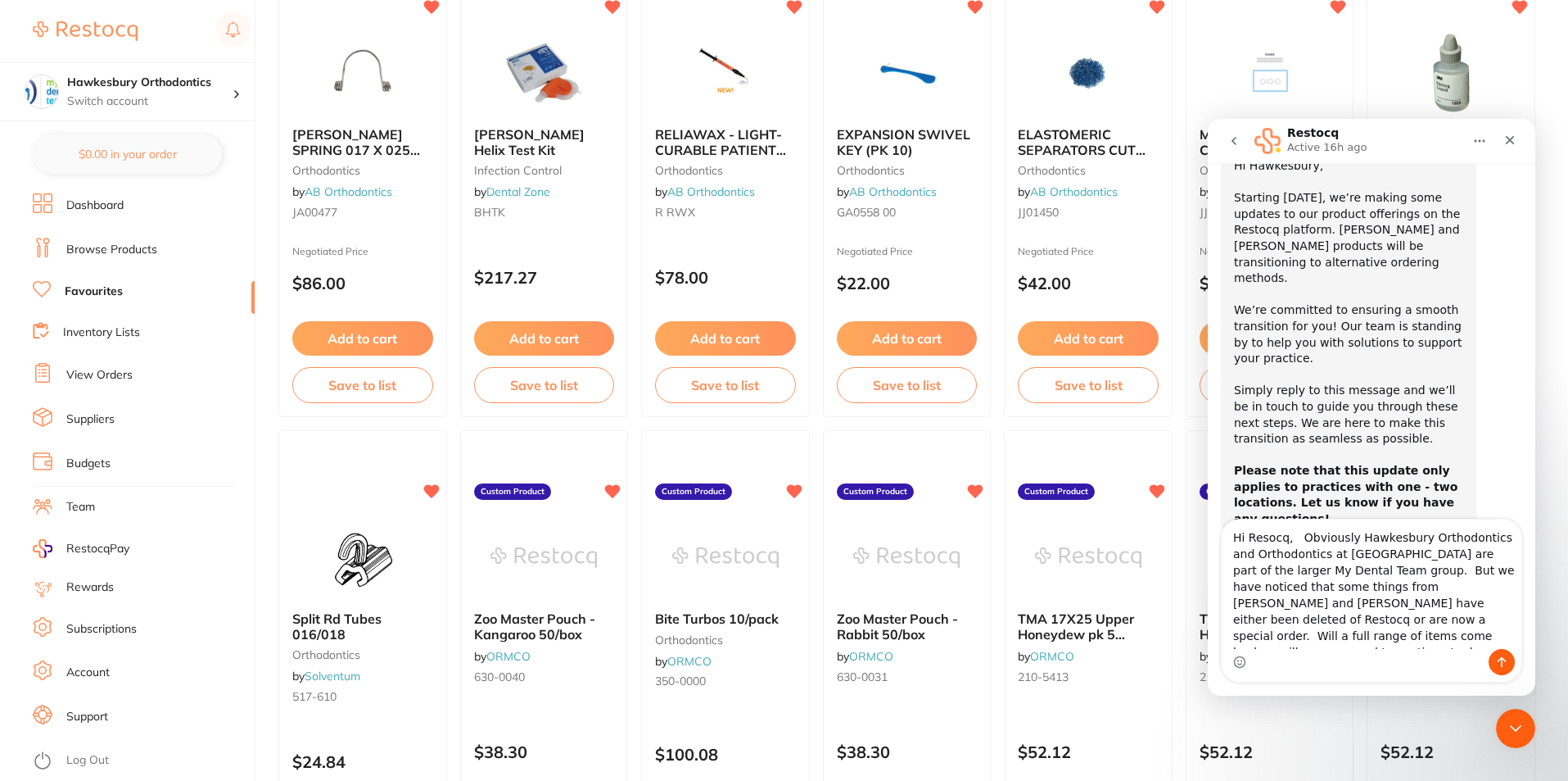
scroll to position [81, 0]
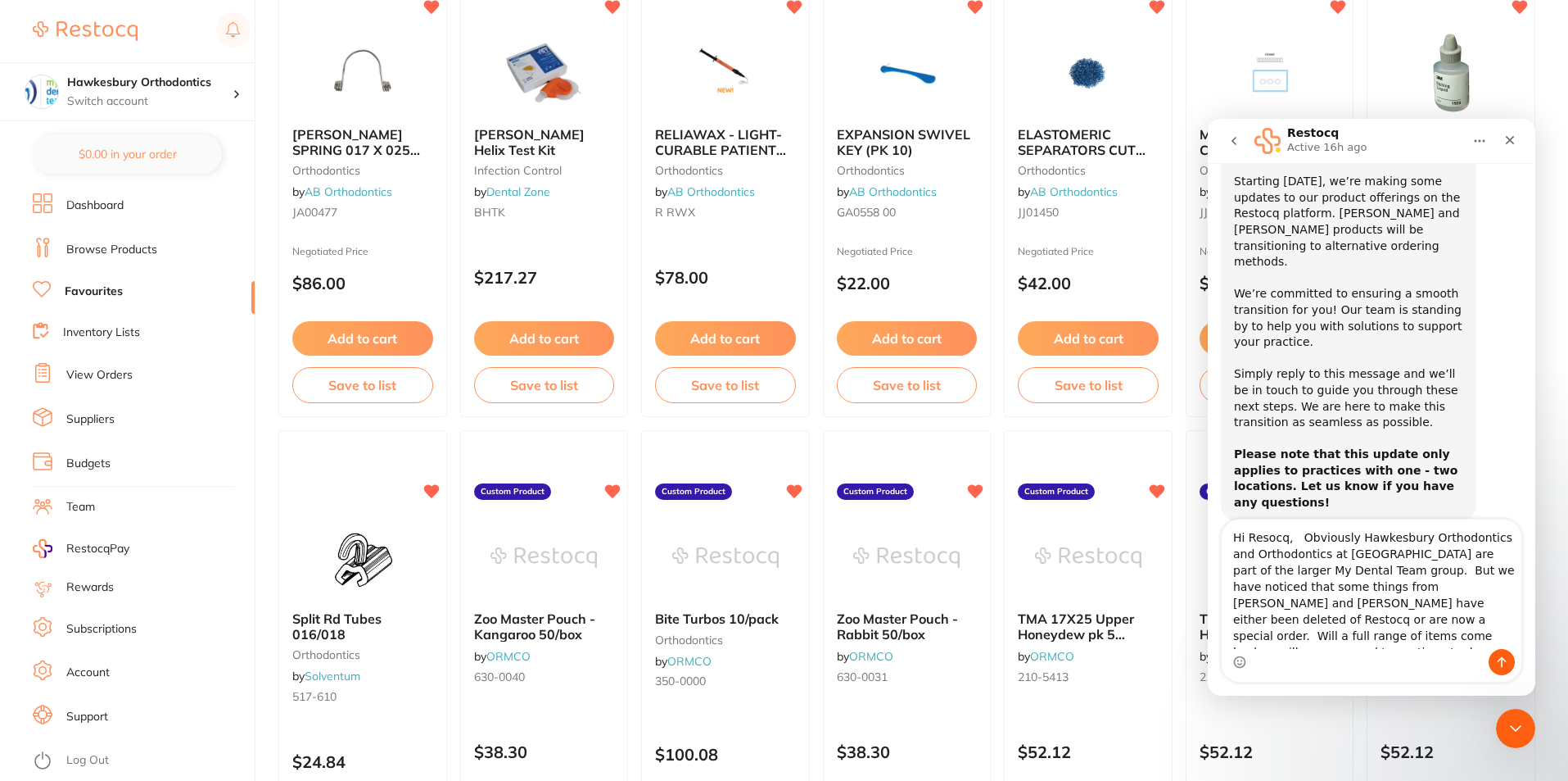
type textarea "Hi Resocq, Obviously Hawkesbury Orthodontics and Orthodontics at Penrith are pa…"
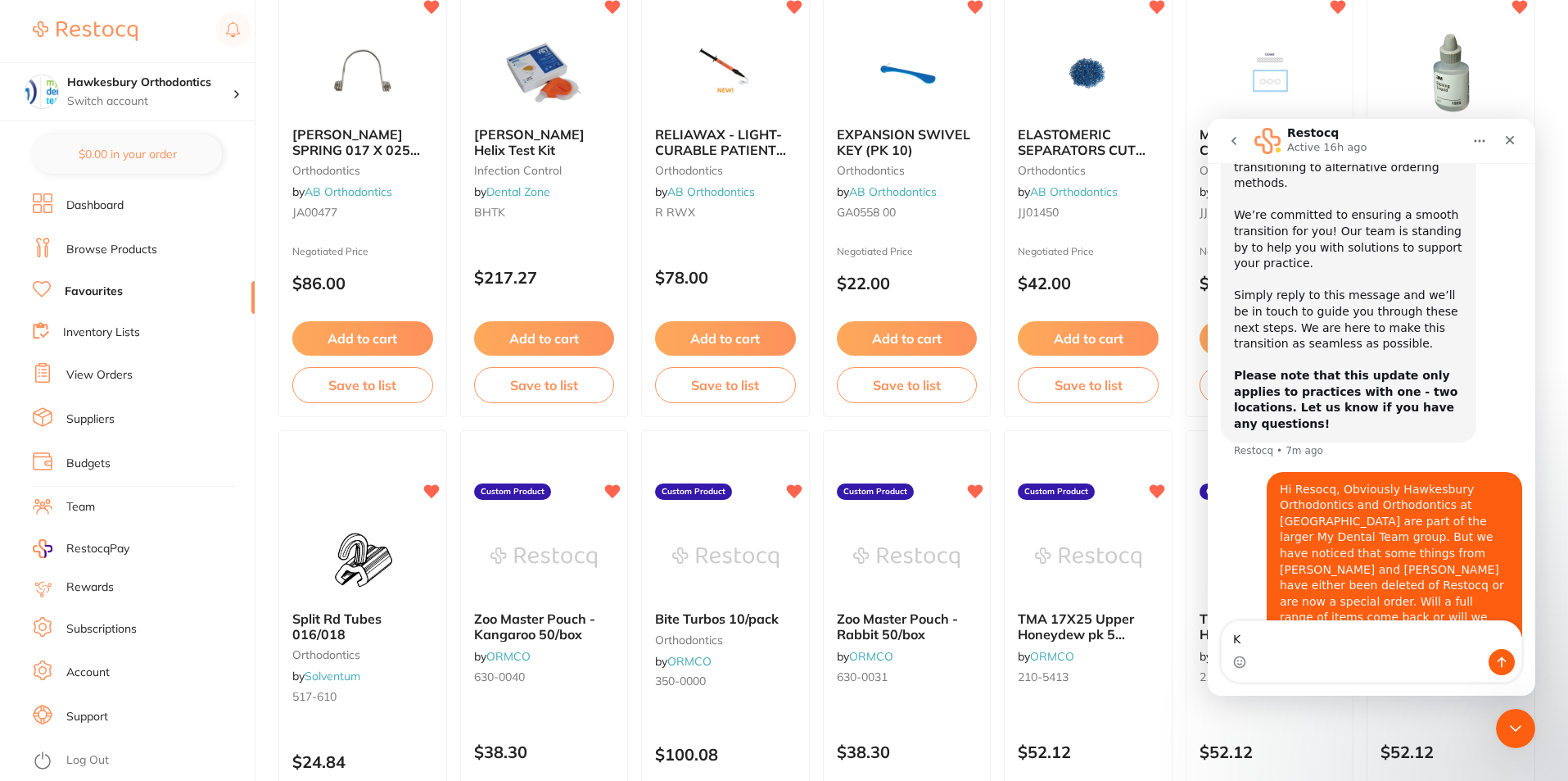
scroll to position [160, 0]
type textarea "Ki"
click at [1507, 140] on icon "Close" at bounding box center [1510, 140] width 13 height 13
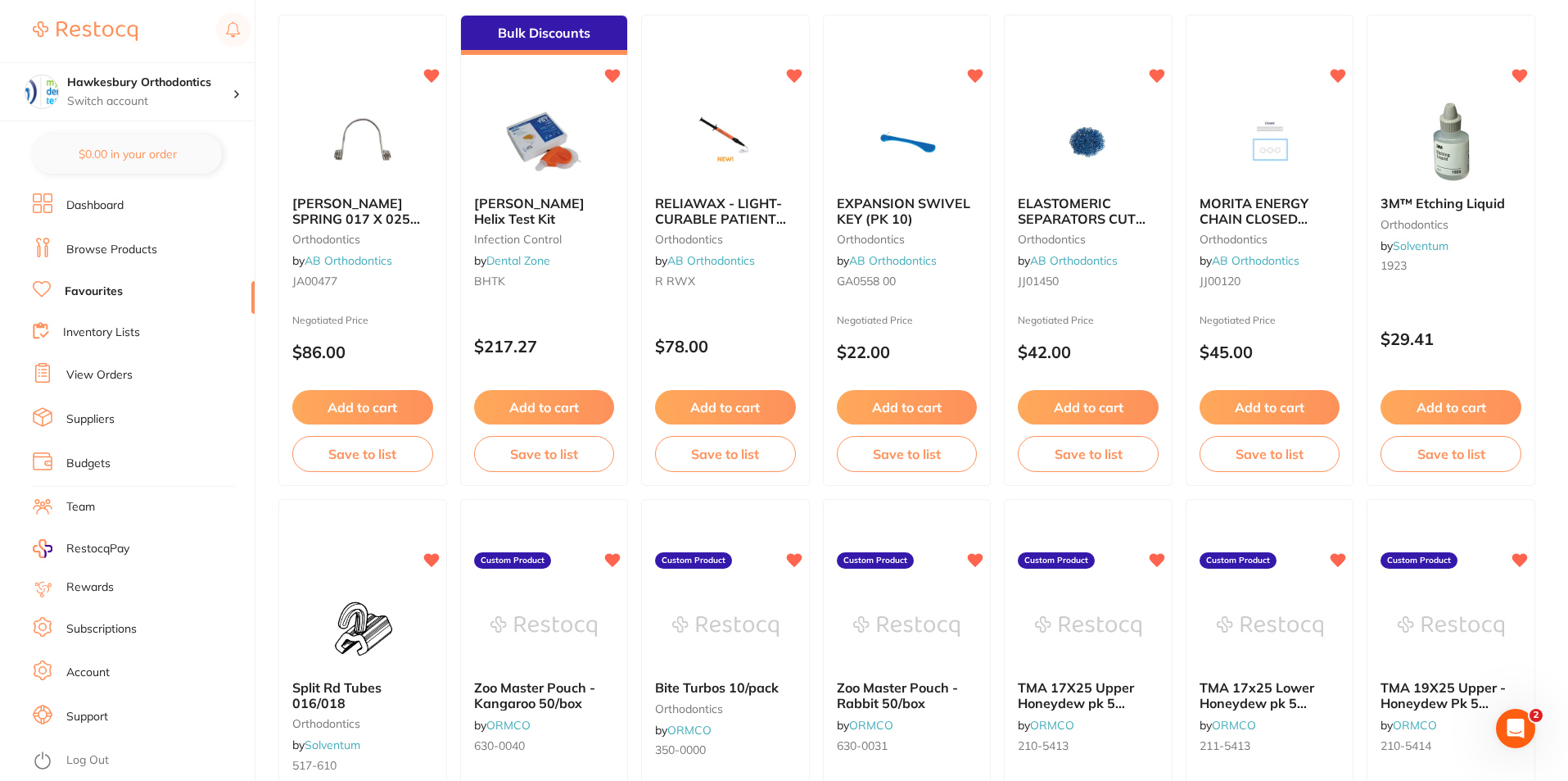
scroll to position [0, 0]
